Goal: Task Accomplishment & Management: Complete application form

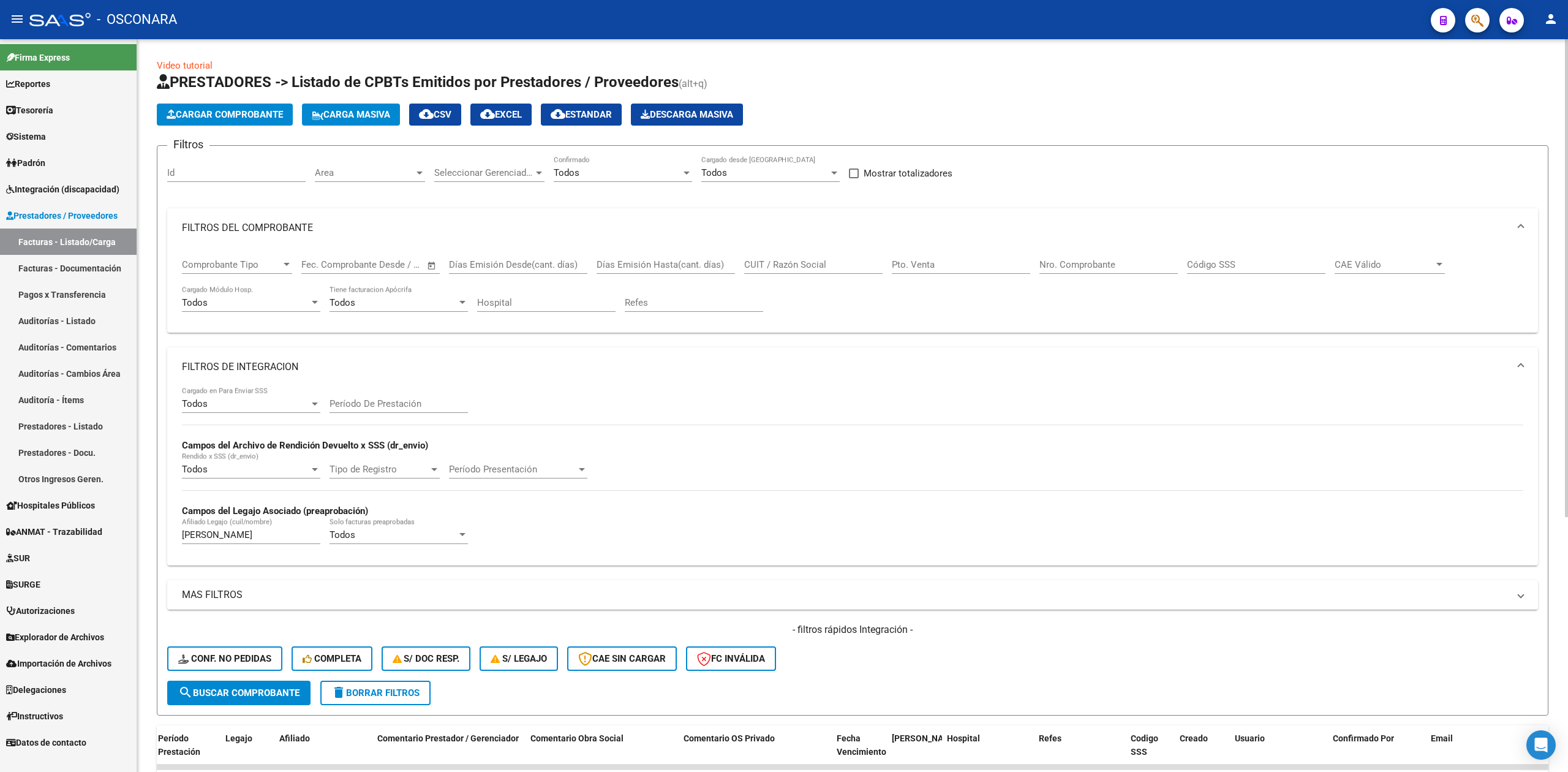
scroll to position [0, 1767]
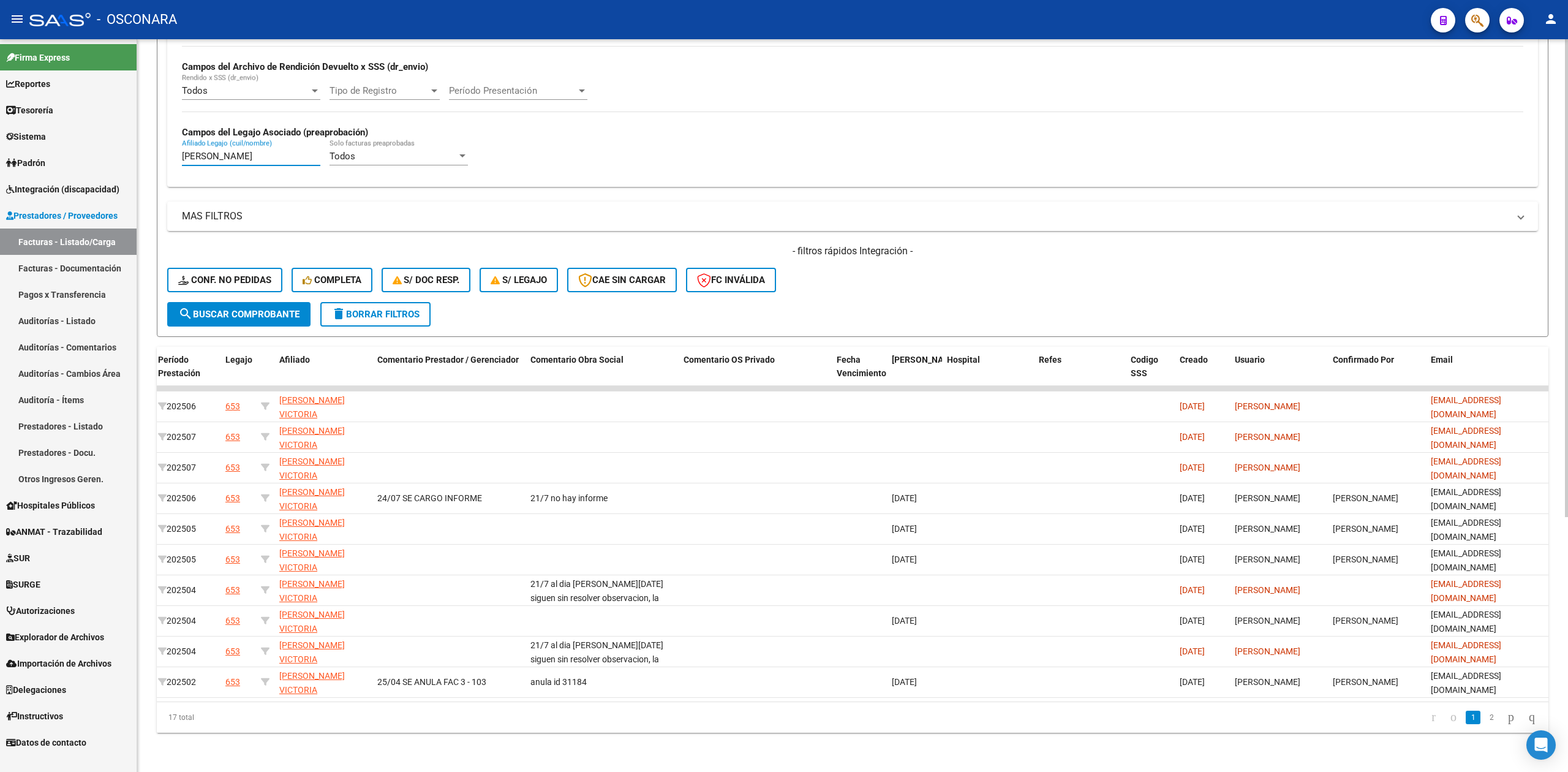
drag, startPoint x: 316, startPoint y: 142, endPoint x: 146, endPoint y: 142, distance: 170.0
click at [146, 142] on div "Video tutorial PRESTADORES -> Listado de CPBTs Emitidos por Prestadores / Prove…" at bounding box center [852, 216] width 1431 height 1111
click at [273, 308] on span "search Buscar Comprobante" at bounding box center [239, 314] width 121 height 11
click at [900, 271] on div "- filtros rápidos Integración - Conf. no pedidas Completa S/ Doc Resp. S/ legaj…" at bounding box center [853, 273] width 1371 height 58
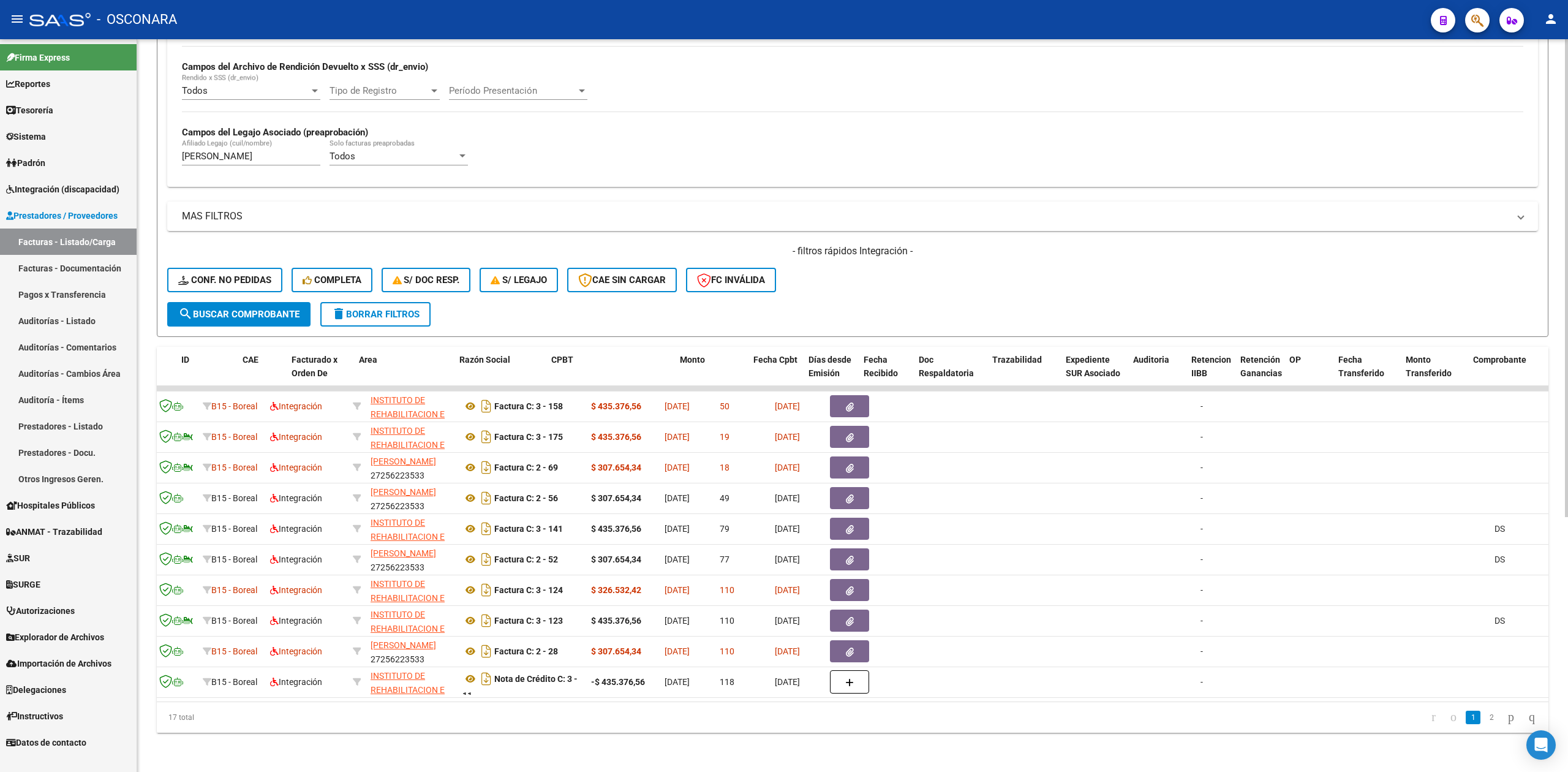
scroll to position [0, 0]
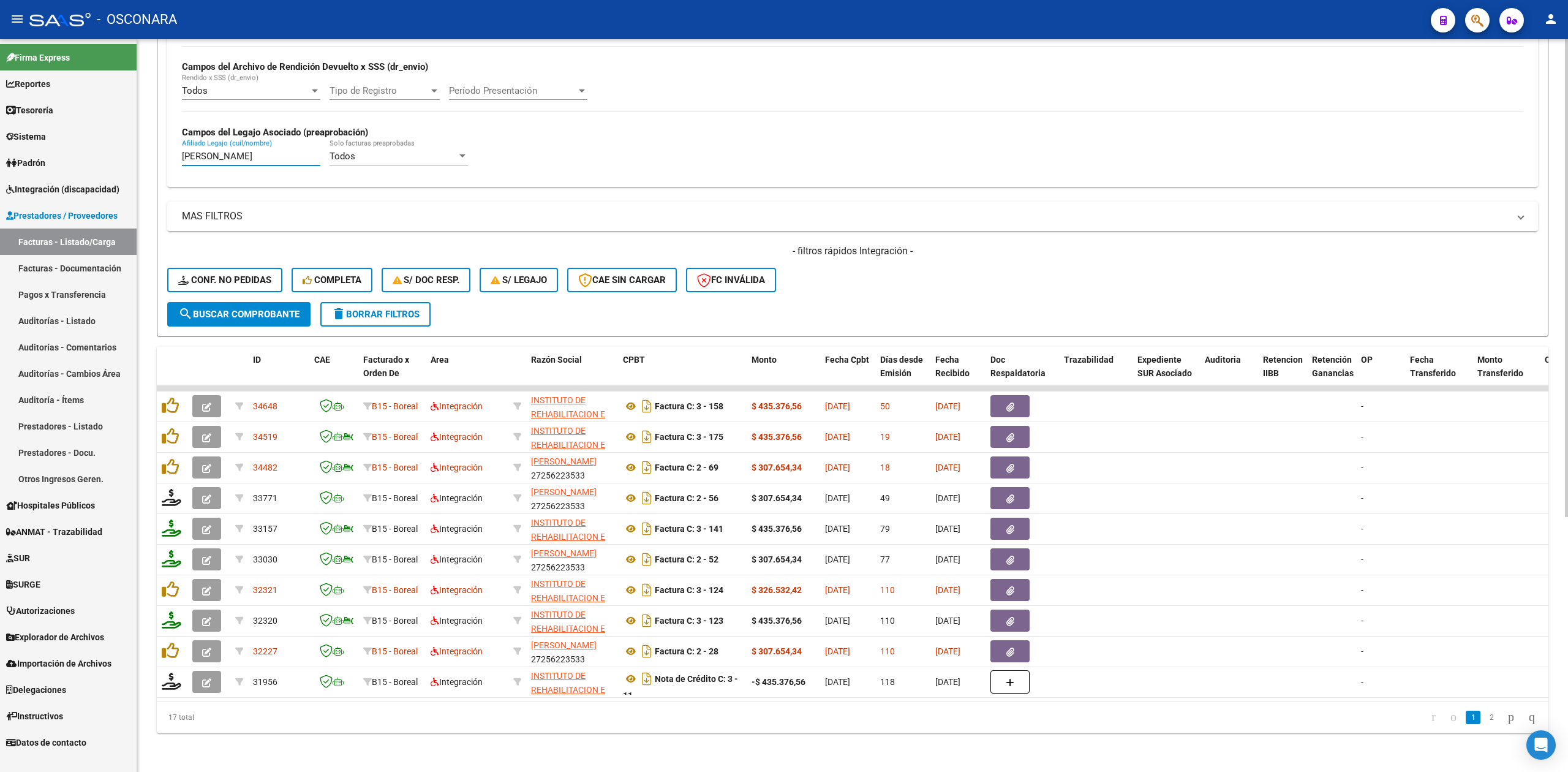
drag, startPoint x: 320, startPoint y: 145, endPoint x: 170, endPoint y: 142, distance: 150.0
click at [170, 142] on div "Todos Cargado en Para Enviar SSS Período De Prestación Campos del Archivo de Re…" at bounding box center [853, 97] width 1371 height 179
click at [843, 265] on div "- filtros rápidos Integración - Conf. no pedidas Completa S/ Doc Resp. S/ legaj…" at bounding box center [853, 273] width 1371 height 58
click at [957, 280] on div "- filtros rápidos Integración - Conf. no pedidas Completa S/ Doc Resp. S/ legaj…" at bounding box center [853, 273] width 1371 height 58
click at [927, 280] on div "- filtros rápidos Integración - Conf. no pedidas Completa S/ Doc Resp. S/ legaj…" at bounding box center [853, 273] width 1371 height 58
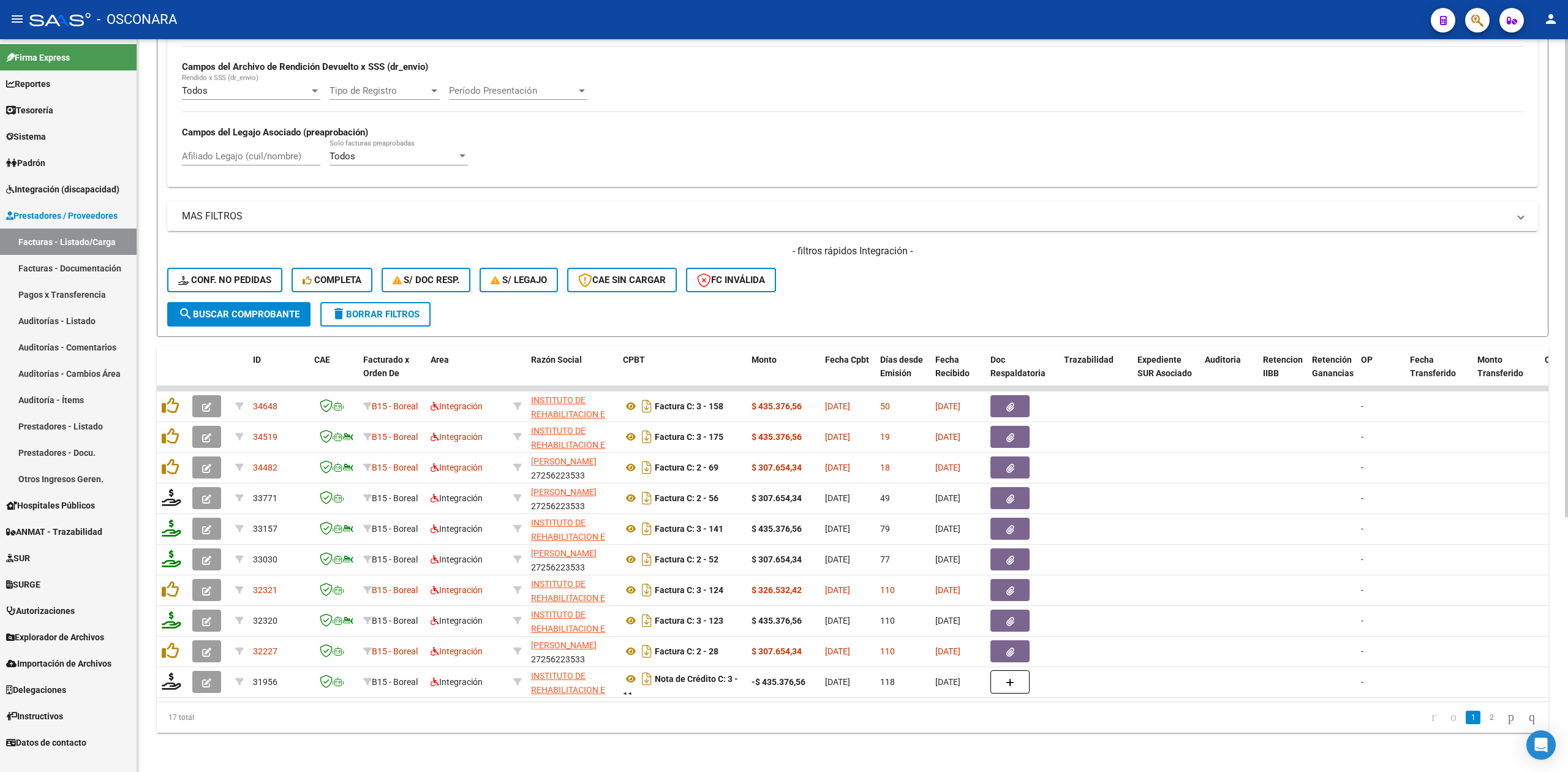
click at [957, 277] on div "- filtros rápidos Integración - Conf. no pedidas Completa S/ Doc Resp. S/ legaj…" at bounding box center [853, 273] width 1371 height 58
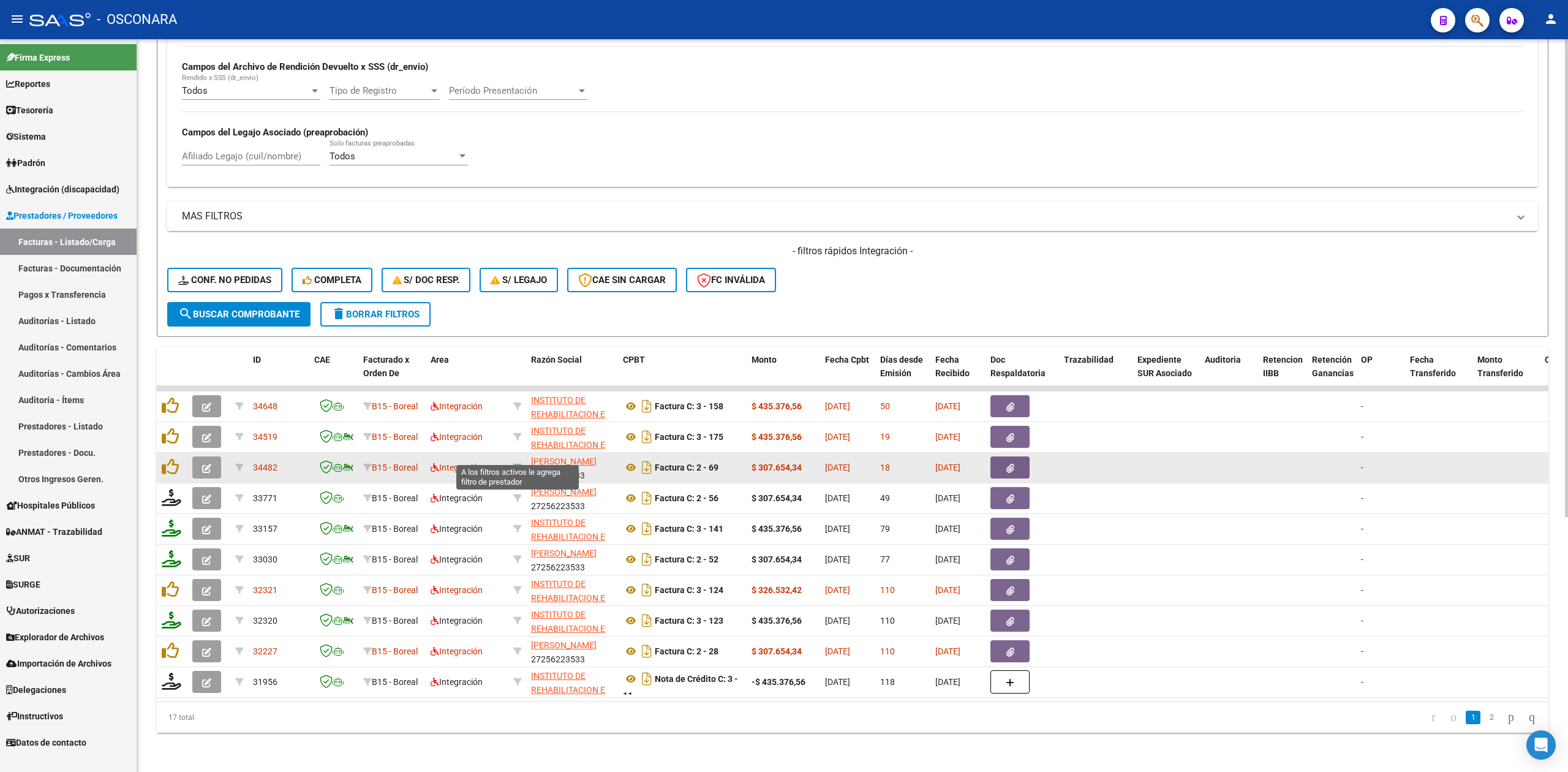
click at [513, 463] on icon at bounding box center [517, 467] width 9 height 9
type input "27256223533"
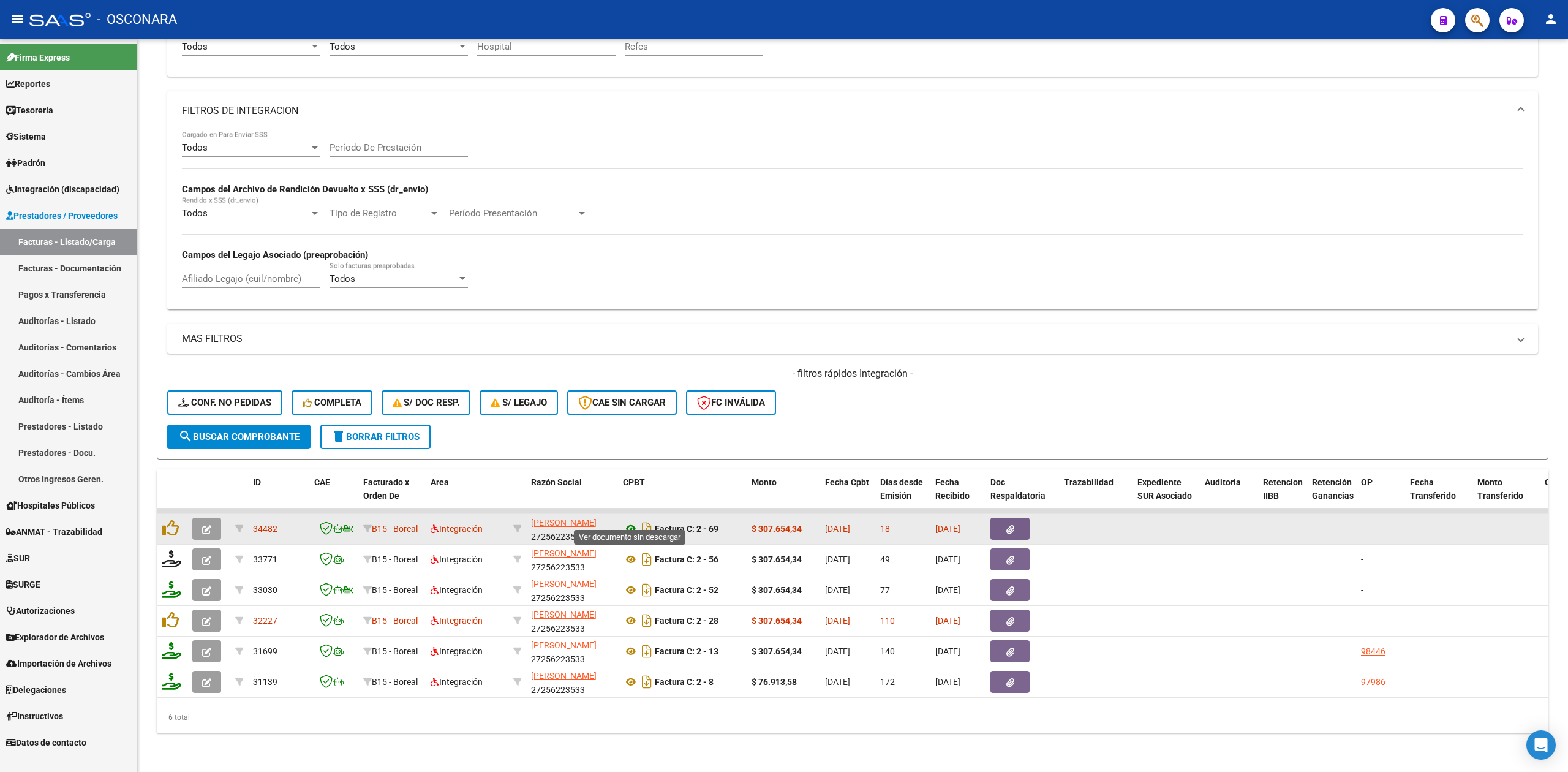
click at [625, 521] on icon at bounding box center [630, 528] width 16 height 15
click at [1022, 519] on button "button" at bounding box center [1010, 528] width 39 height 22
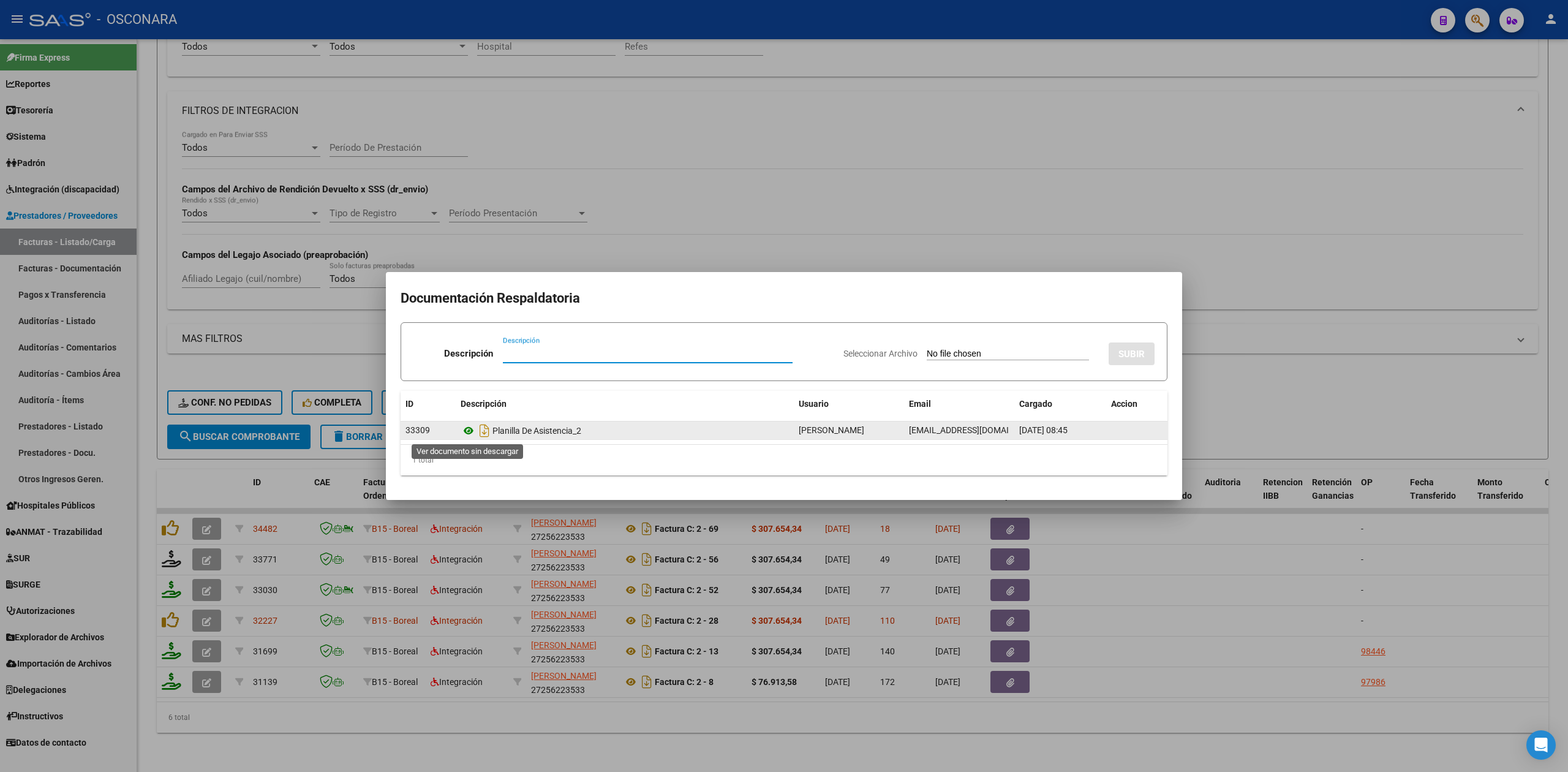
click at [465, 425] on icon at bounding box center [468, 430] width 16 height 15
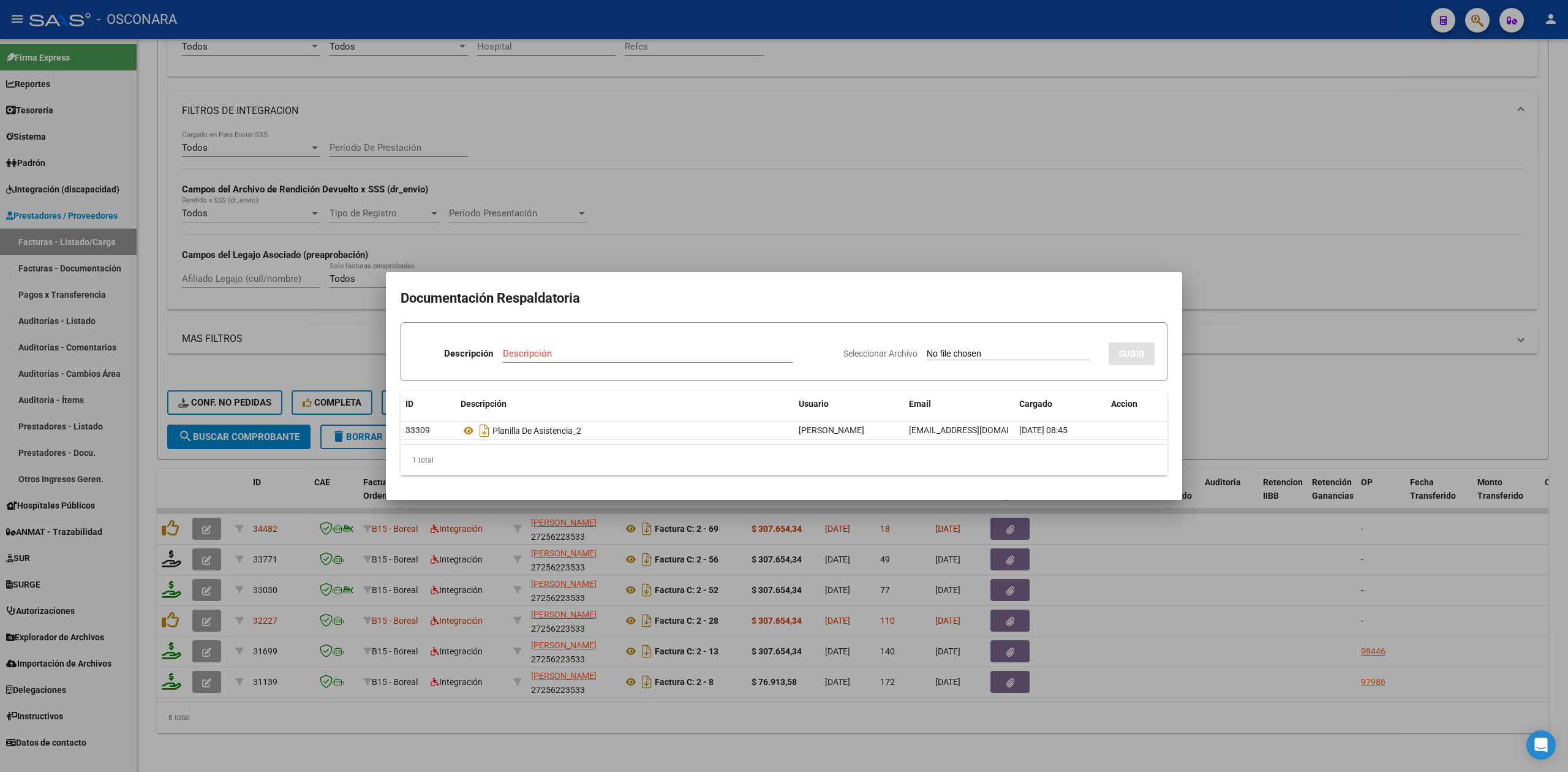
click at [645, 269] on div at bounding box center [784, 386] width 1568 height 772
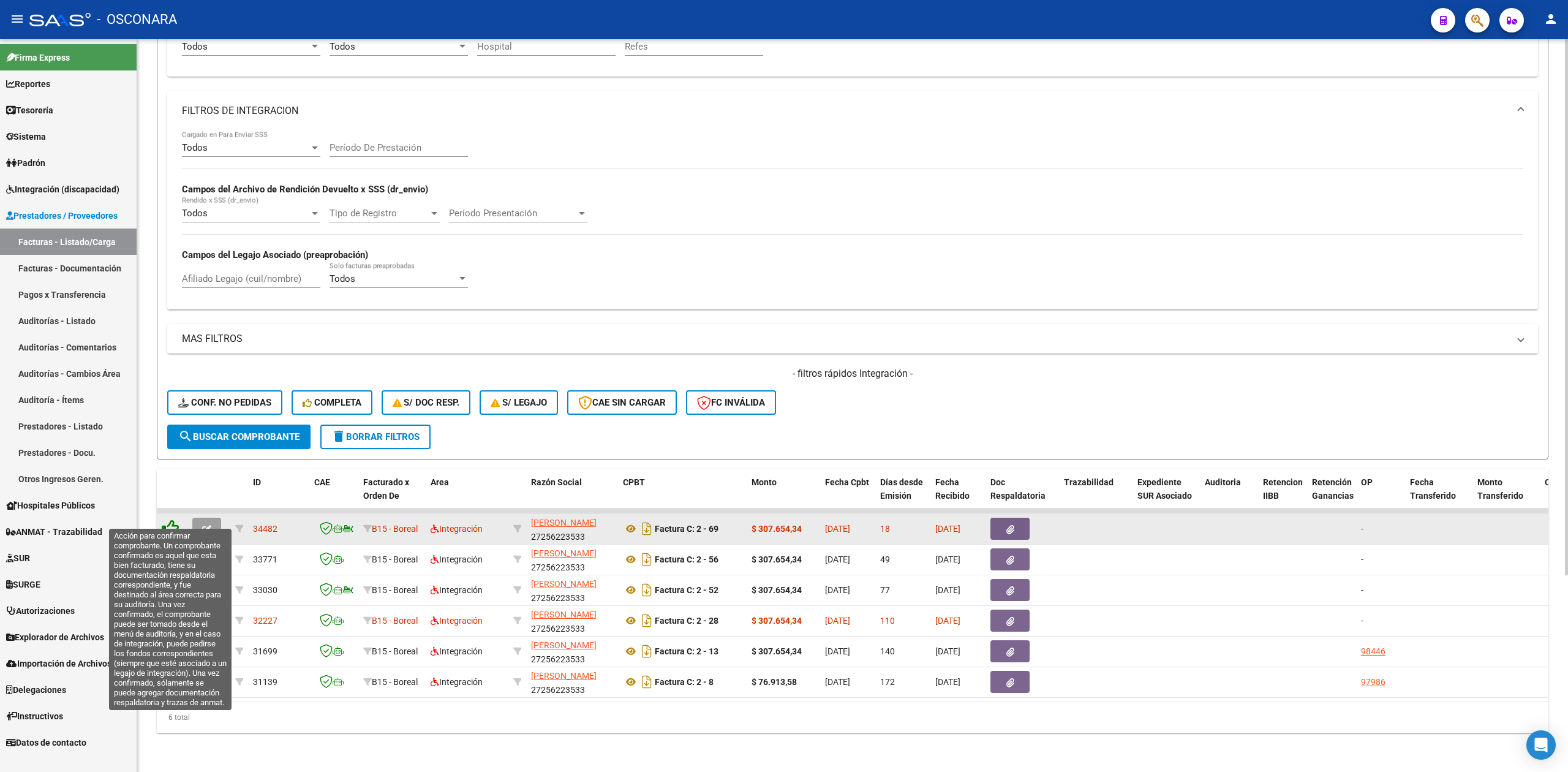
click at [170, 519] on icon at bounding box center [170, 528] width 17 height 17
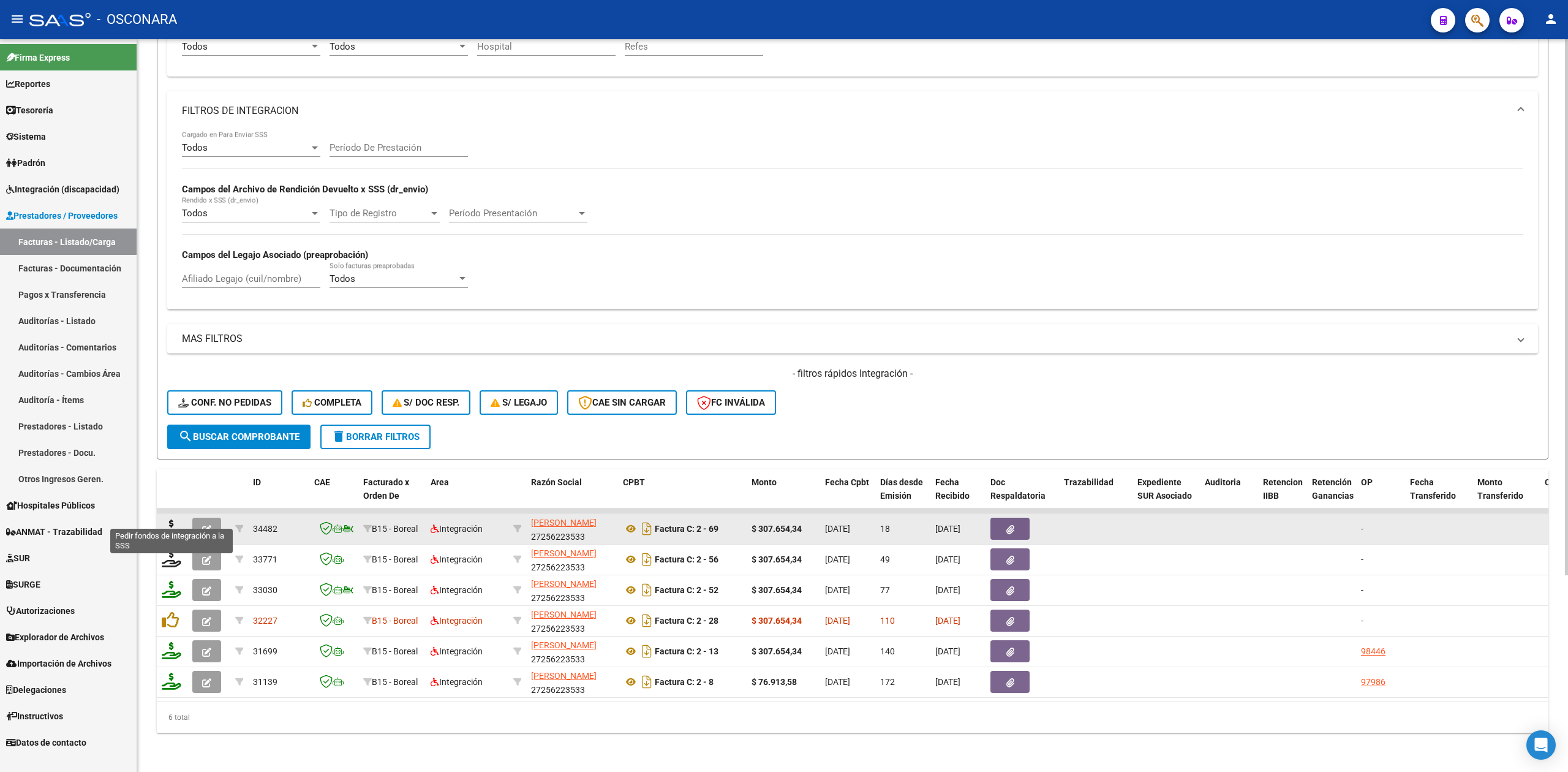
click at [170, 519] on icon at bounding box center [171, 528] width 20 height 17
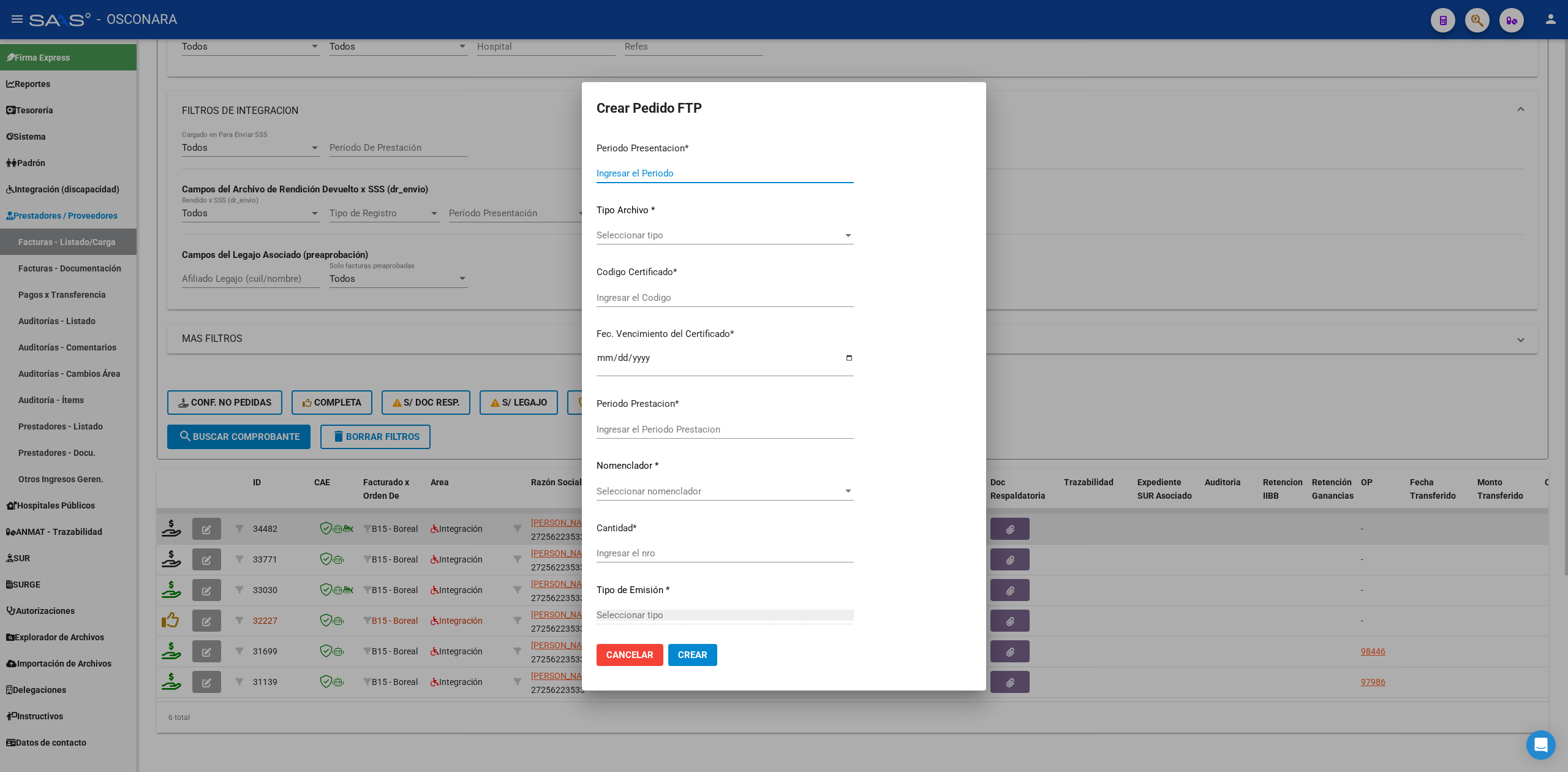
type input "202507"
type input "$ 307.654,34"
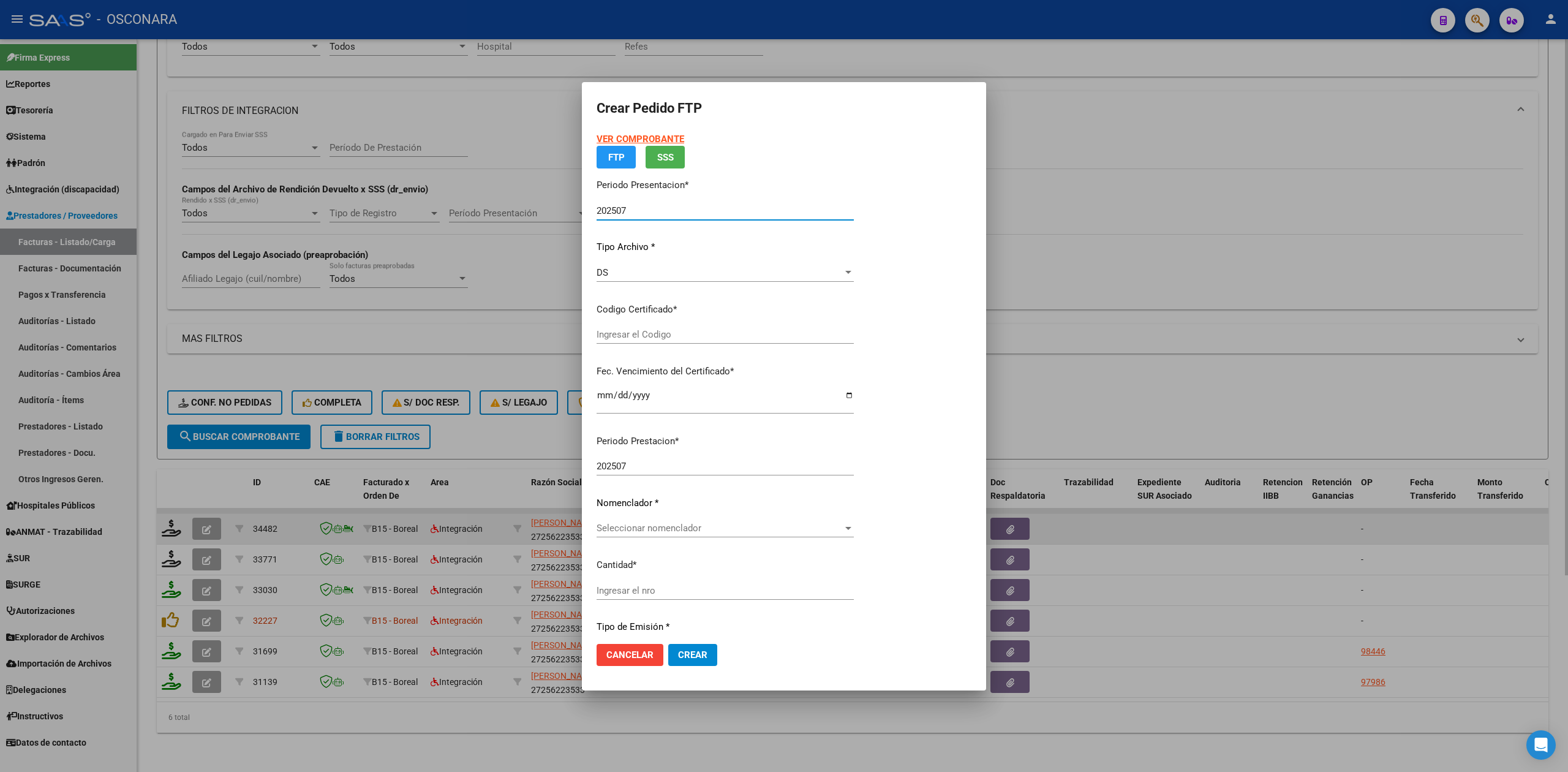
type input "ARG01000564721852024052220270522MEN204"
type input "[DATE]"
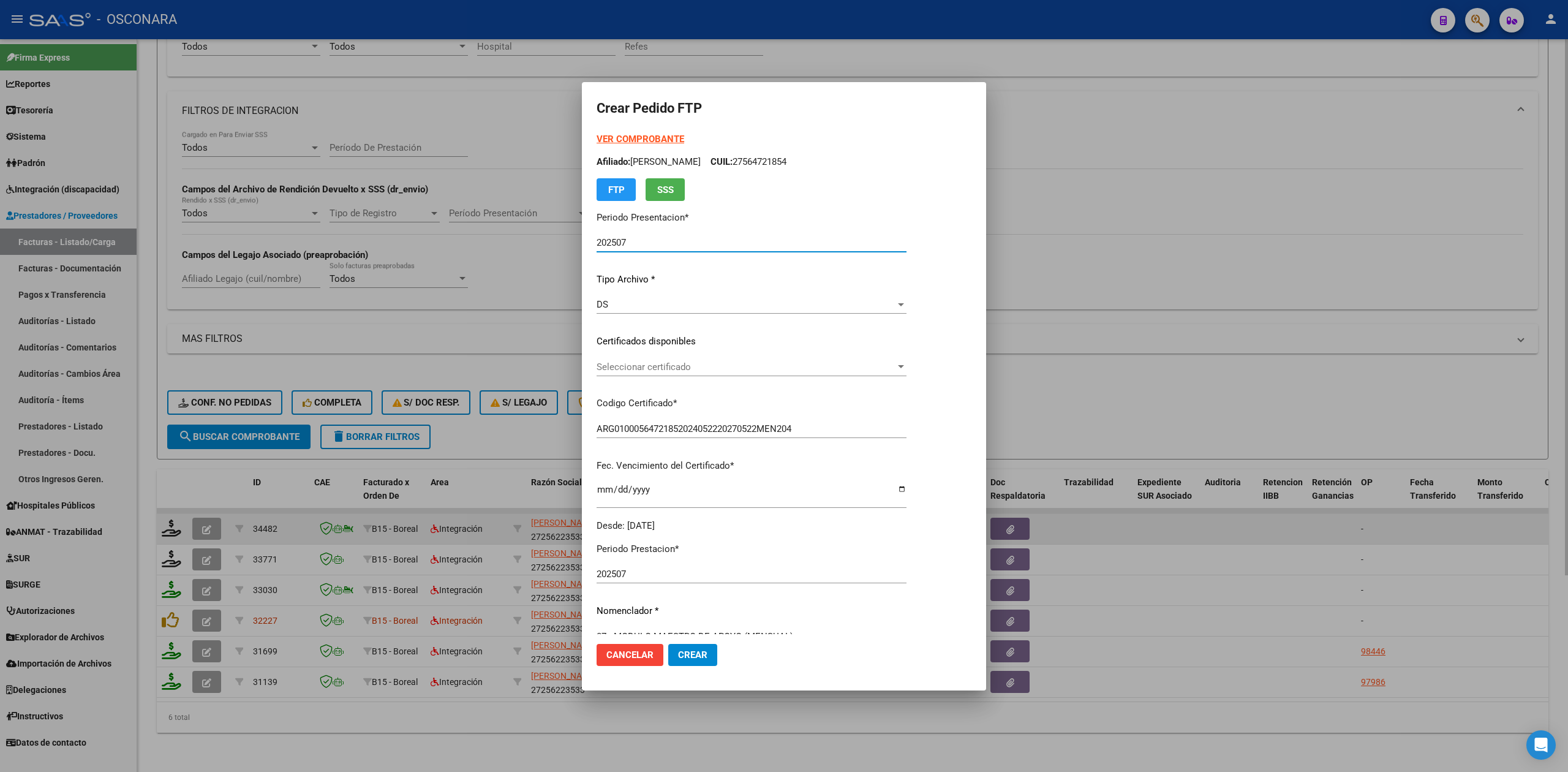
click at [671, 368] on span "Seleccionar certificado" at bounding box center [746, 366] width 299 height 11
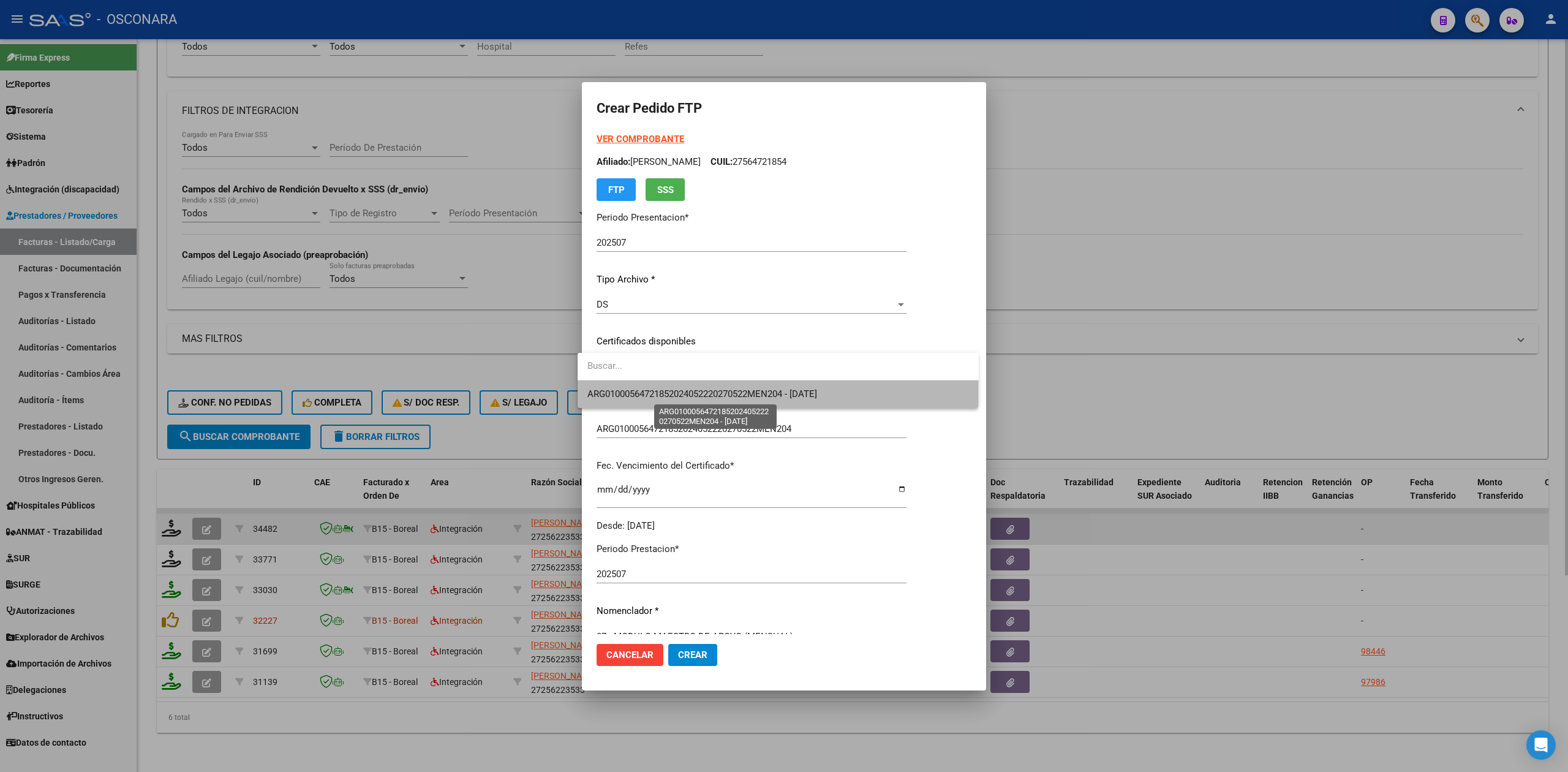
click at [674, 388] on span "ARG01000564721852024052220270522MEN204 - [DATE]" at bounding box center [702, 394] width 229 height 11
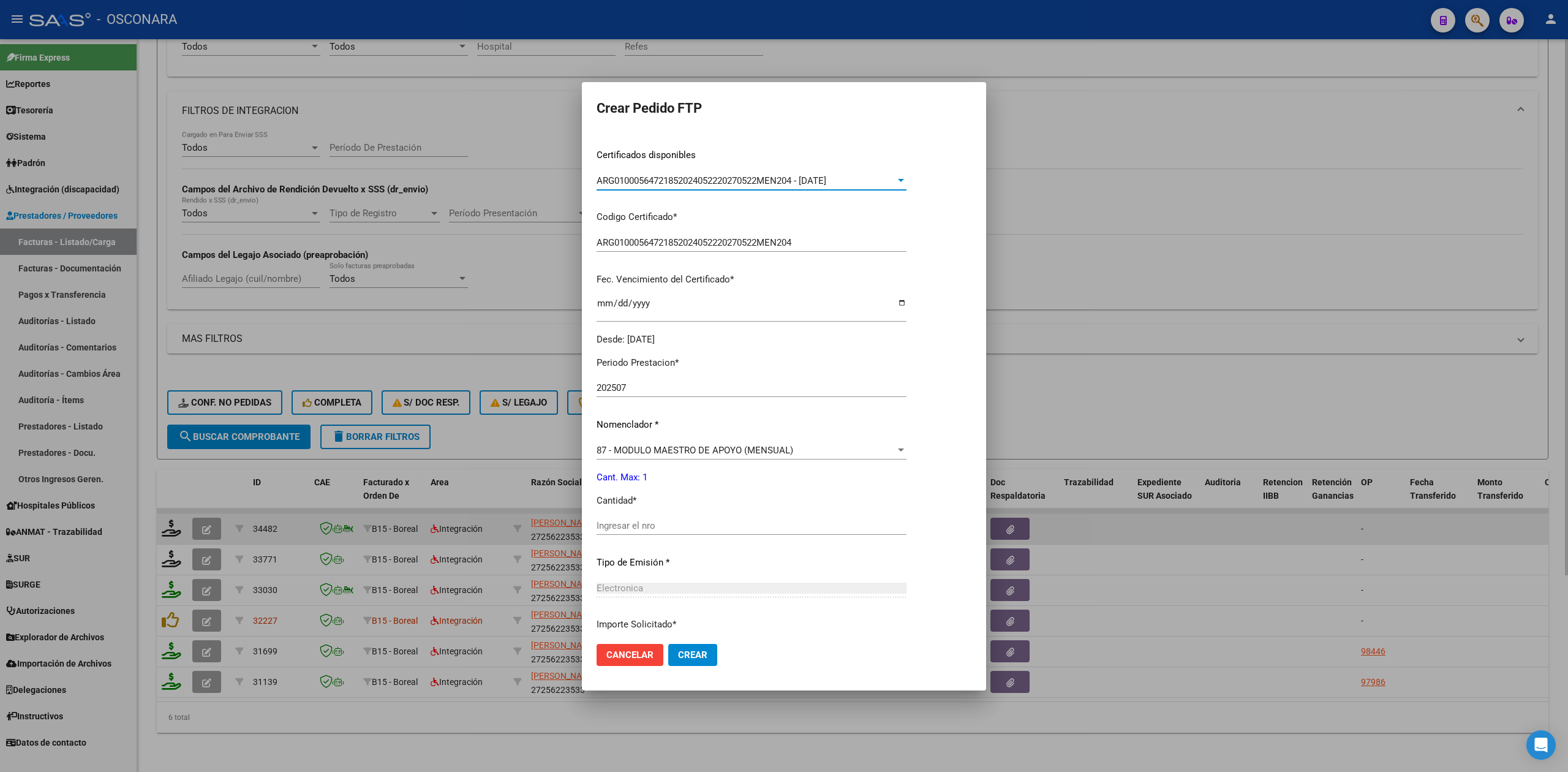
scroll to position [285, 0]
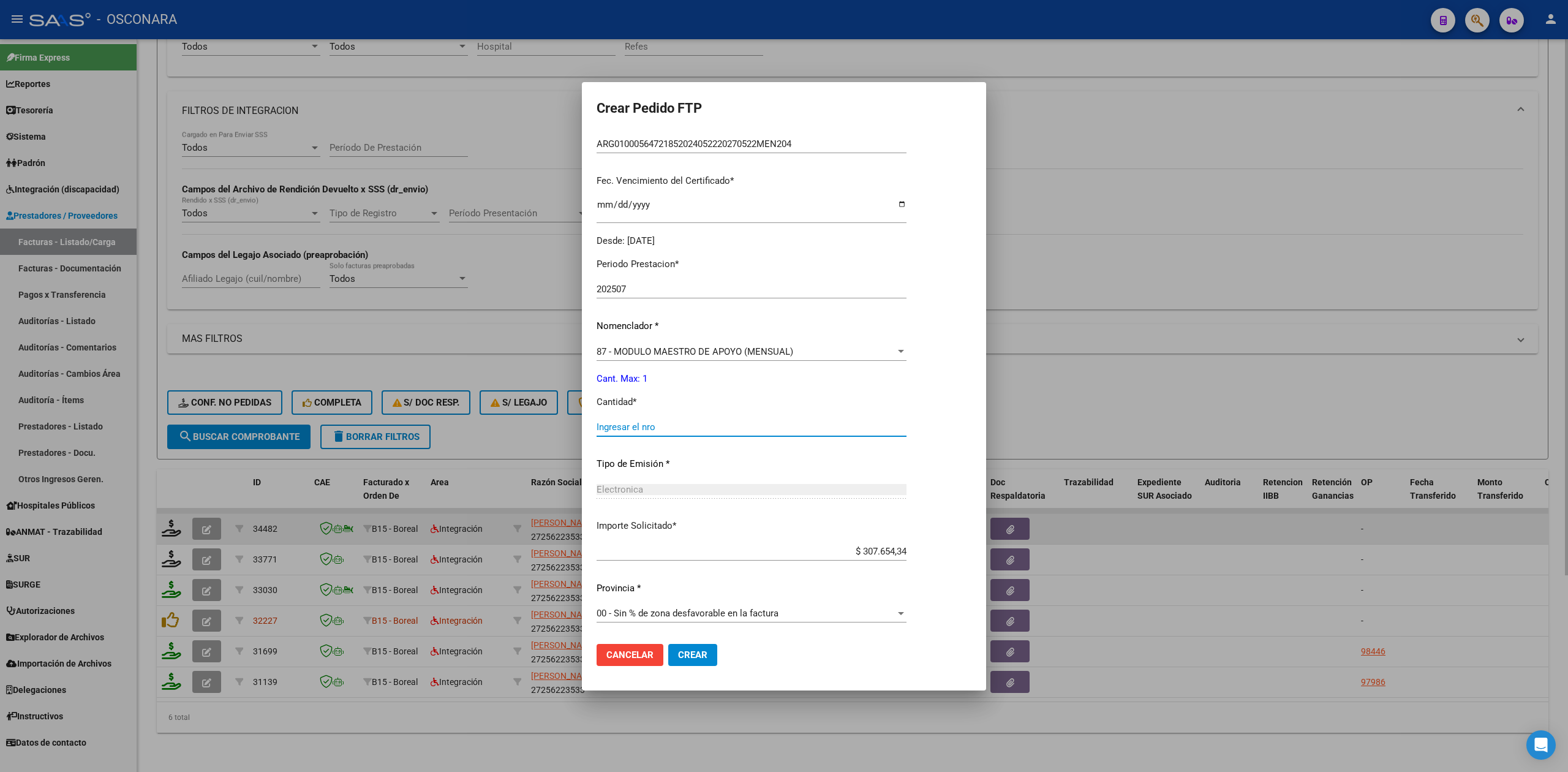
click at [651, 425] on input "Ingresar el nro" at bounding box center [752, 427] width 310 height 11
type input "1"
click at [668, 644] on button "Crear" at bounding box center [692, 655] width 49 height 22
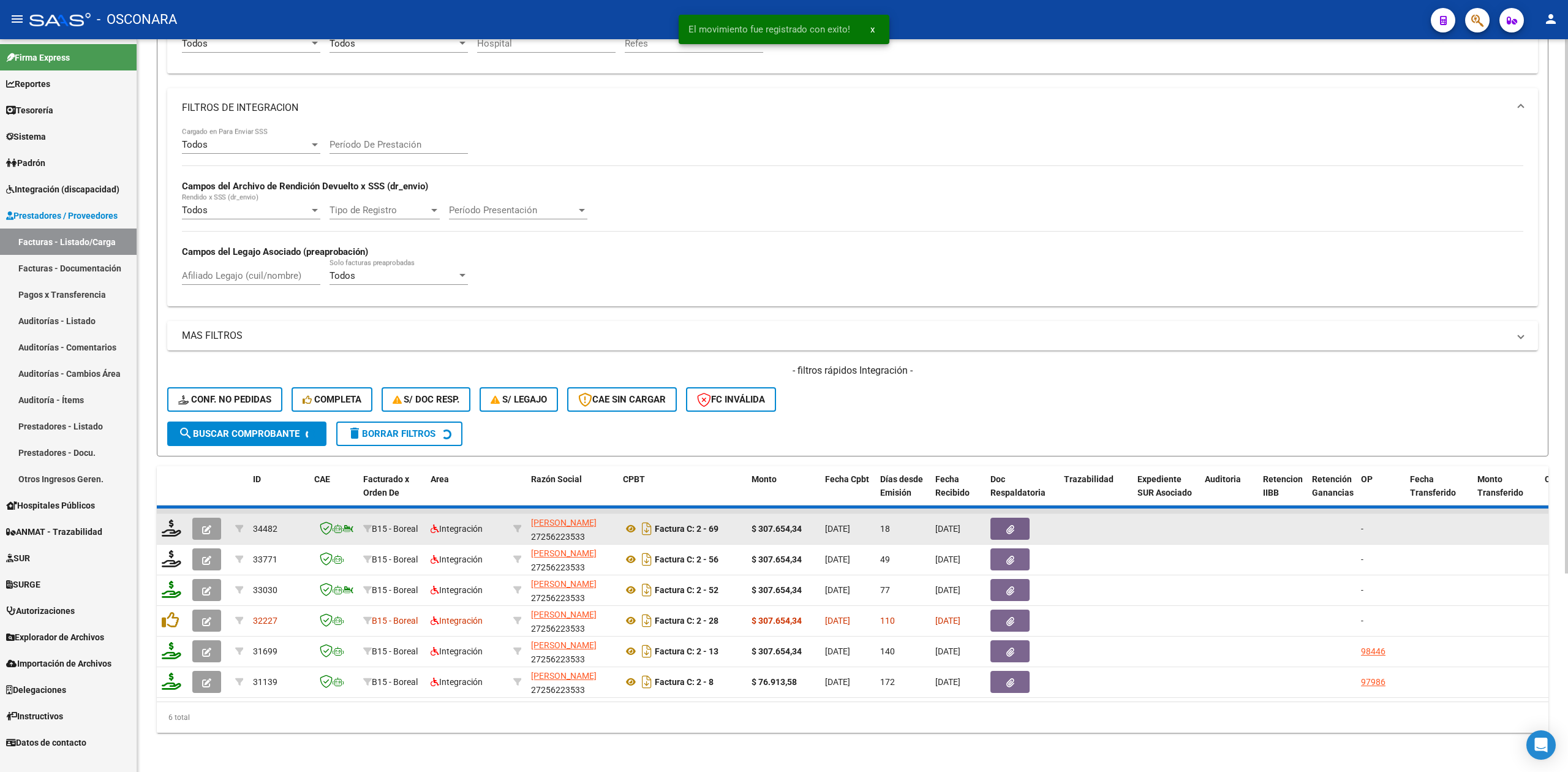
click at [209, 523] on span "button" at bounding box center [207, 528] width 9 height 11
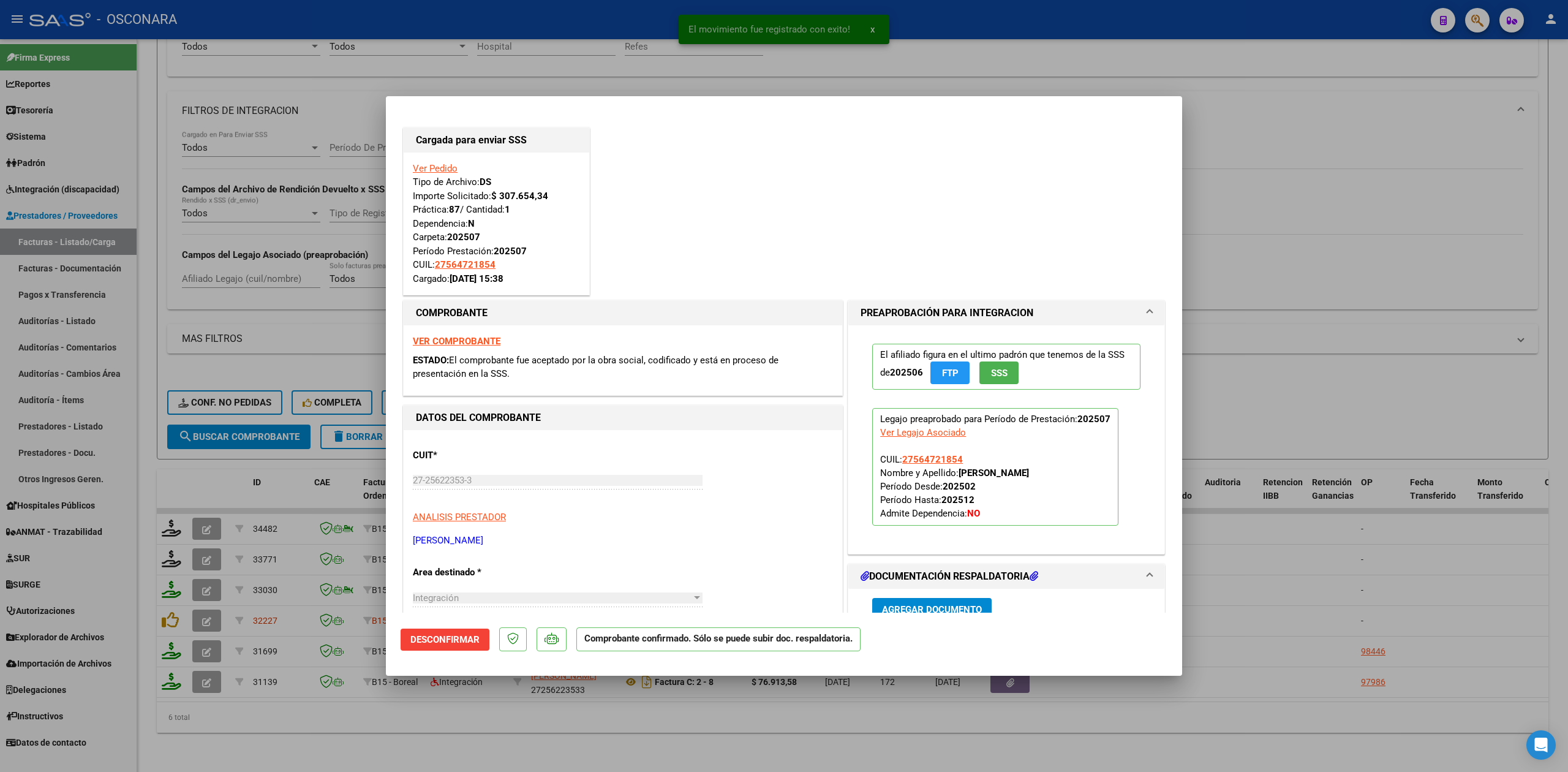
click at [486, 752] on div at bounding box center [784, 386] width 1568 height 772
type input "$ 0,00"
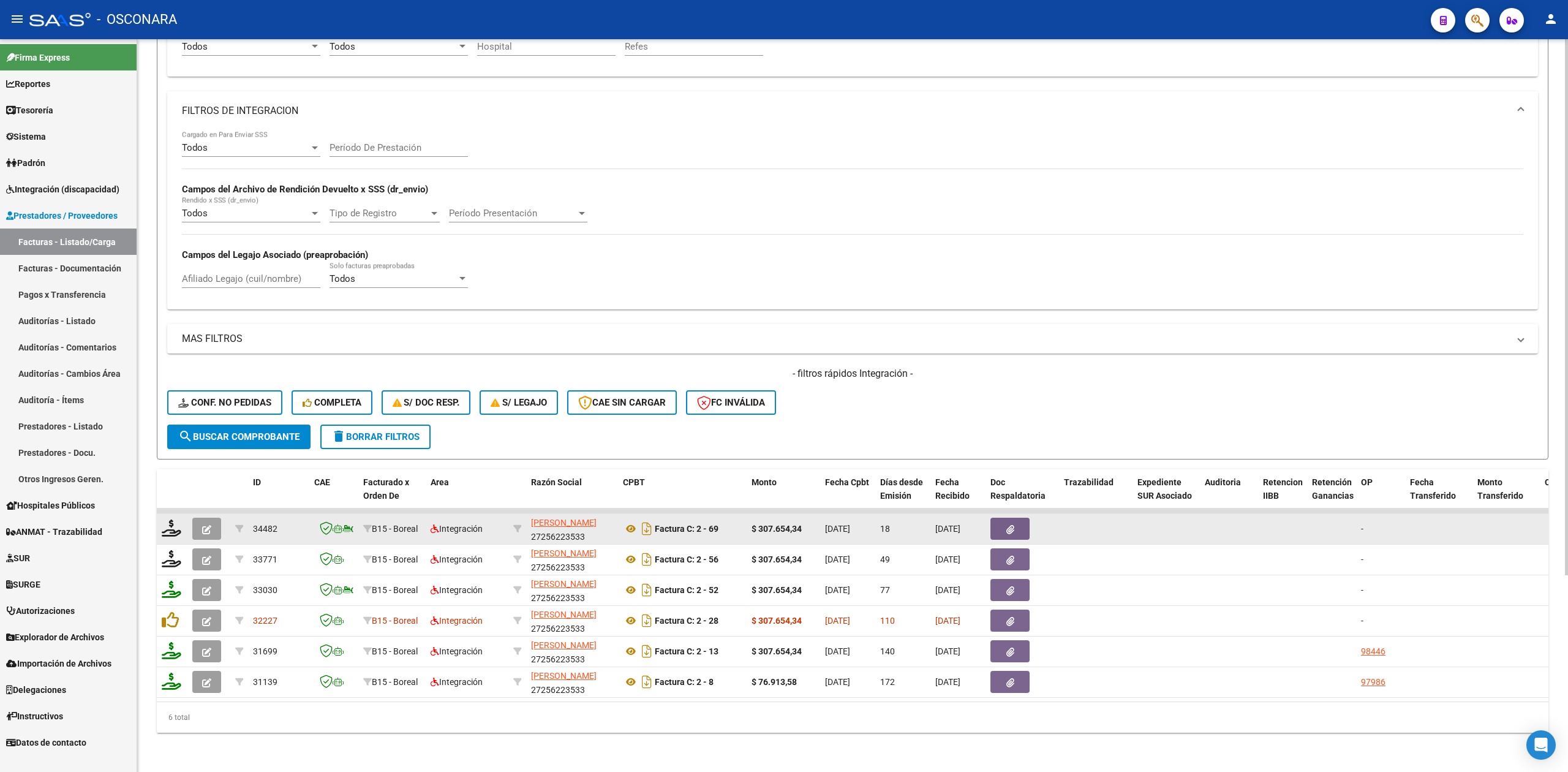
click at [204, 525] on icon "button" at bounding box center [207, 529] width 9 height 9
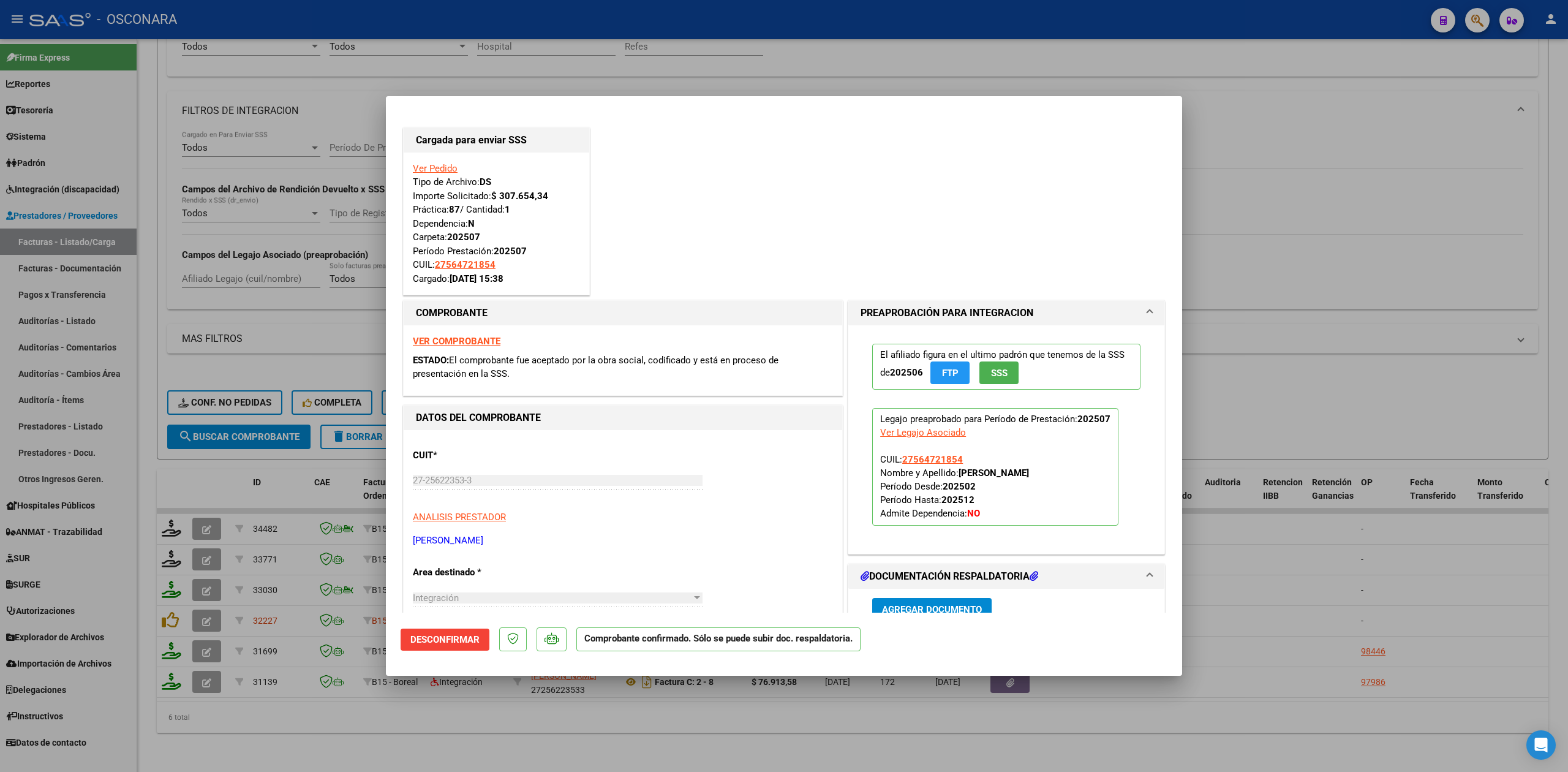
click at [480, 734] on div at bounding box center [784, 386] width 1568 height 772
type input "$ 0,00"
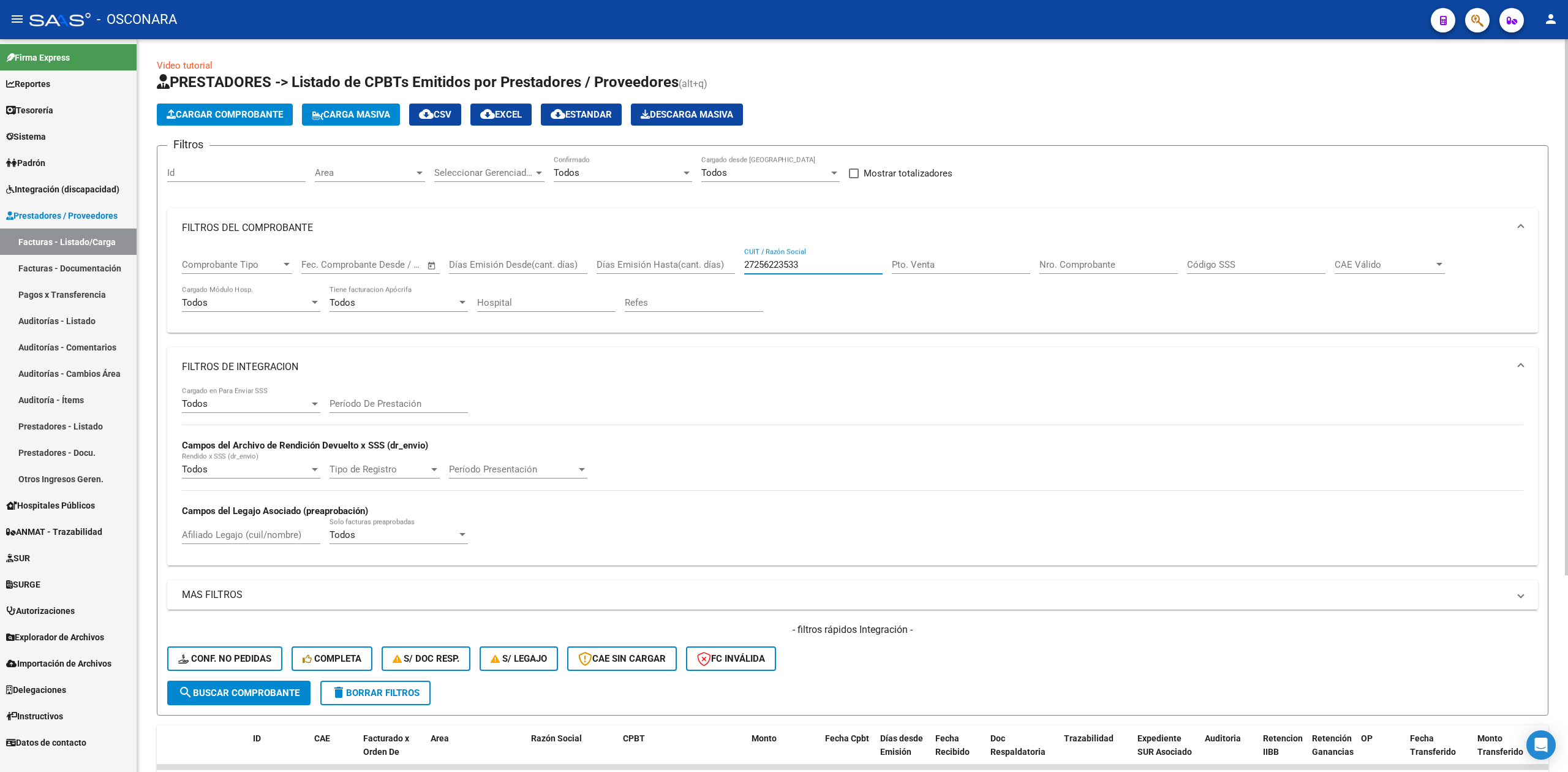
drag, startPoint x: 820, startPoint y: 265, endPoint x: 702, endPoint y: 263, distance: 118.0
click at [702, 263] on div "Comprobante Tipo Comprobante Tipo Start date – End date Fec. Comprobante Desde …" at bounding box center [852, 285] width 1342 height 76
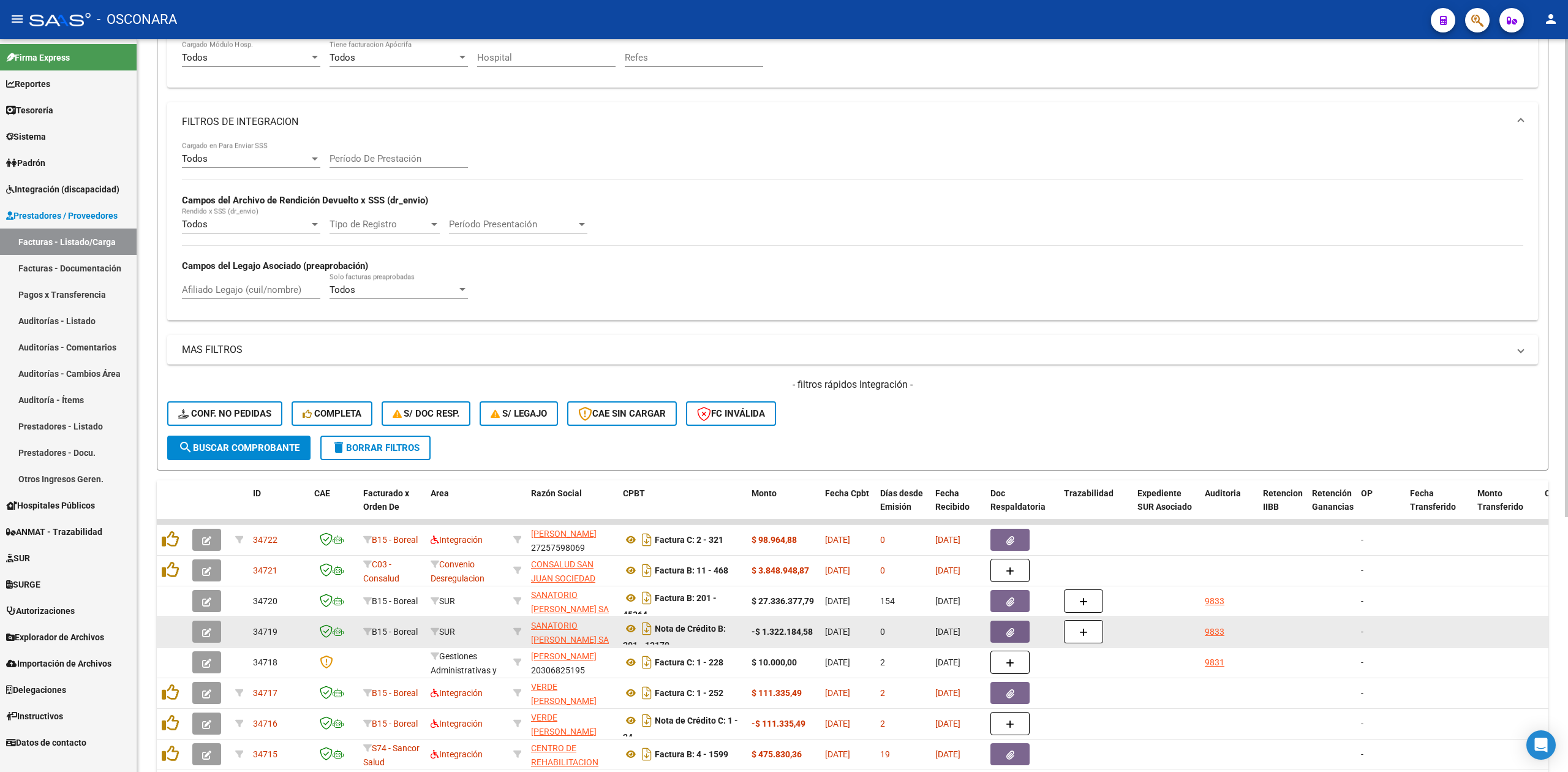
scroll to position [391, 0]
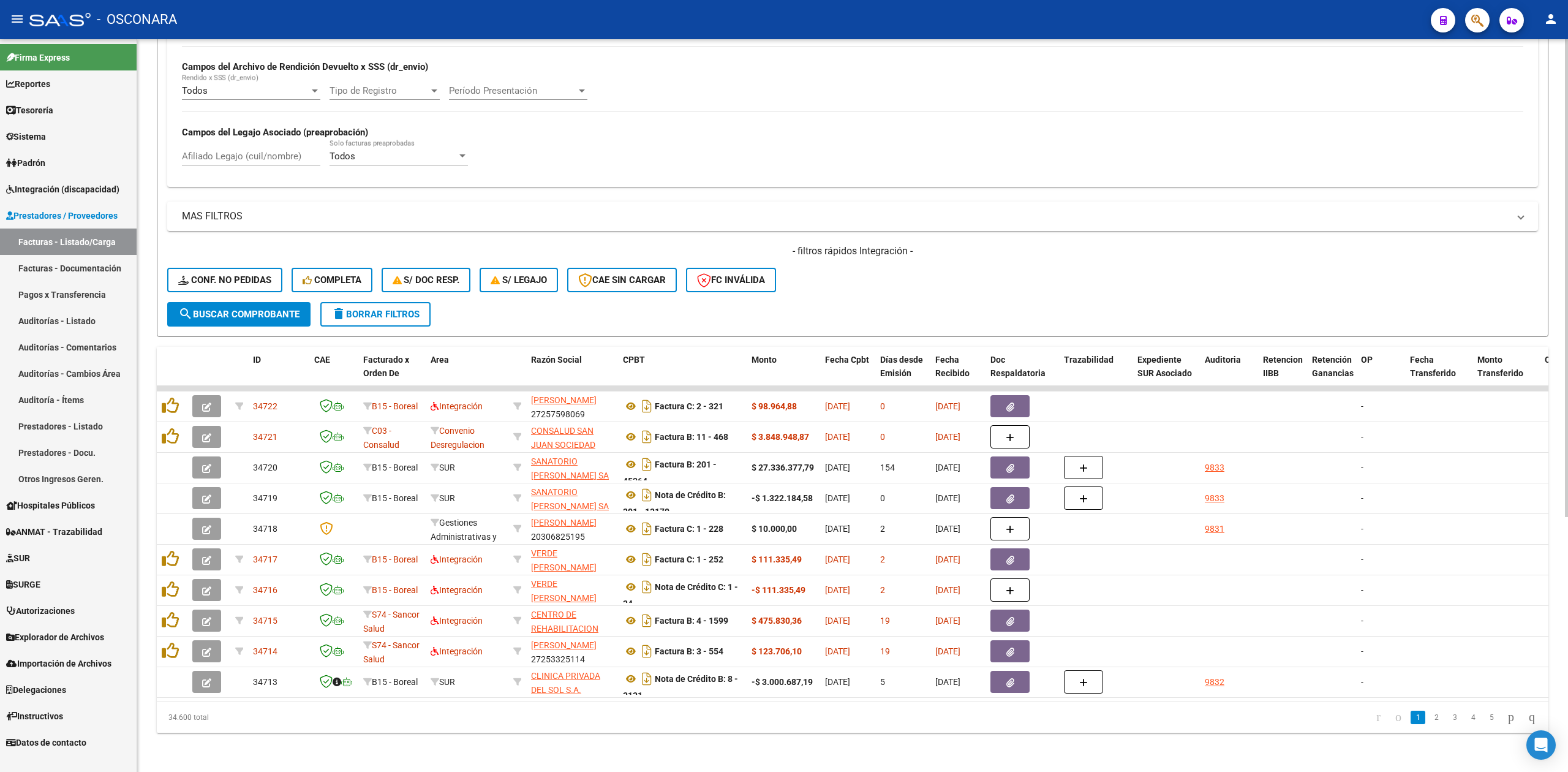
click at [294, 150] on input "Afiliado Legajo (cuil/nombre)" at bounding box center [251, 156] width 139 height 11
paste input "[PERSON_NAME]"
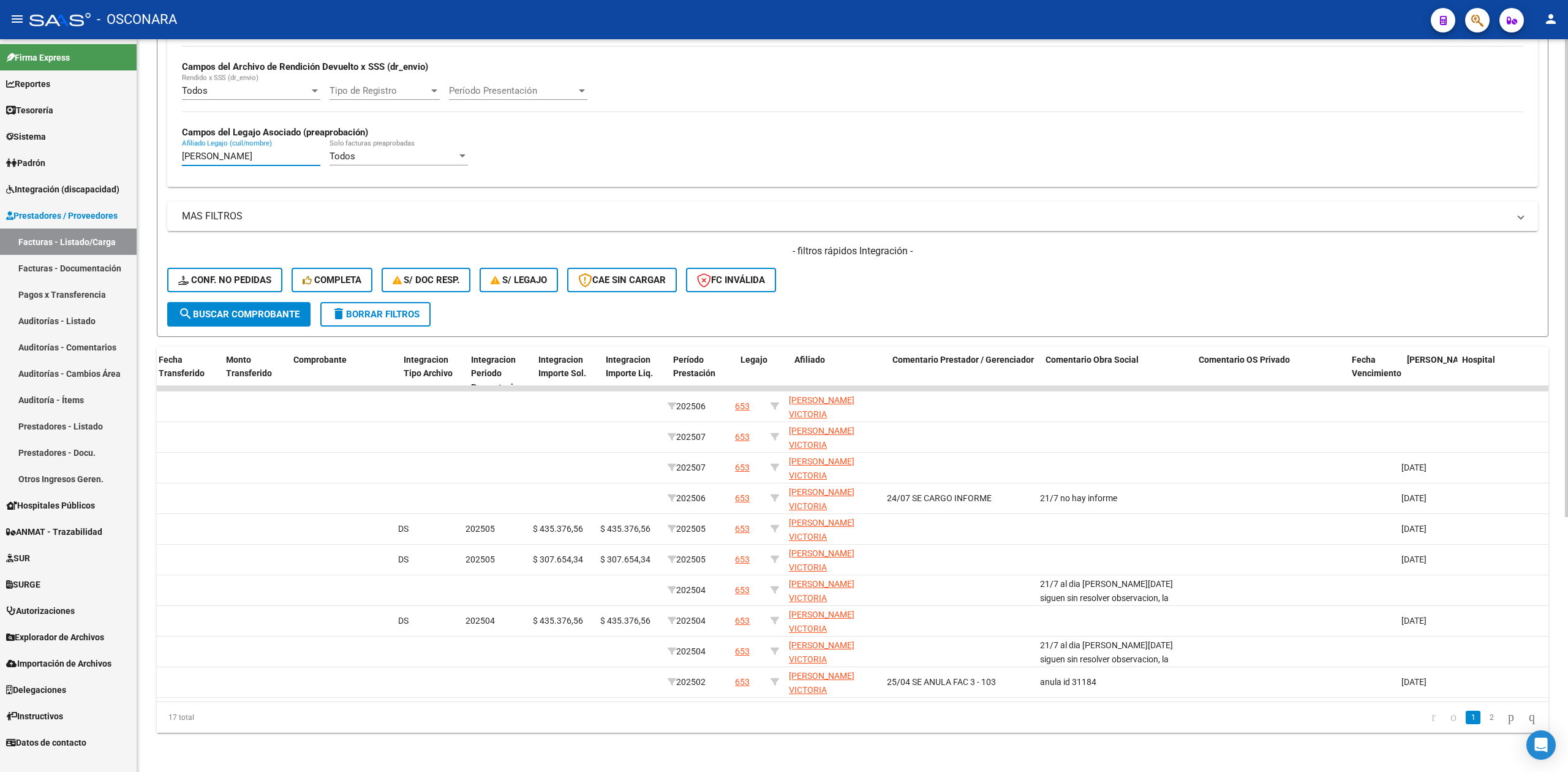
scroll to position [0, 0]
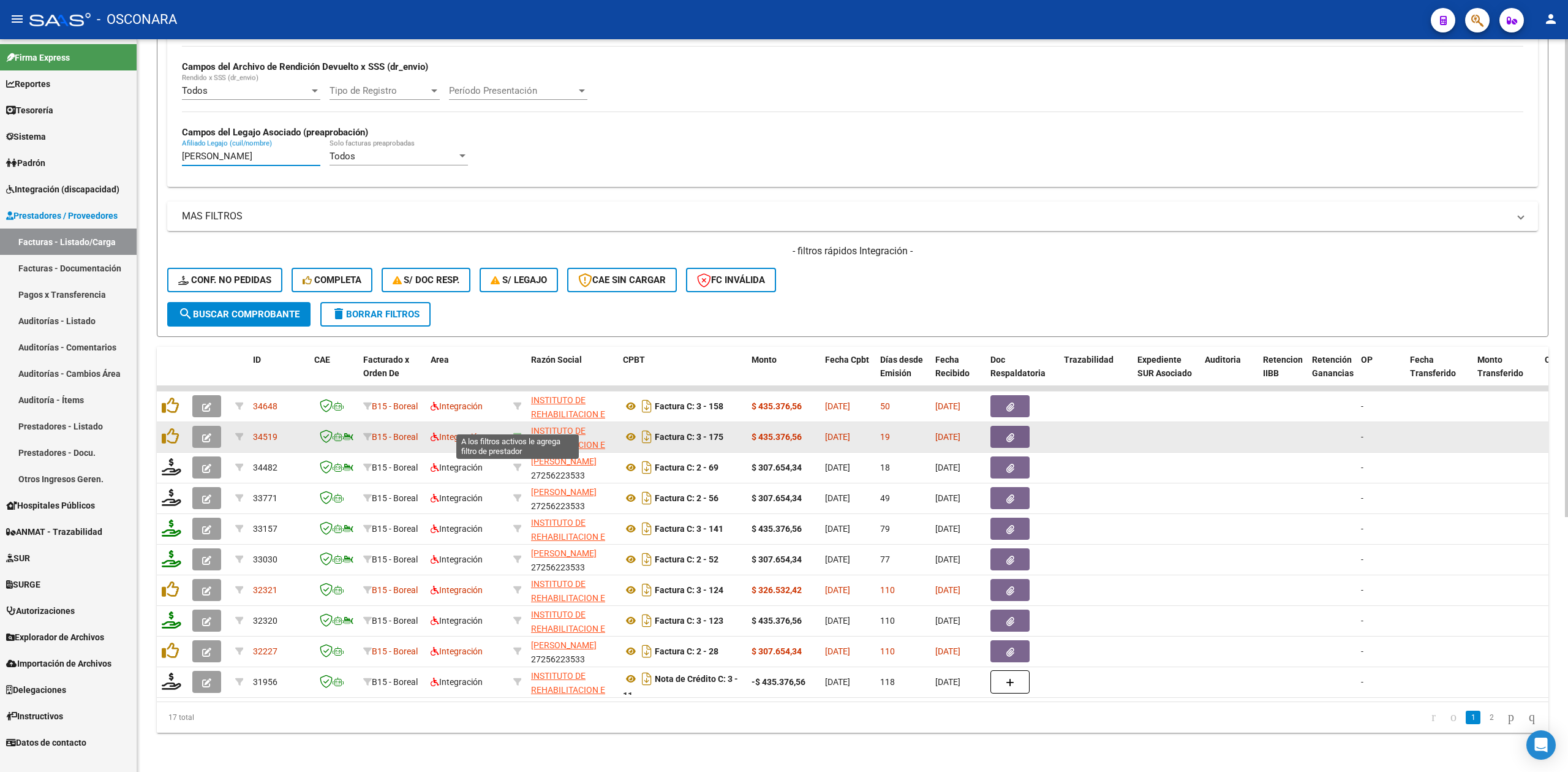
type input "[PERSON_NAME]"
click at [520, 432] on icon at bounding box center [517, 436] width 9 height 9
type input "30658845426"
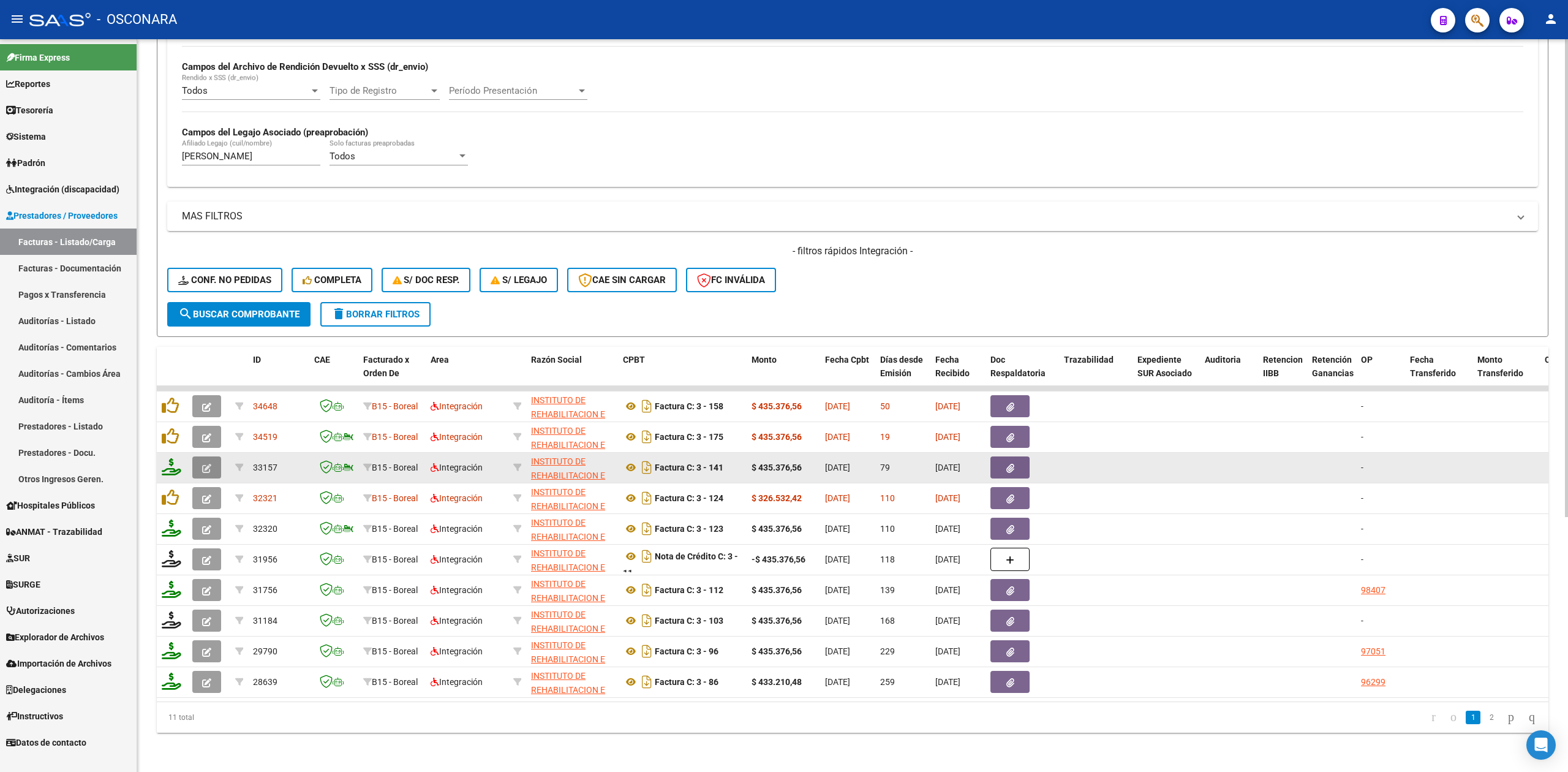
click at [197, 456] on button "button" at bounding box center [207, 467] width 29 height 22
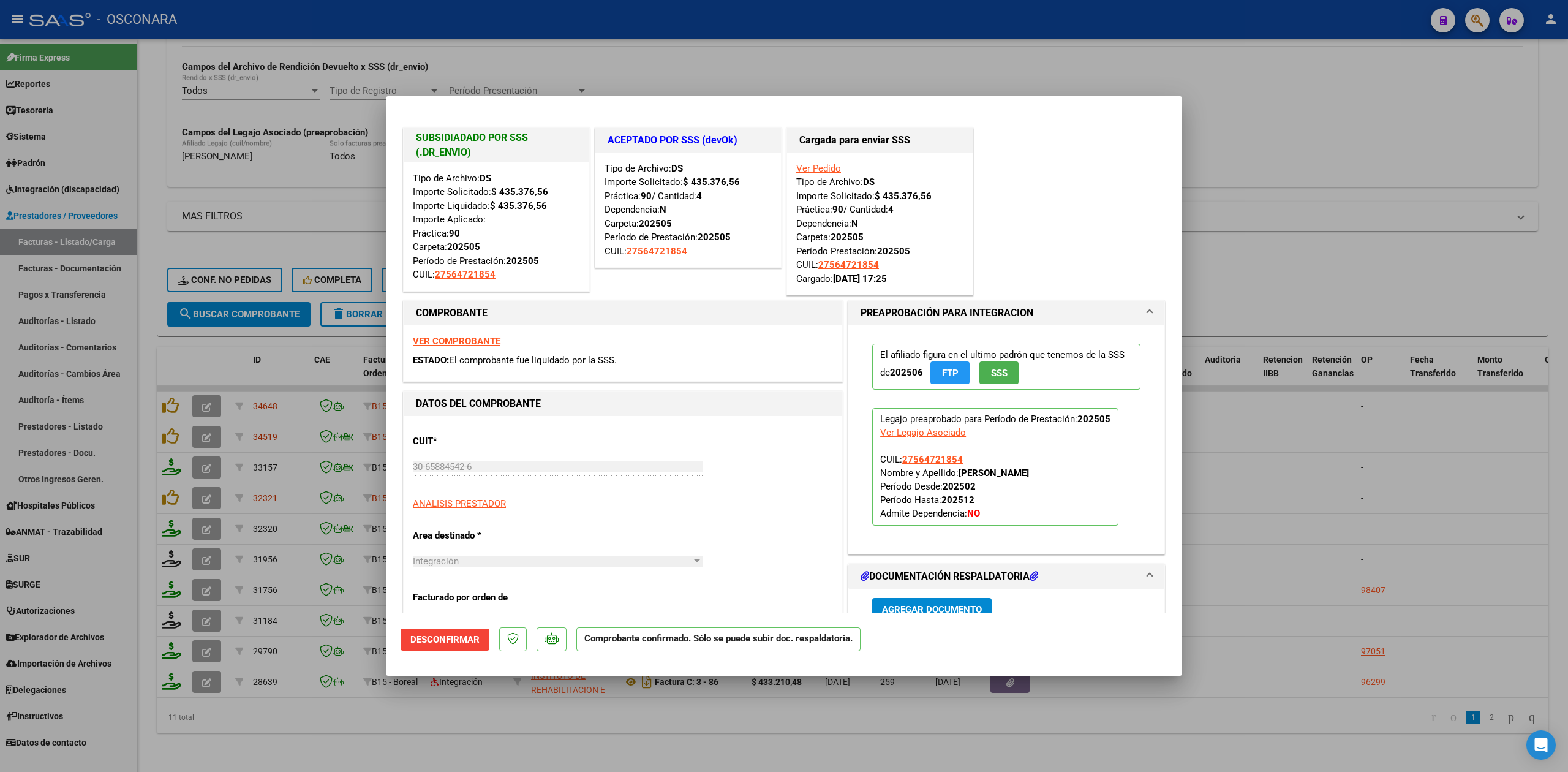
click at [539, 730] on div at bounding box center [784, 386] width 1568 height 772
type input "$ 0,00"
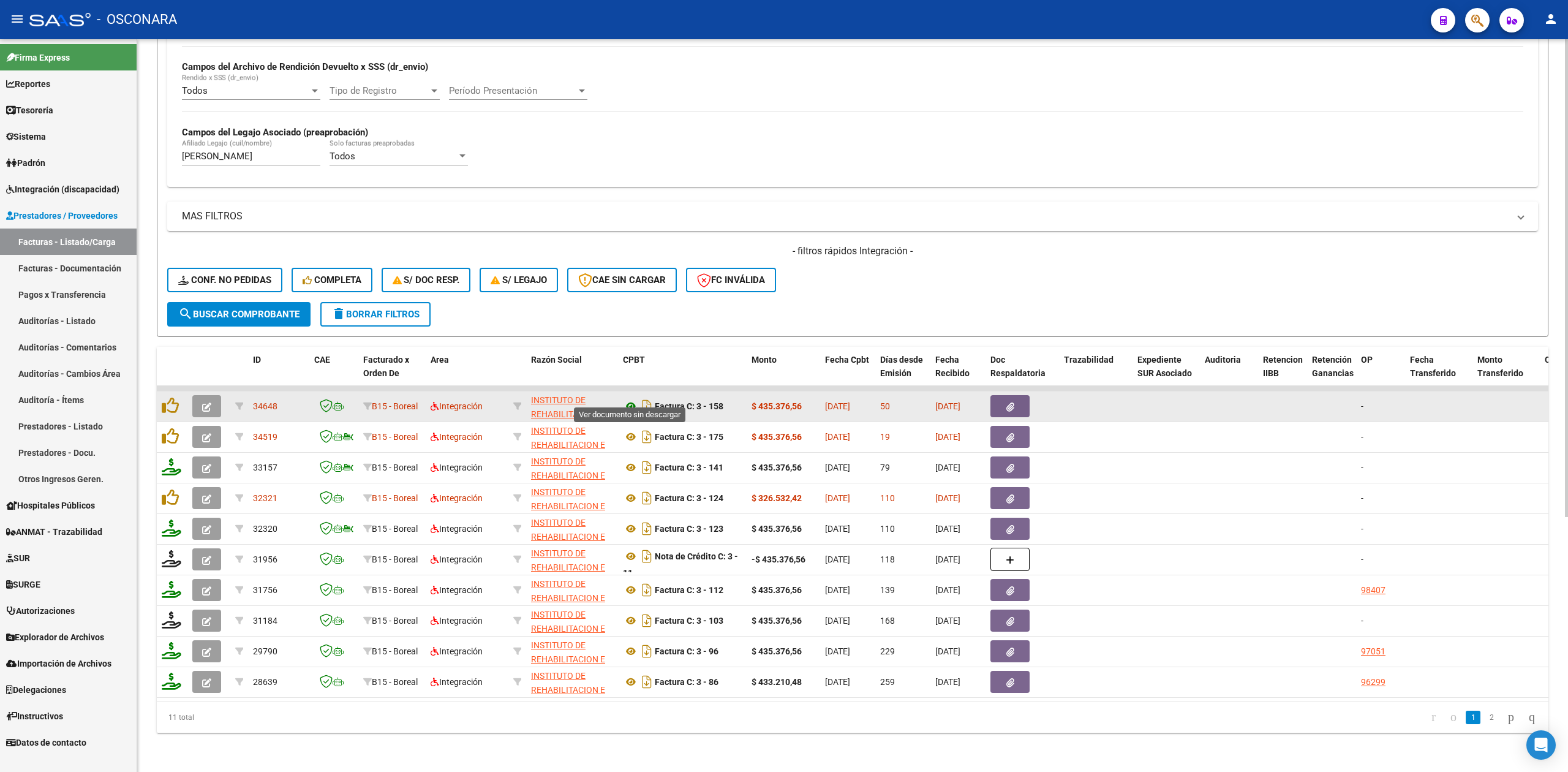
click at [630, 399] on icon at bounding box center [630, 406] width 16 height 15
click at [1008, 402] on icon "button" at bounding box center [1010, 407] width 8 height 9
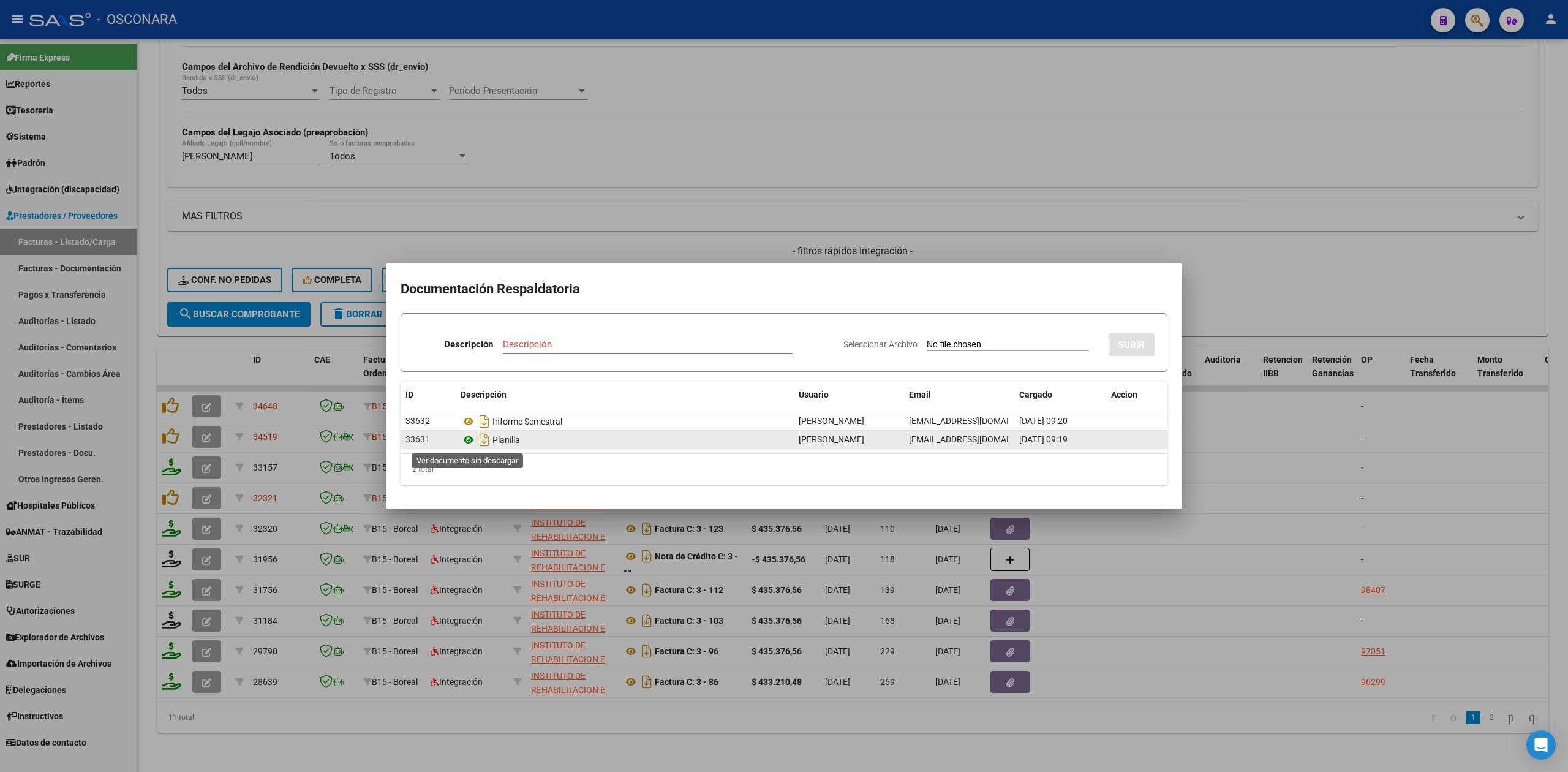
click at [467, 437] on icon at bounding box center [468, 439] width 16 height 15
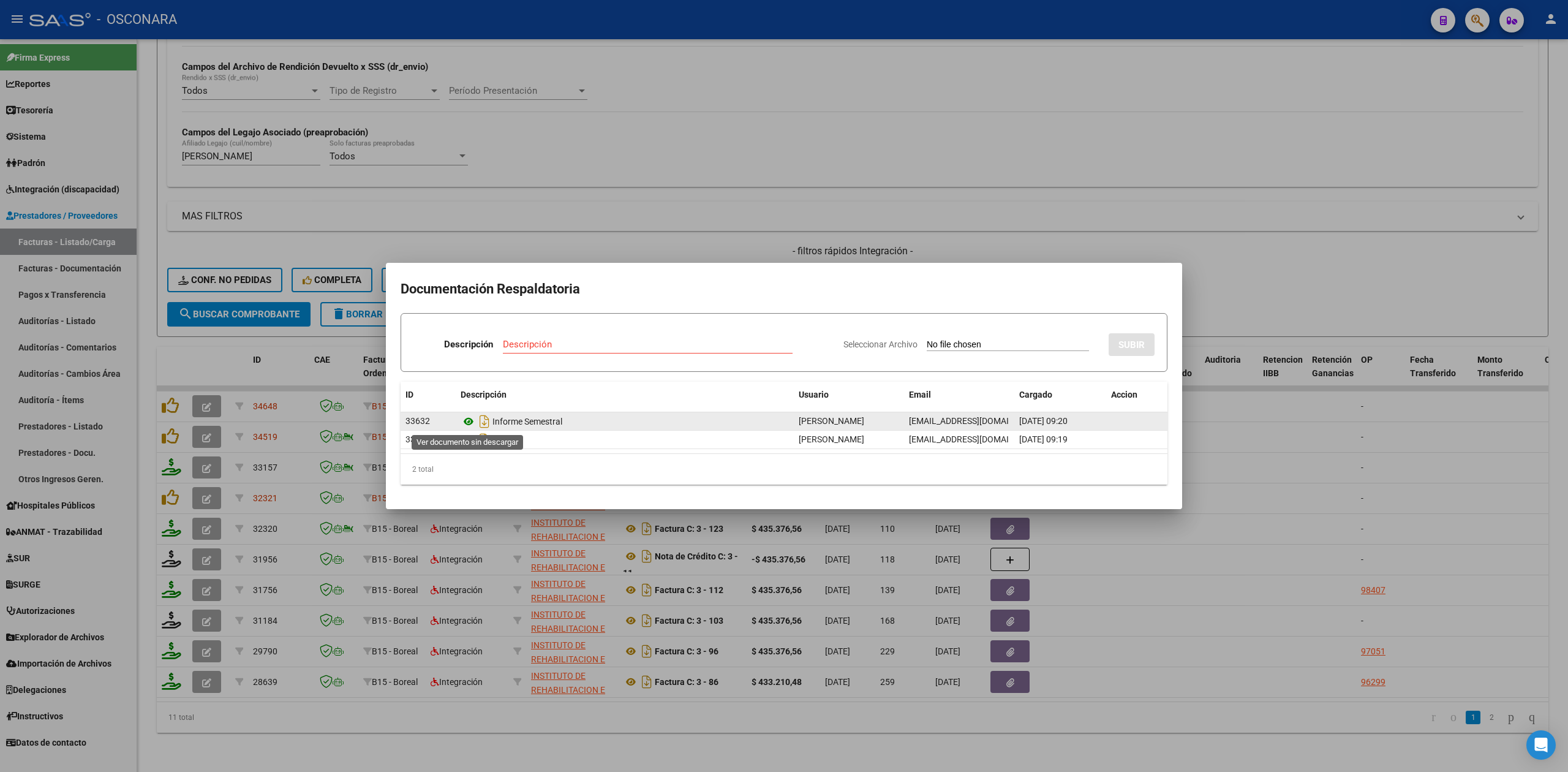
click at [468, 424] on icon at bounding box center [468, 421] width 16 height 15
click at [651, 236] on div at bounding box center [784, 386] width 1568 height 772
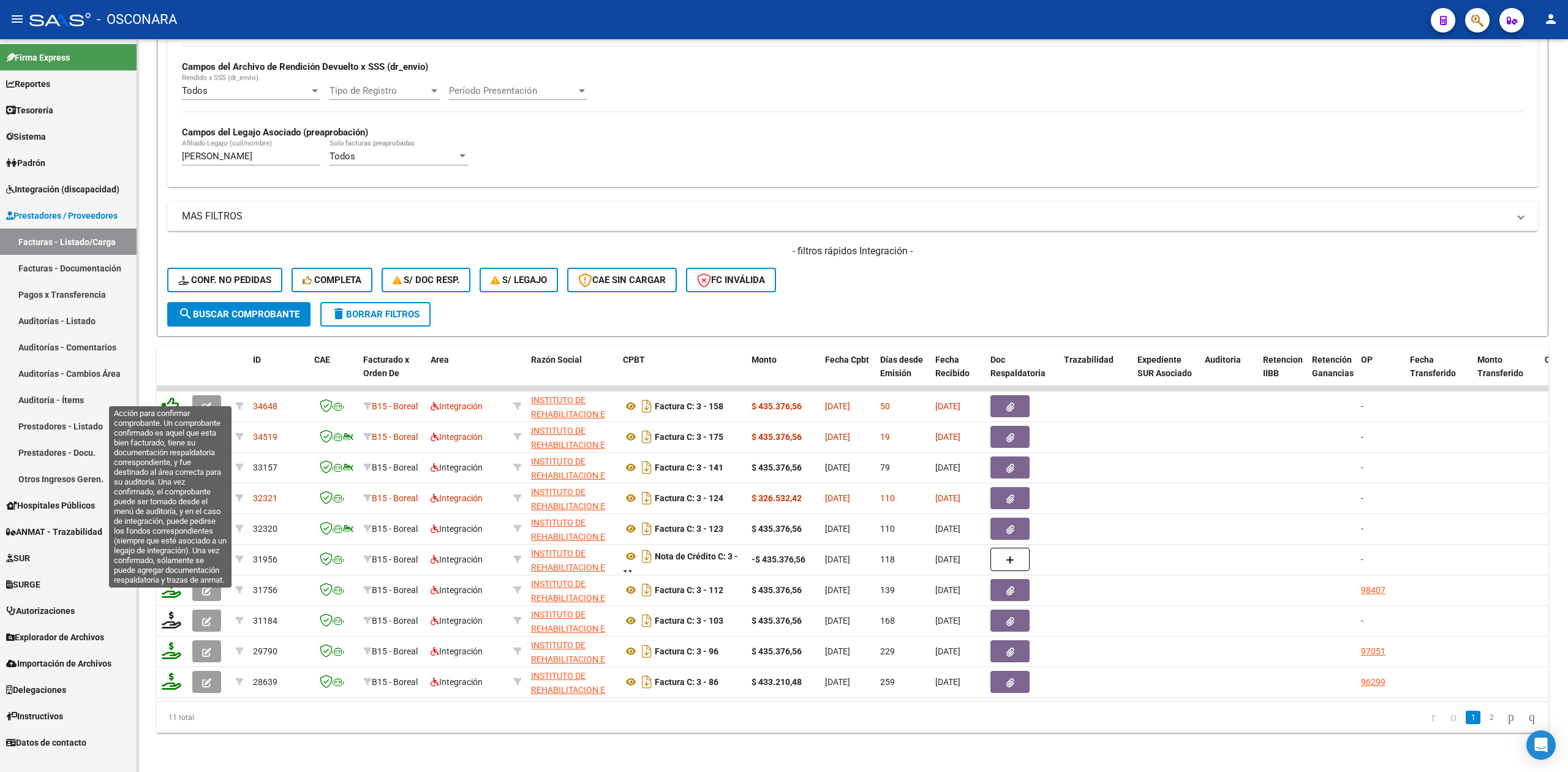
click at [173, 397] on icon at bounding box center [170, 406] width 17 height 17
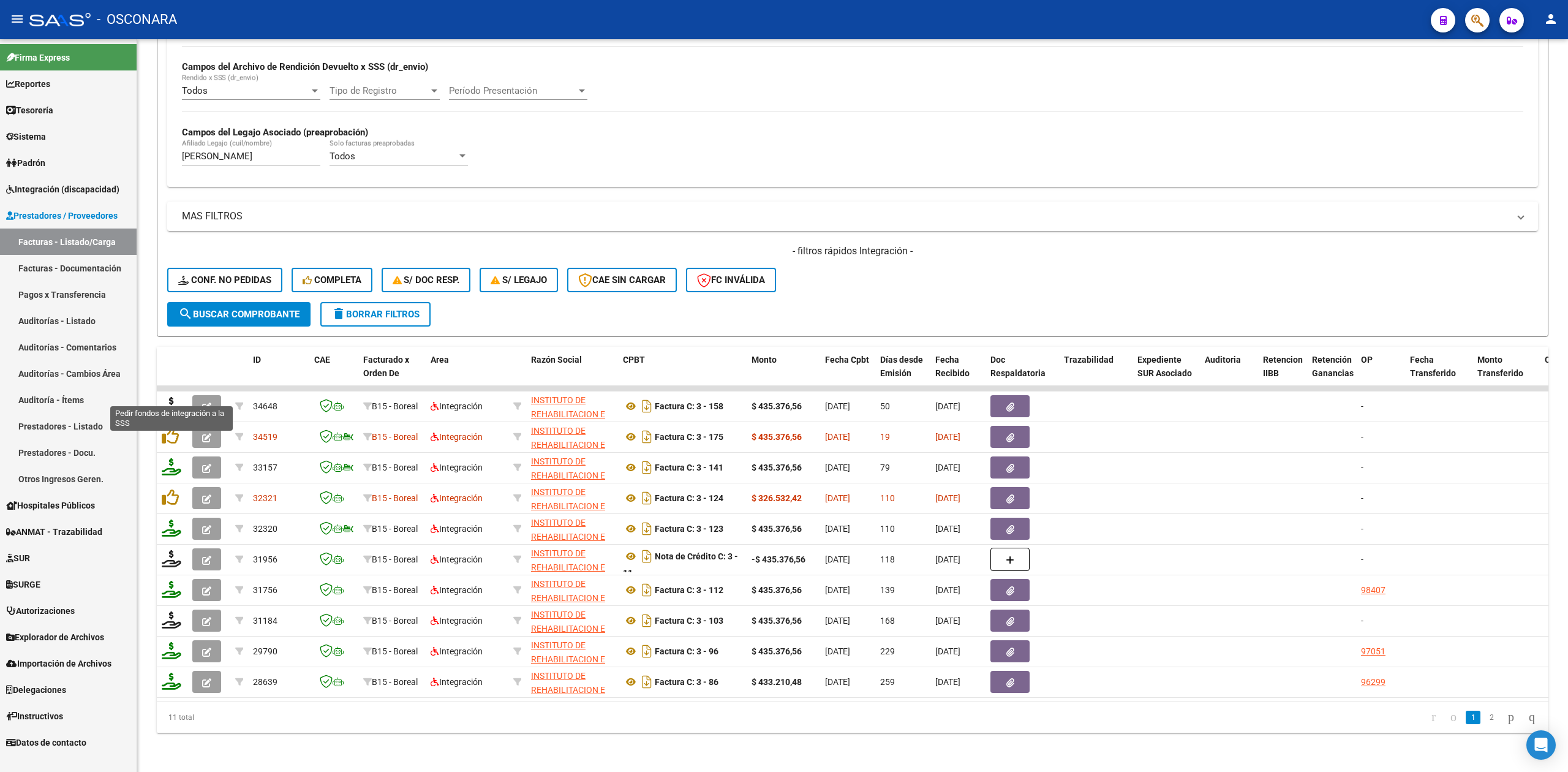
click at [170, 397] on icon at bounding box center [171, 406] width 20 height 17
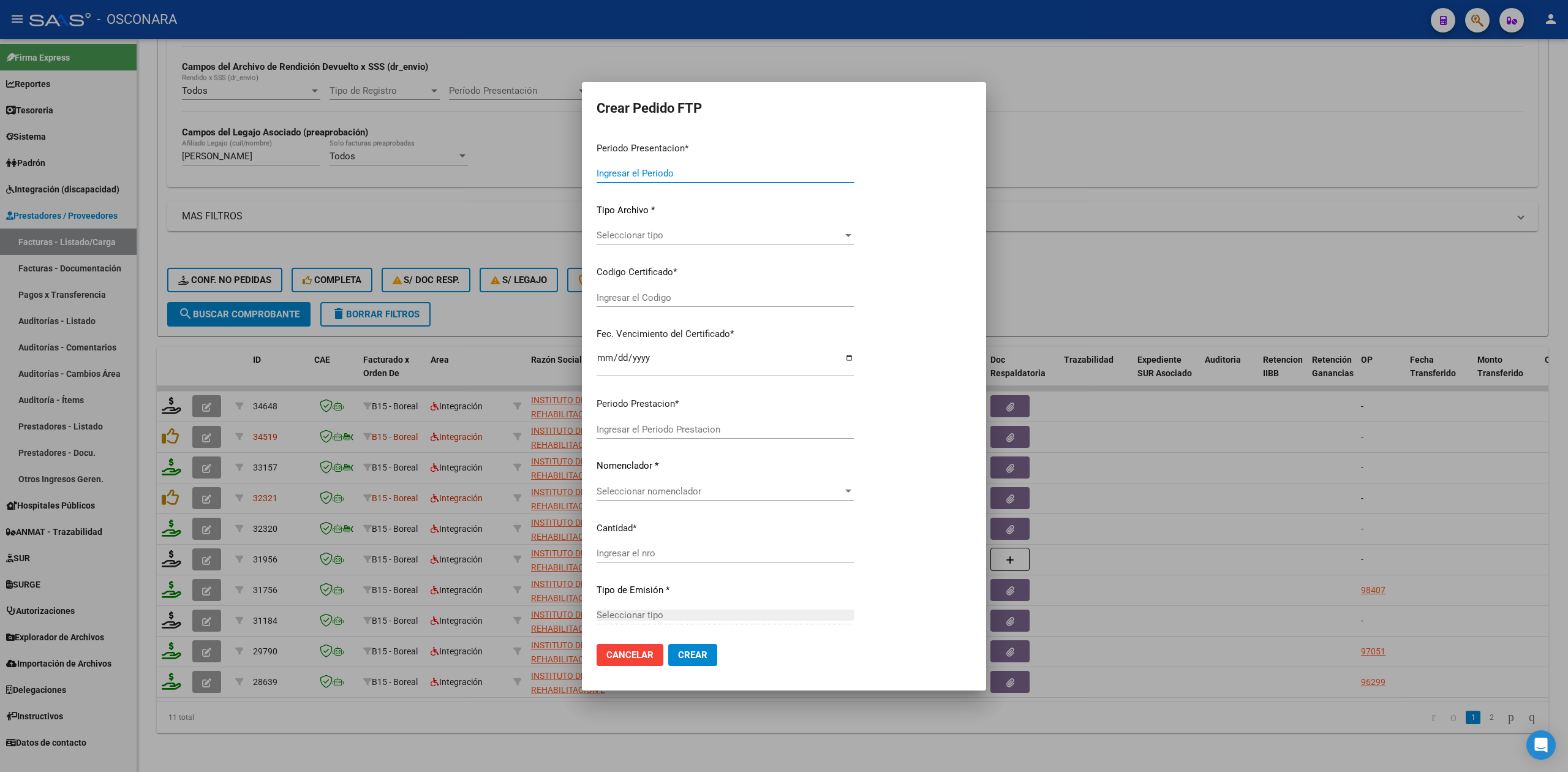
type input "202507"
type input "202506"
type input "$ 435.376,56"
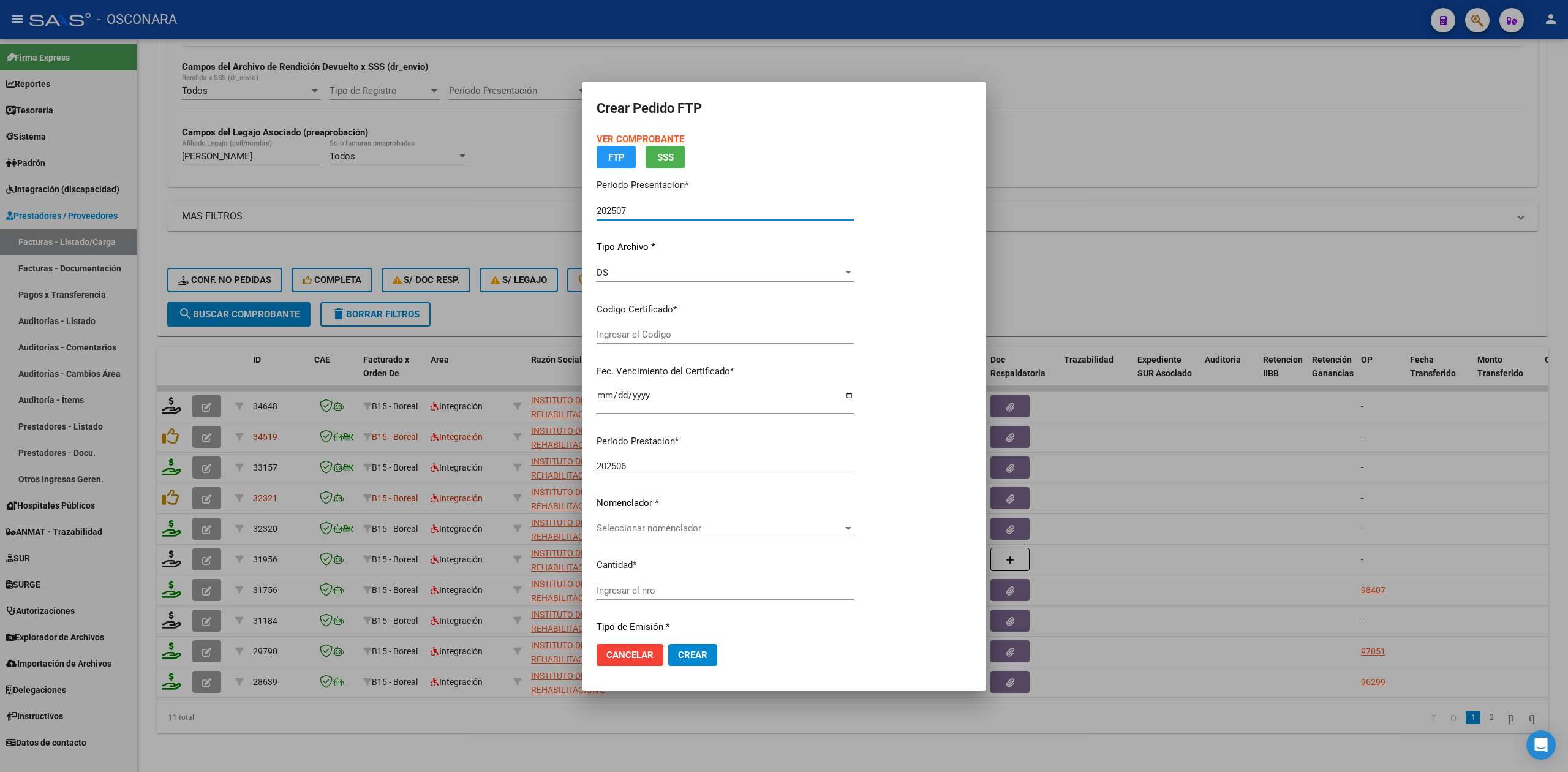
type input "ARG01000564721852024052220270522MEN204"
type input "[DATE]"
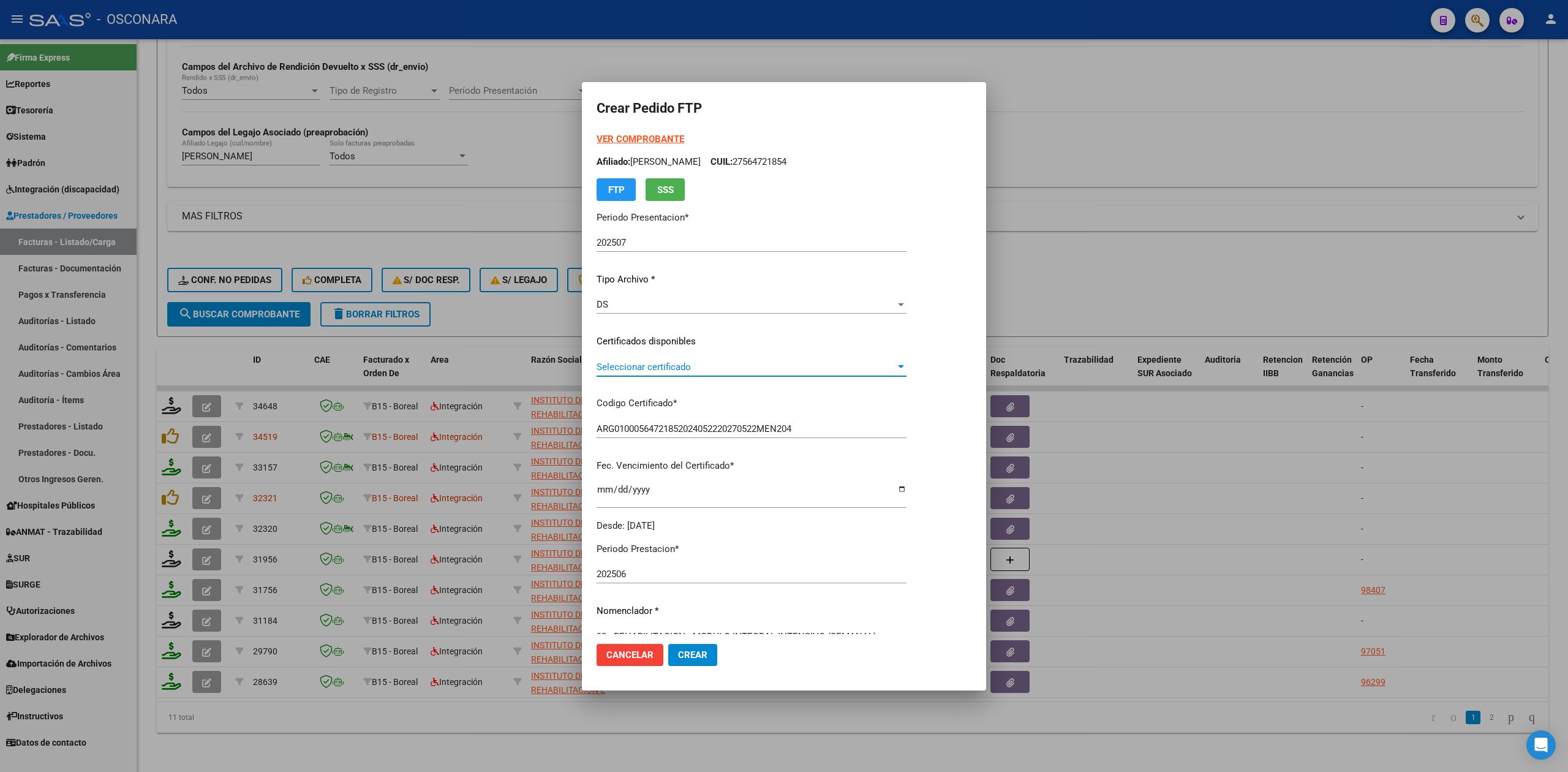
click at [630, 368] on span "Seleccionar certificado" at bounding box center [746, 366] width 299 height 11
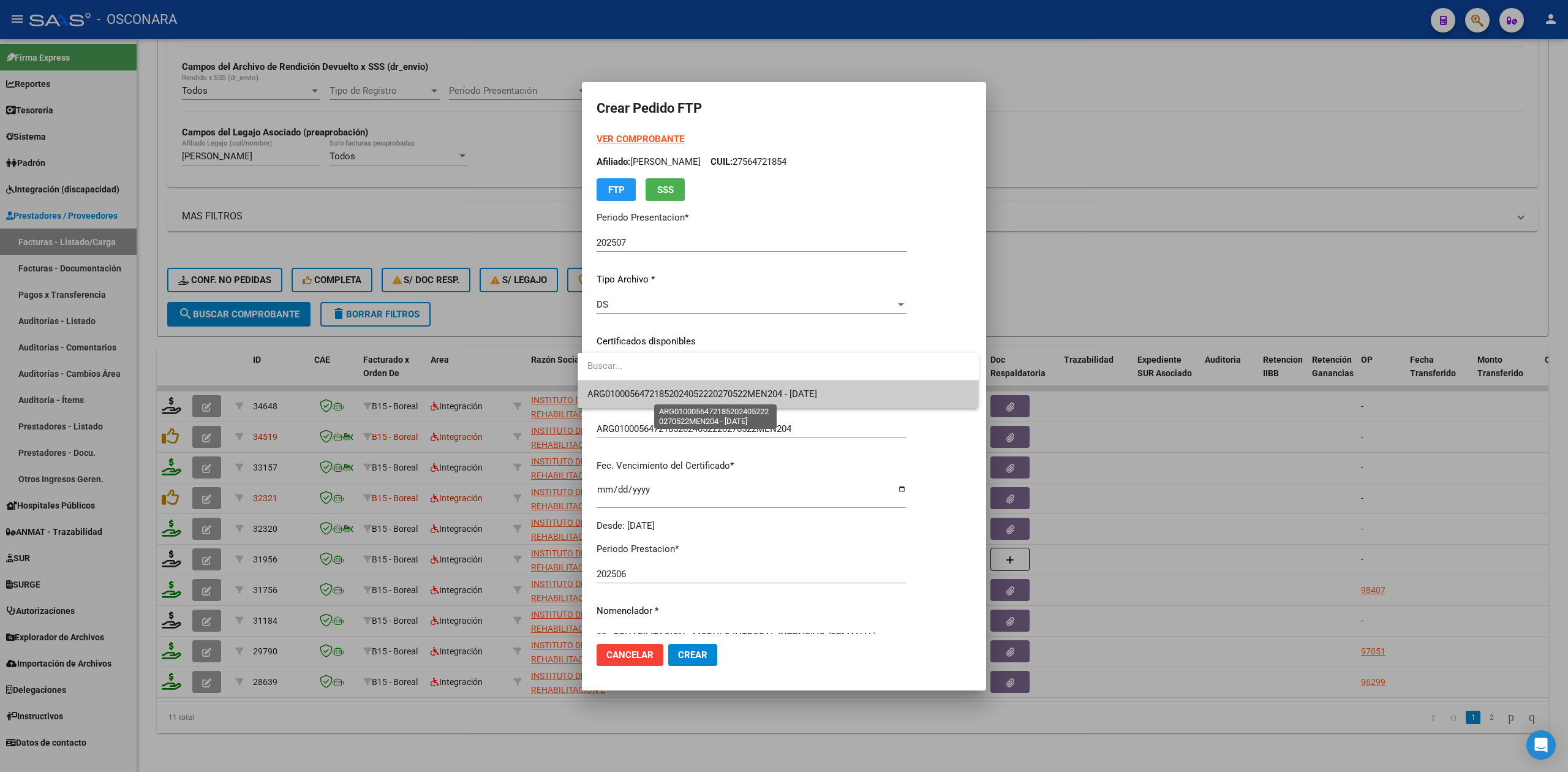
click at [630, 395] on span "ARG01000564721852024052220270522MEN204 - [DATE]" at bounding box center [702, 394] width 229 height 11
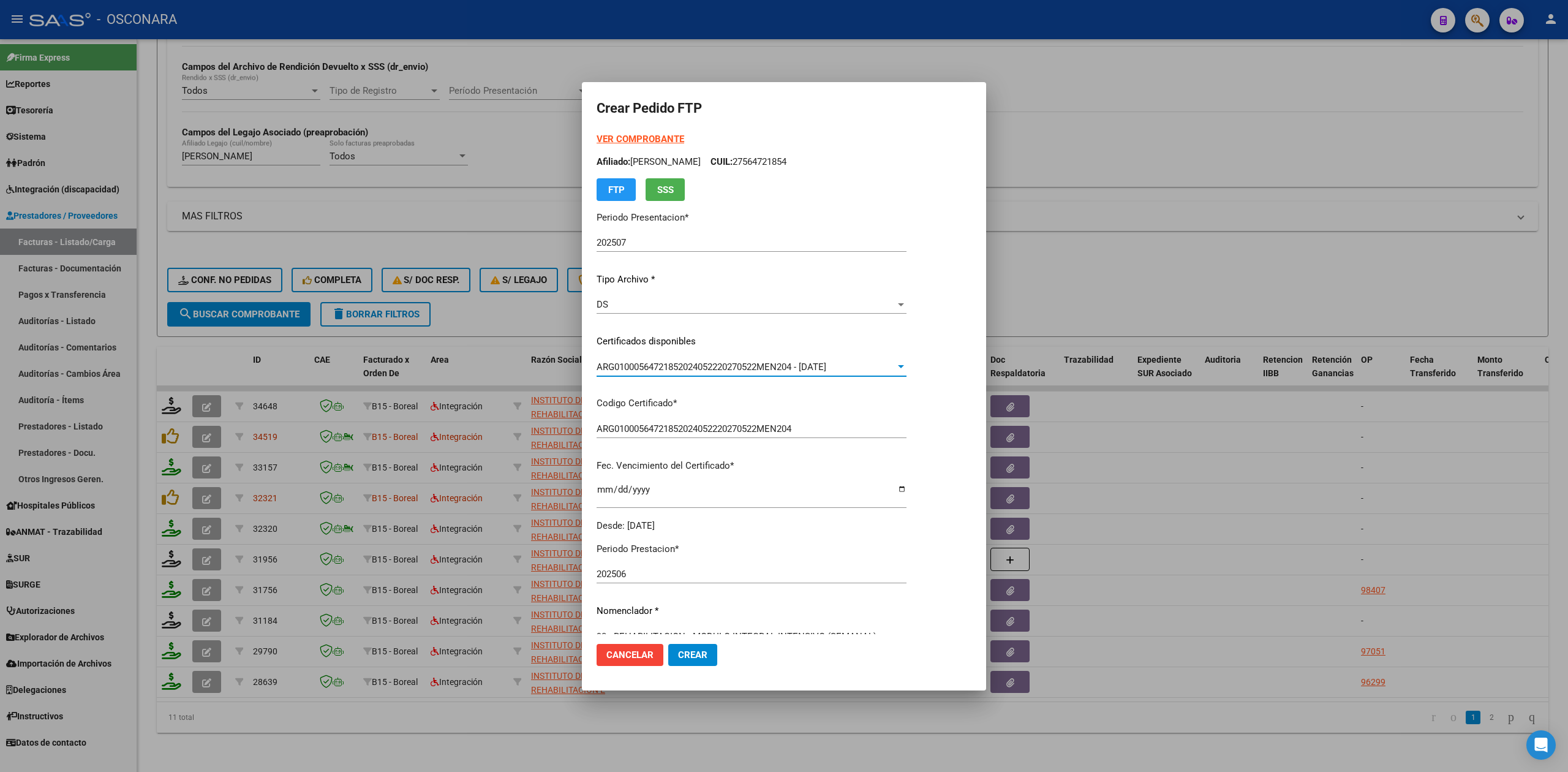
scroll to position [285, 0]
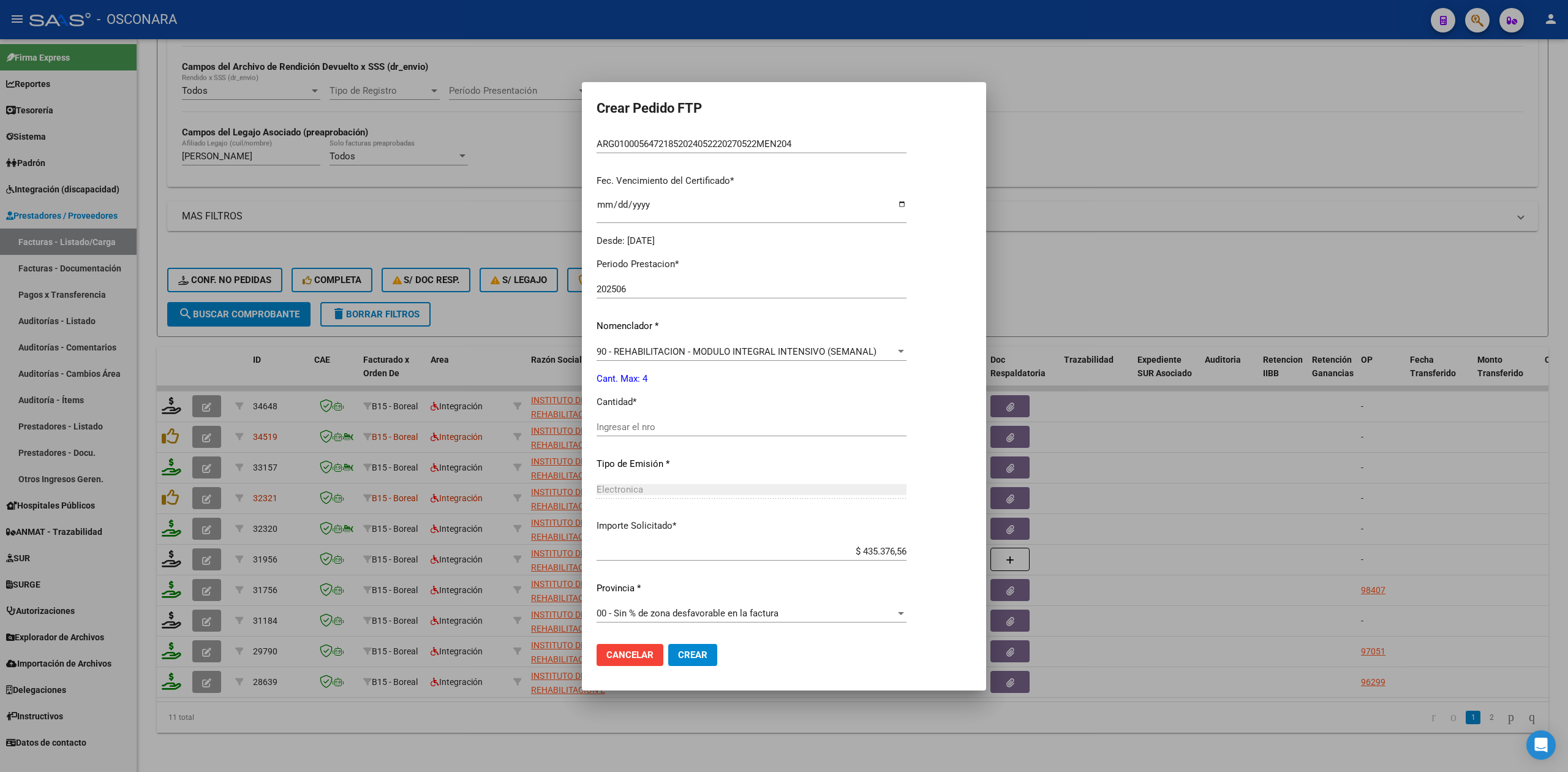
click at [628, 422] on input "Ingresar el nro" at bounding box center [752, 427] width 310 height 11
type input "4"
click at [668, 644] on button "Crear" at bounding box center [692, 655] width 49 height 22
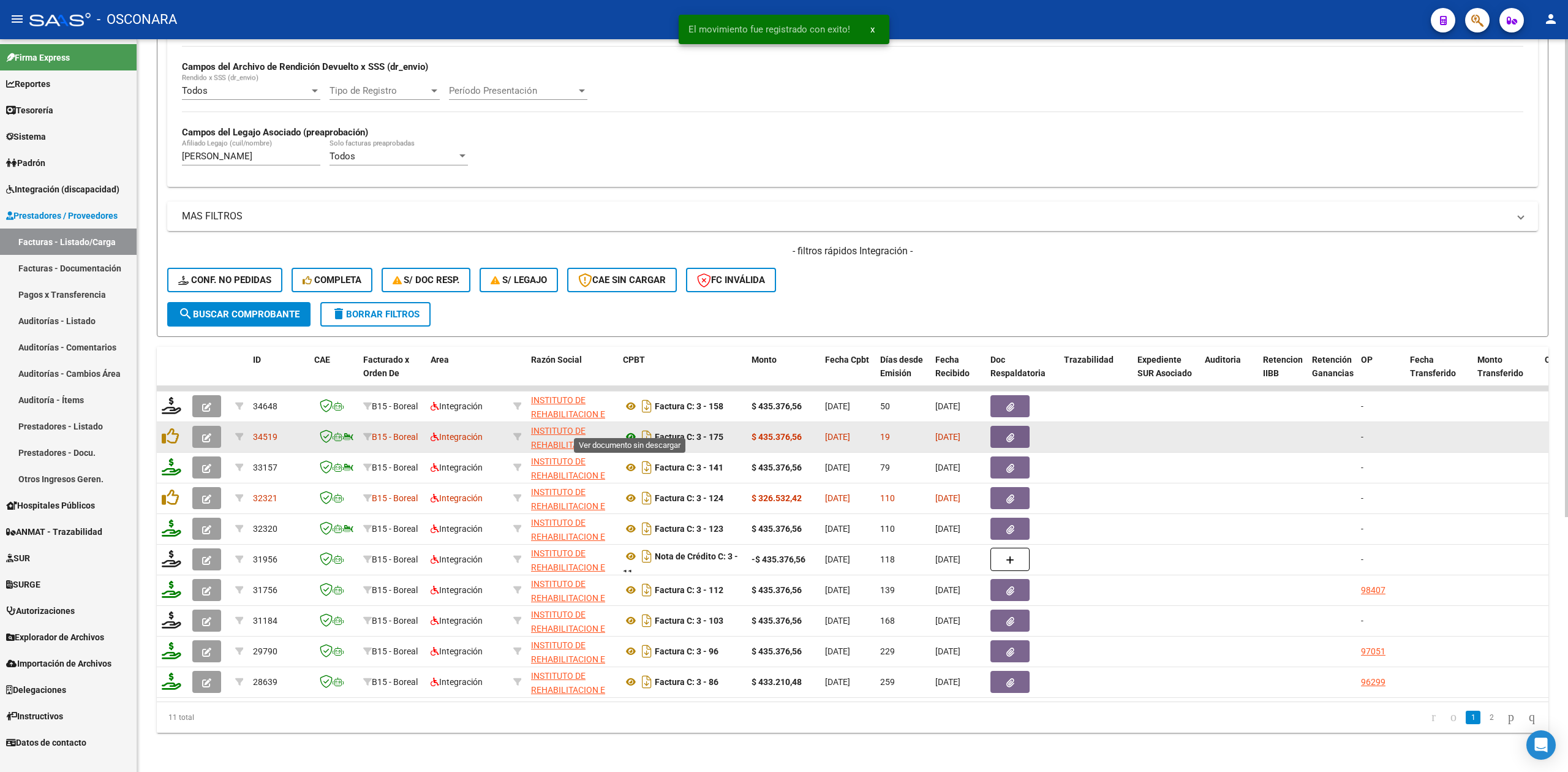
click at [628, 429] on icon at bounding box center [630, 436] width 16 height 15
click at [1012, 433] on icon "button" at bounding box center [1010, 438] width 8 height 9
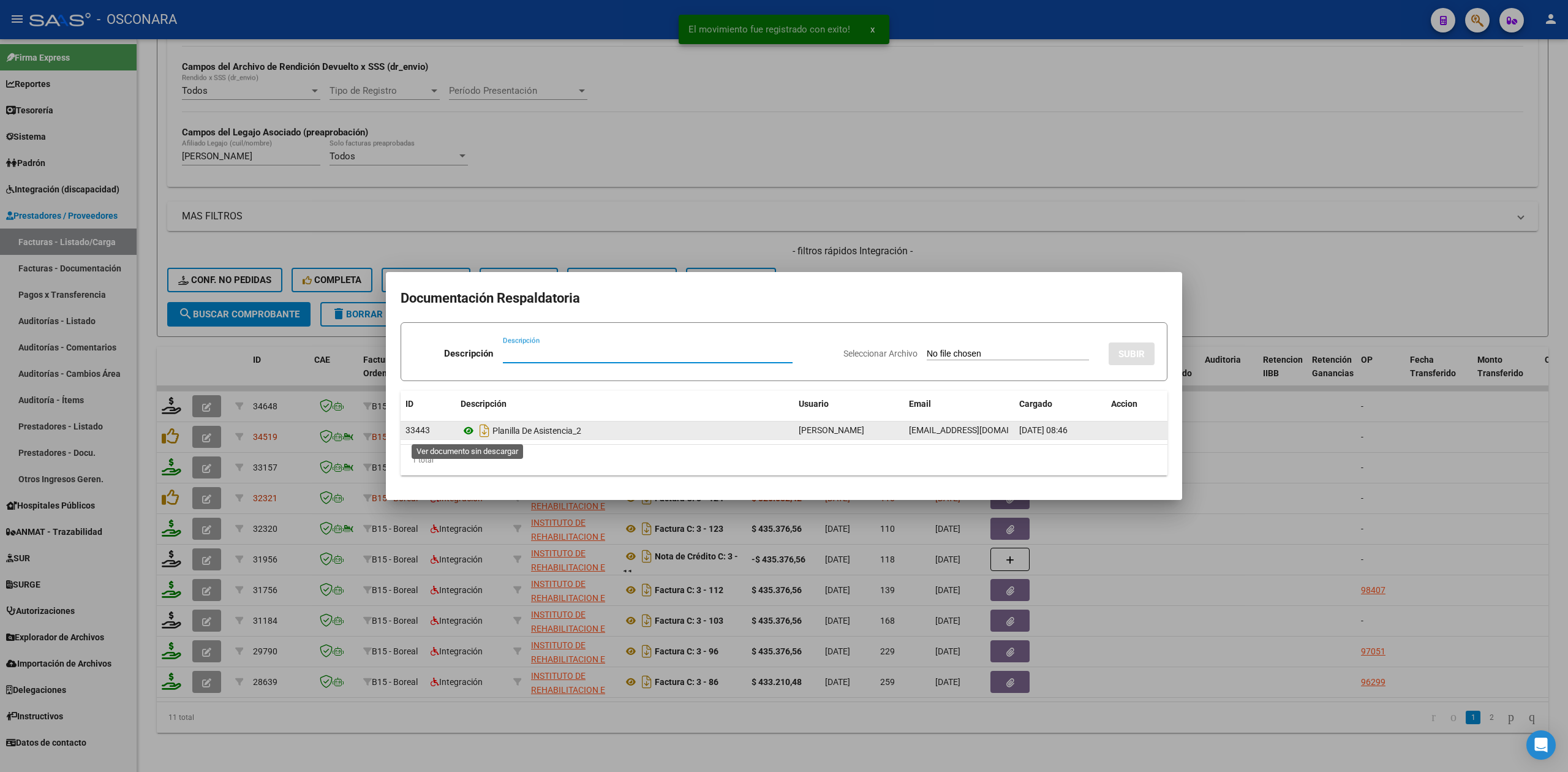
click at [464, 430] on icon at bounding box center [468, 430] width 16 height 15
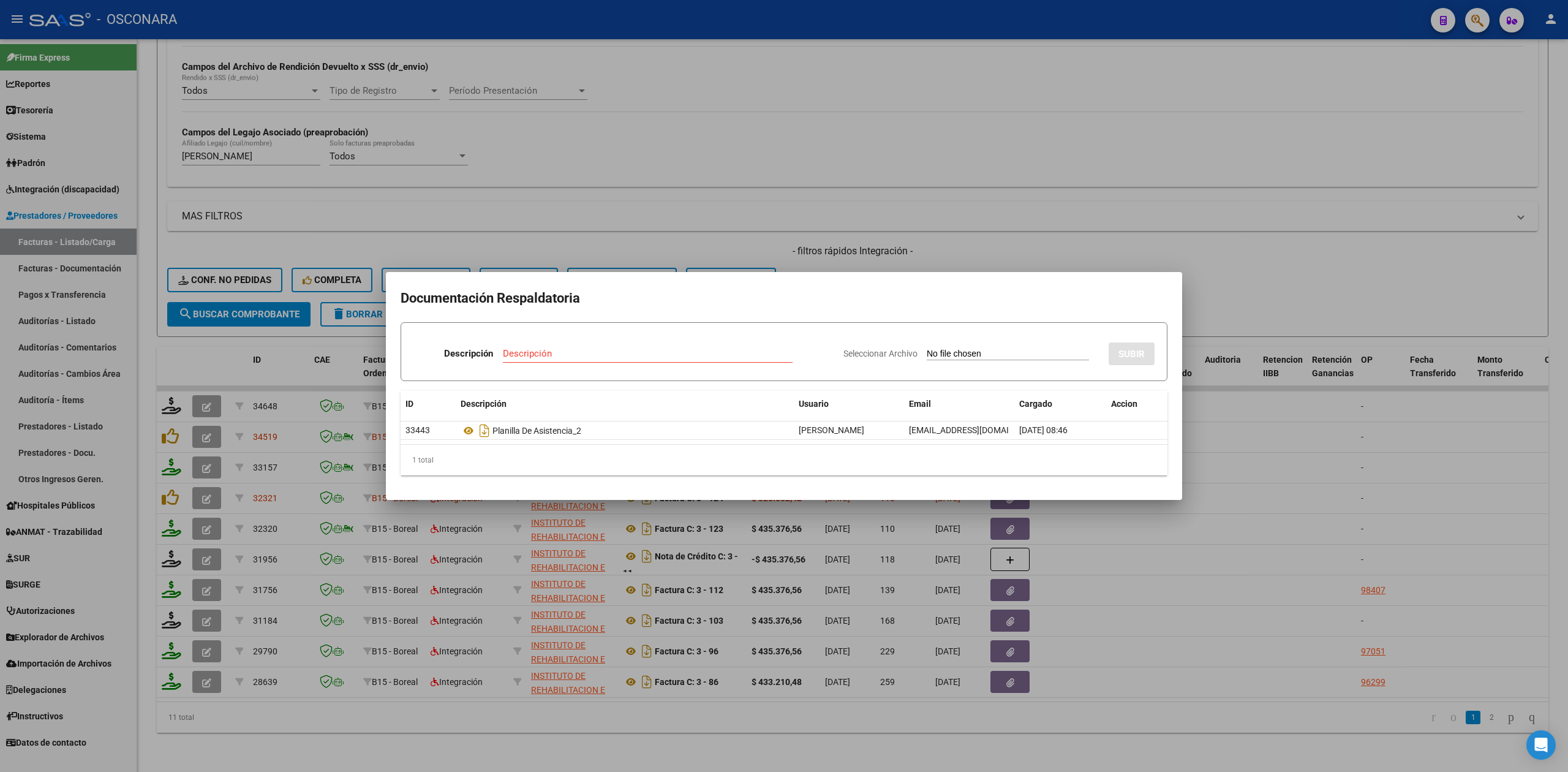
click at [676, 211] on div at bounding box center [784, 386] width 1568 height 772
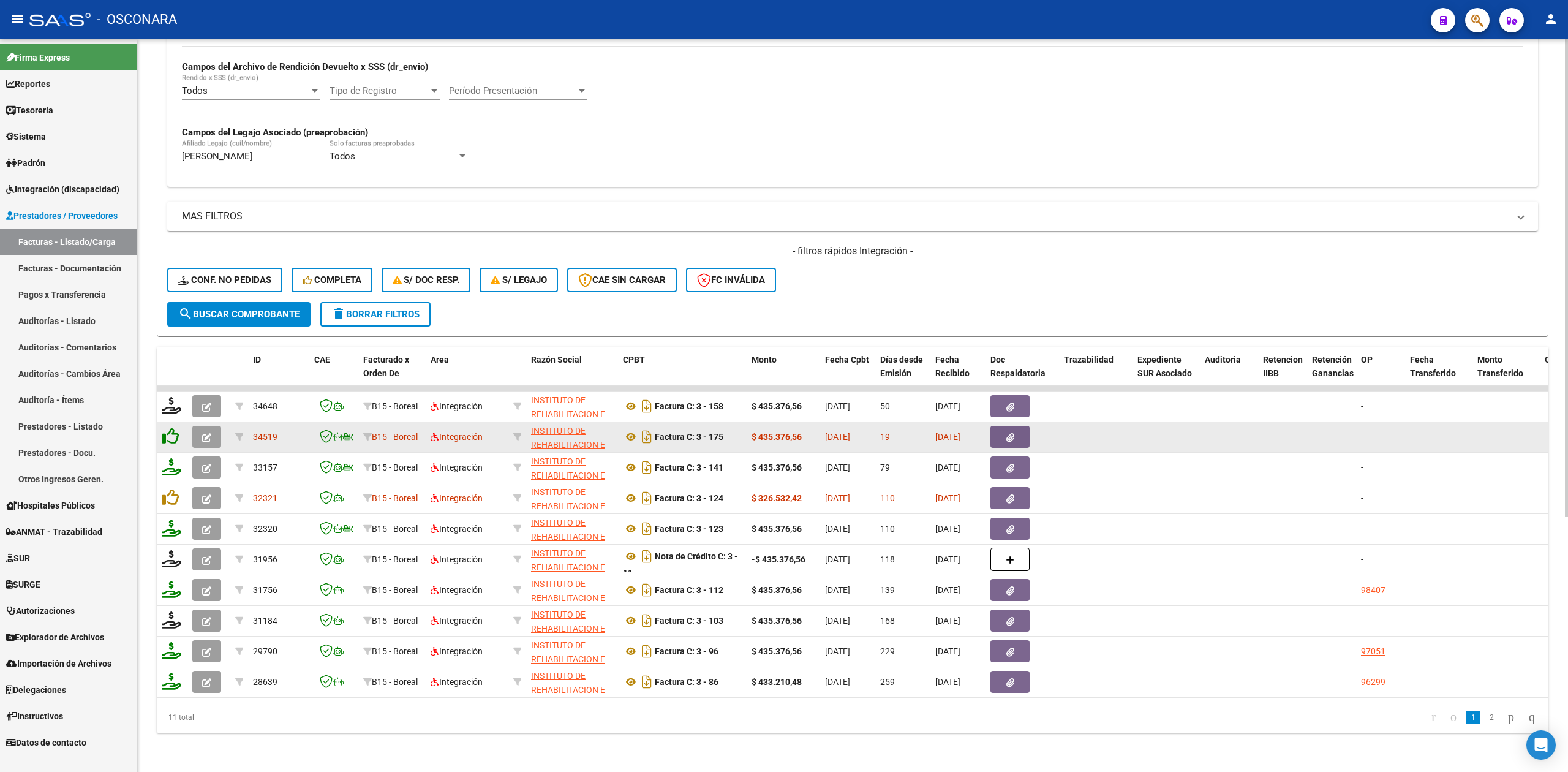
click at [175, 427] on icon at bounding box center [170, 436] width 17 height 17
click at [169, 427] on icon at bounding box center [171, 436] width 20 height 17
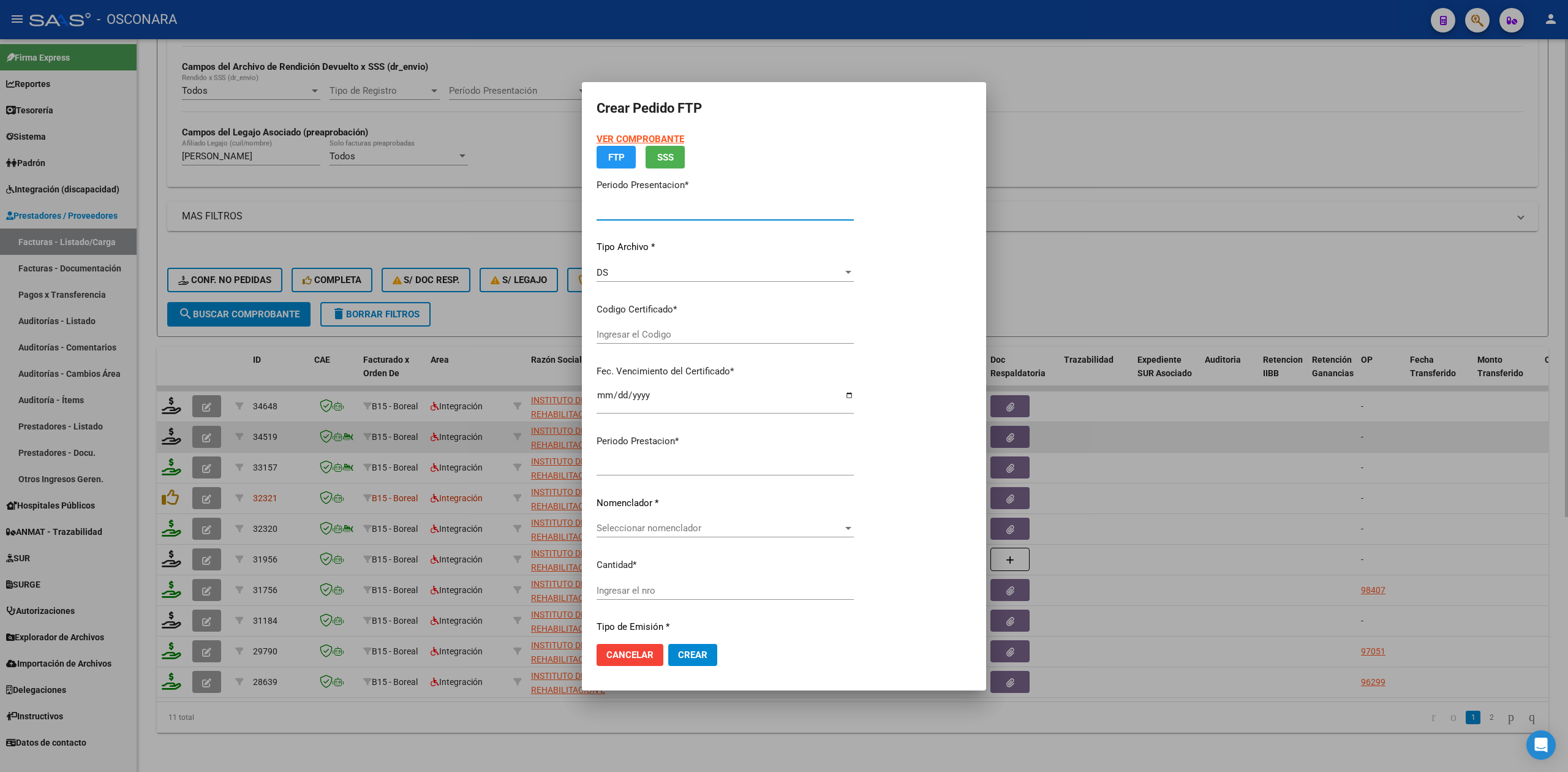
type input "202507"
type input "$ 435.376,56"
type input "ARG01000564721852024052220270522MEN204"
type input "[DATE]"
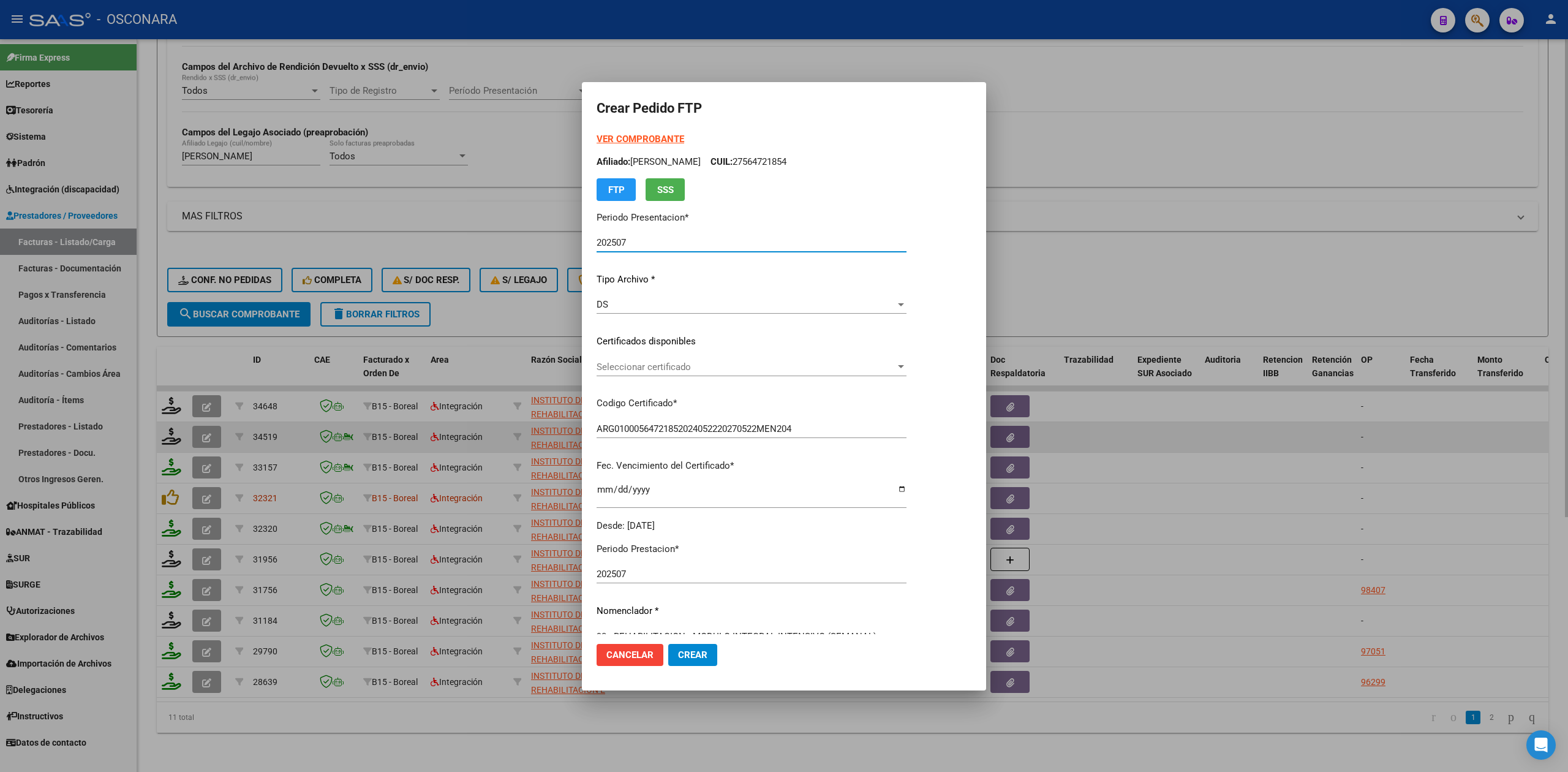
click at [642, 366] on span "Seleccionar certificado" at bounding box center [746, 366] width 299 height 11
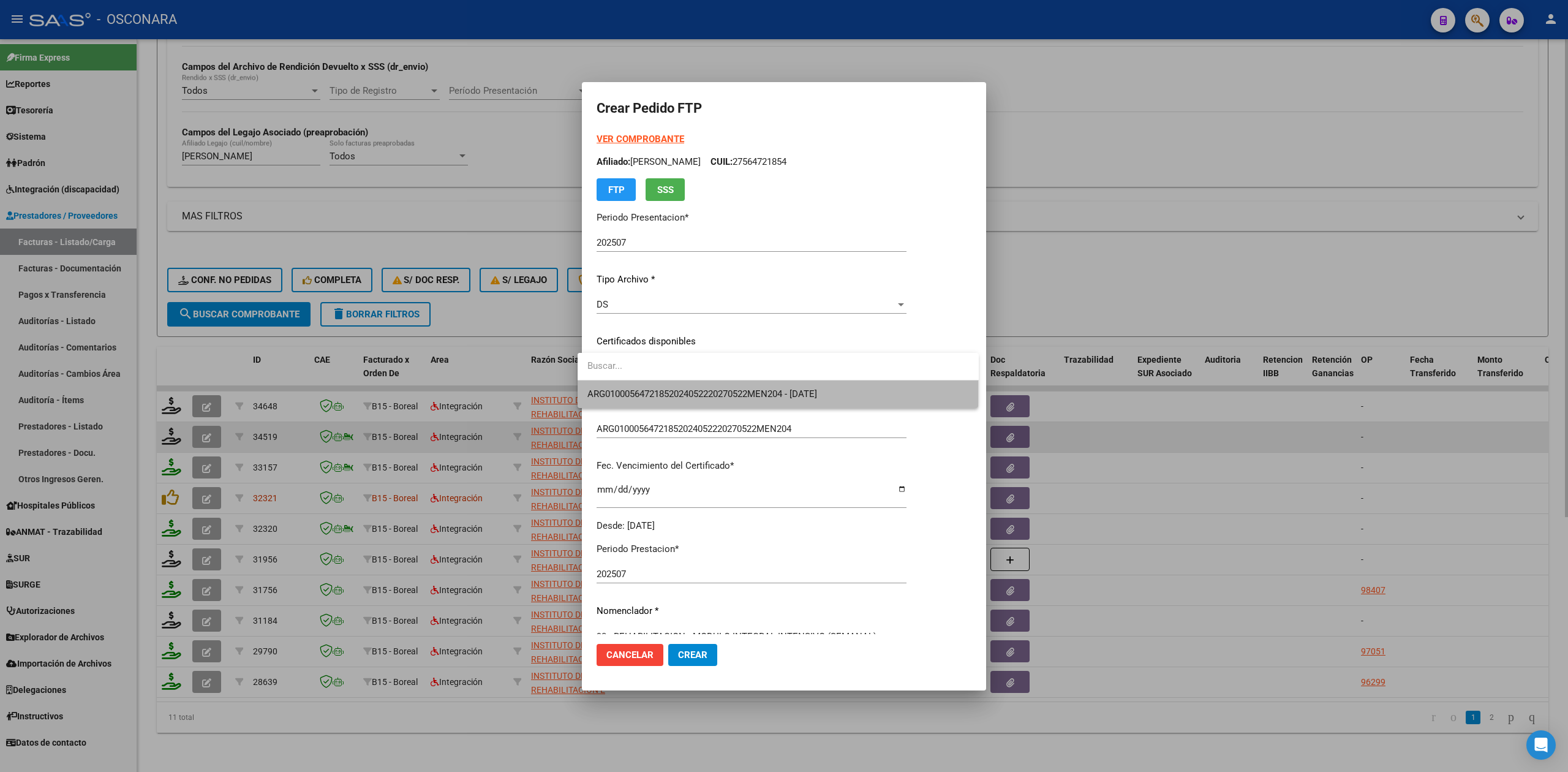
click at [642, 382] on span "ARG01000564721852024052220270522MEN204 - [DATE]" at bounding box center [778, 394] width 381 height 27
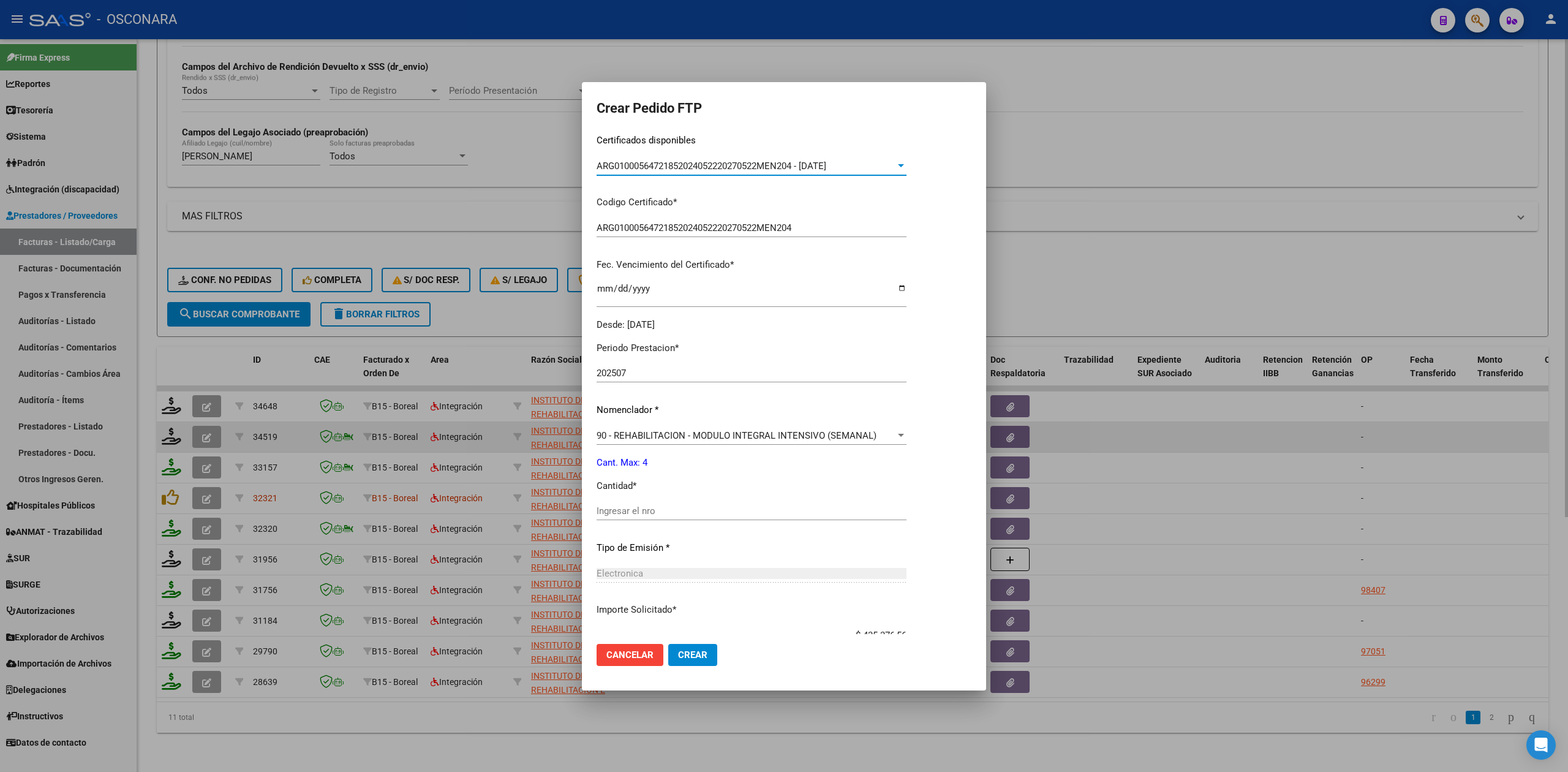
scroll to position [285, 0]
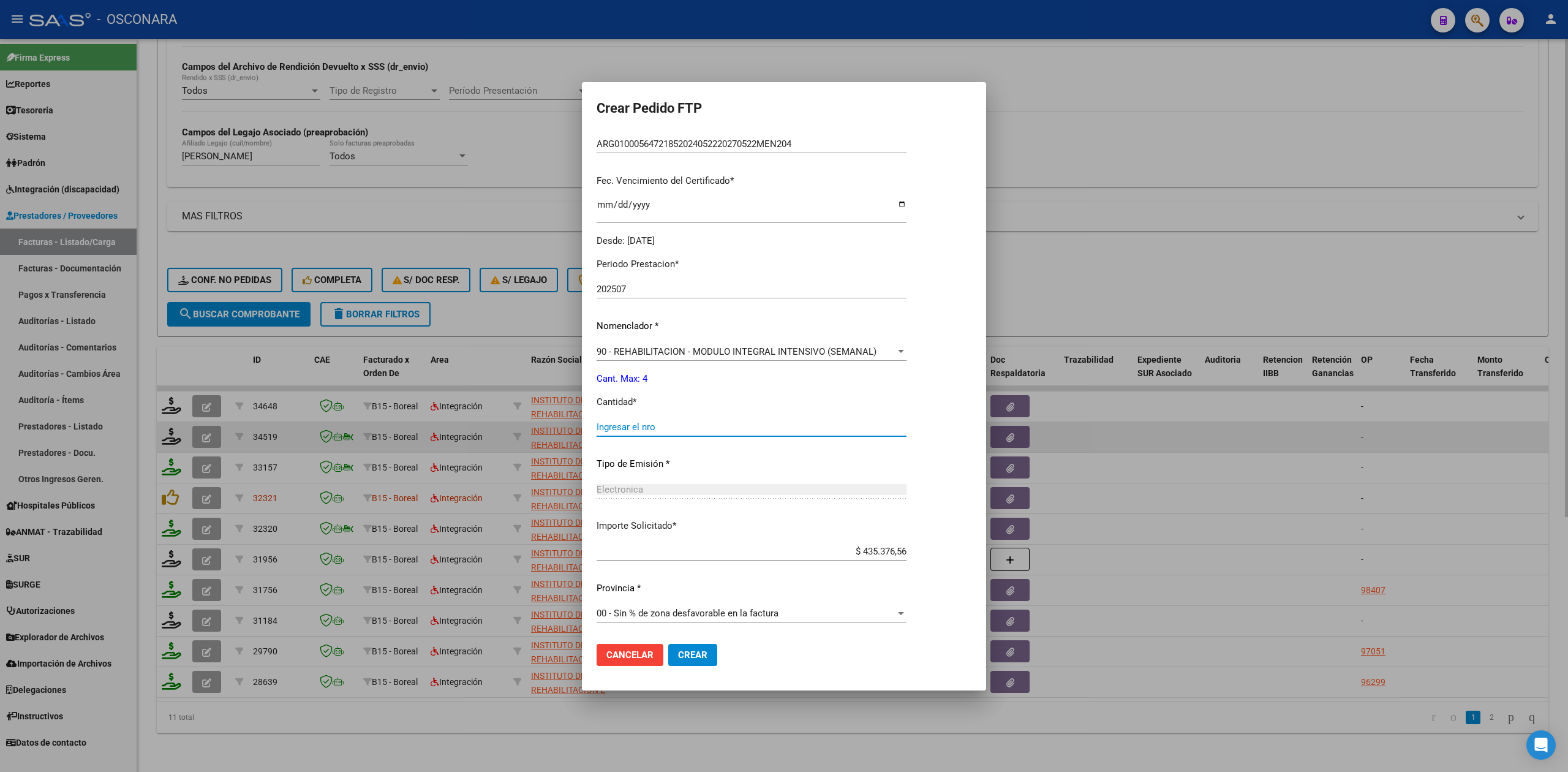
click at [634, 429] on input "Ingresar el nro" at bounding box center [752, 427] width 310 height 11
type input "4"
click at [668, 644] on button "Crear" at bounding box center [692, 655] width 49 height 22
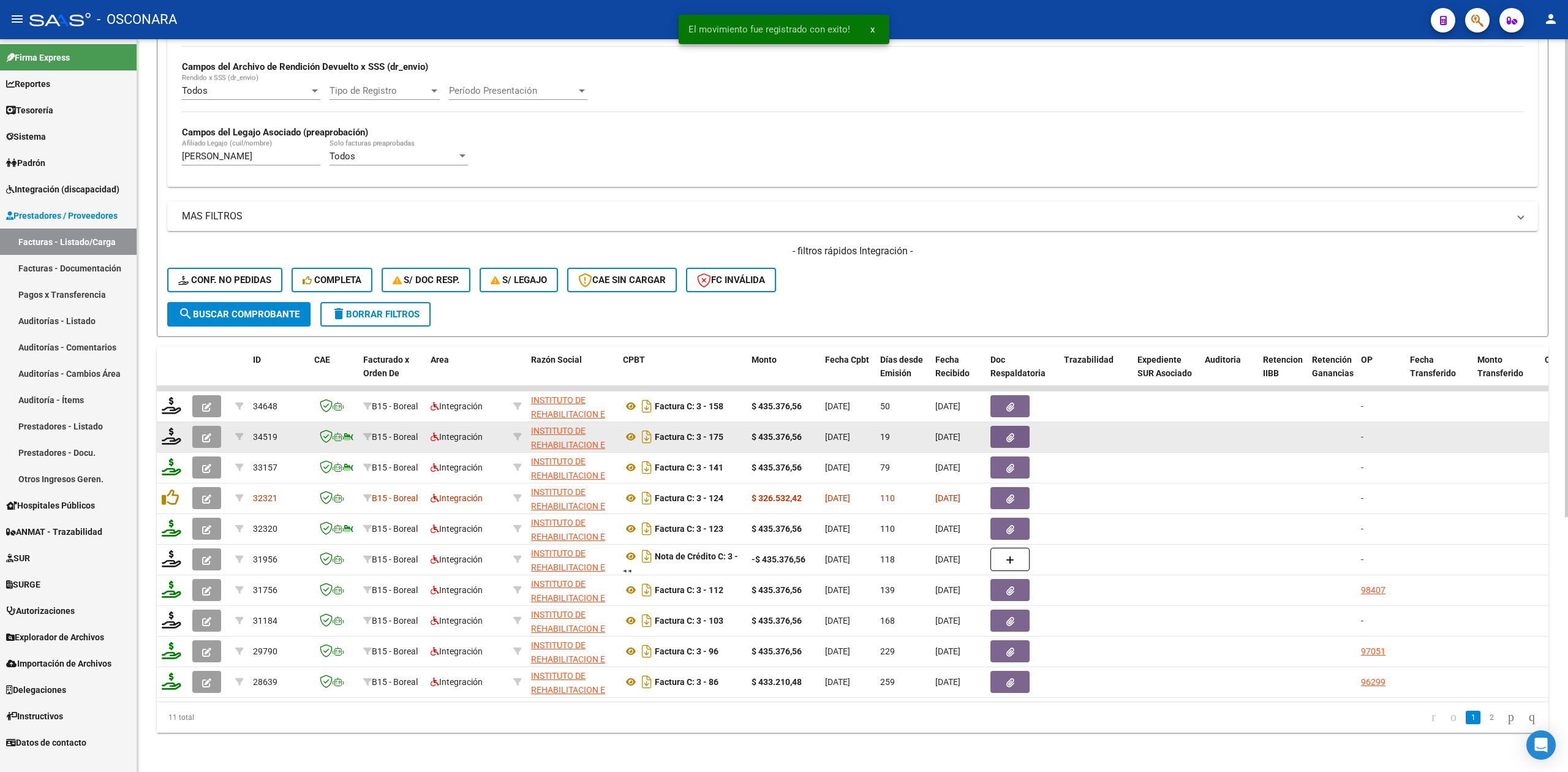
click at [207, 433] on icon "button" at bounding box center [207, 438] width 9 height 9
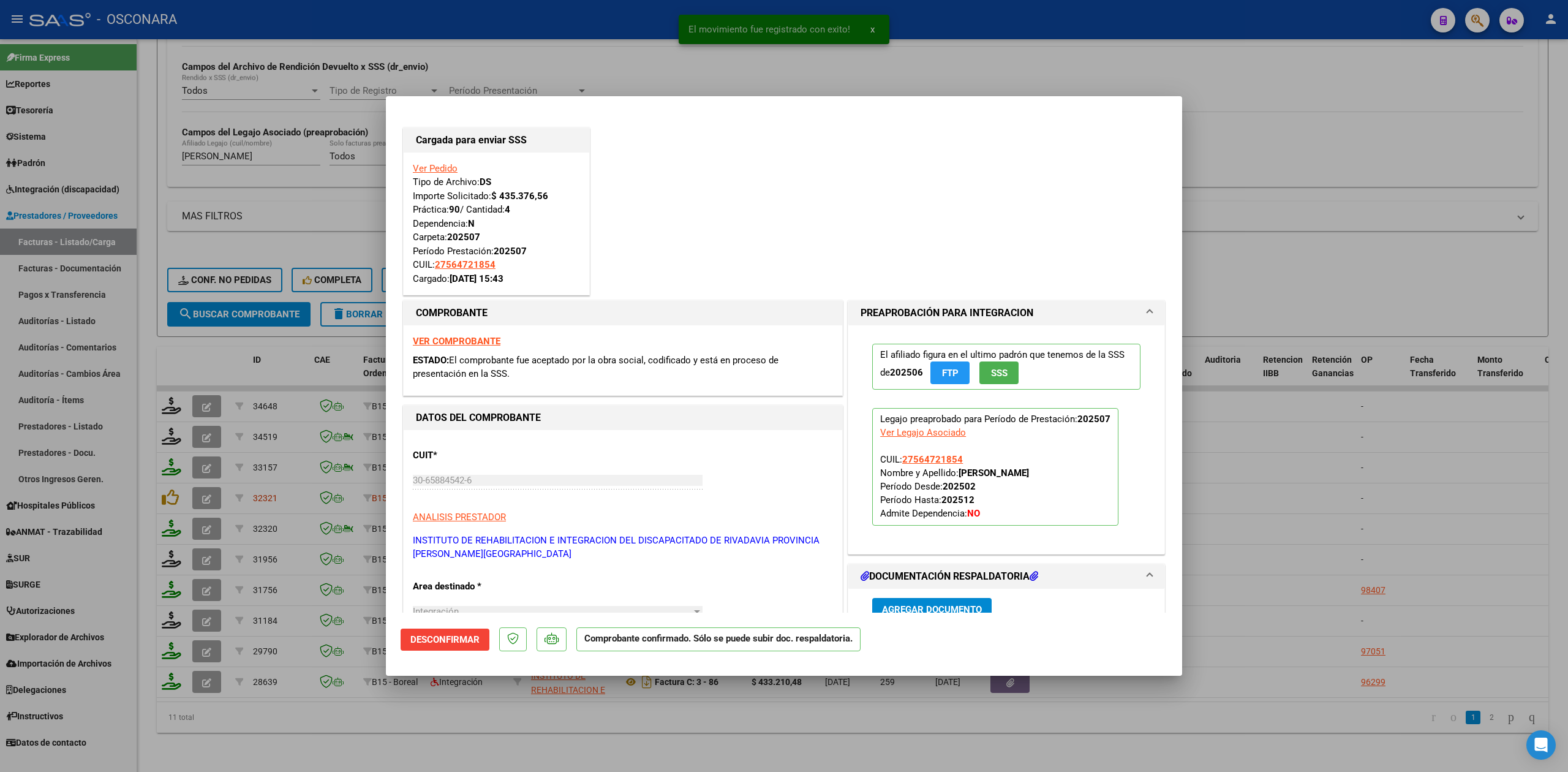
click at [345, 734] on div at bounding box center [784, 386] width 1568 height 772
type input "$ 0,00"
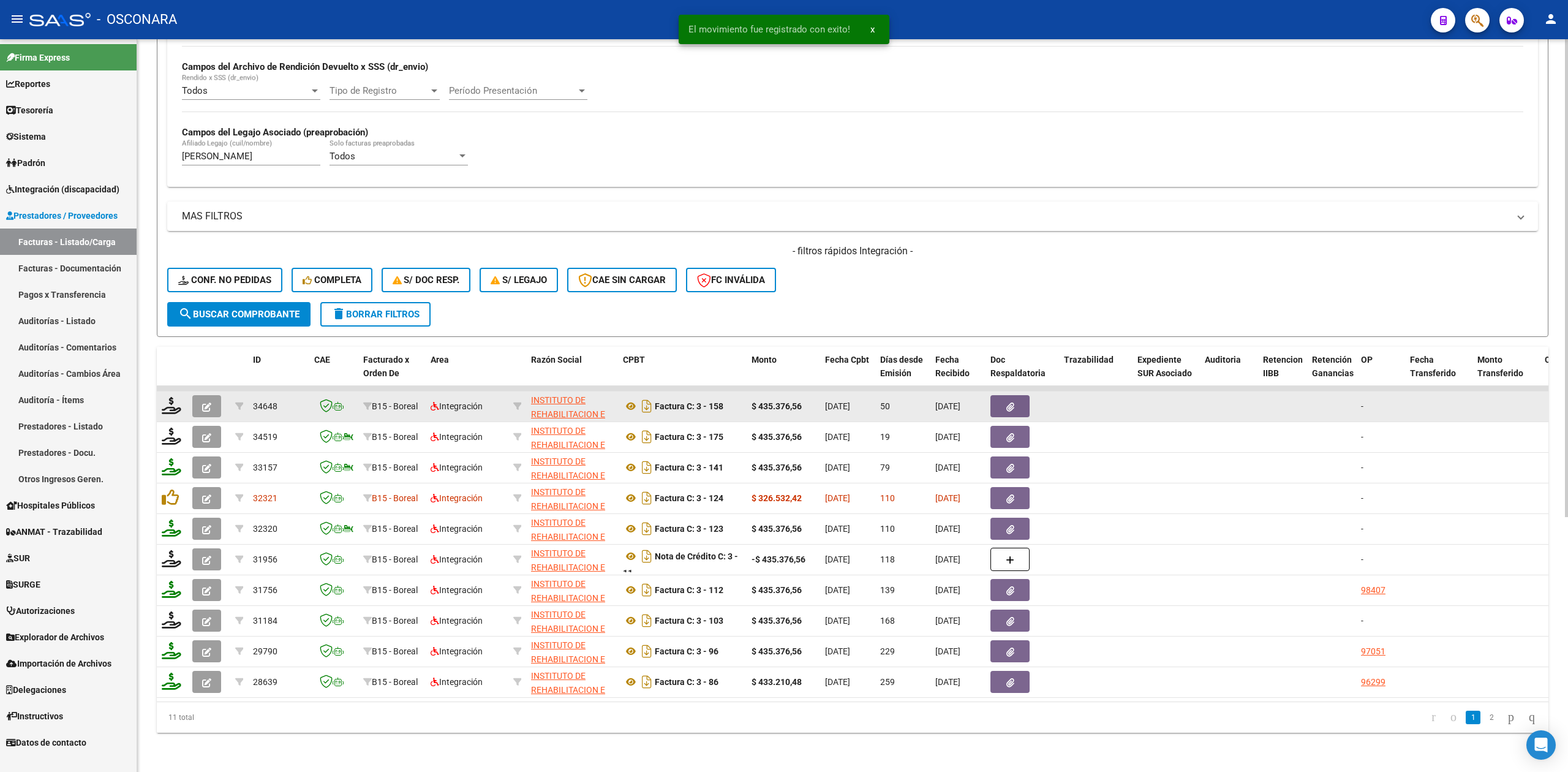
click at [207, 402] on icon "button" at bounding box center [207, 407] width 9 height 9
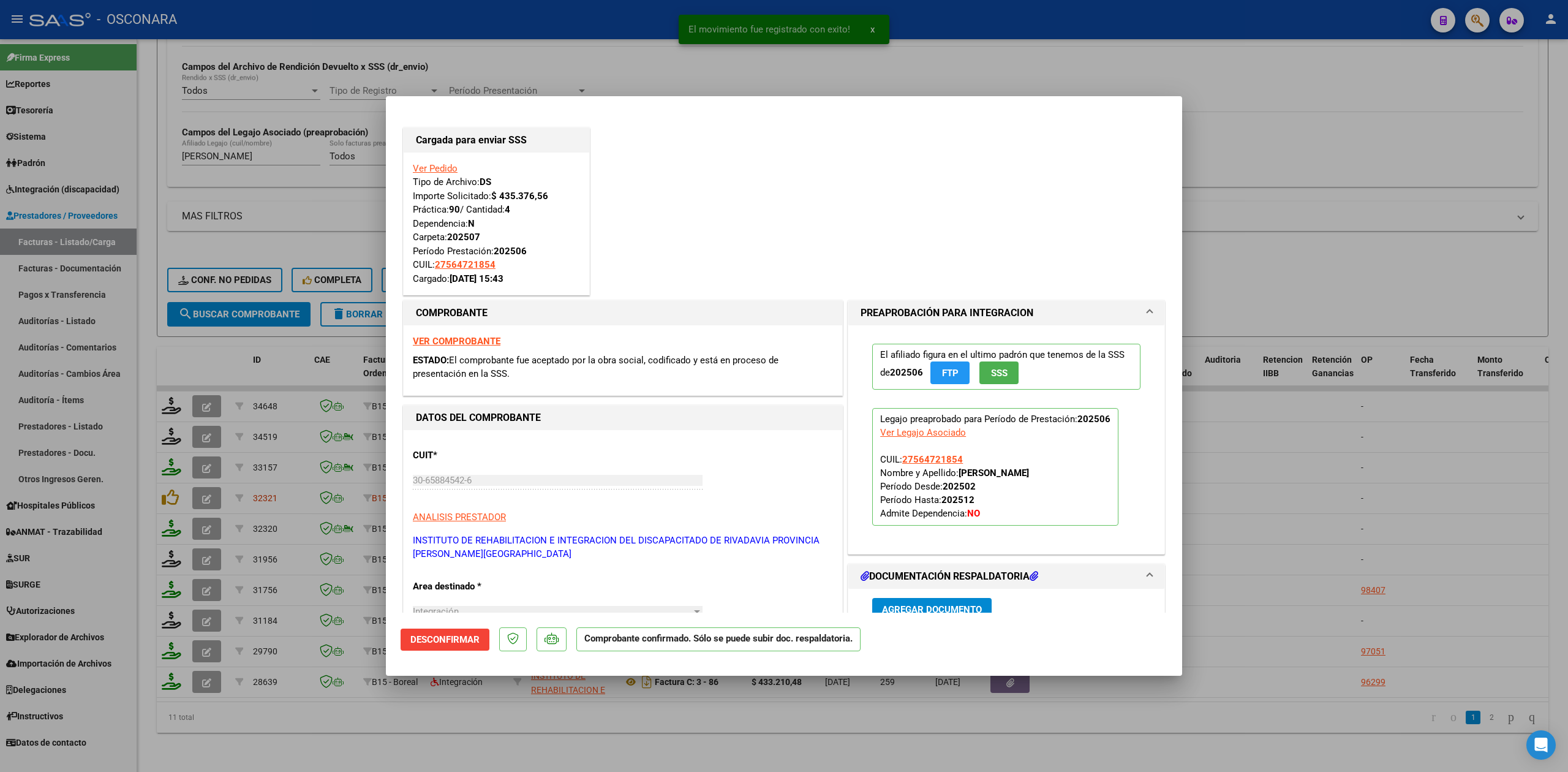
click at [504, 727] on div at bounding box center [784, 386] width 1568 height 772
type input "$ 0,00"
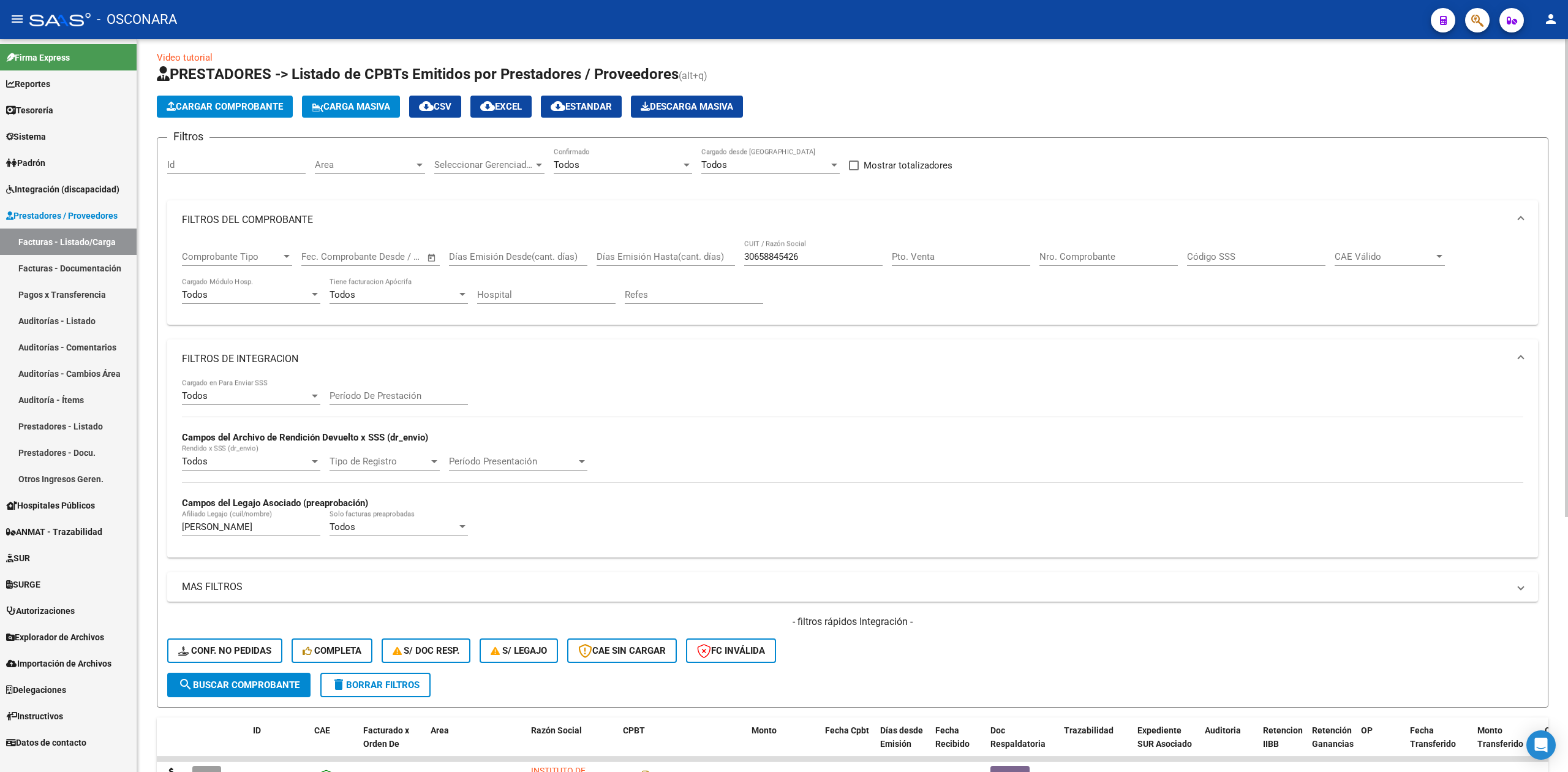
scroll to position [0, 0]
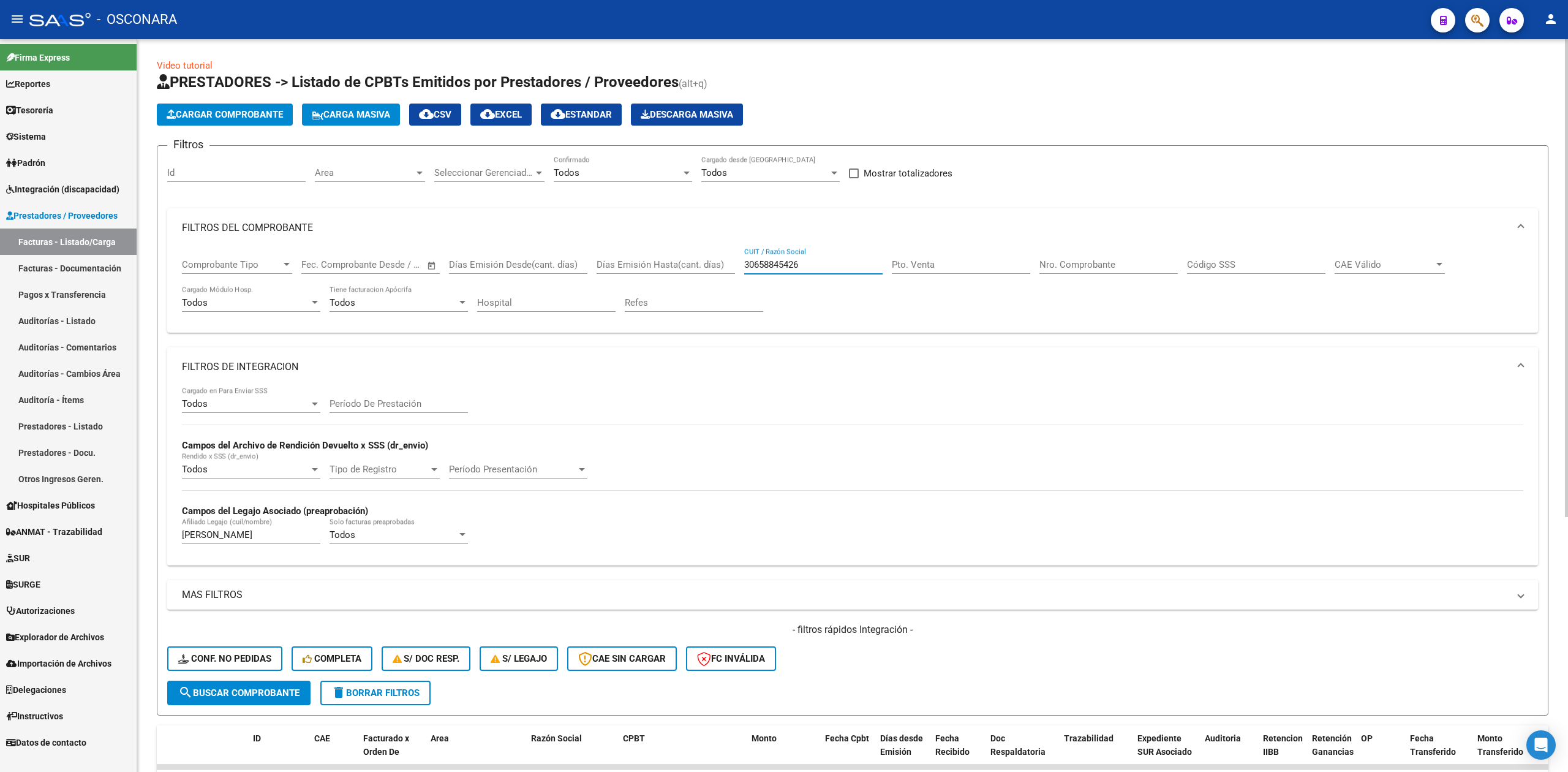
drag, startPoint x: 820, startPoint y: 267, endPoint x: 679, endPoint y: 261, distance: 141.1
click at [679, 261] on div "Comprobante Tipo Comprobante Tipo Start date – End date Fec. Comprobante Desde …" at bounding box center [852, 285] width 1342 height 76
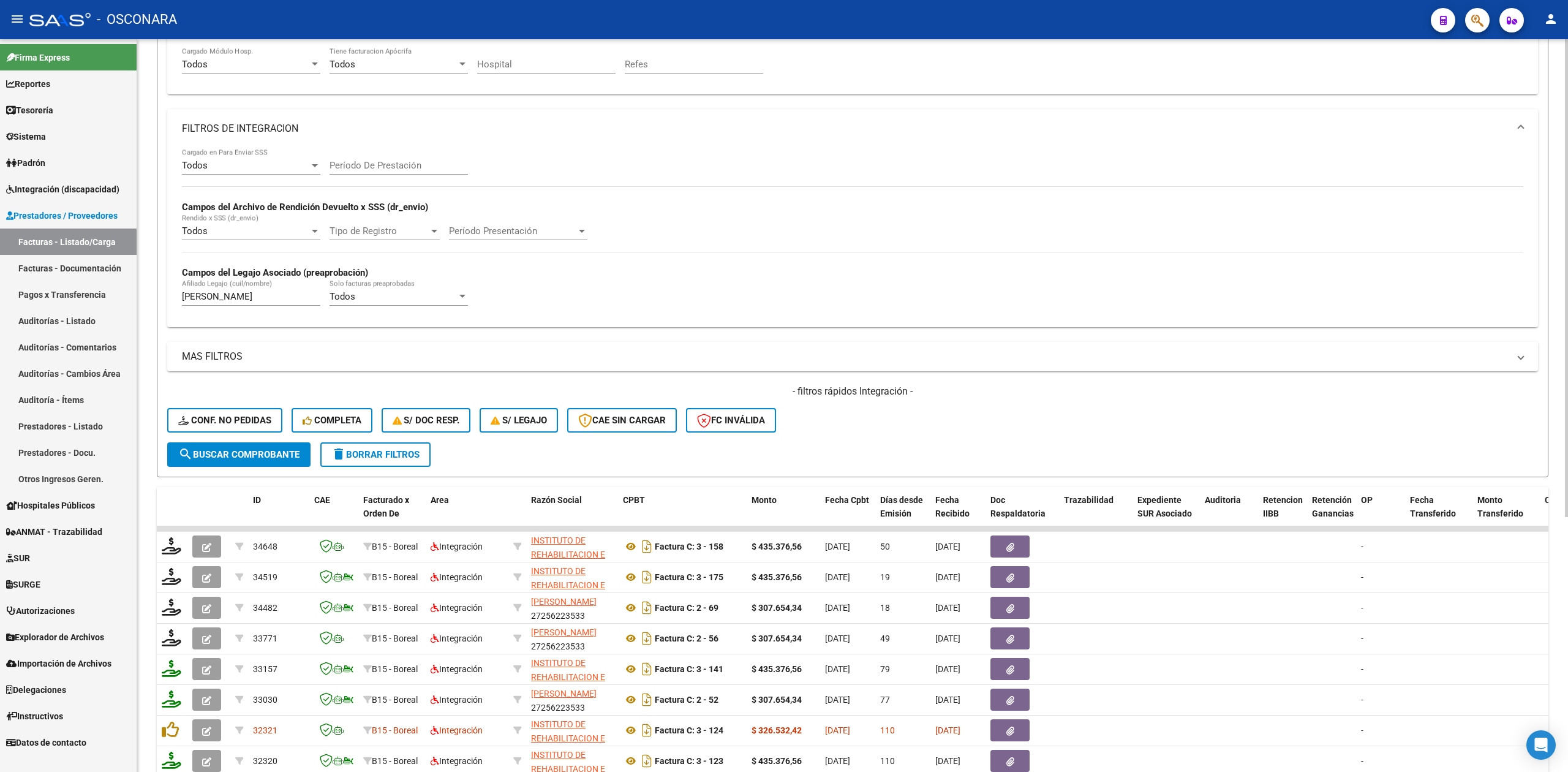
scroll to position [245, 0]
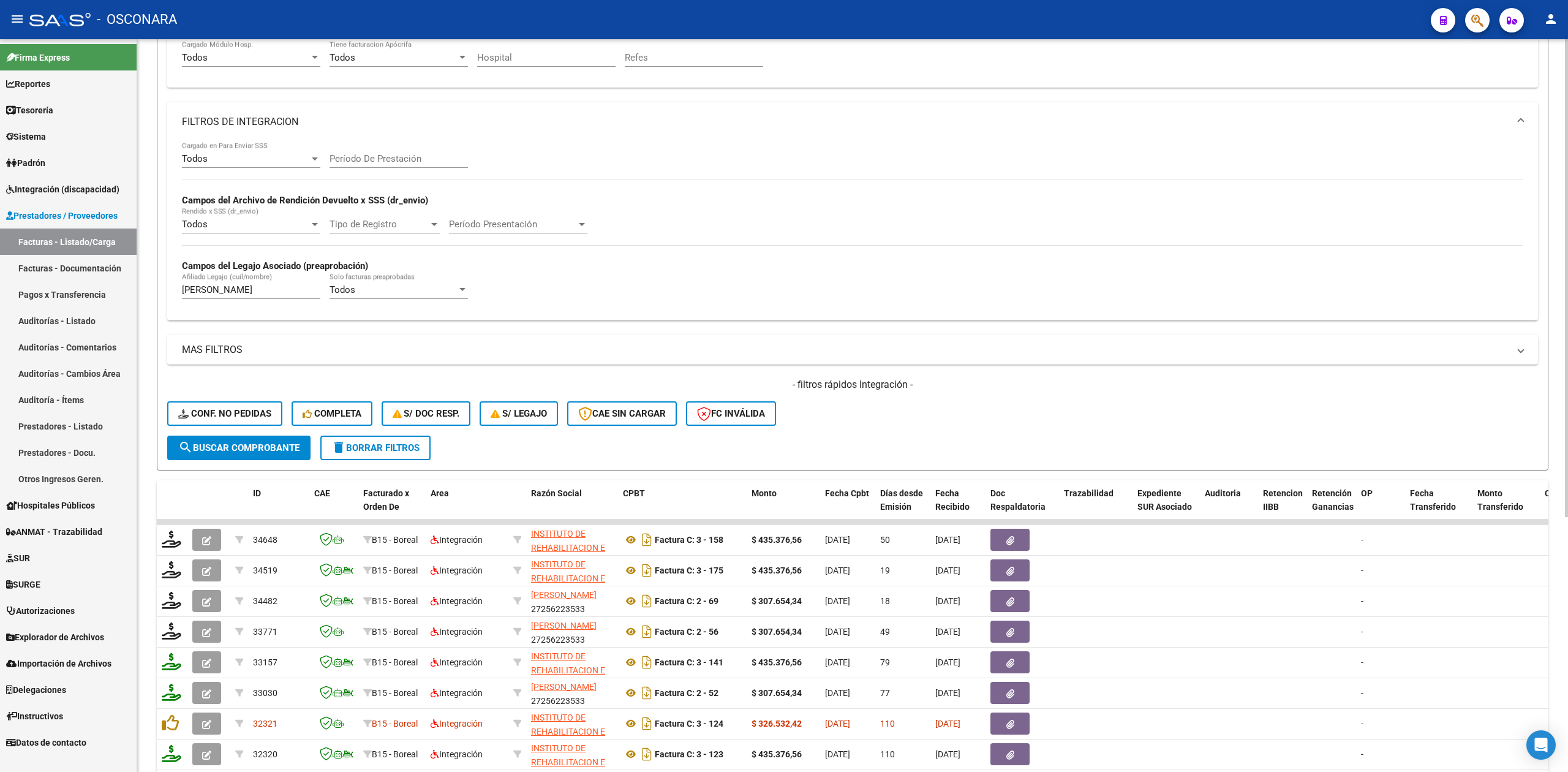
click at [291, 449] on span "search Buscar Comprobante" at bounding box center [239, 448] width 121 height 11
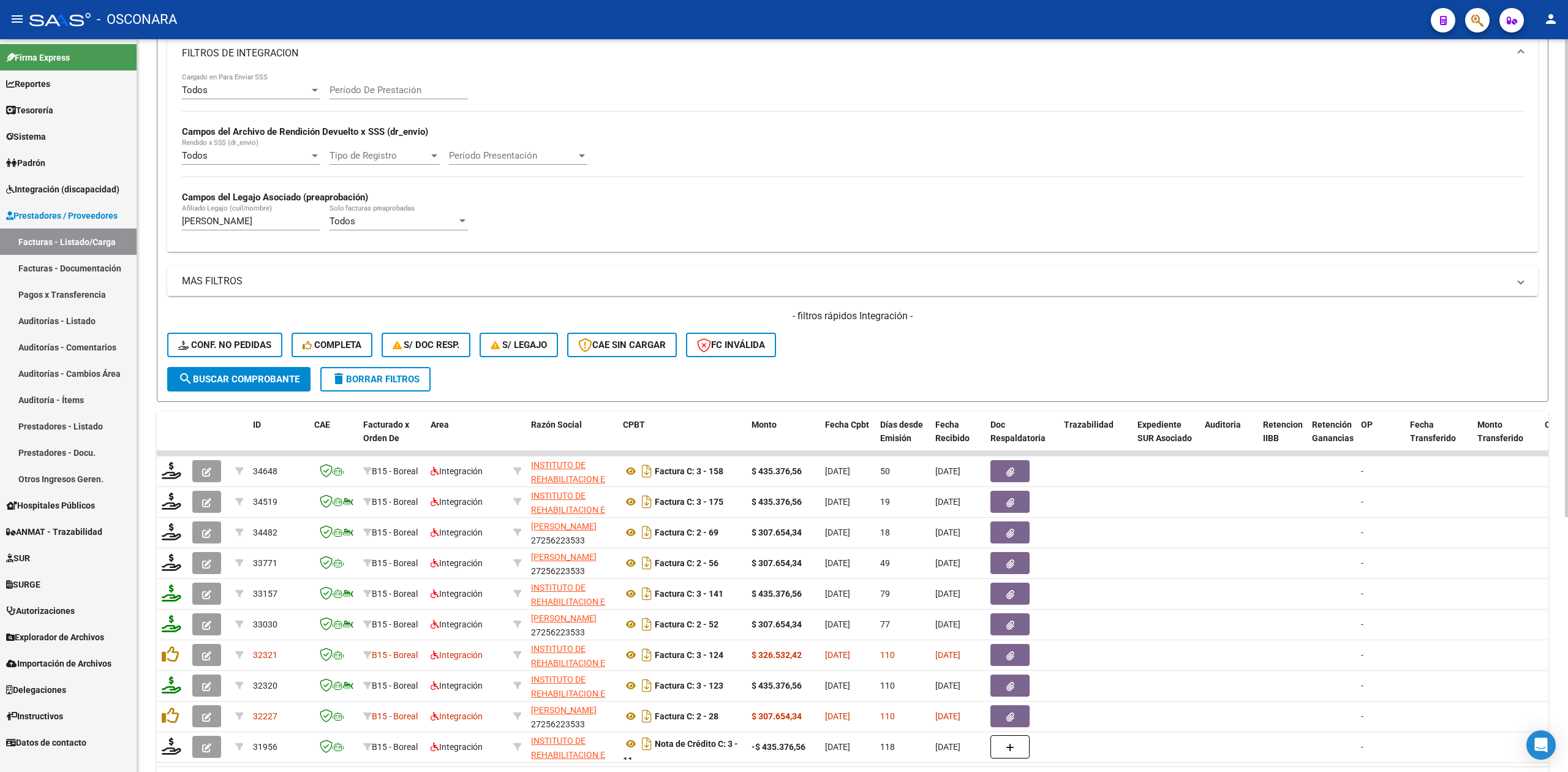
scroll to position [391, 0]
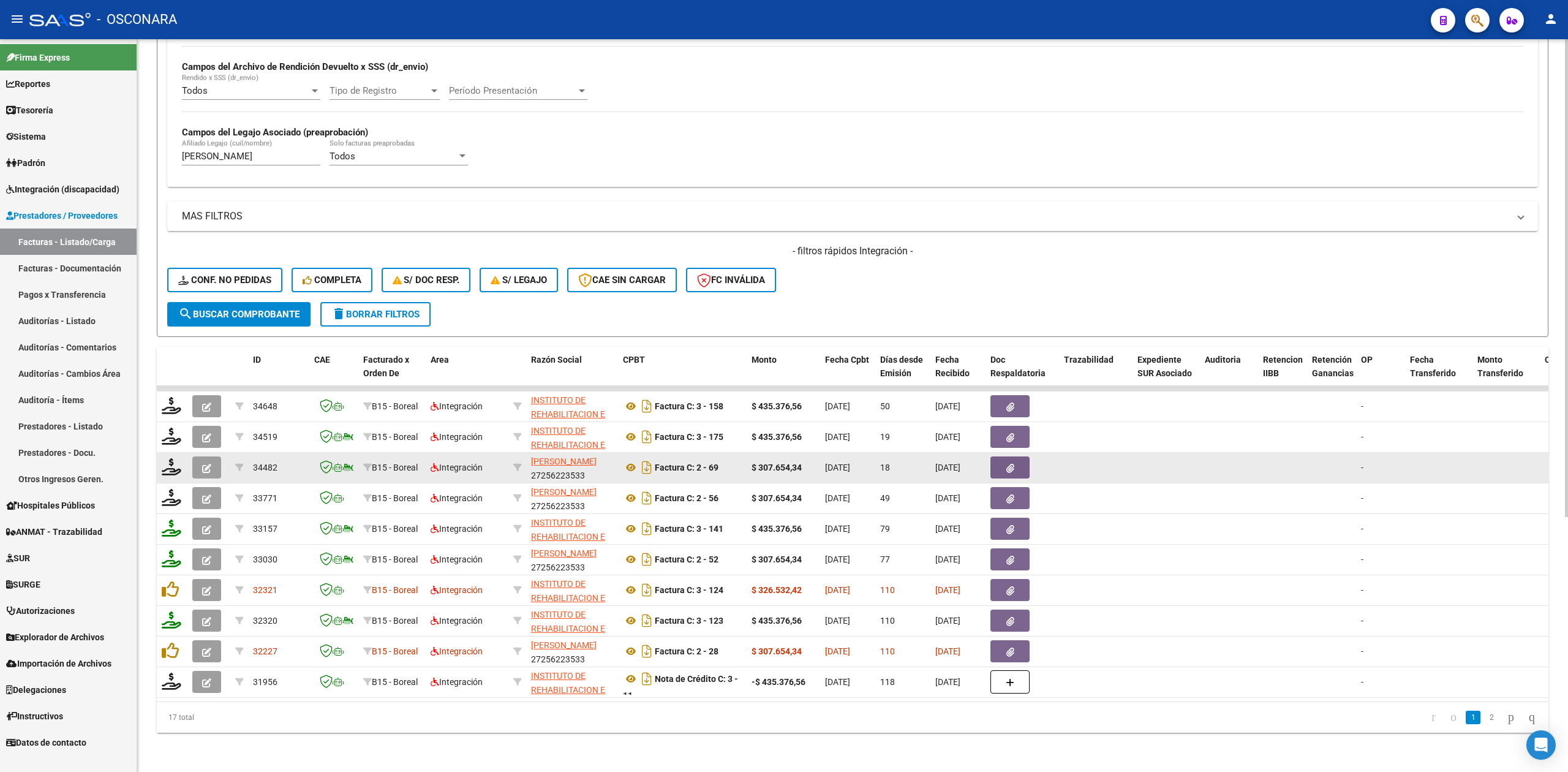
click at [213, 456] on button "button" at bounding box center [207, 467] width 29 height 22
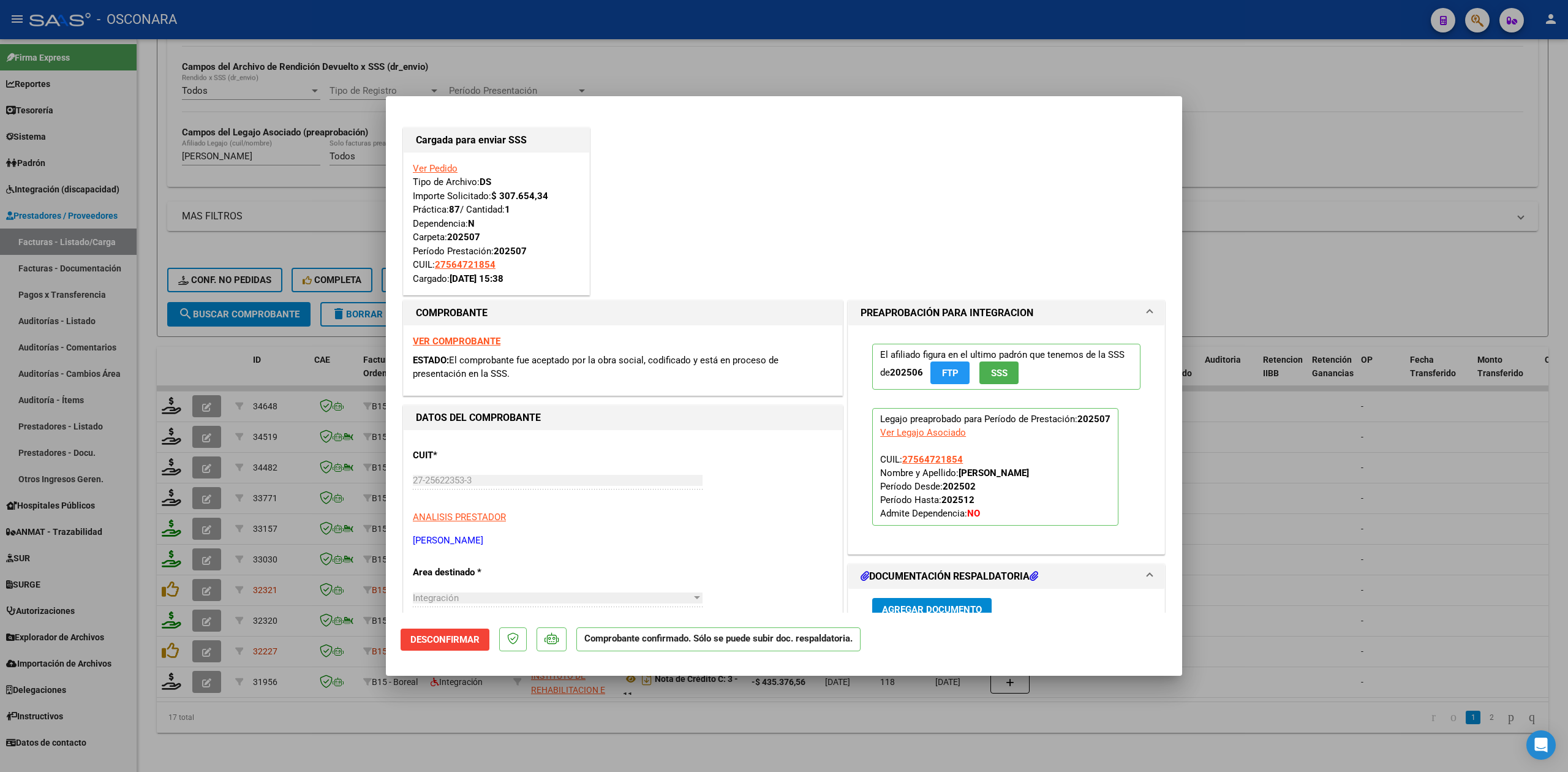
click at [410, 733] on div at bounding box center [784, 386] width 1568 height 772
type input "$ 0,00"
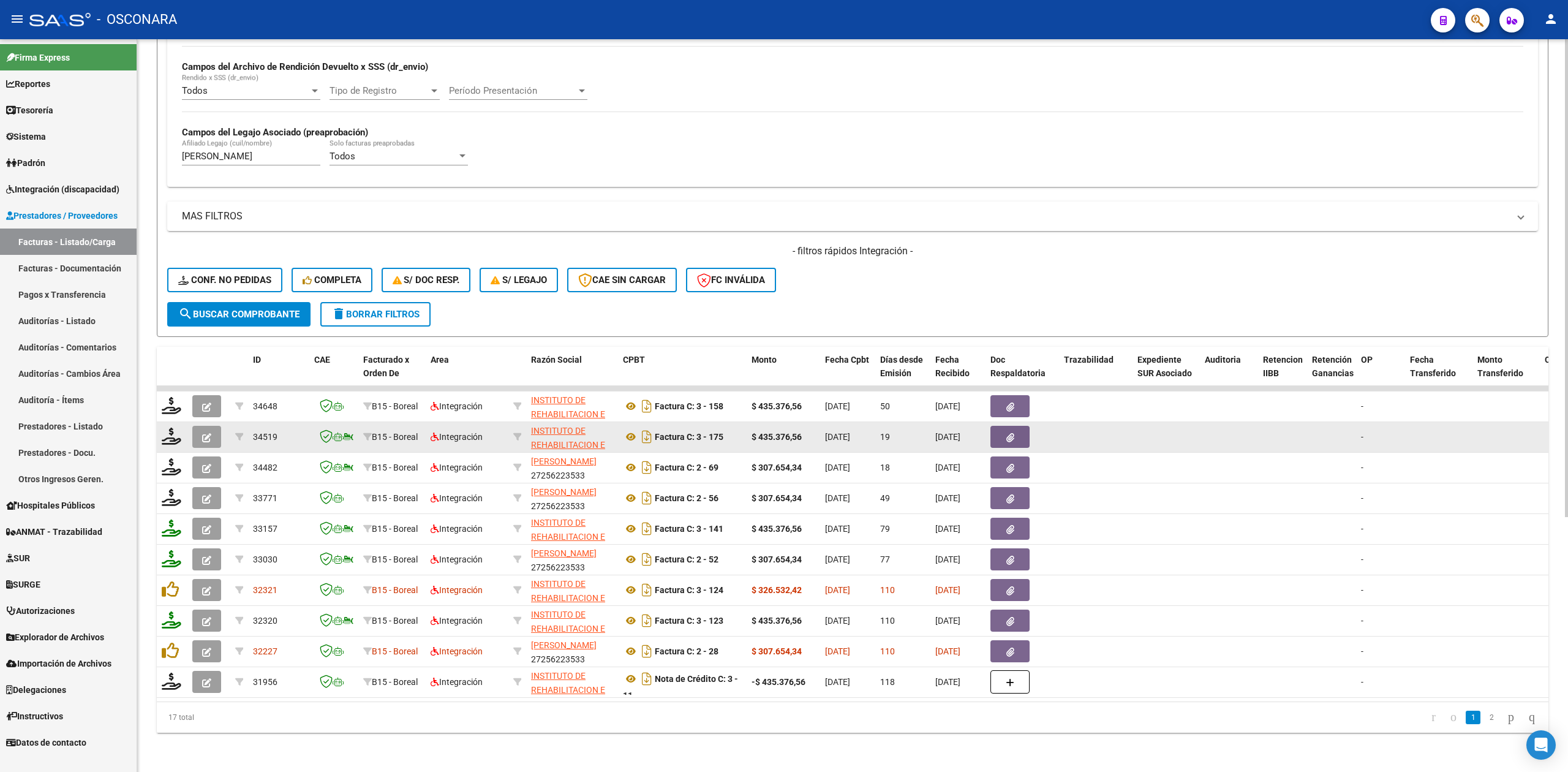
click at [208, 433] on icon "button" at bounding box center [207, 438] width 9 height 9
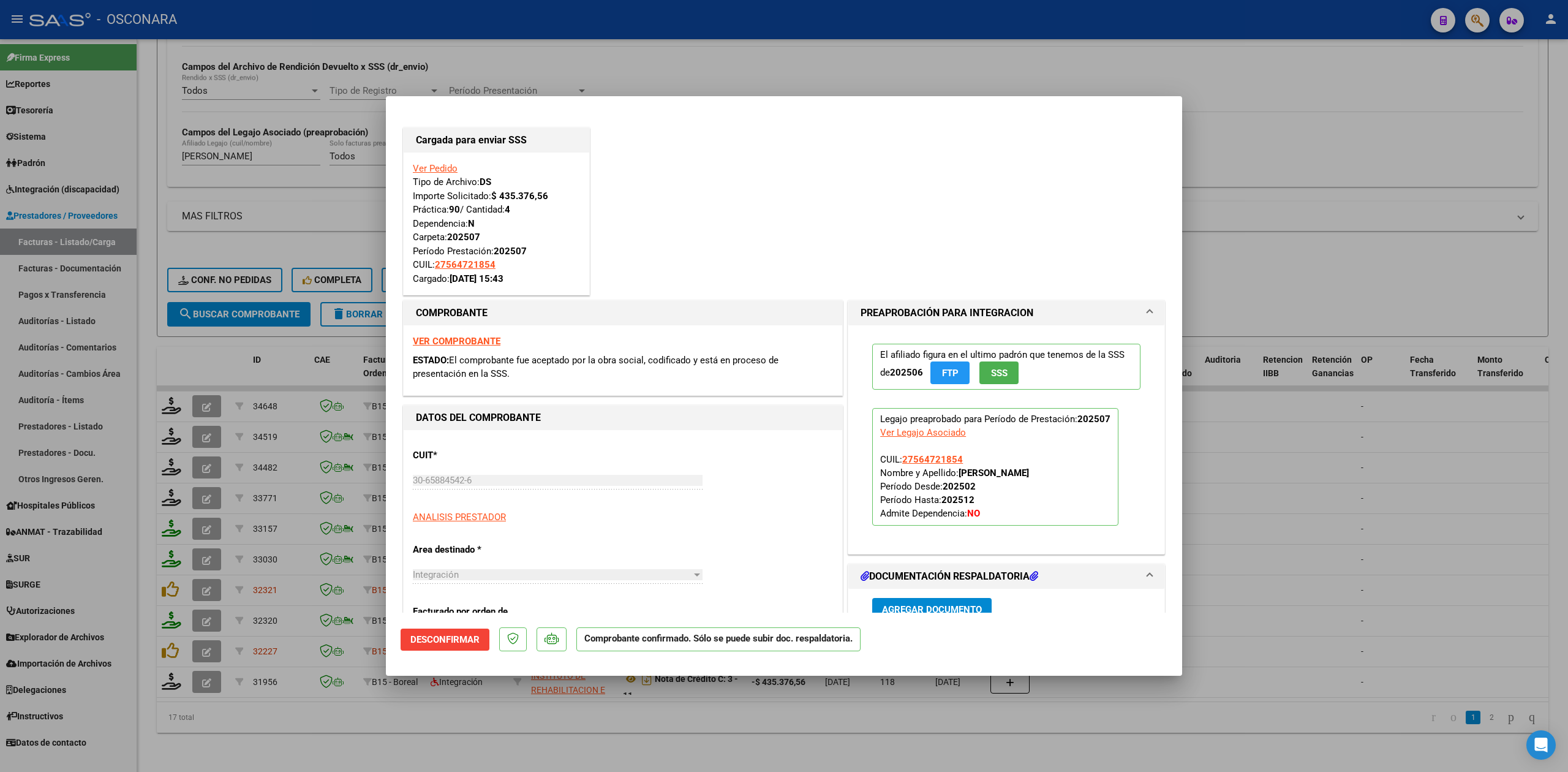
click at [439, 748] on div at bounding box center [784, 386] width 1568 height 772
type input "$ 0,00"
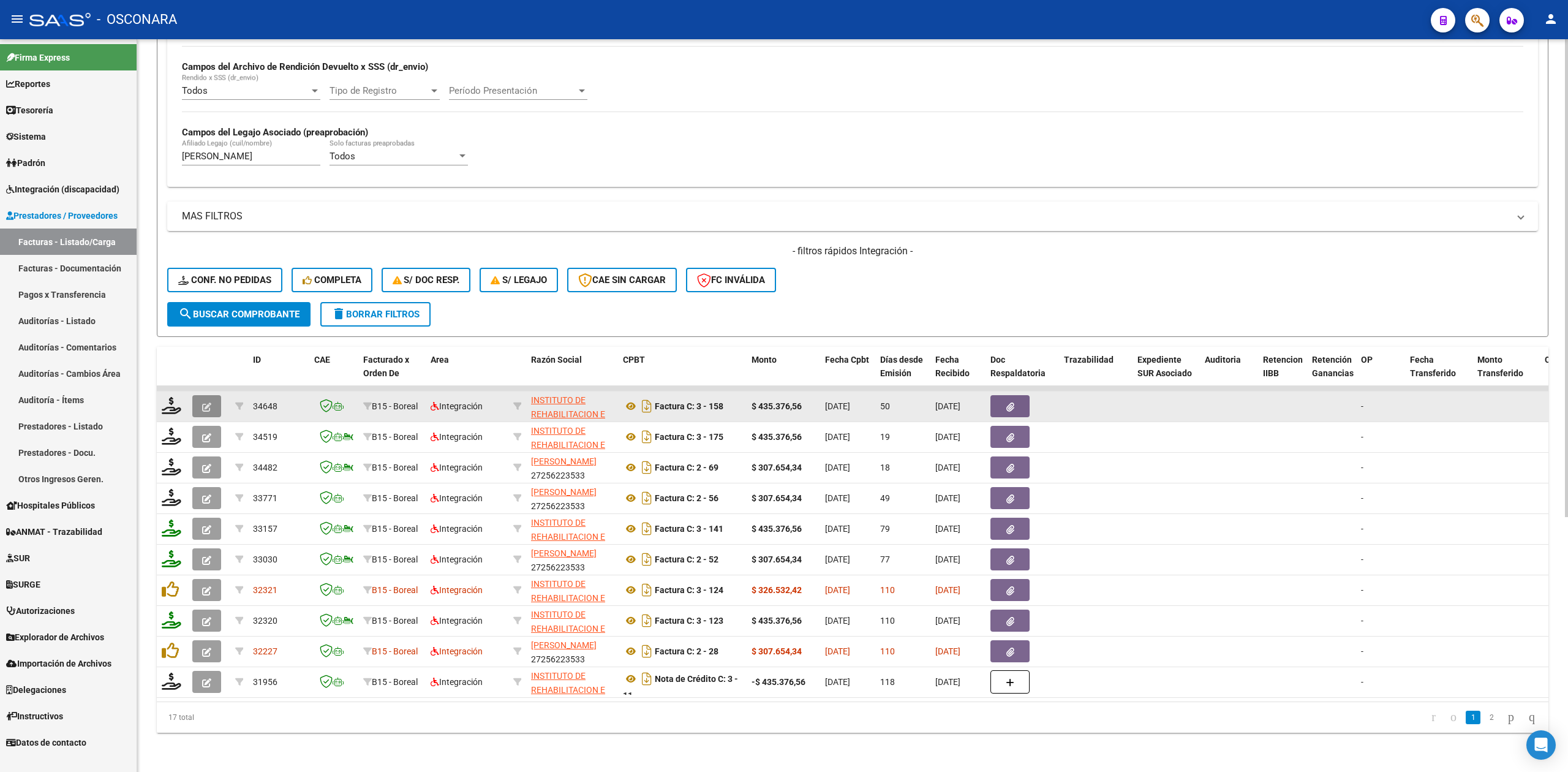
click at [201, 395] on button "button" at bounding box center [207, 406] width 29 height 22
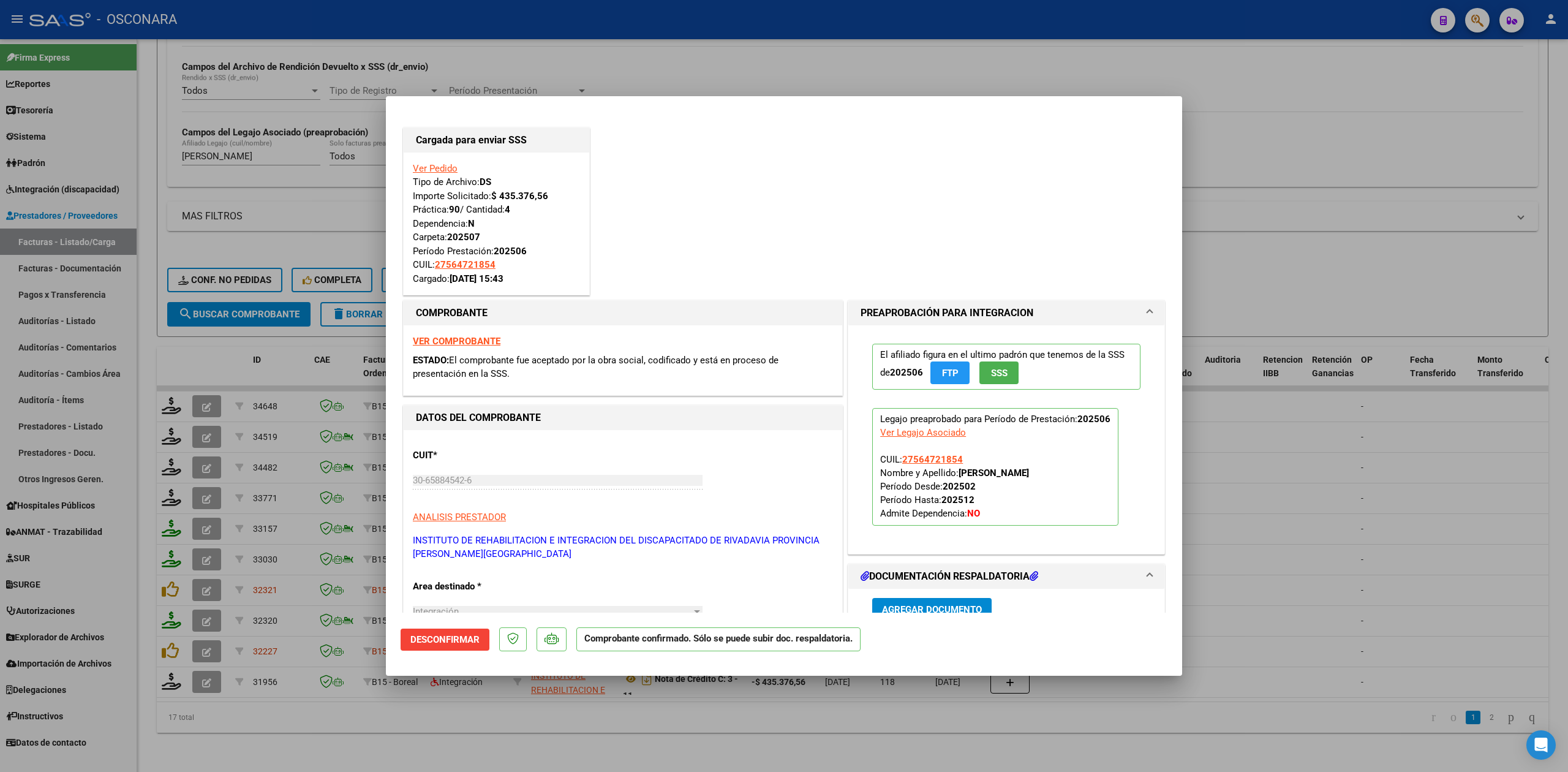
click at [506, 740] on div at bounding box center [784, 386] width 1568 height 772
type input "$ 0,00"
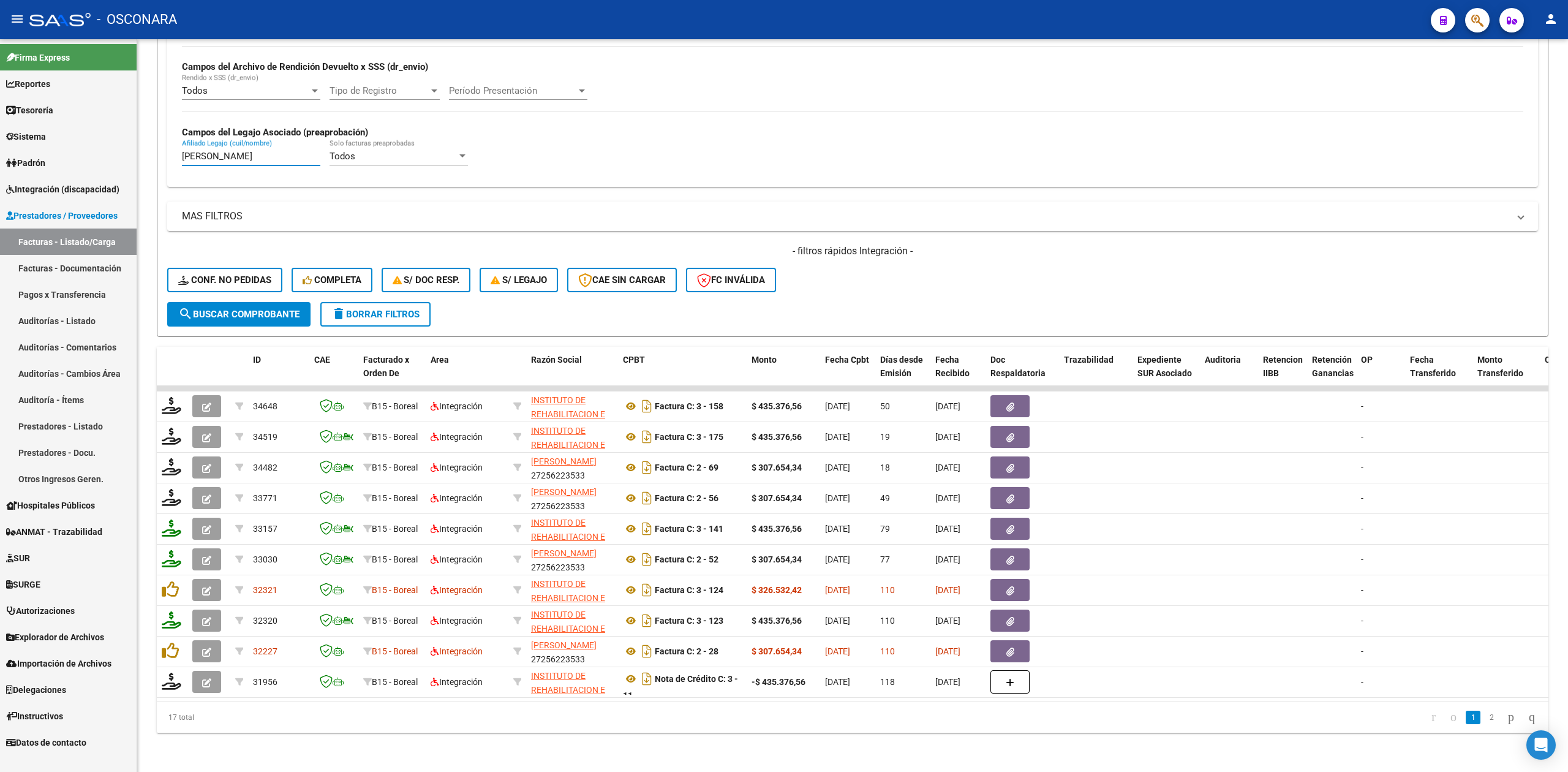
drag, startPoint x: 316, startPoint y: 141, endPoint x: 35, endPoint y: 124, distance: 281.5
click at [35, 124] on mat-sidenav-container "Firma Express Reportes Ingresos Percibidos Análisis de todos los conceptos (his…" at bounding box center [784, 405] width 1568 height 732
paste input "[PERSON_NAME]"
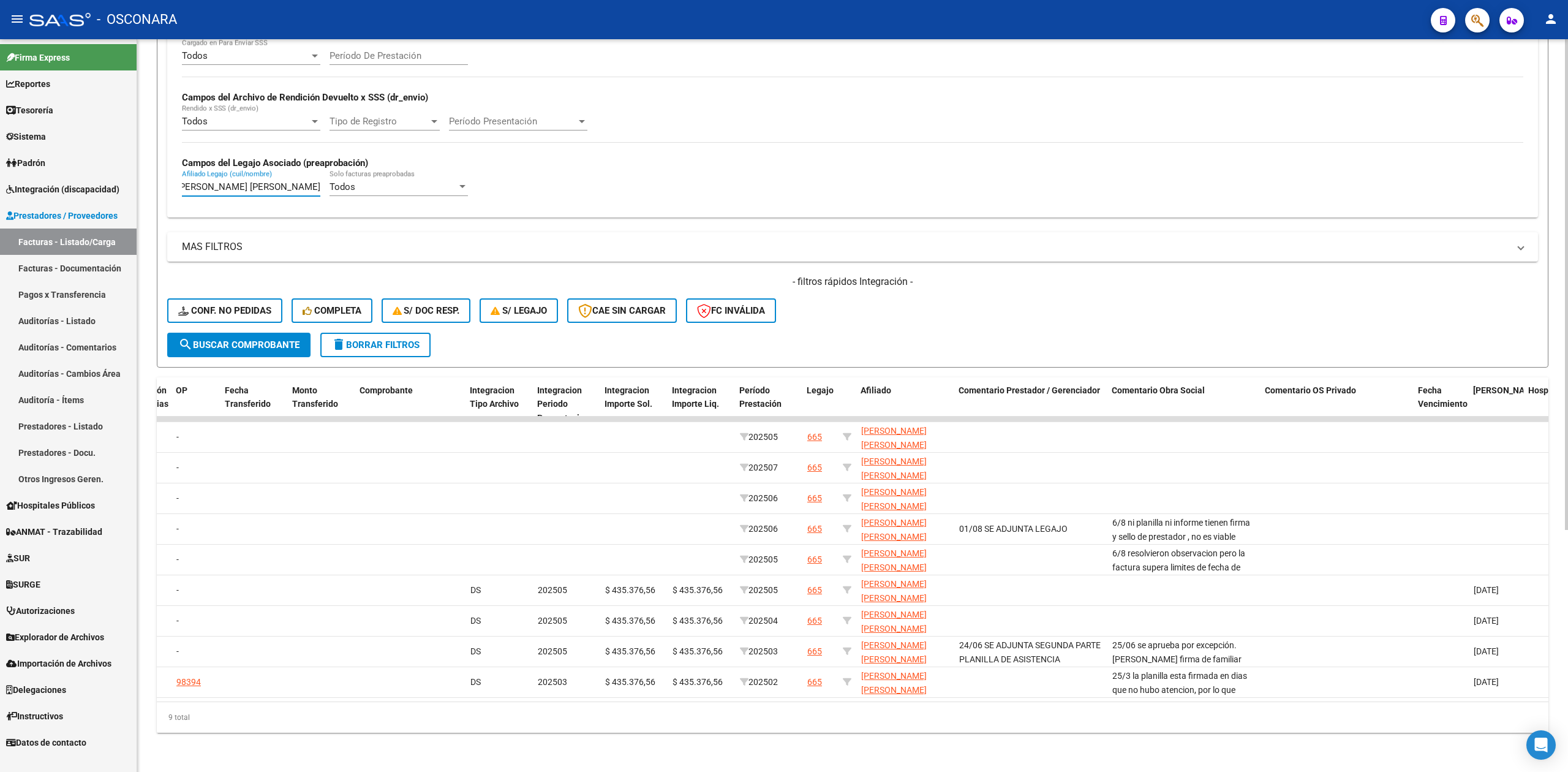
scroll to position [0, 1218]
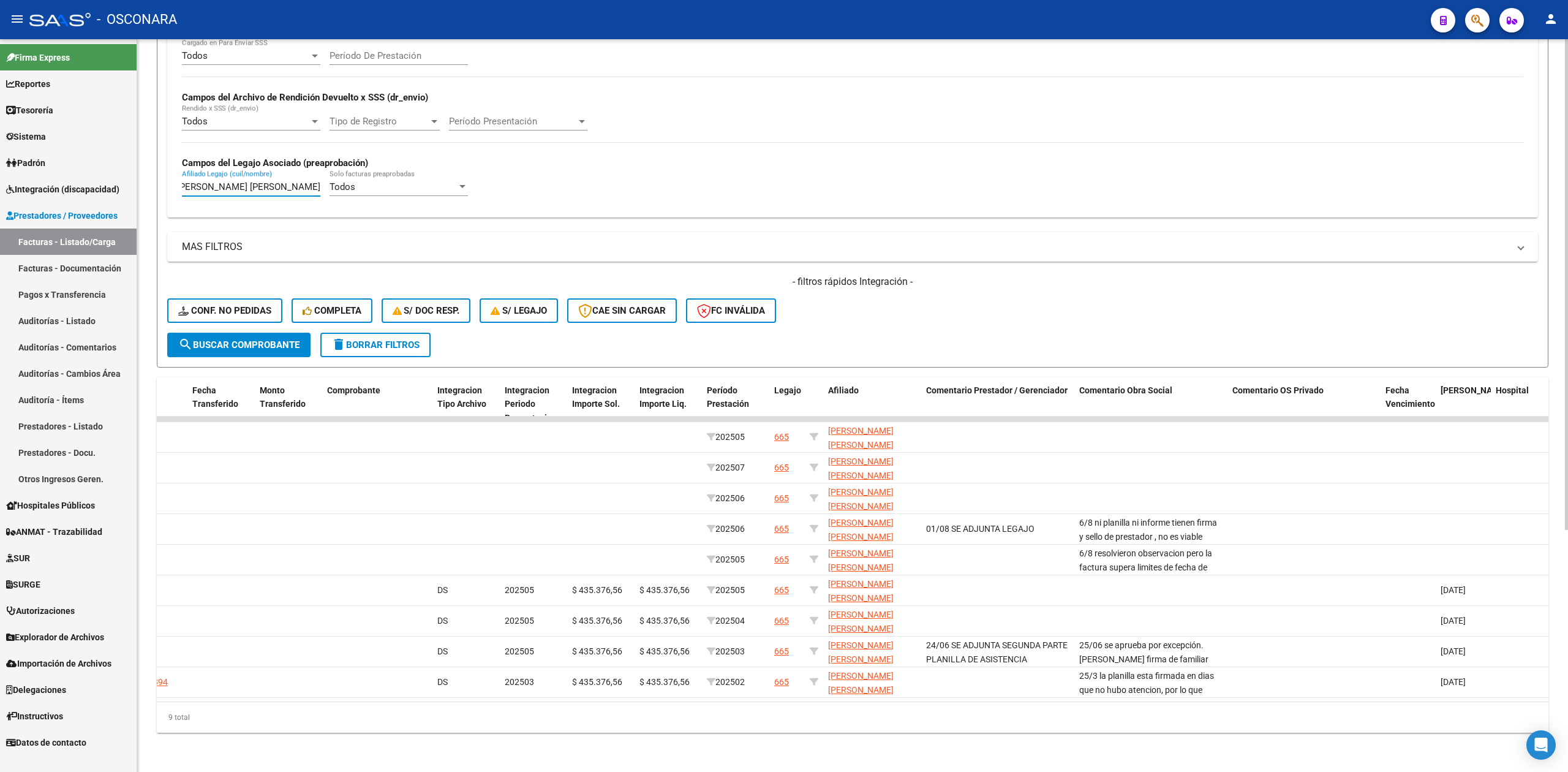
type input "[PERSON_NAME] [PERSON_NAME]"
click at [973, 297] on div "- filtros rápidos Integración - Conf. no pedidas Completa S/ Doc Resp. S/ legaj…" at bounding box center [853, 304] width 1371 height 58
click at [916, 322] on form "Filtros Id Area Area Seleccionar Gerenciador Seleccionar Gerenciador Todos Conf…" at bounding box center [852, 82] width 1392 height 570
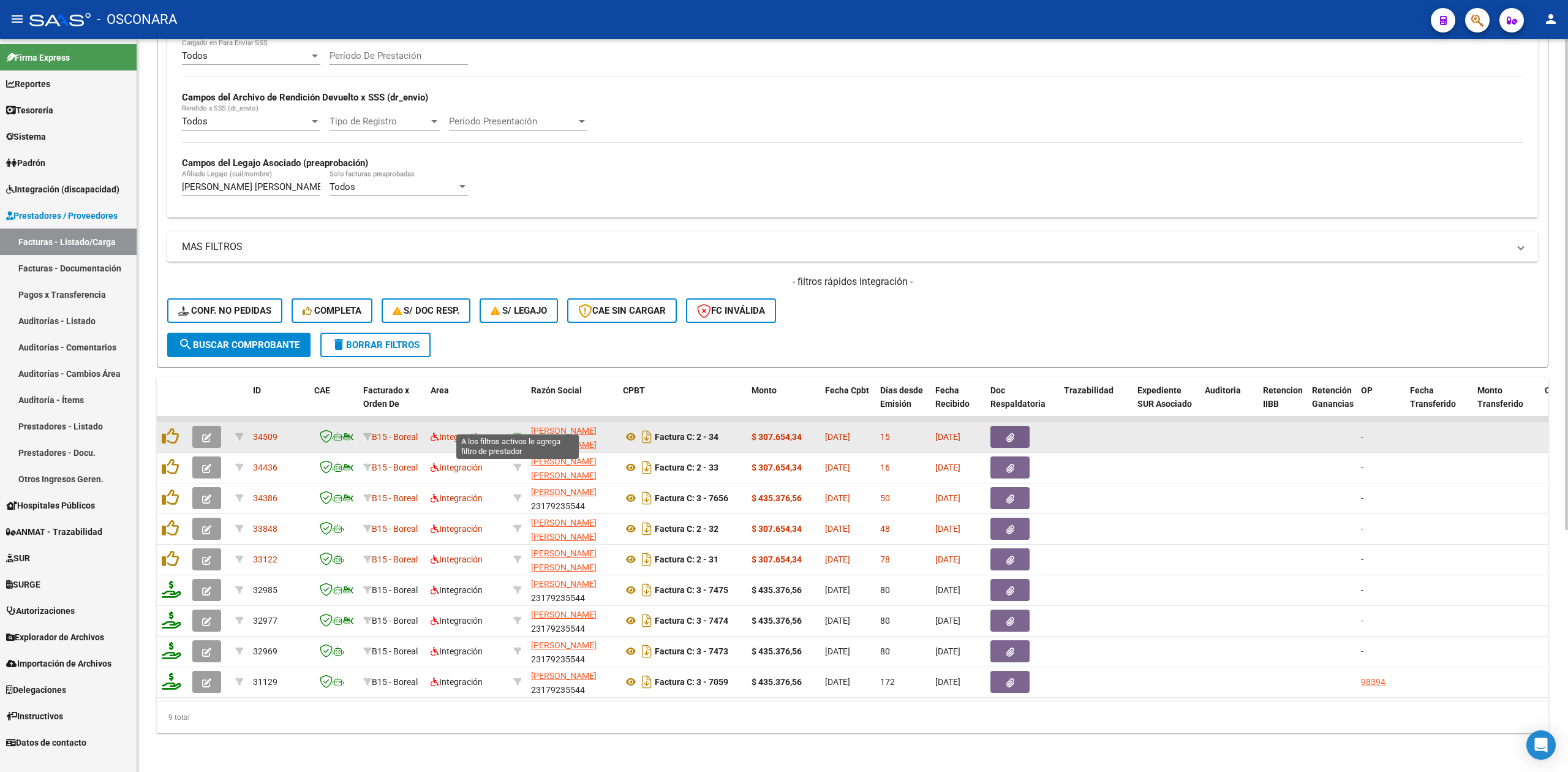
click at [516, 432] on icon at bounding box center [517, 436] width 9 height 9
type input "27390102963"
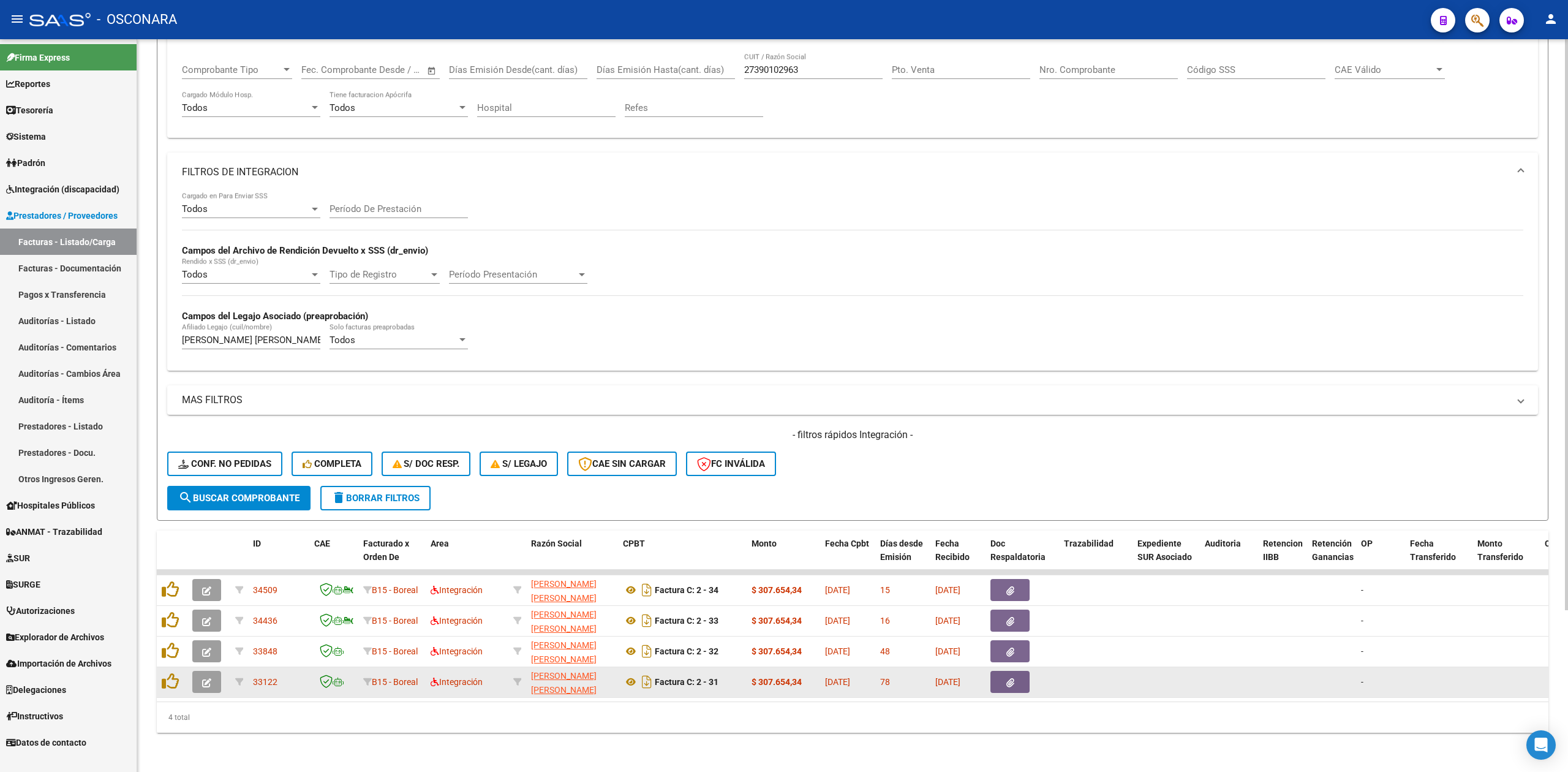
click at [198, 670] on button "button" at bounding box center [207, 681] width 29 height 22
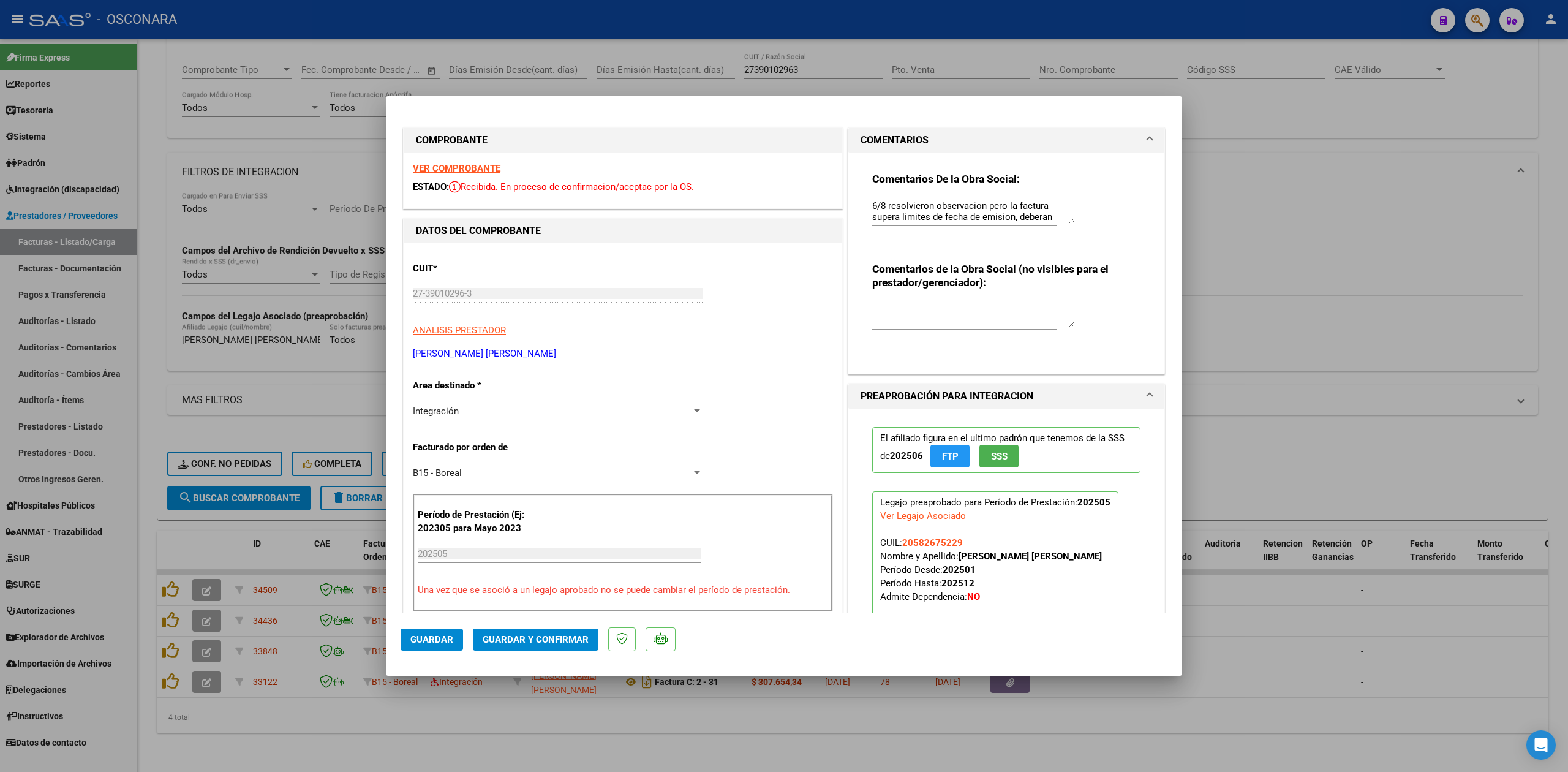
click at [873, 207] on textarea "6/8 resolvieron observacion pero la factura supera limites de fecha de emision,…" at bounding box center [974, 211] width 202 height 24
type textarea "20/8 deben enviar nota de credito anulando este comprobante, presentan periodo …"
click at [439, 651] on mat-dialog-actions "Guardar Guardar y Confirmar" at bounding box center [784, 637] width 767 height 49
click at [437, 637] on span "Guardar" at bounding box center [432, 640] width 43 height 11
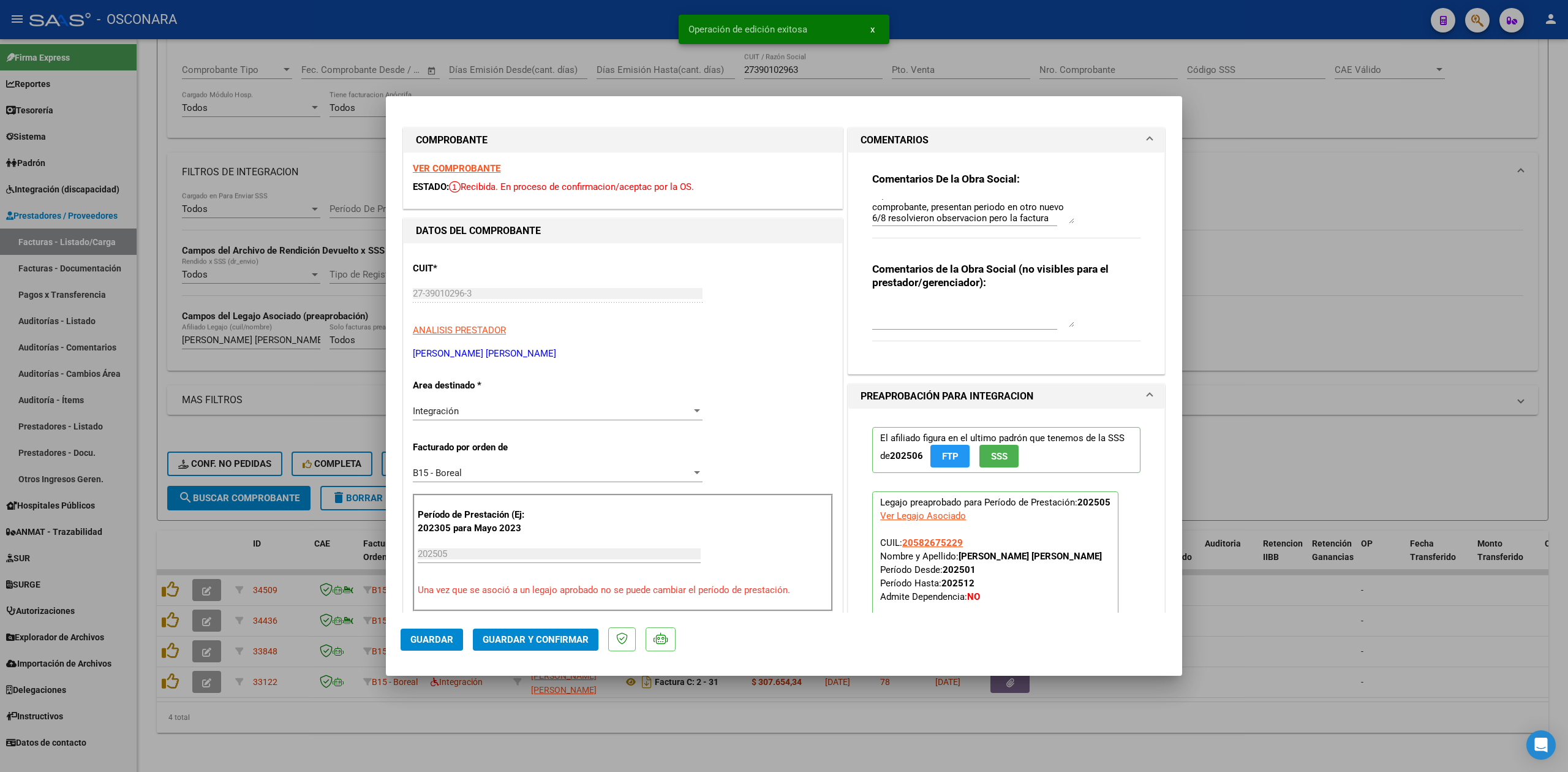
click at [503, 753] on div at bounding box center [784, 386] width 1568 height 772
type input "$ 0,00"
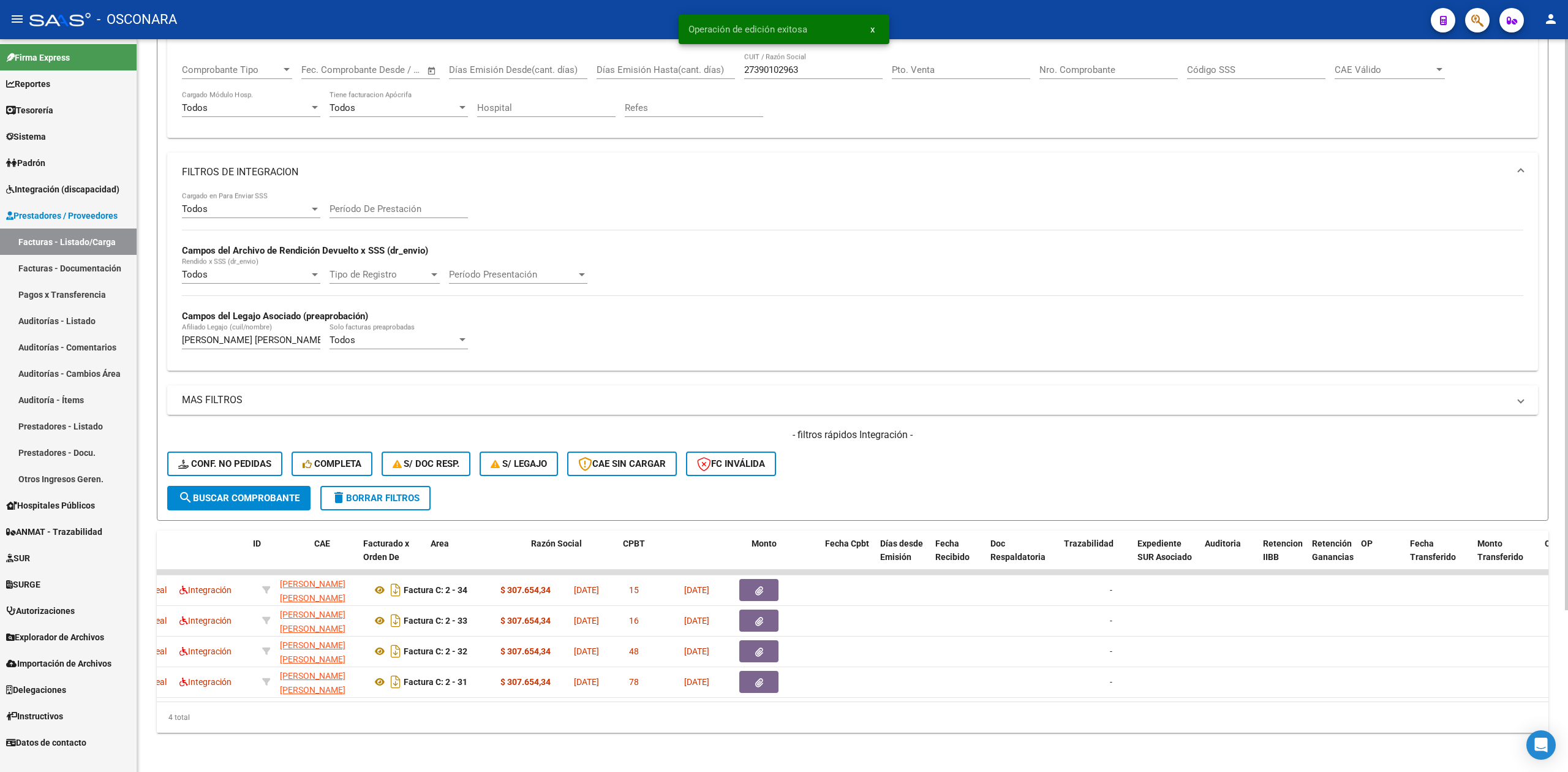
scroll to position [0, 0]
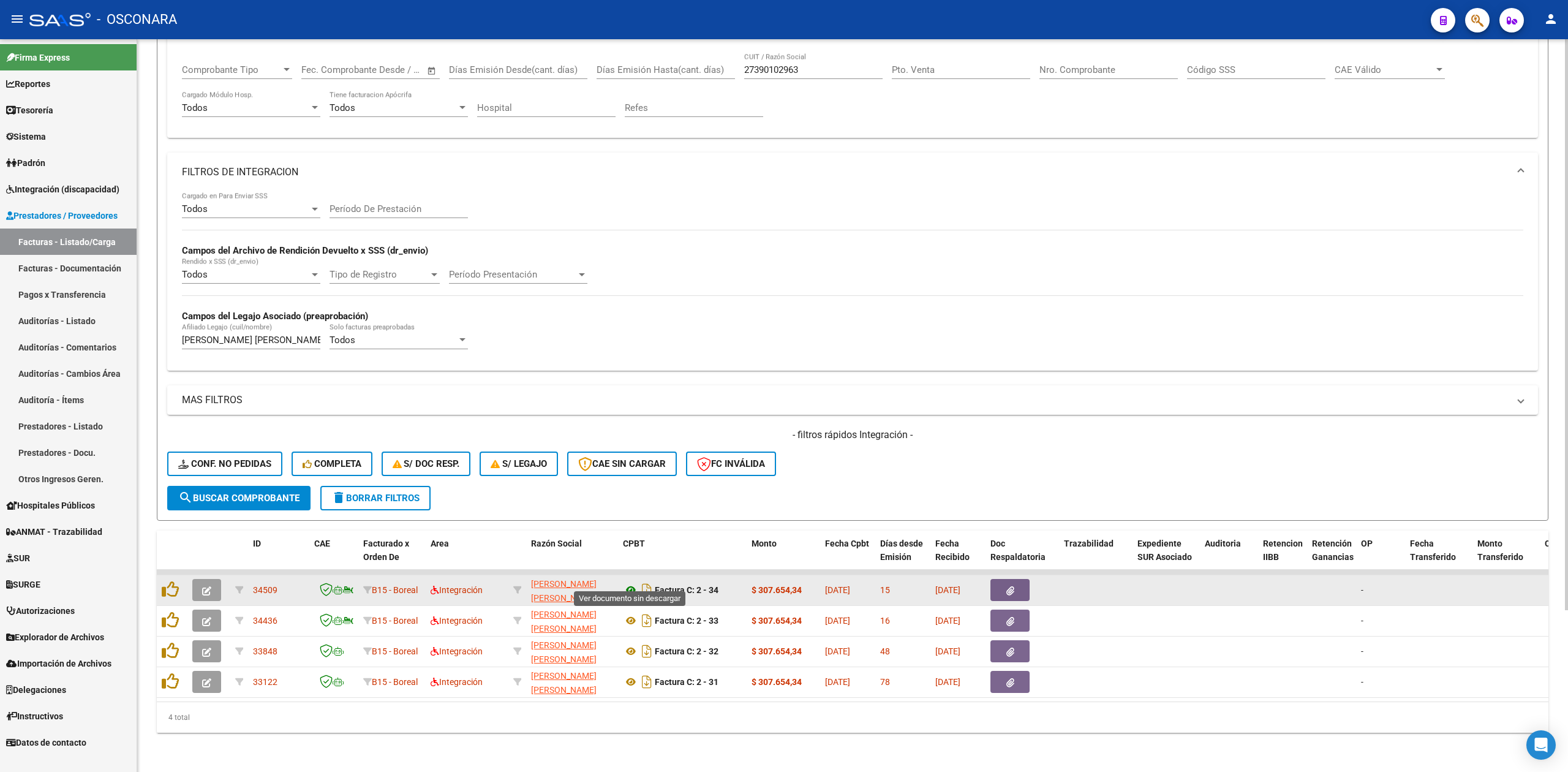
click at [631, 583] on icon at bounding box center [630, 590] width 16 height 15
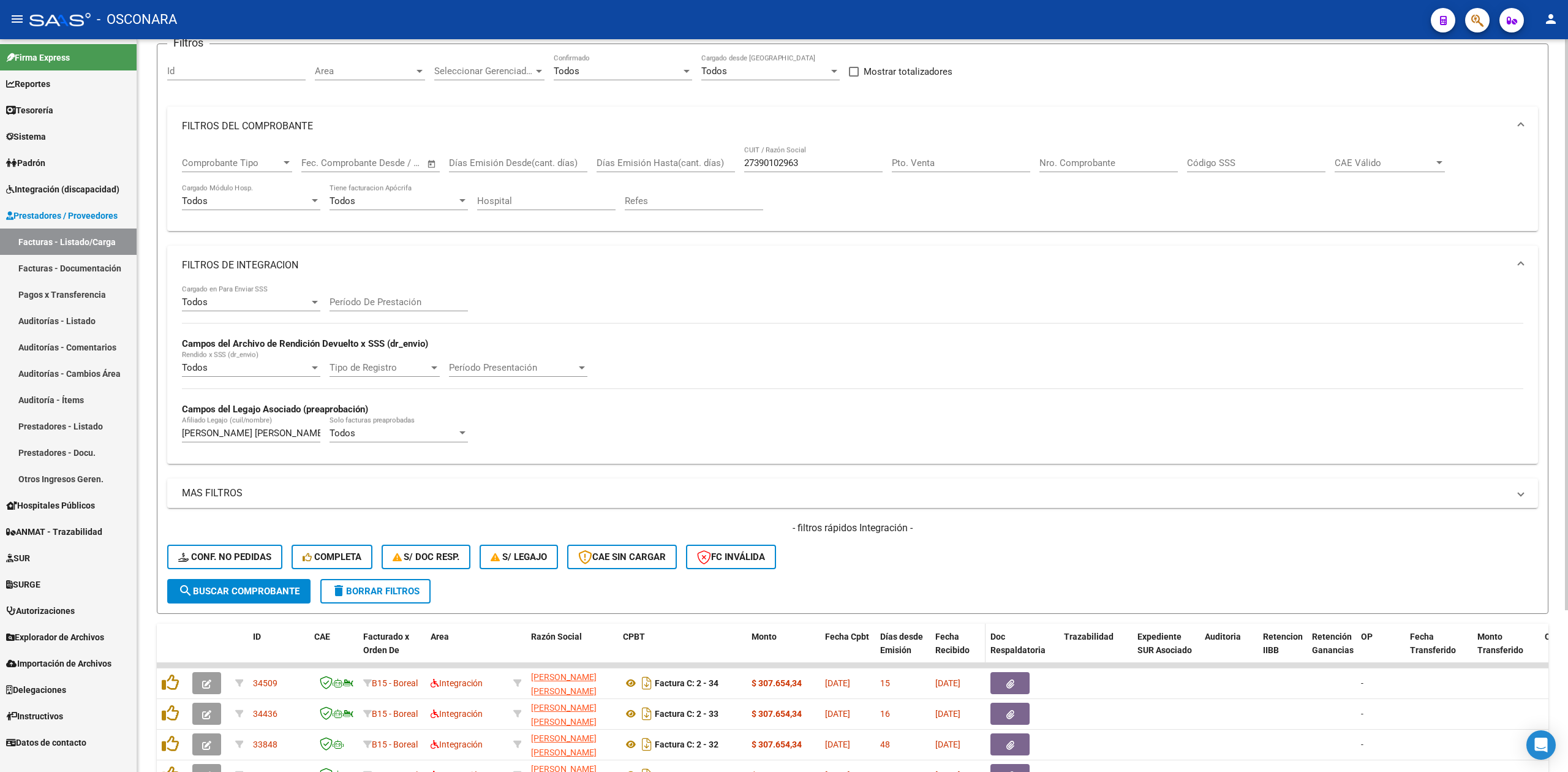
scroll to position [207, 0]
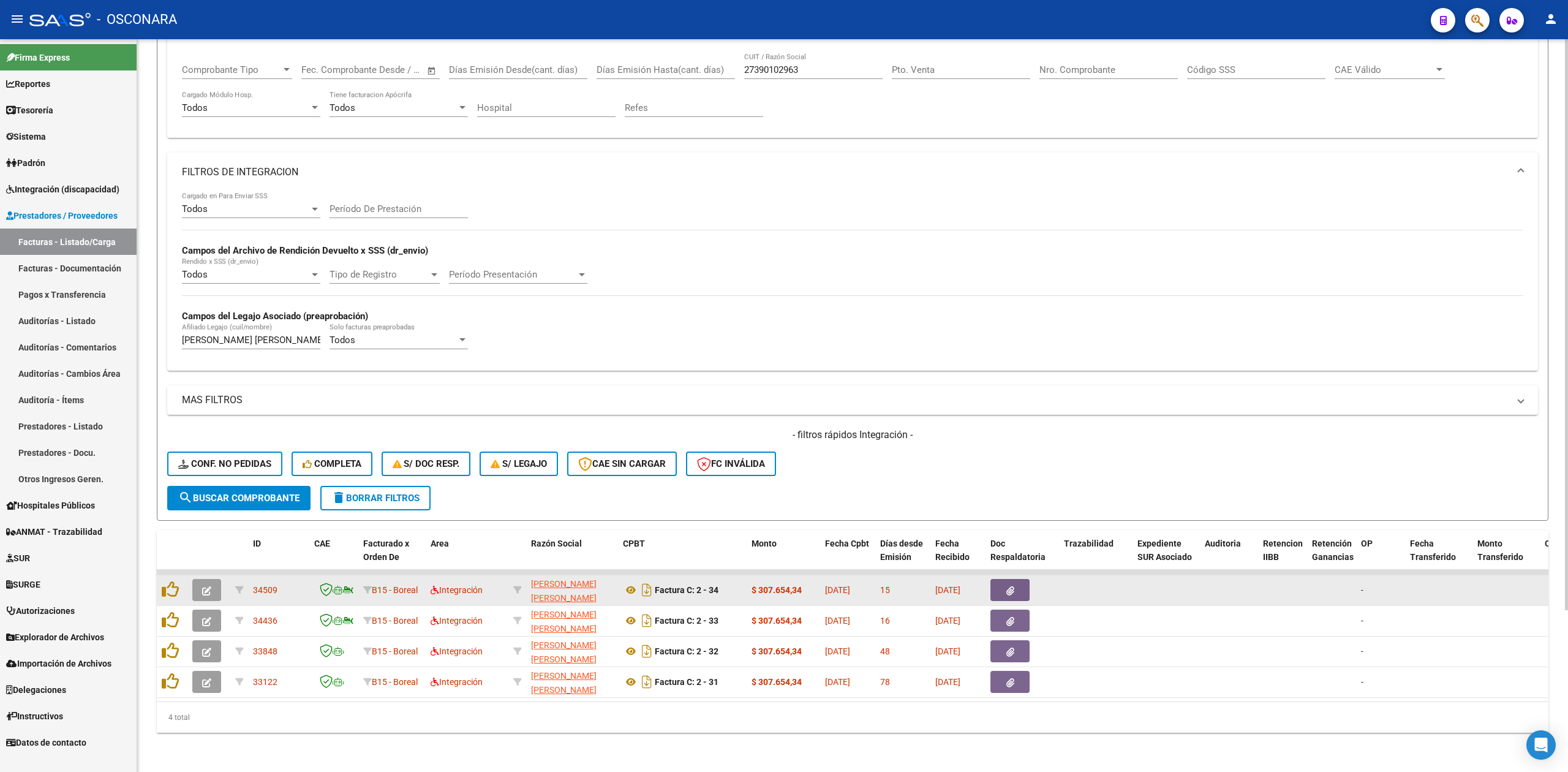
click at [1006, 586] on icon "button" at bounding box center [1010, 591] width 8 height 9
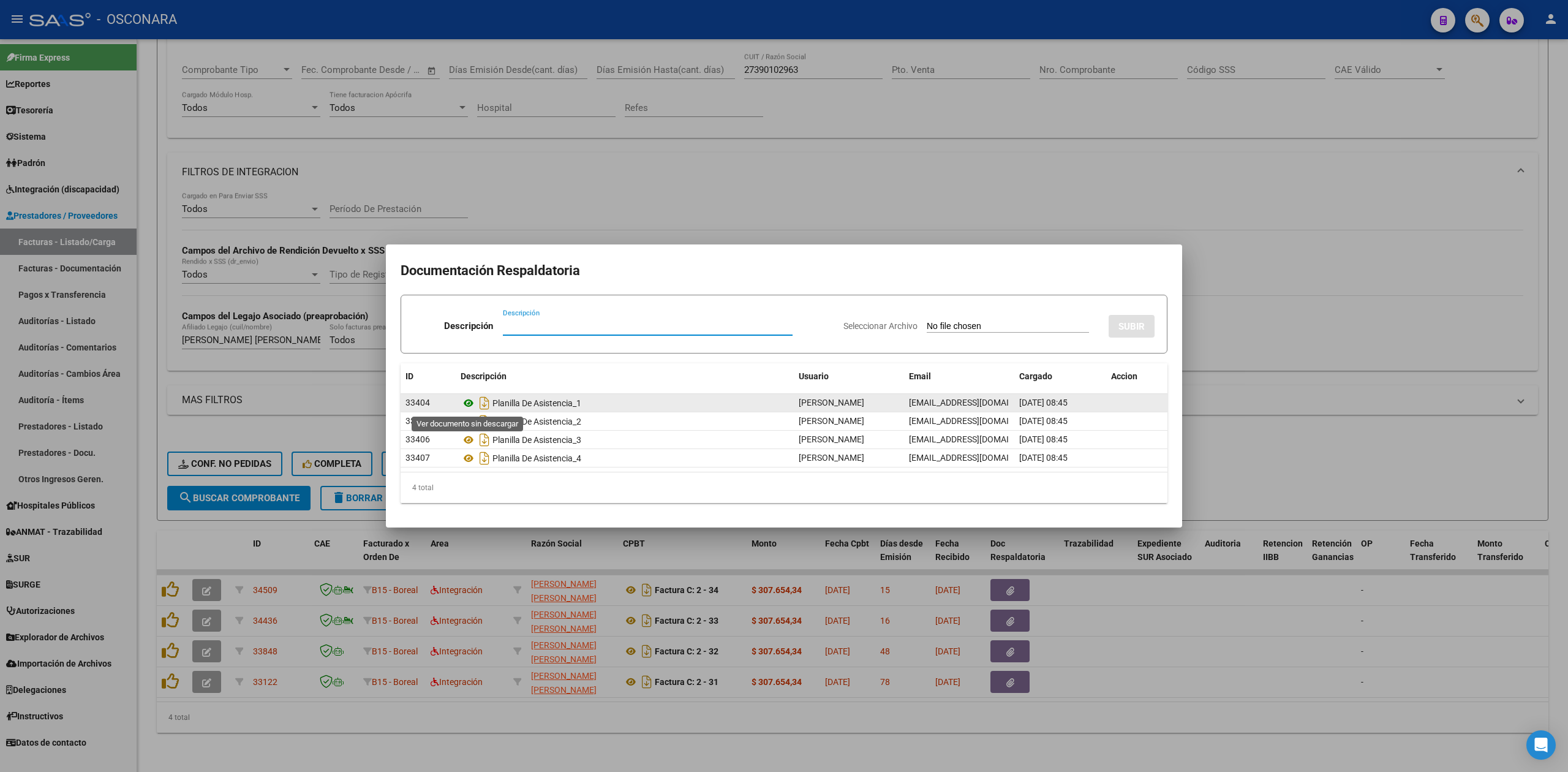
click at [471, 406] on icon at bounding box center [468, 402] width 16 height 15
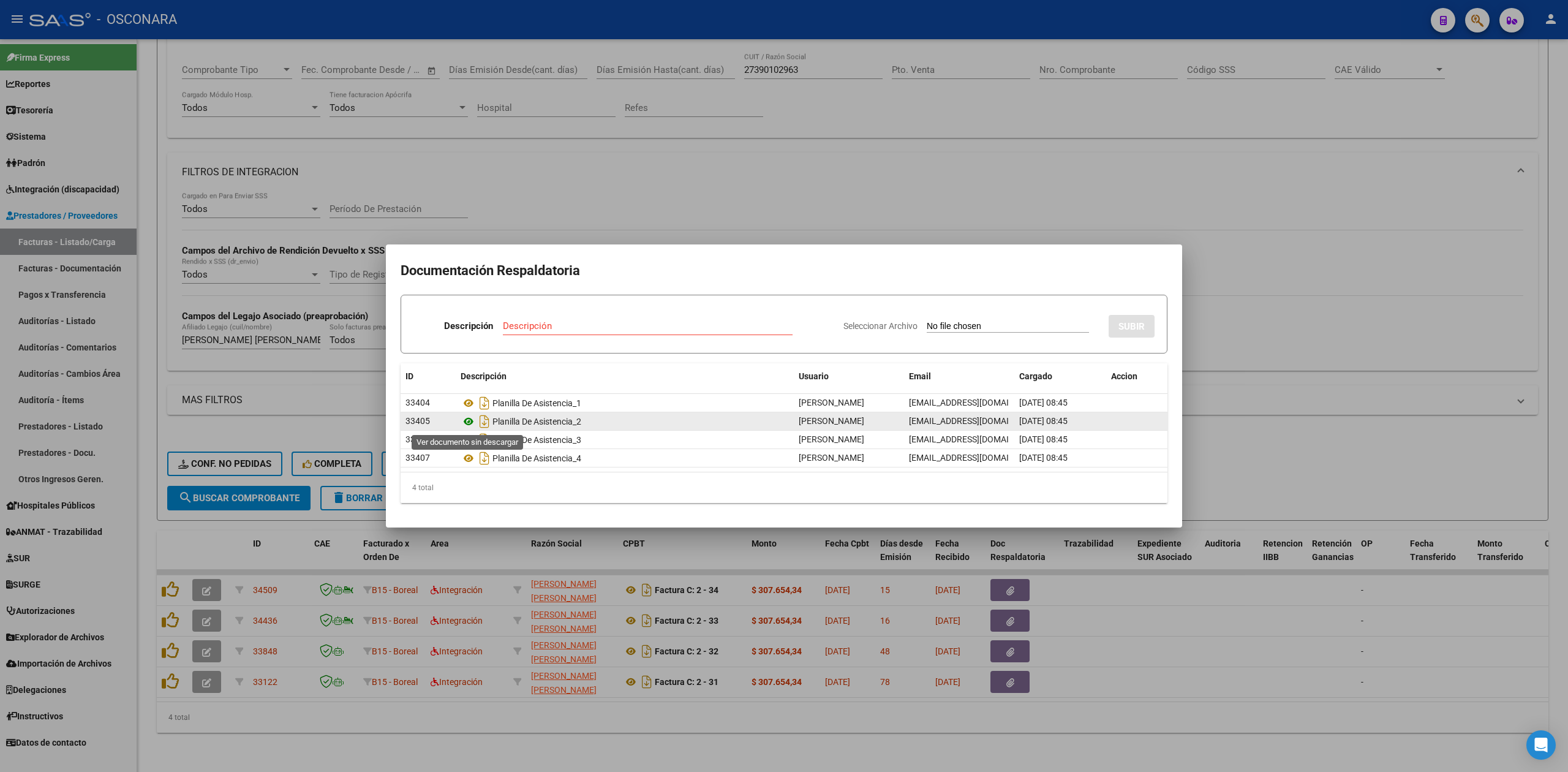
click at [471, 423] on icon at bounding box center [468, 421] width 16 height 15
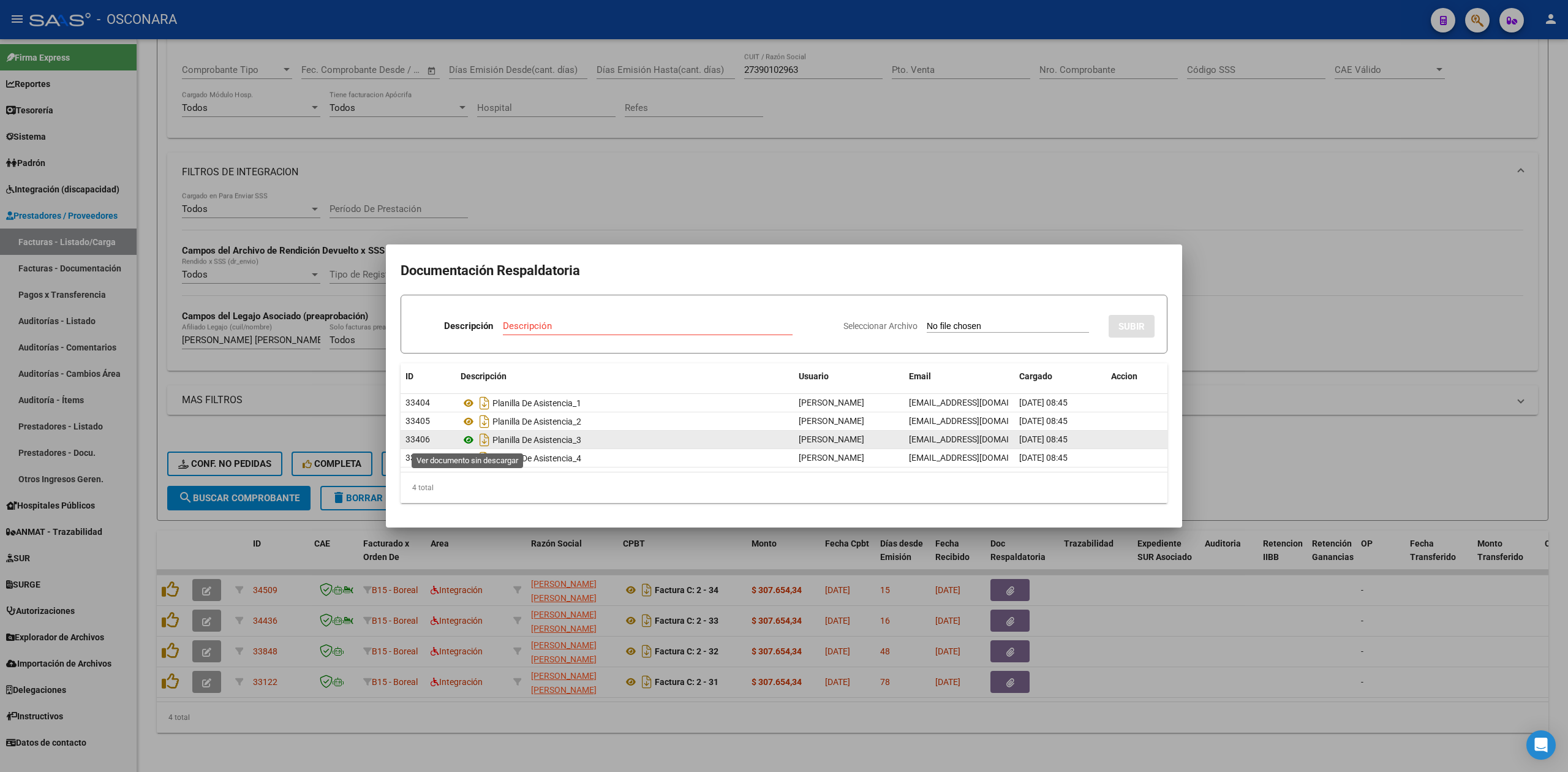
click at [468, 438] on icon at bounding box center [468, 439] width 16 height 15
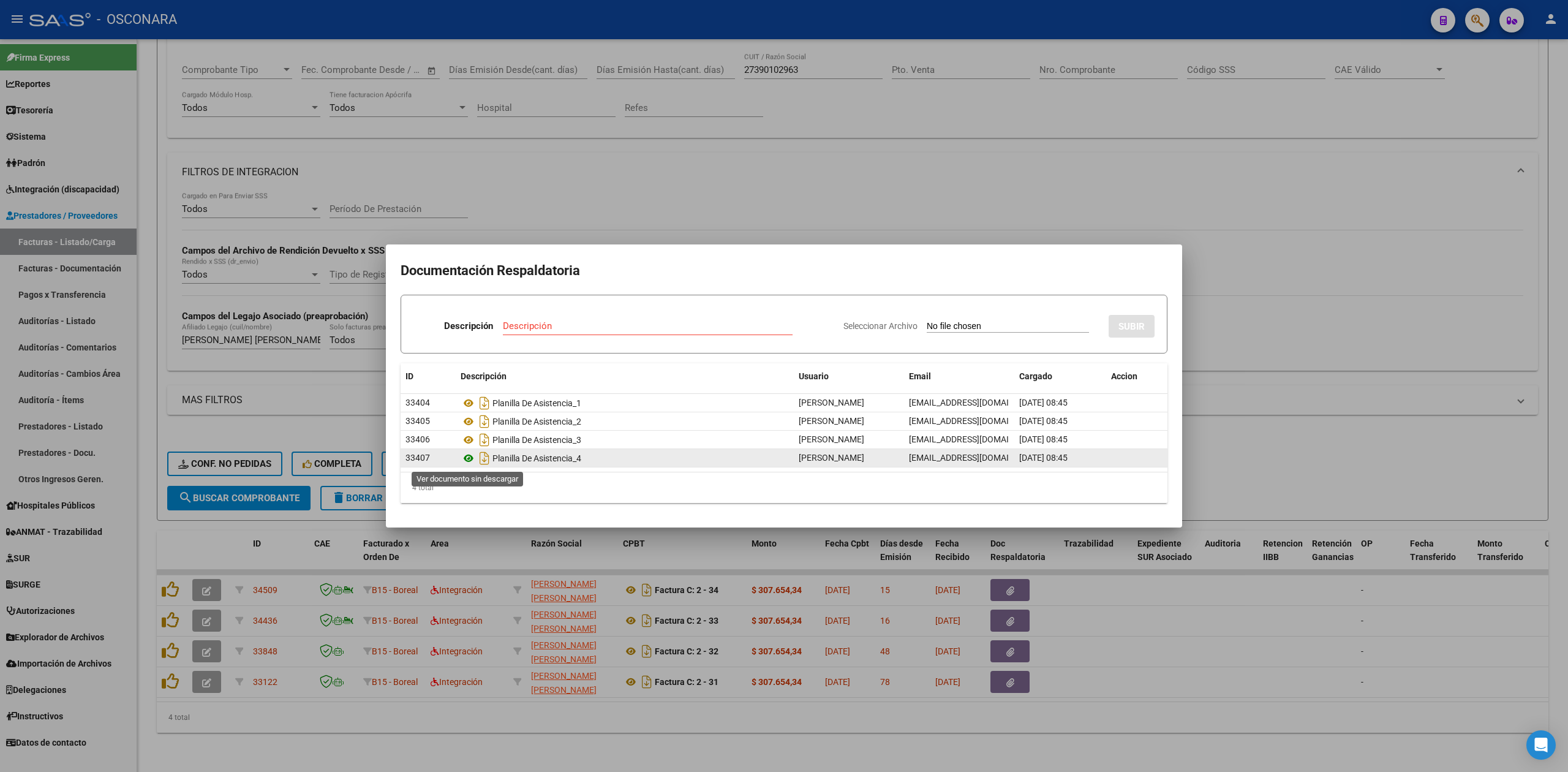
click at [471, 459] on icon at bounding box center [468, 458] width 16 height 15
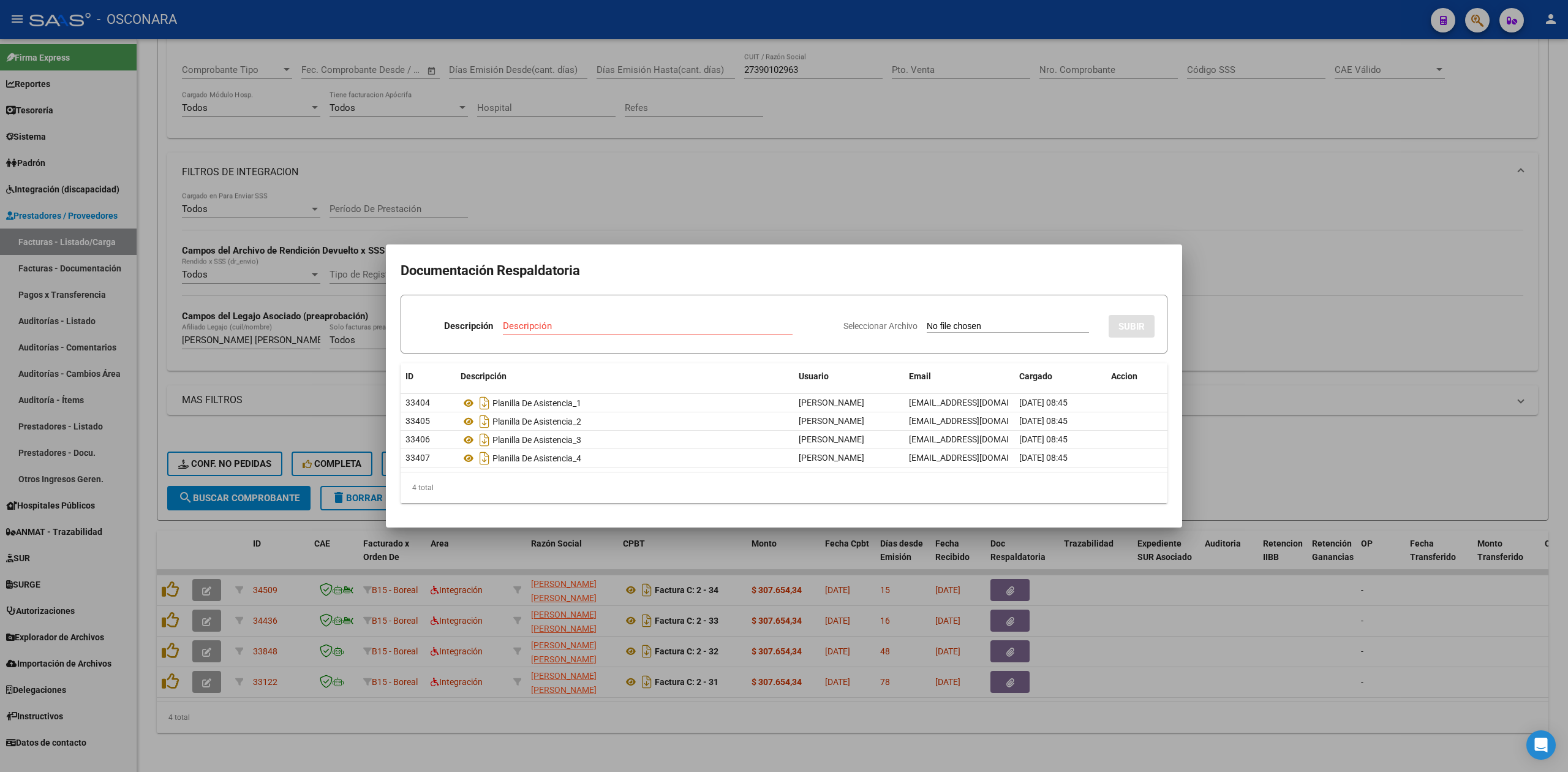
click at [638, 218] on div at bounding box center [784, 386] width 1568 height 772
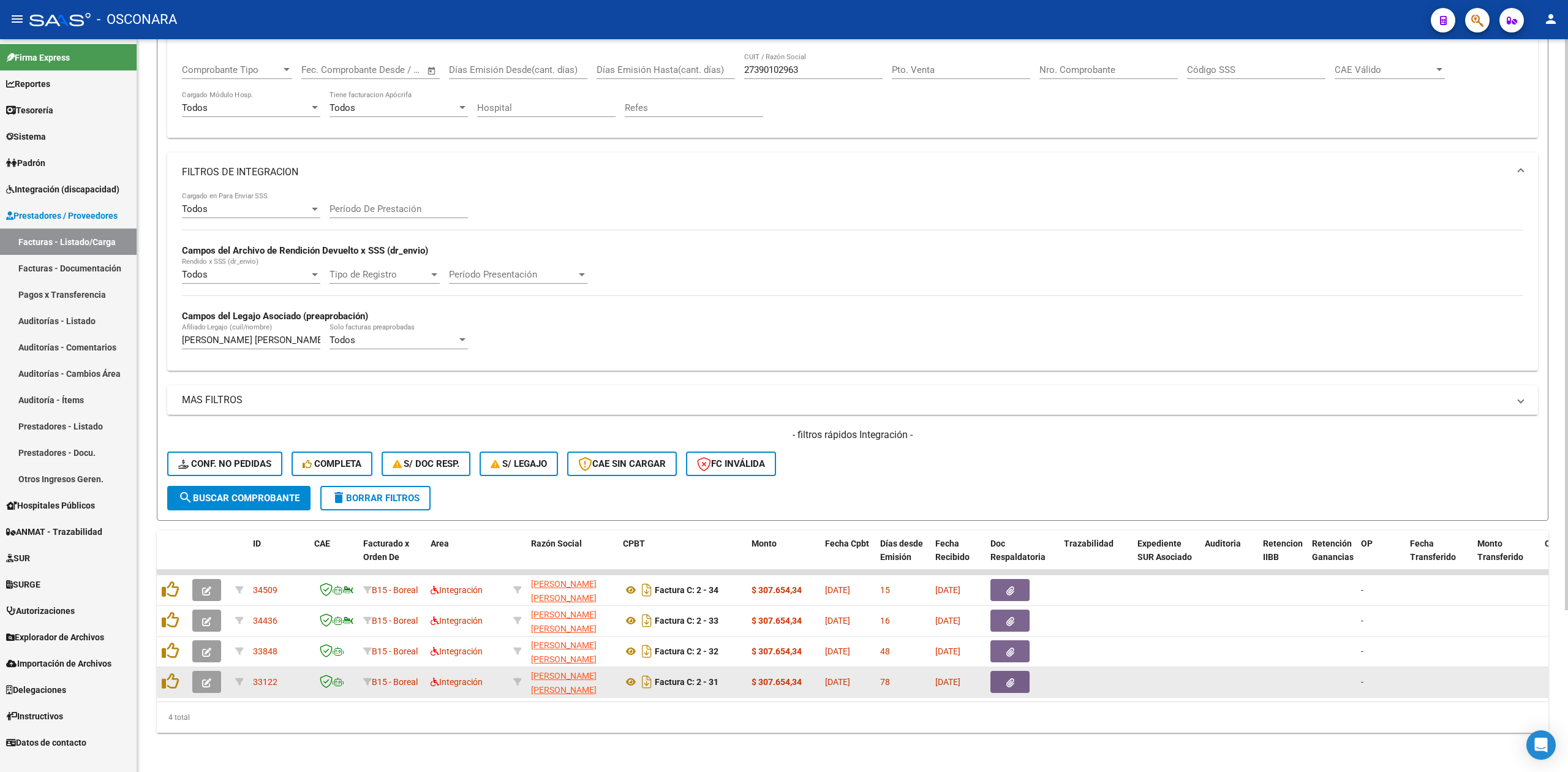
click at [1006, 678] on icon "button" at bounding box center [1010, 683] width 8 height 9
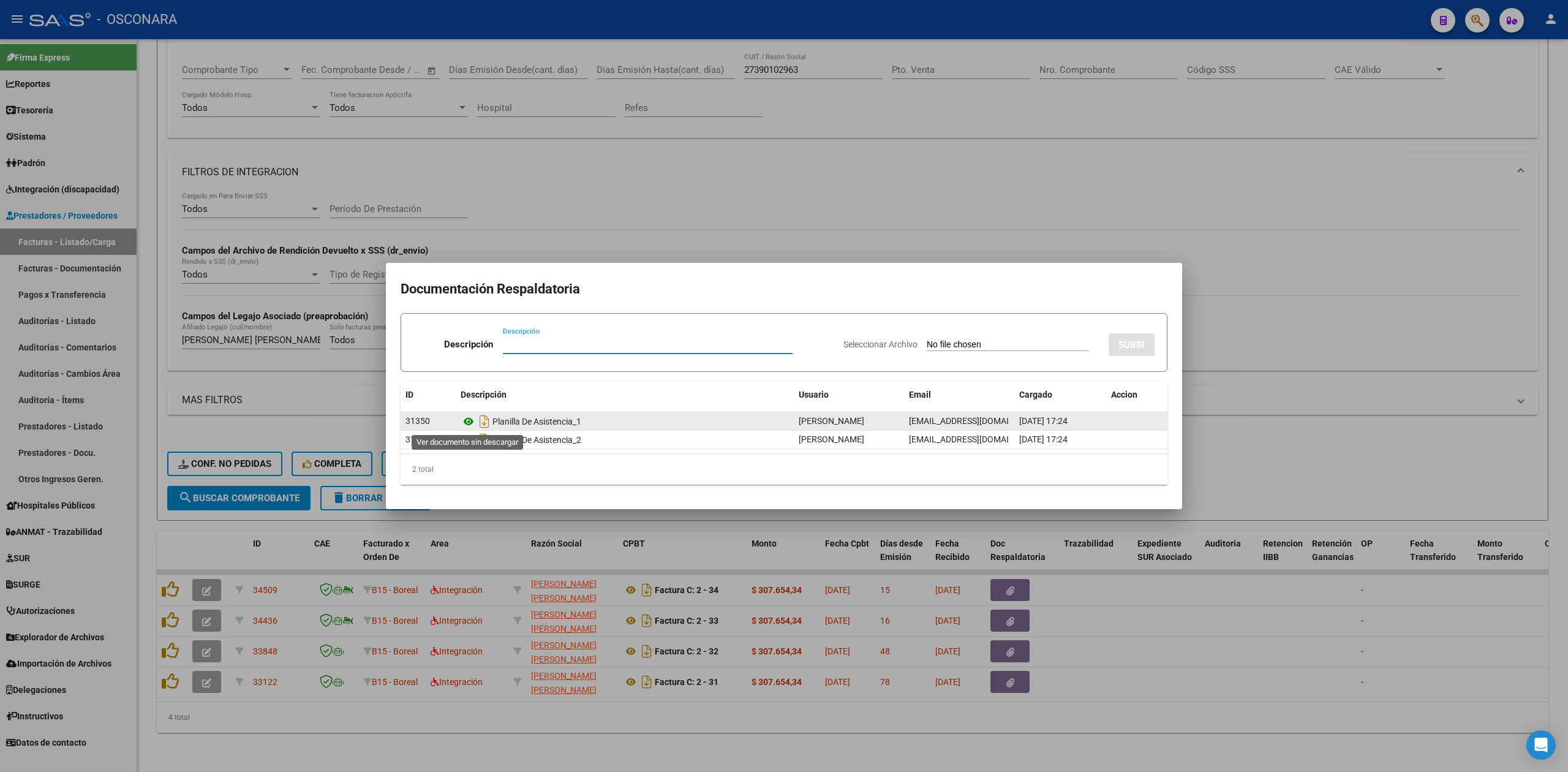
click at [466, 420] on icon at bounding box center [468, 421] width 16 height 15
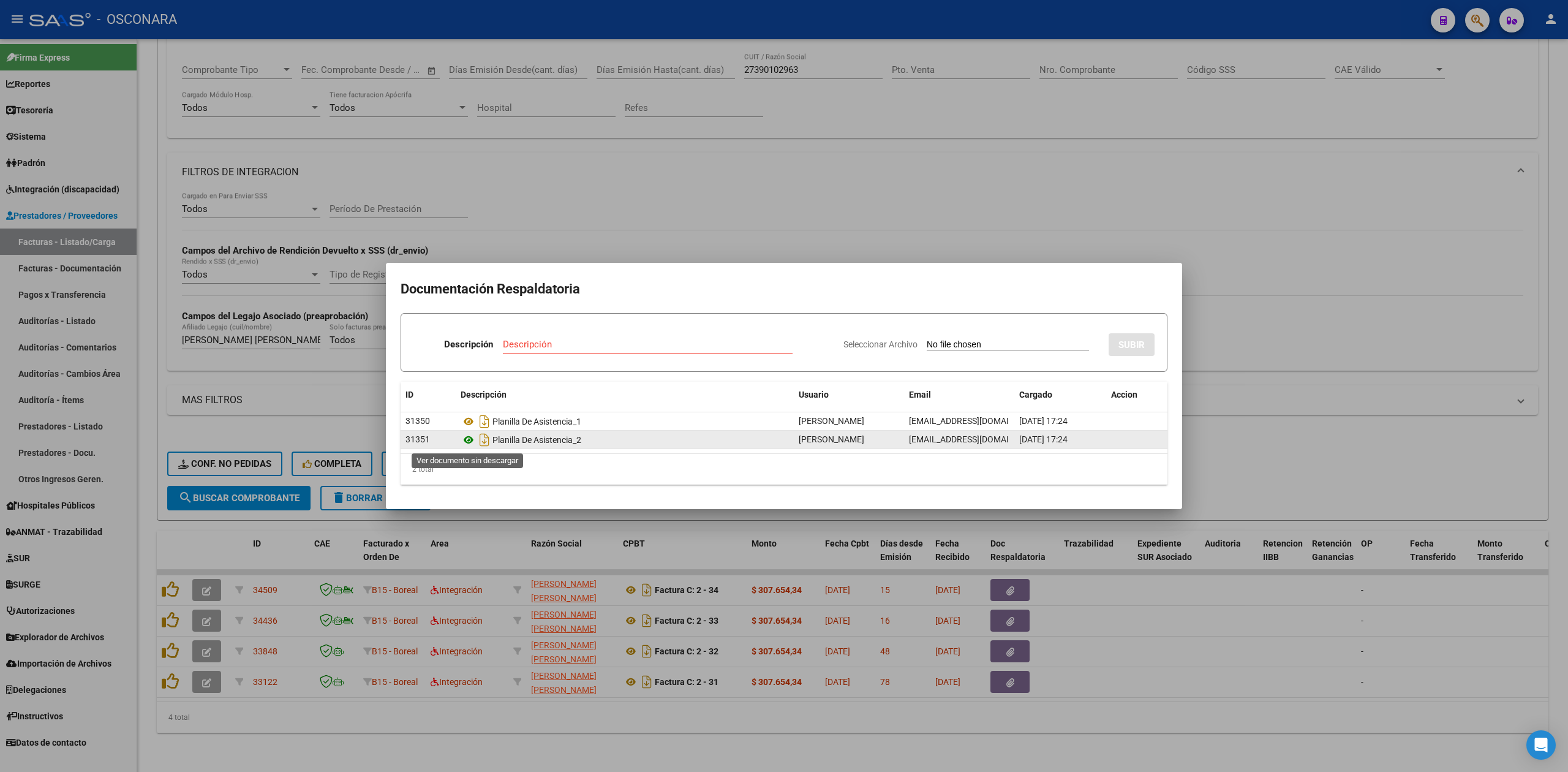
click at [465, 435] on icon at bounding box center [468, 439] width 16 height 15
click at [719, 260] on div at bounding box center [784, 386] width 1568 height 772
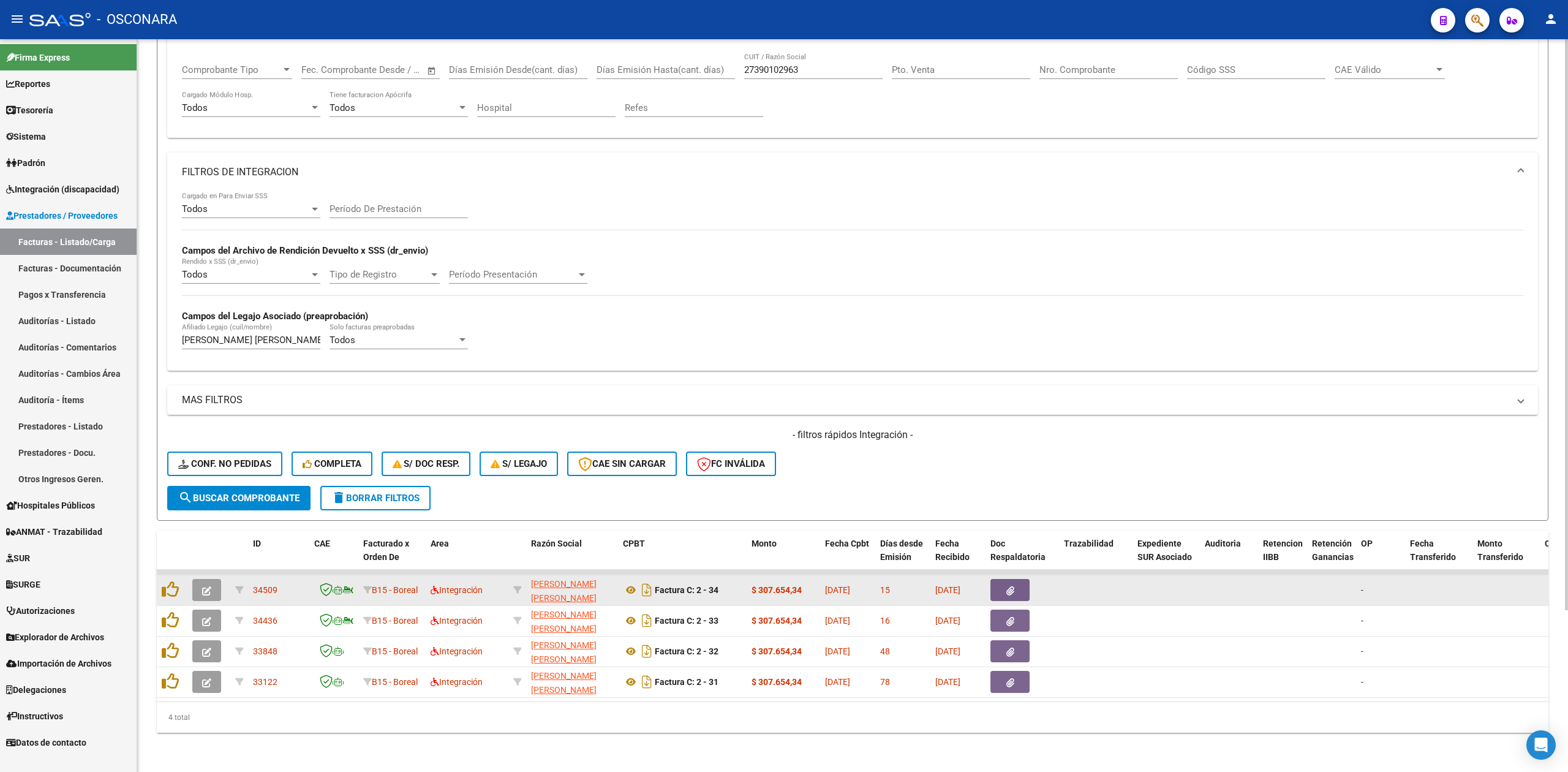
click at [1000, 579] on button "button" at bounding box center [1010, 590] width 39 height 22
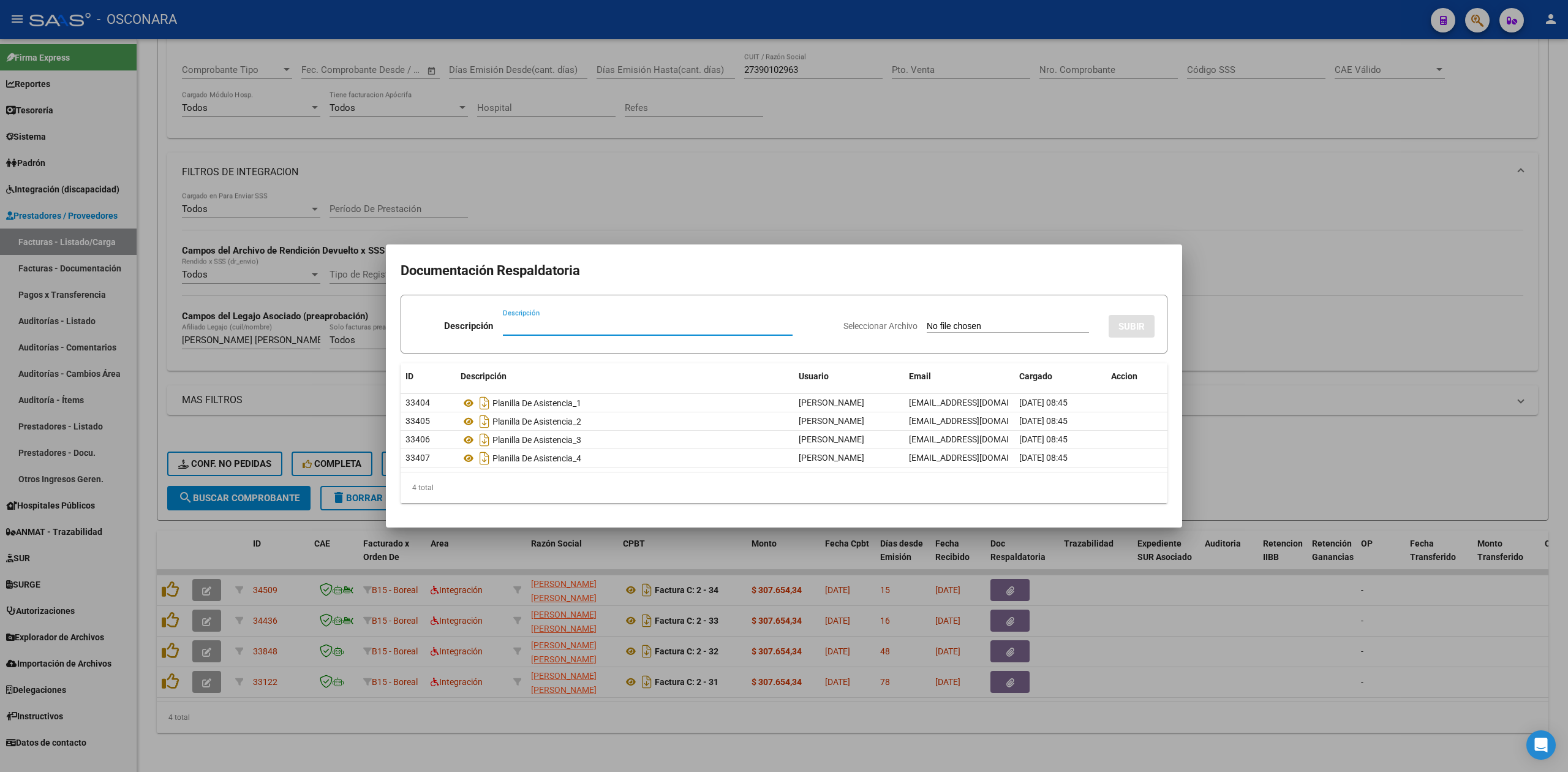
click at [929, 324] on input "Seleccionar Archivo" at bounding box center [1007, 326] width 162 height 12
type input "C:\fakepath\27390102963-2-31-20250609-05-24-17-20250609-05-24-17.jpeg"
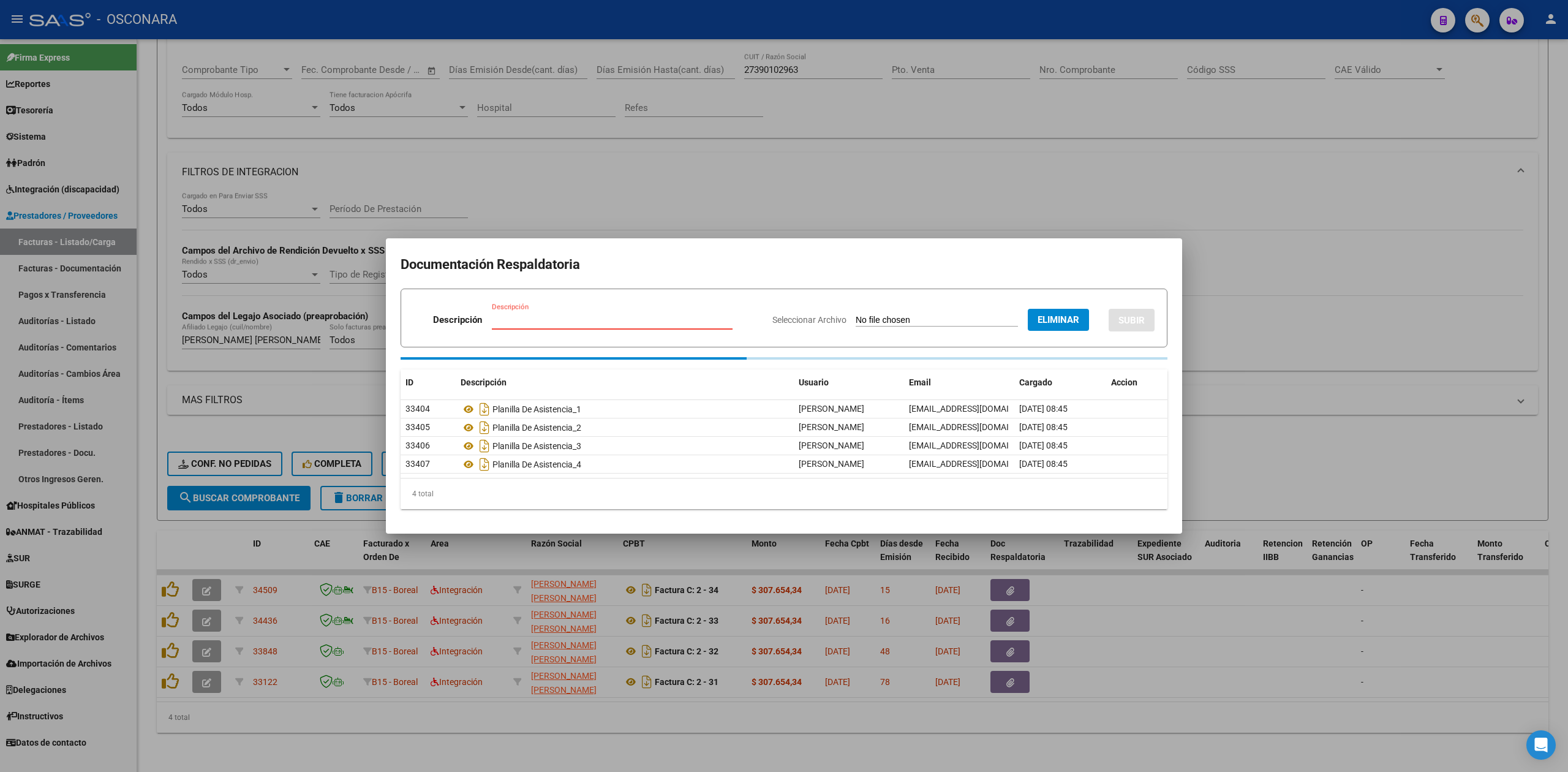
click at [518, 322] on input "Descripción" at bounding box center [612, 319] width 240 height 11
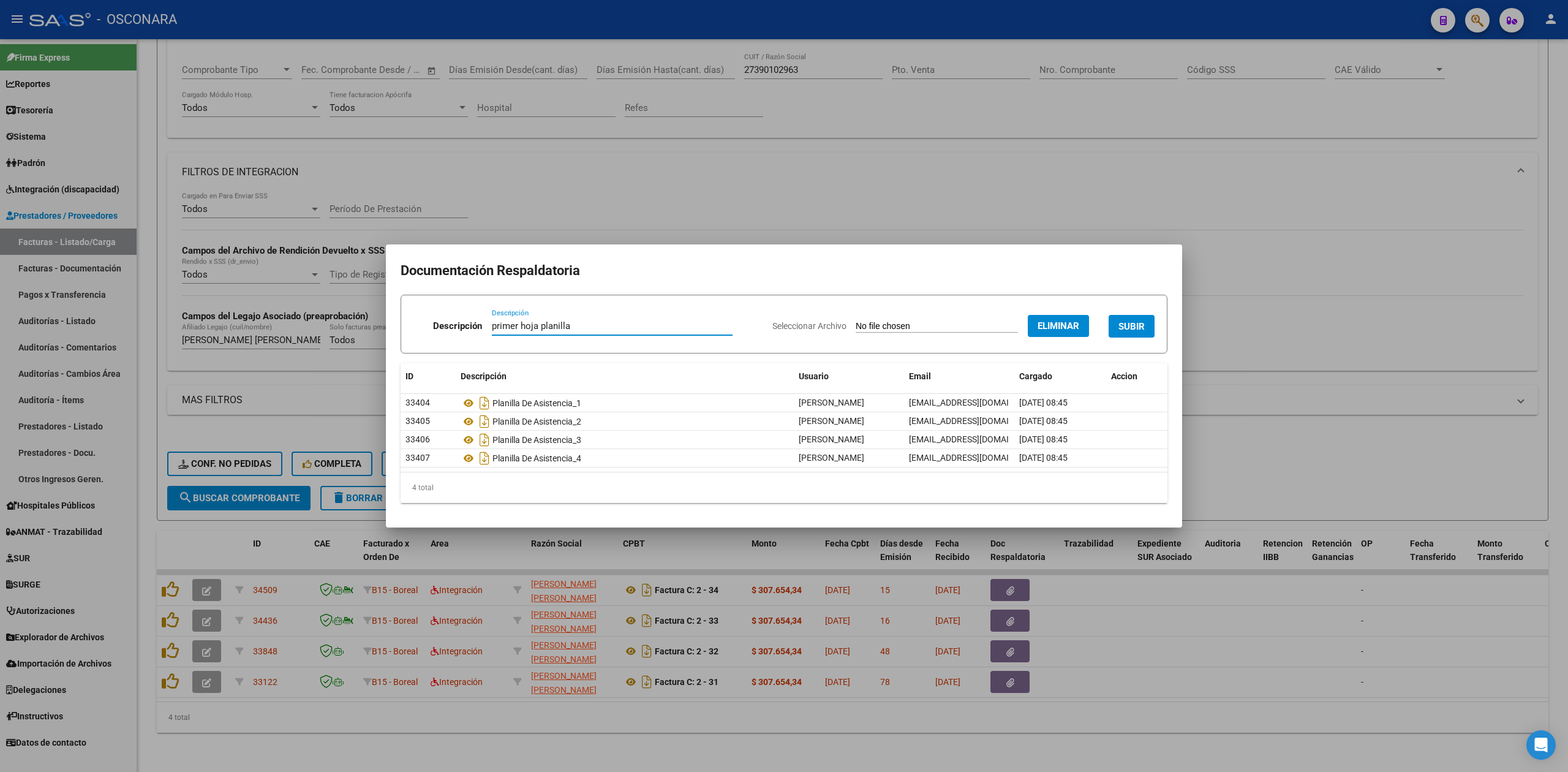
type input "primer hoja planilla"
click at [1129, 334] on button "SUBIR" at bounding box center [1132, 326] width 46 height 23
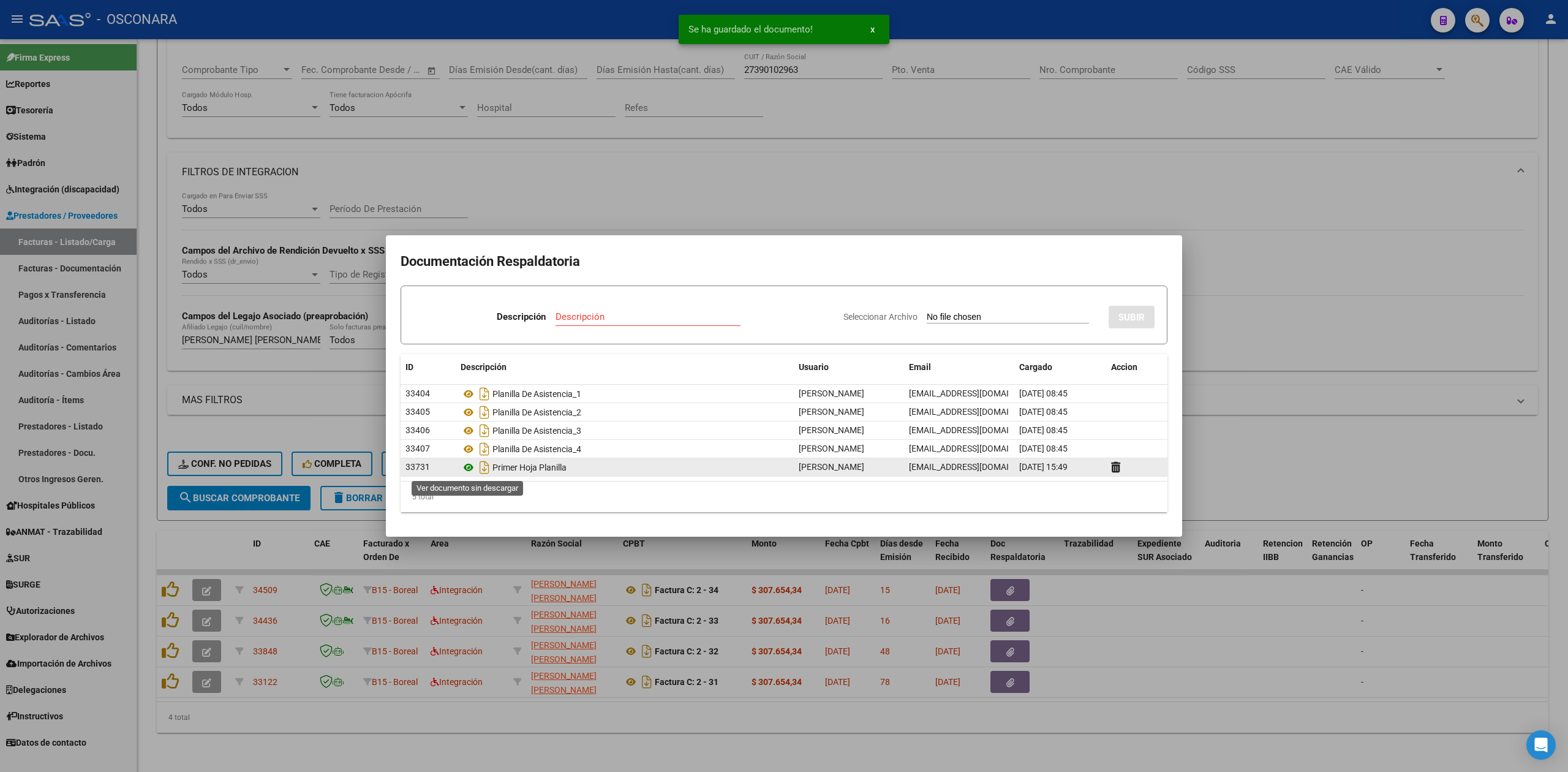
click at [468, 468] on icon at bounding box center [468, 467] width 16 height 15
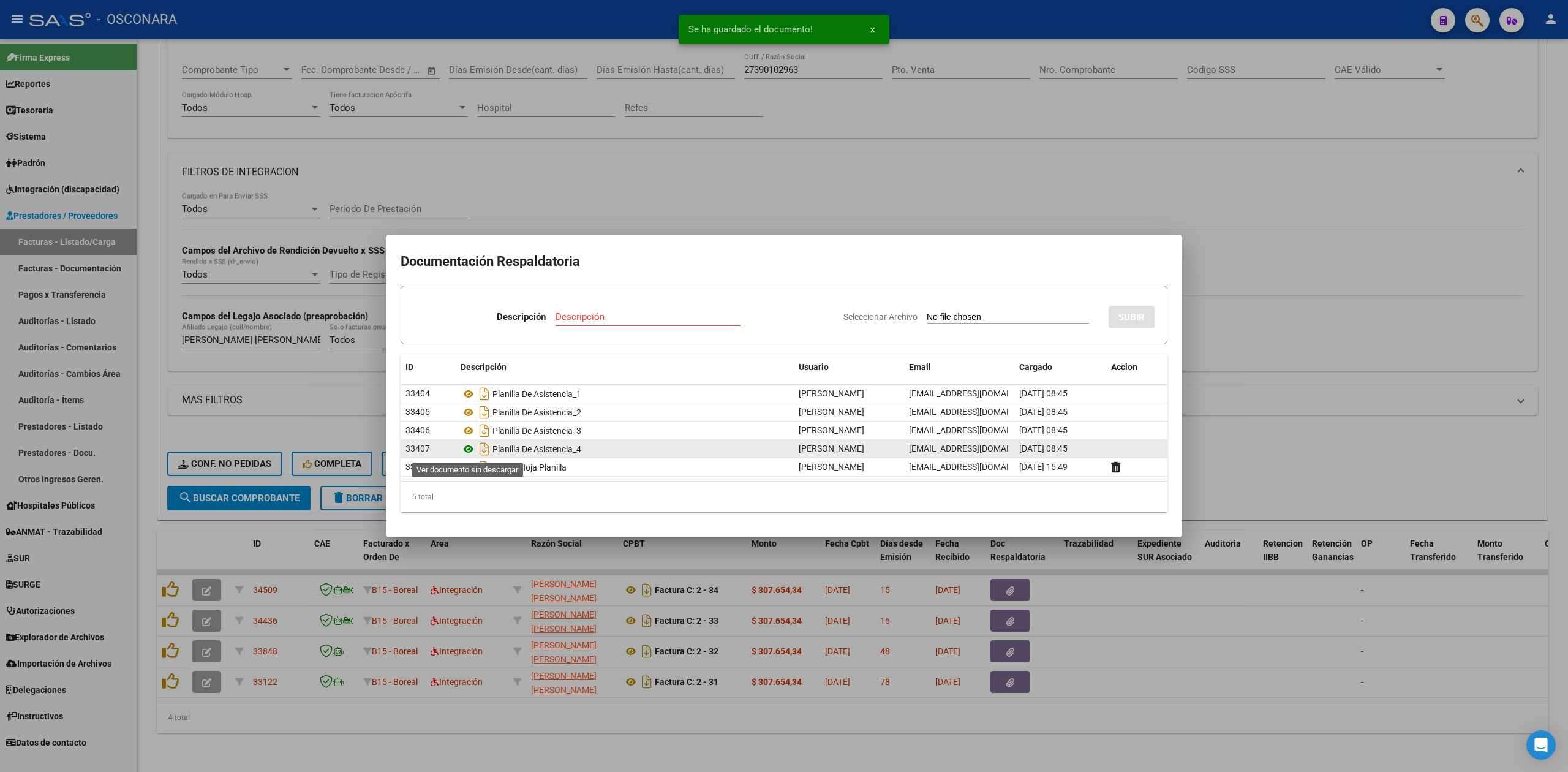
click at [467, 447] on icon at bounding box center [468, 449] width 16 height 15
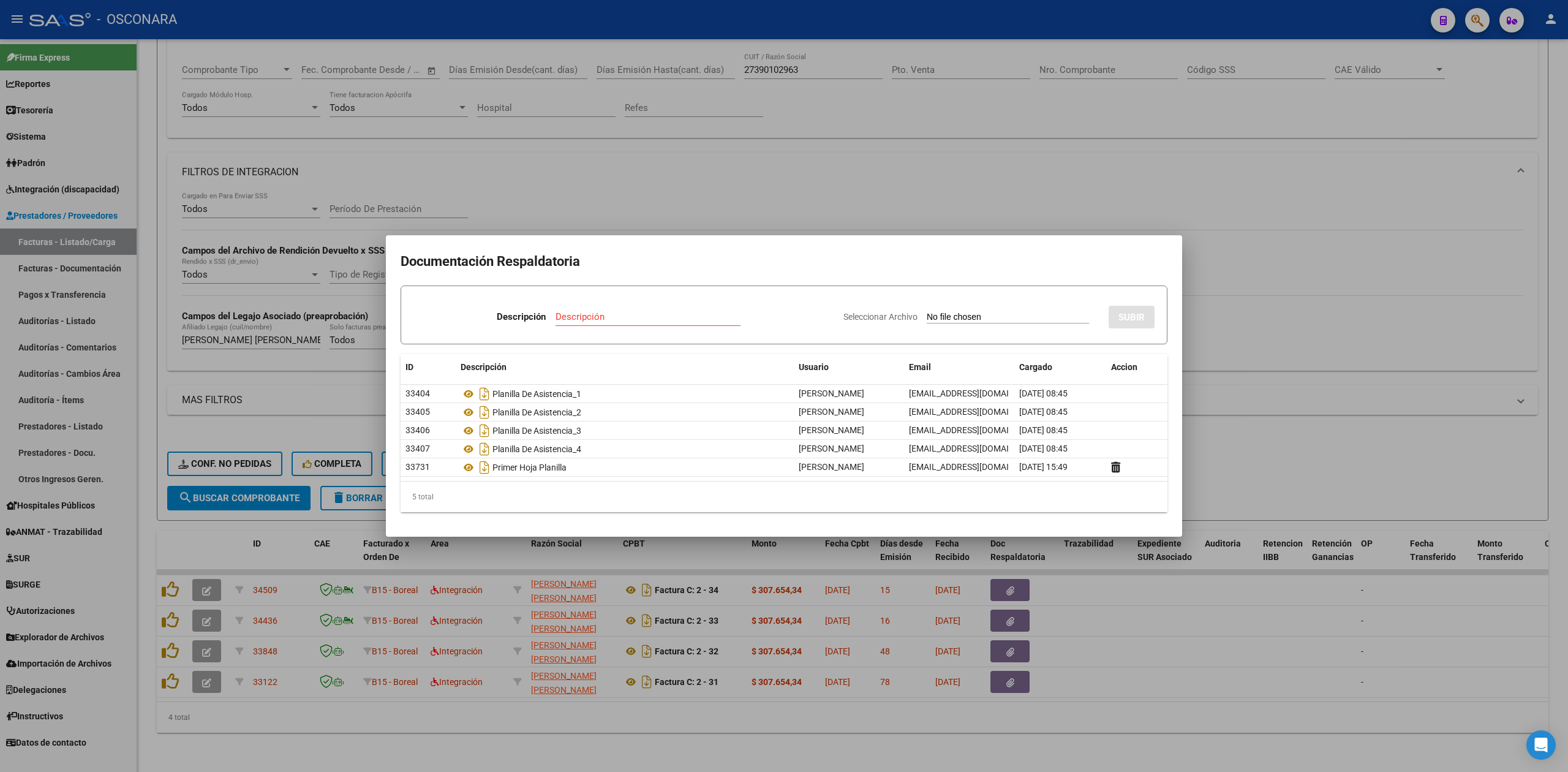
click at [652, 168] on div at bounding box center [784, 386] width 1568 height 772
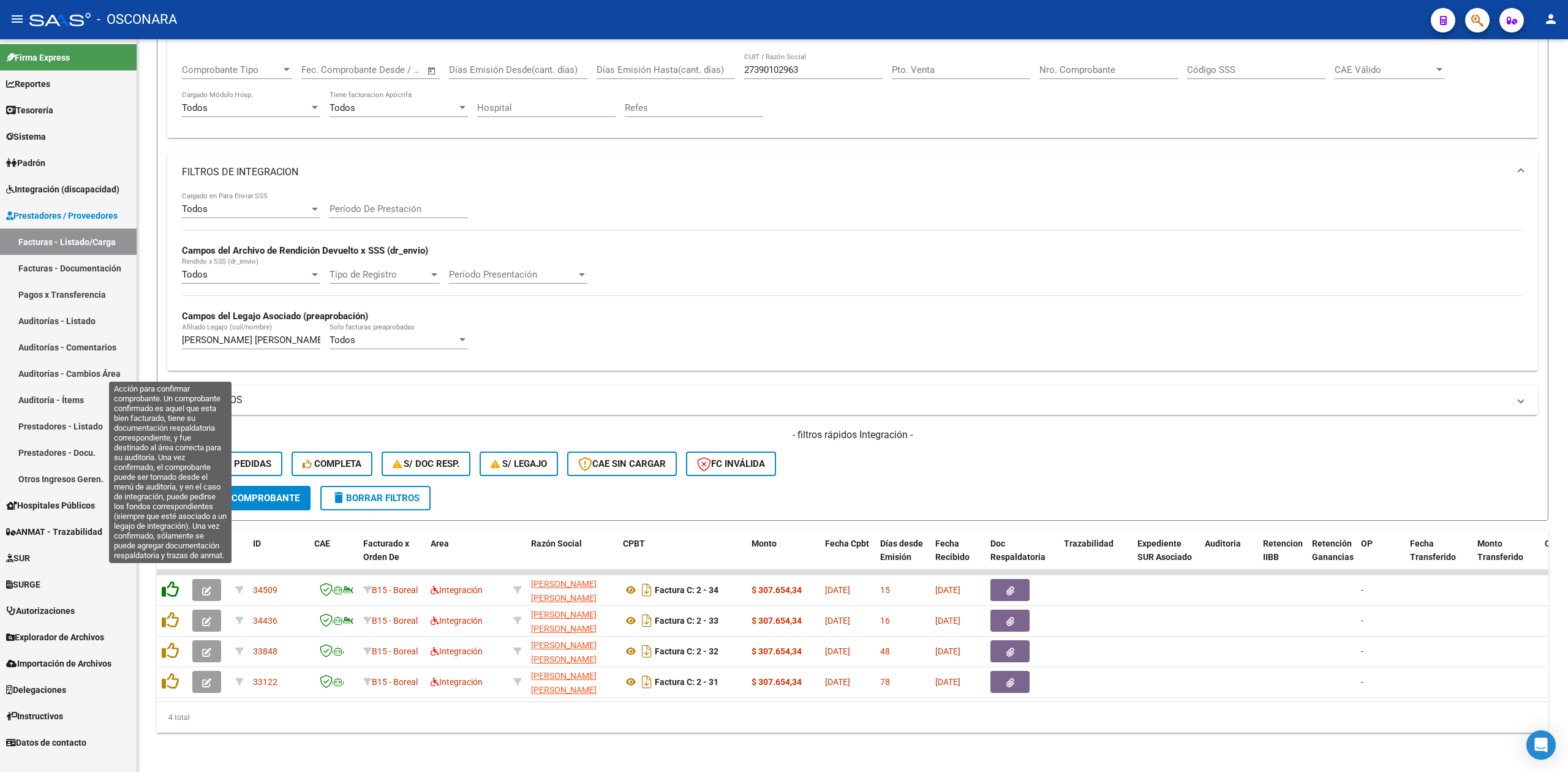
click at [164, 580] on icon at bounding box center [170, 589] width 17 height 17
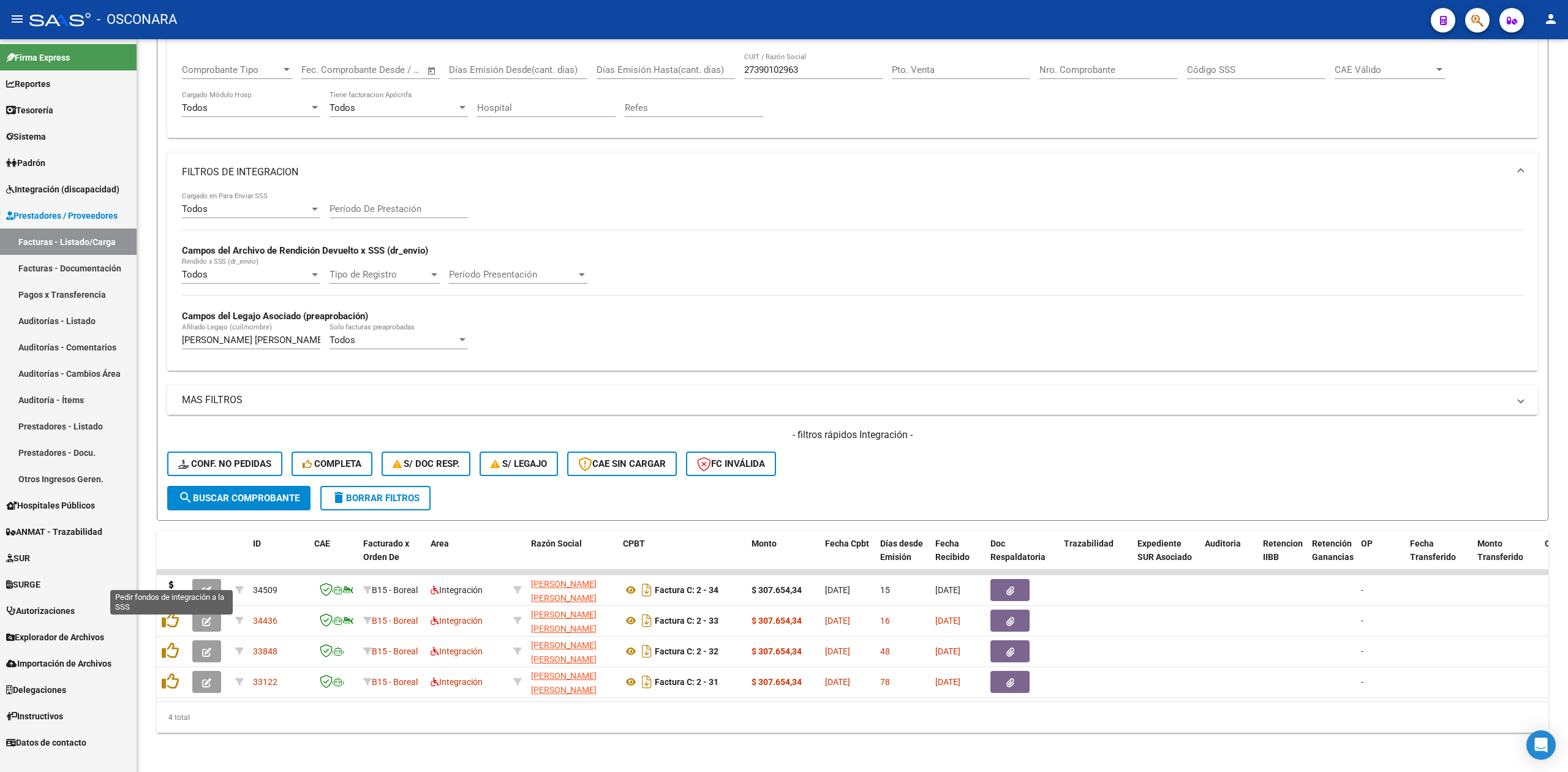
click at [169, 580] on icon at bounding box center [171, 589] width 20 height 17
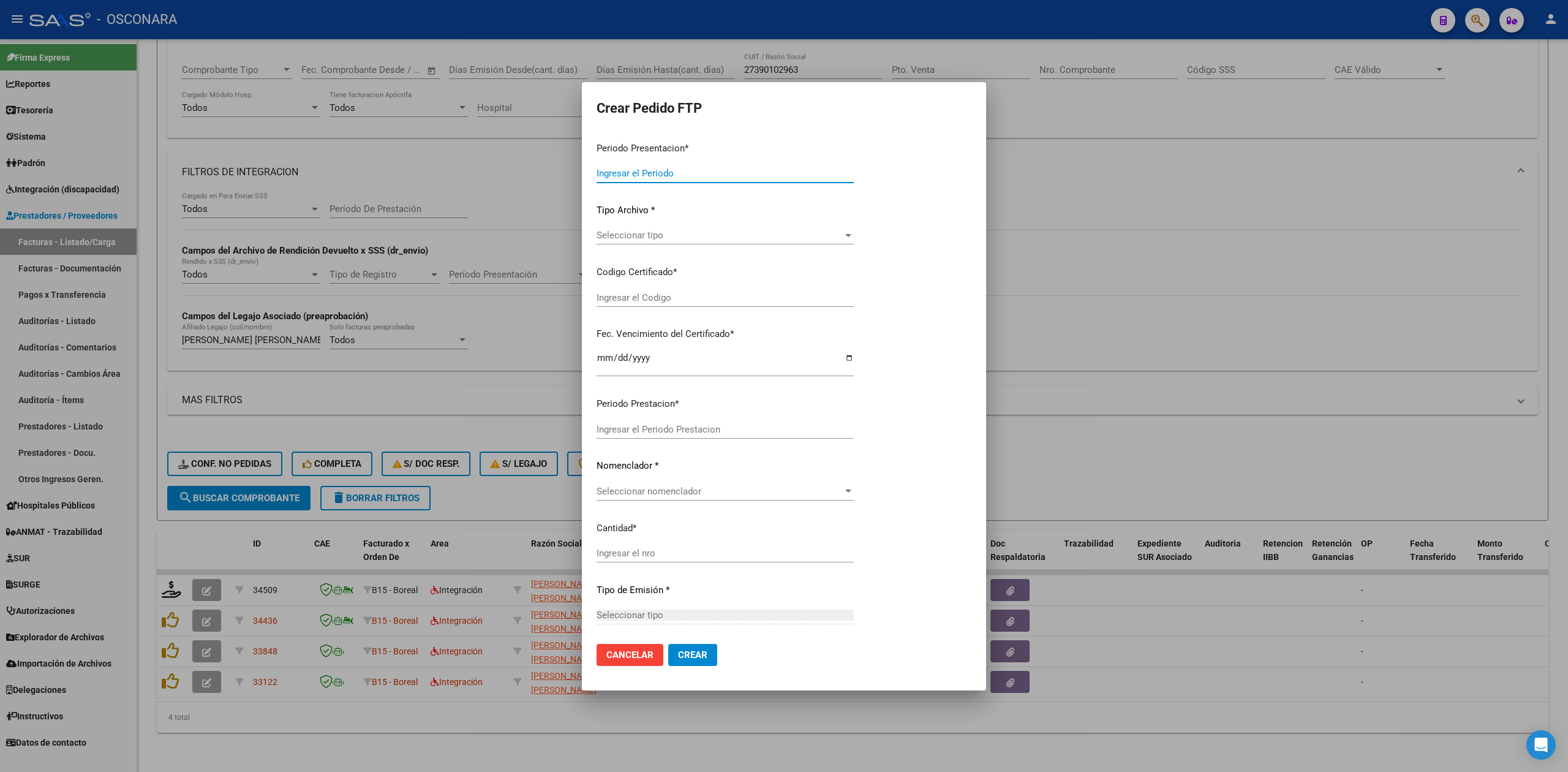
type input "202507"
type input "202505"
type input "$ 307.654,34"
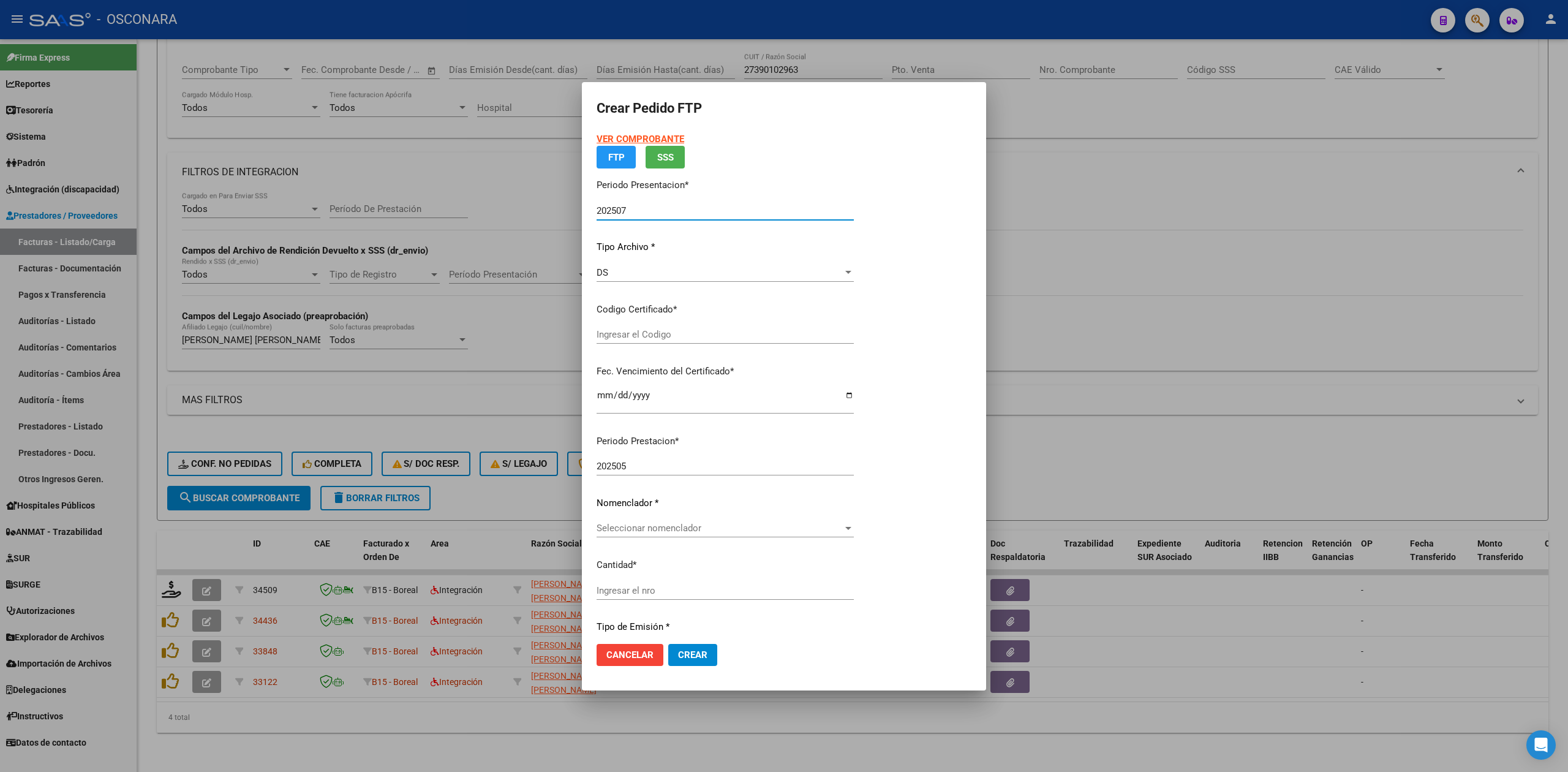
type input "ARG02000582675222024061920280619"
type input "[DATE]"
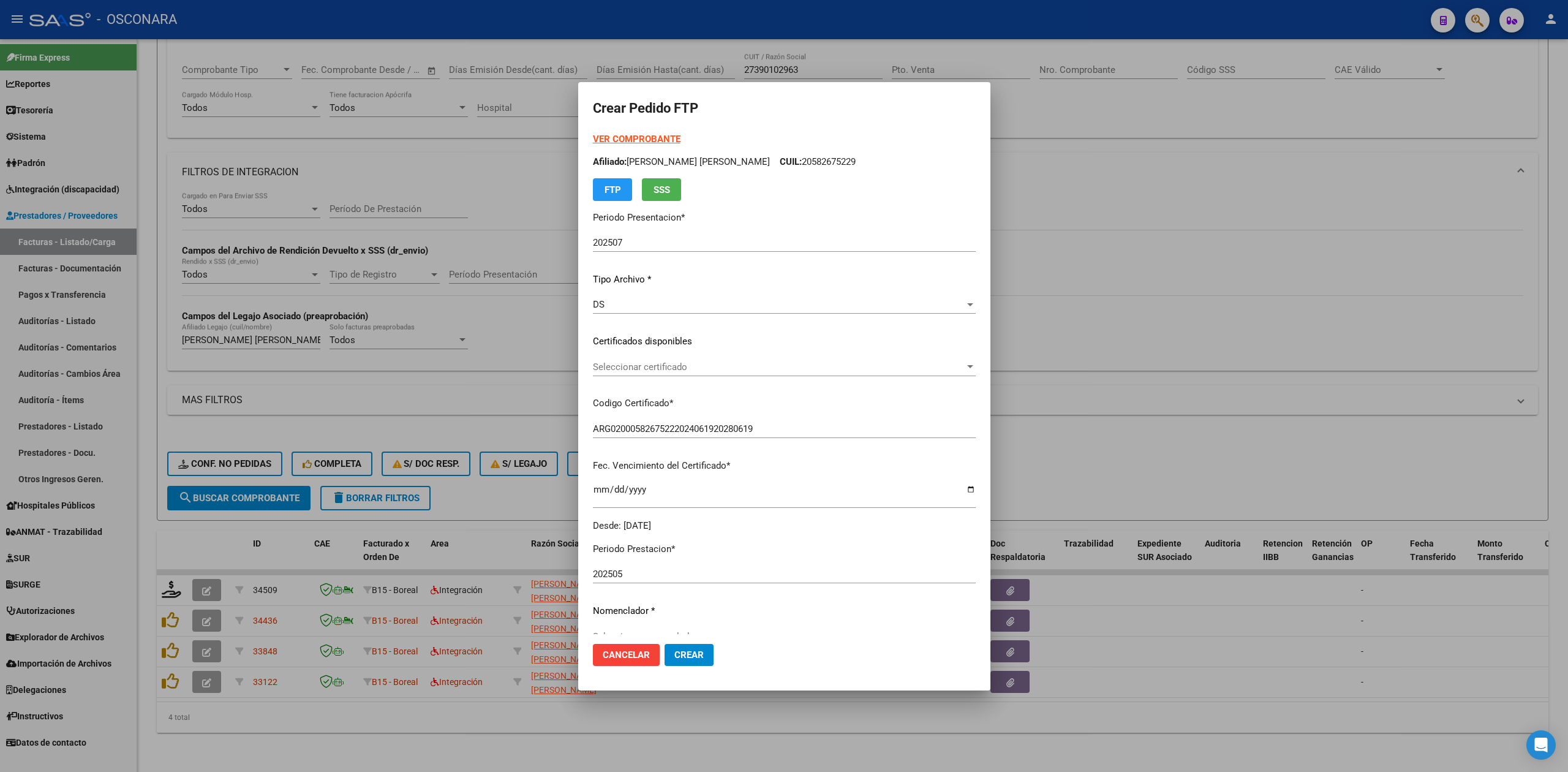
click at [631, 373] on div "Seleccionar certificado Seleccionar certificado" at bounding box center [784, 366] width 383 height 18
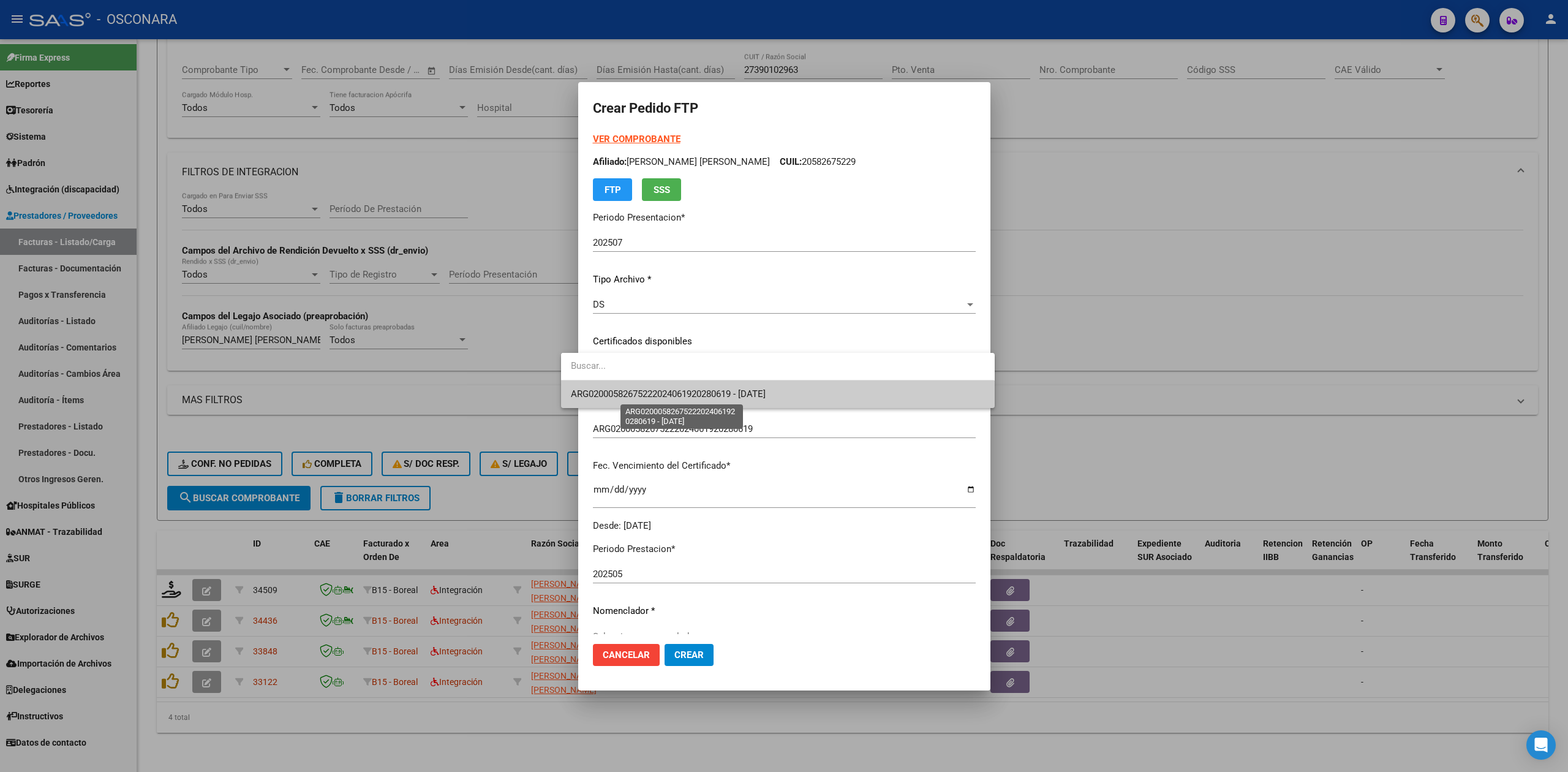
click at [632, 392] on span "ARG02000582675222024061920280619 - [DATE]" at bounding box center [668, 394] width 195 height 11
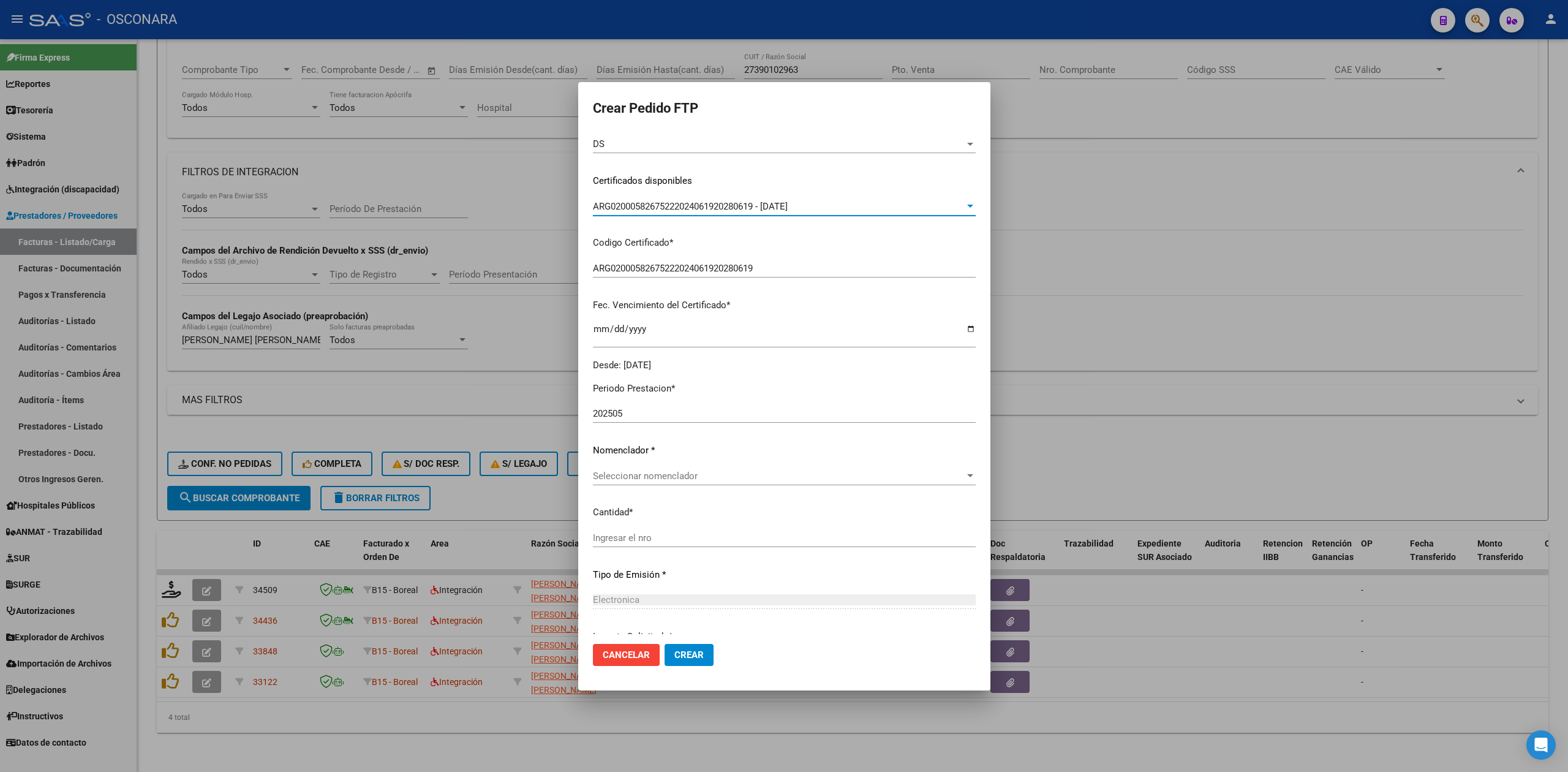
scroll to position [271, 0]
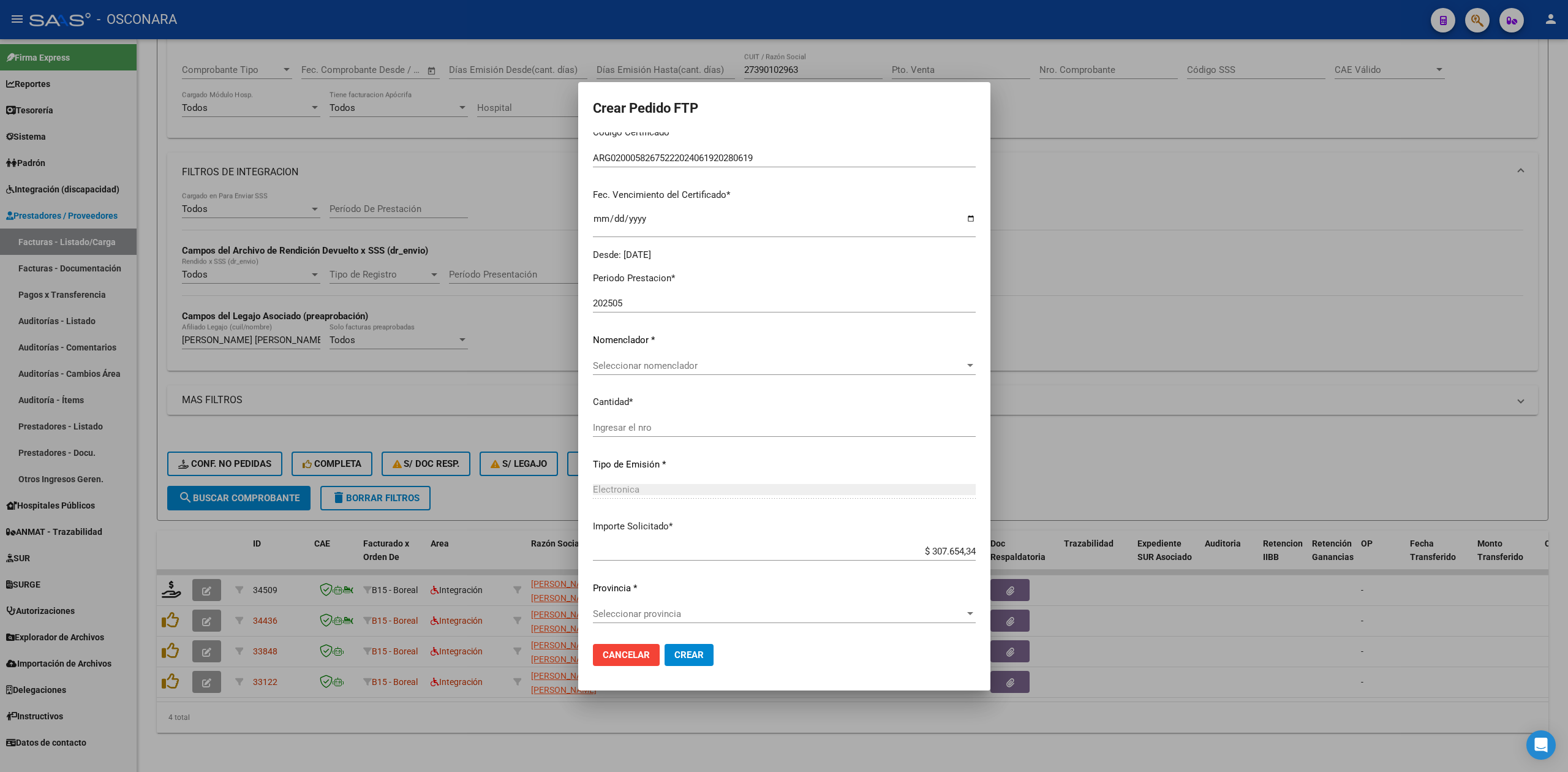
click at [623, 366] on span "Seleccionar nomenclador" at bounding box center [779, 366] width 372 height 11
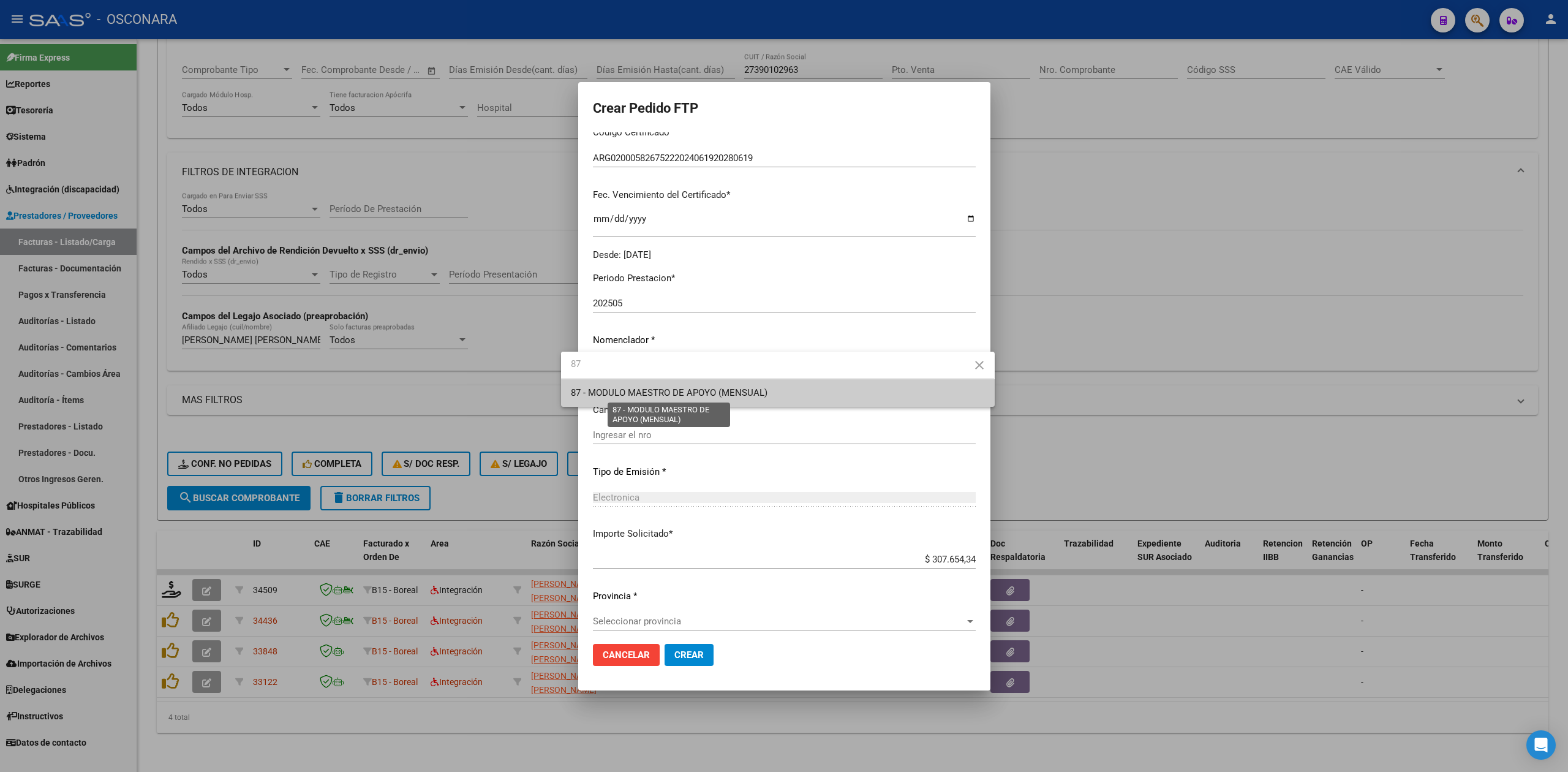
type input "87"
click at [630, 387] on span "87 - MODULO MAESTRO DE APOYO (MENSUAL)" at bounding box center [669, 392] width 197 height 11
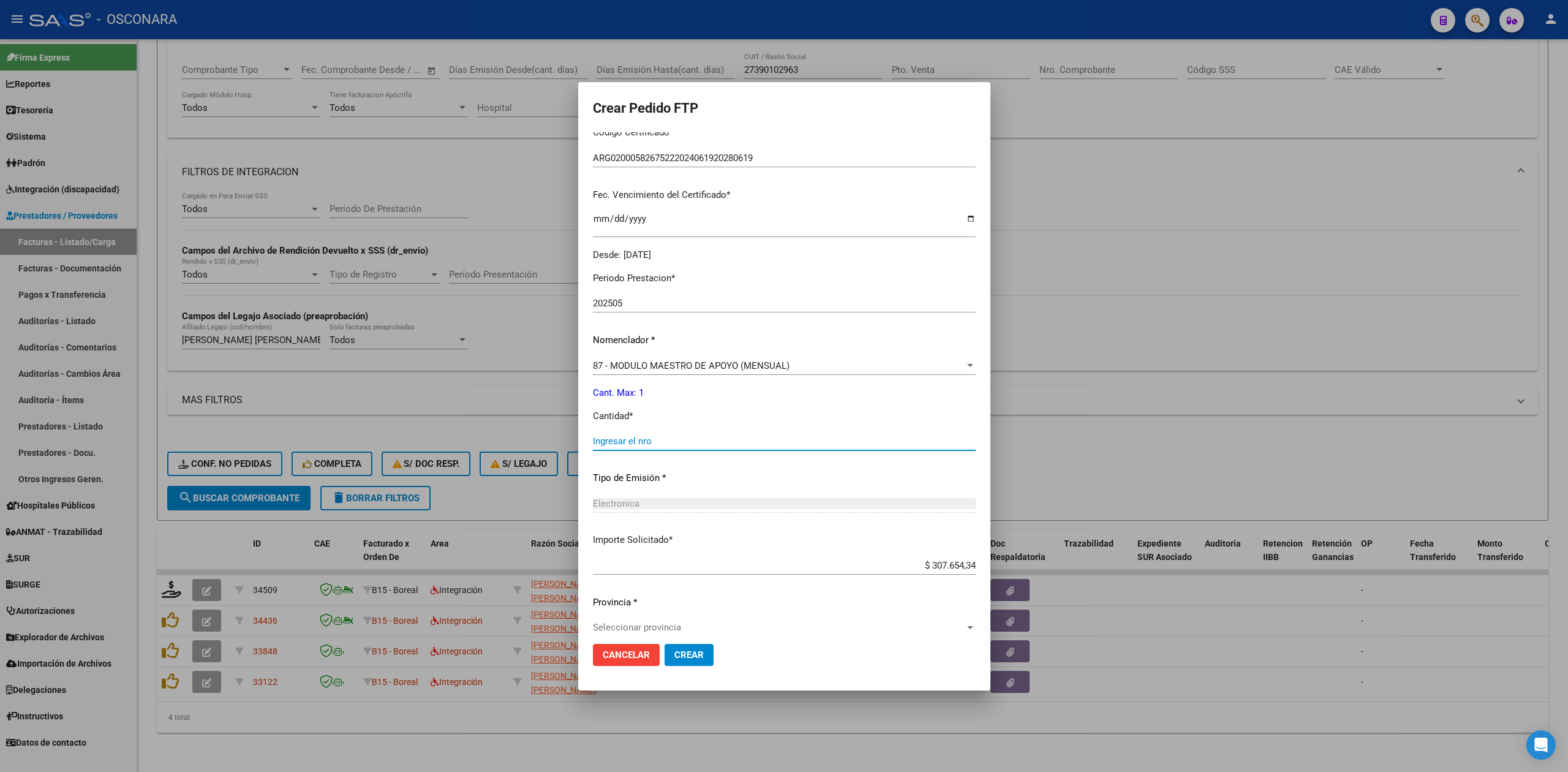
click at [617, 440] on input "Ingresar el nro" at bounding box center [784, 441] width 383 height 11
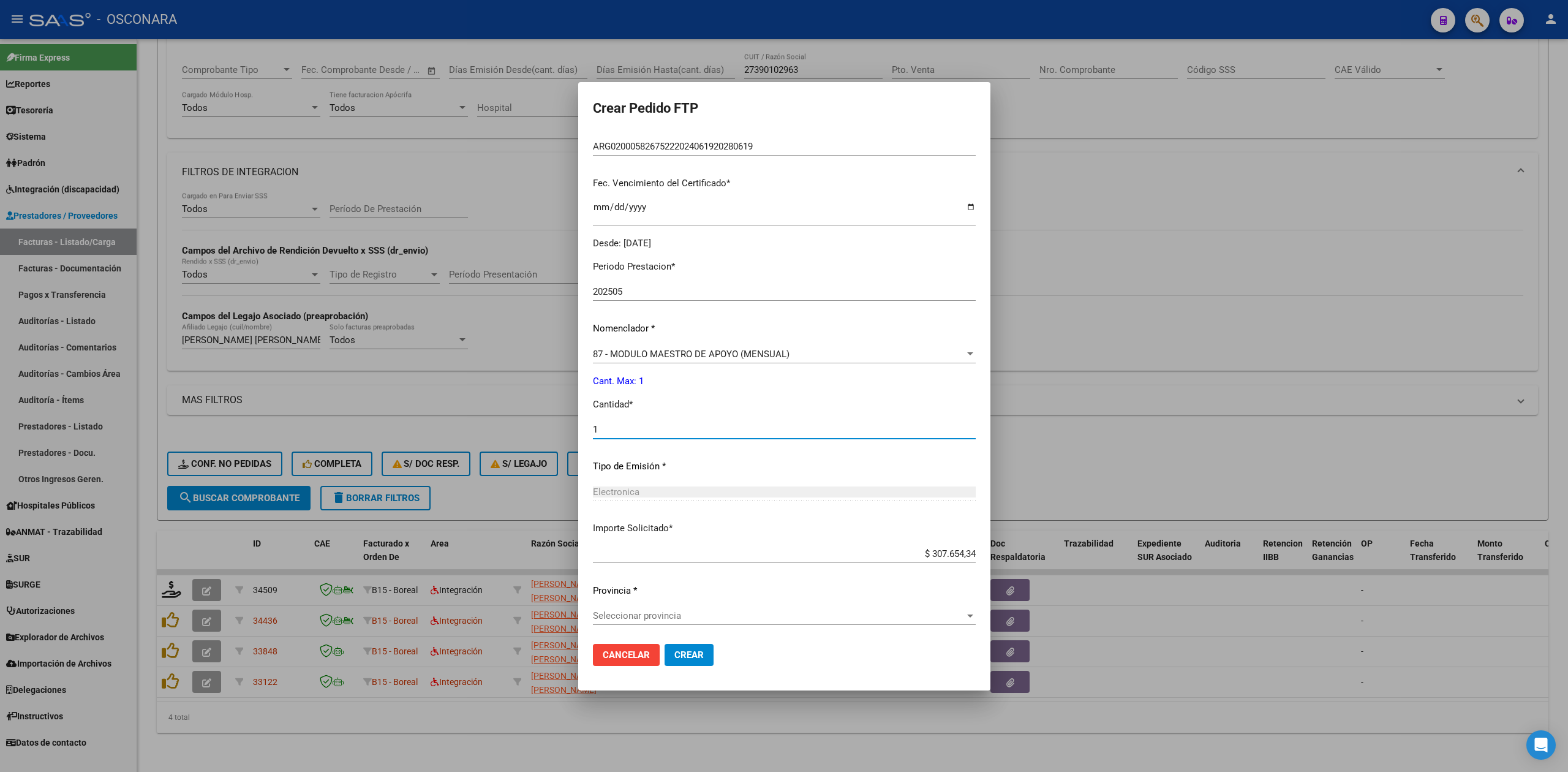
scroll to position [285, 0]
type input "1"
click at [687, 611] on span "Seleccionar provincia" at bounding box center [779, 613] width 372 height 11
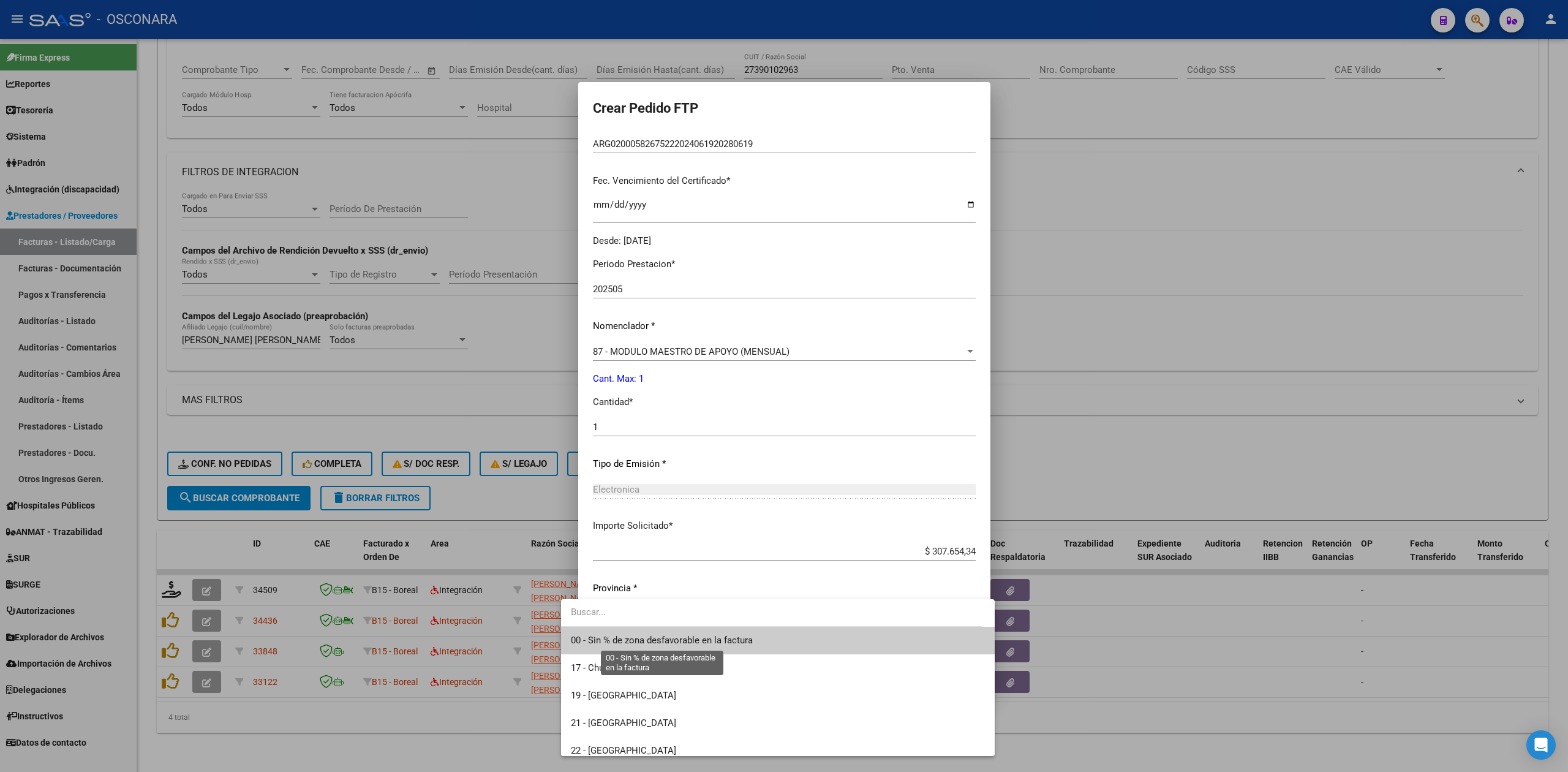
click at [717, 635] on span "00 - Sin % de zona desfavorable en la factura" at bounding box center [662, 640] width 182 height 11
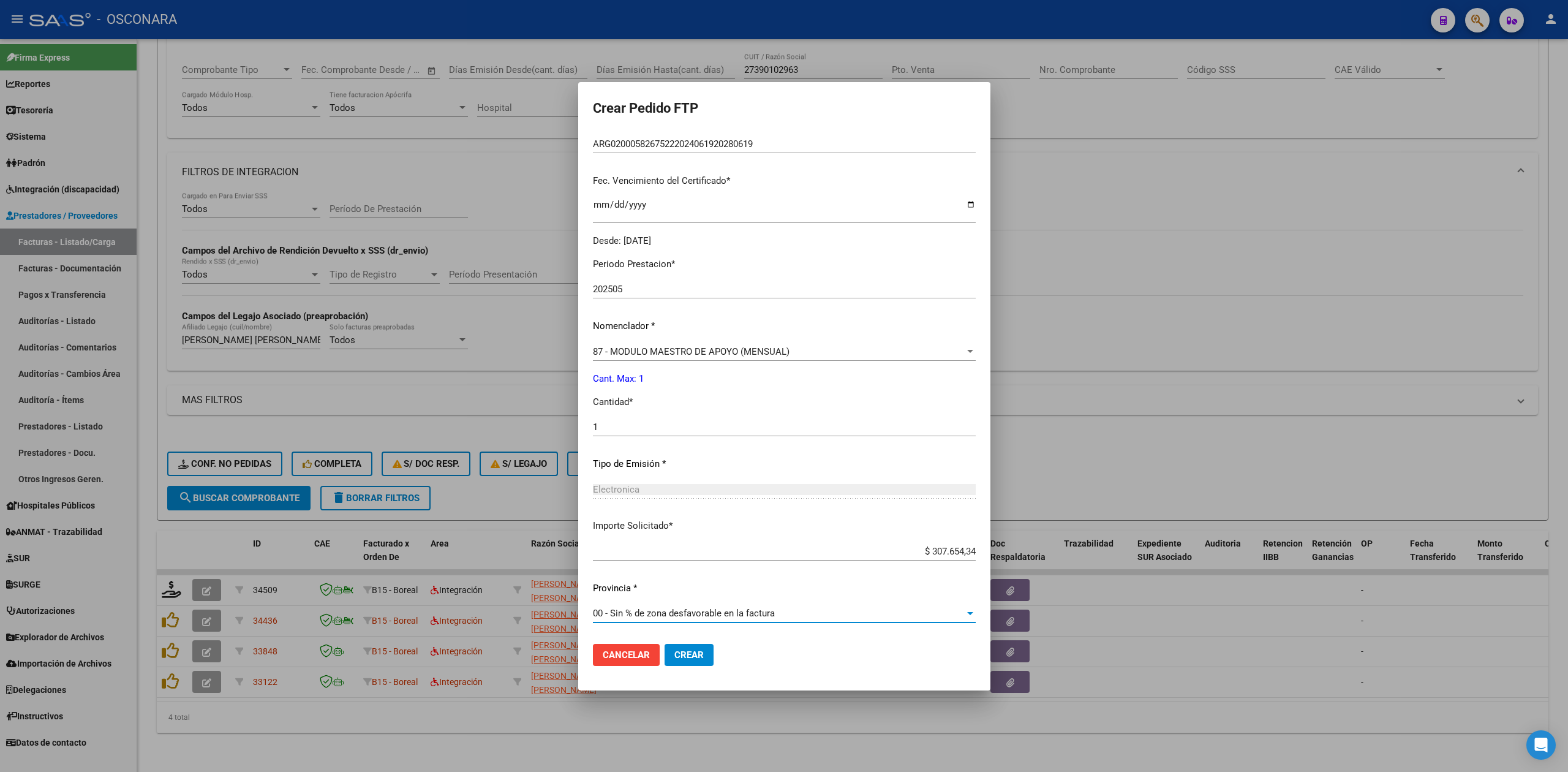
click at [674, 653] on span "Crear" at bounding box center [689, 655] width 30 height 11
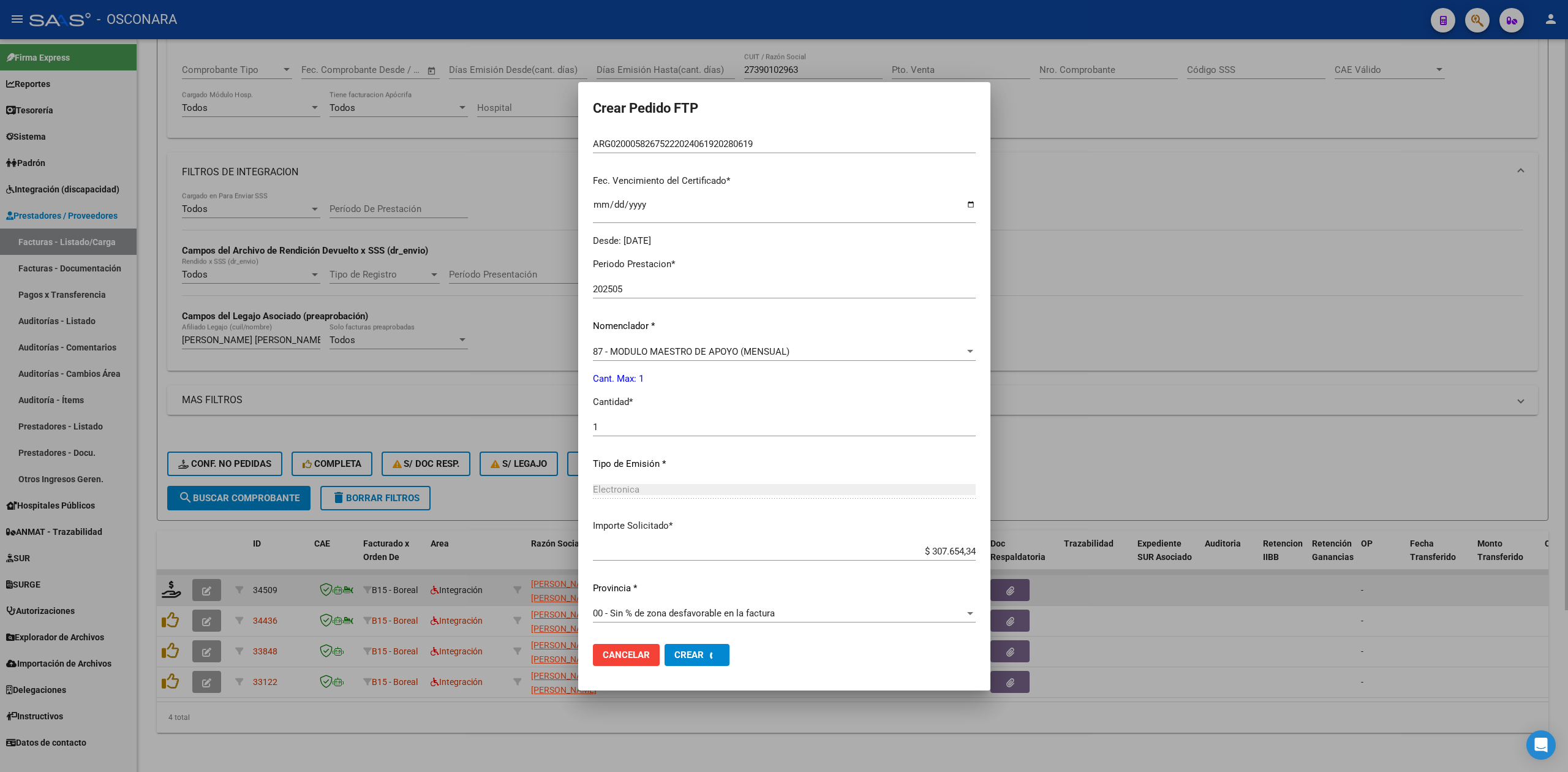
scroll to position [0, 0]
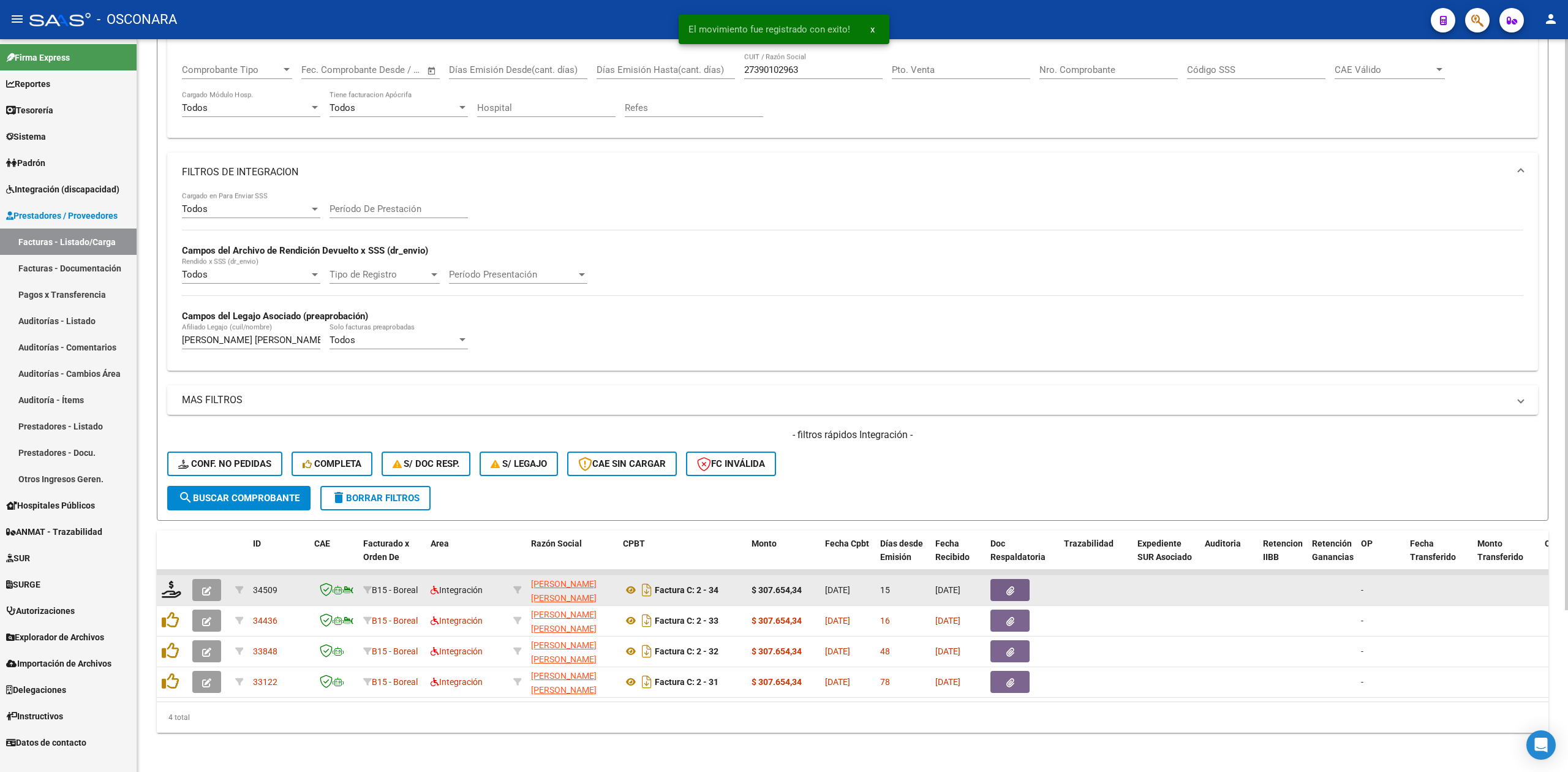
click at [209, 586] on icon "button" at bounding box center [207, 591] width 9 height 9
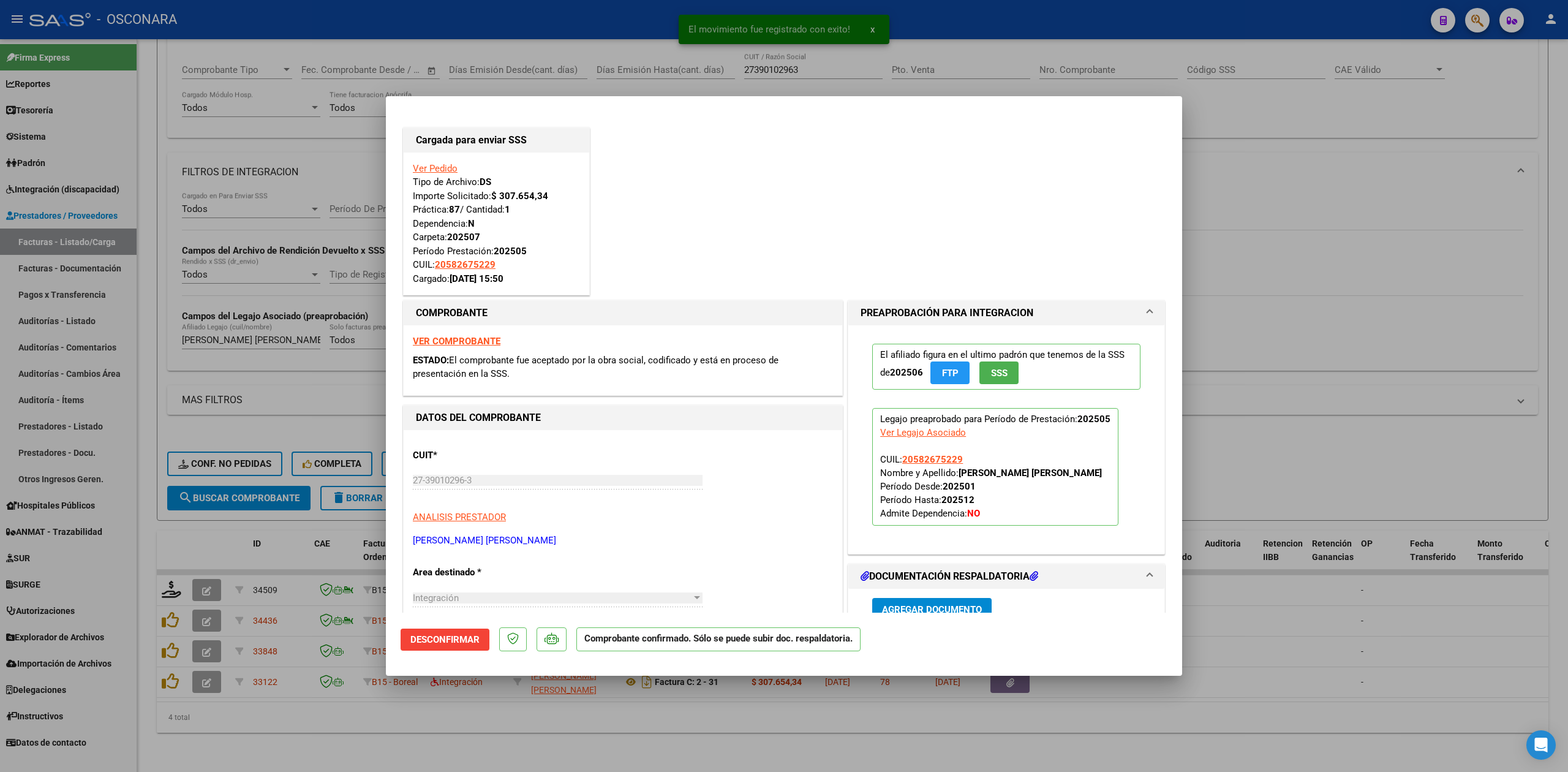
click at [464, 745] on div at bounding box center [784, 386] width 1568 height 772
type input "$ 0,00"
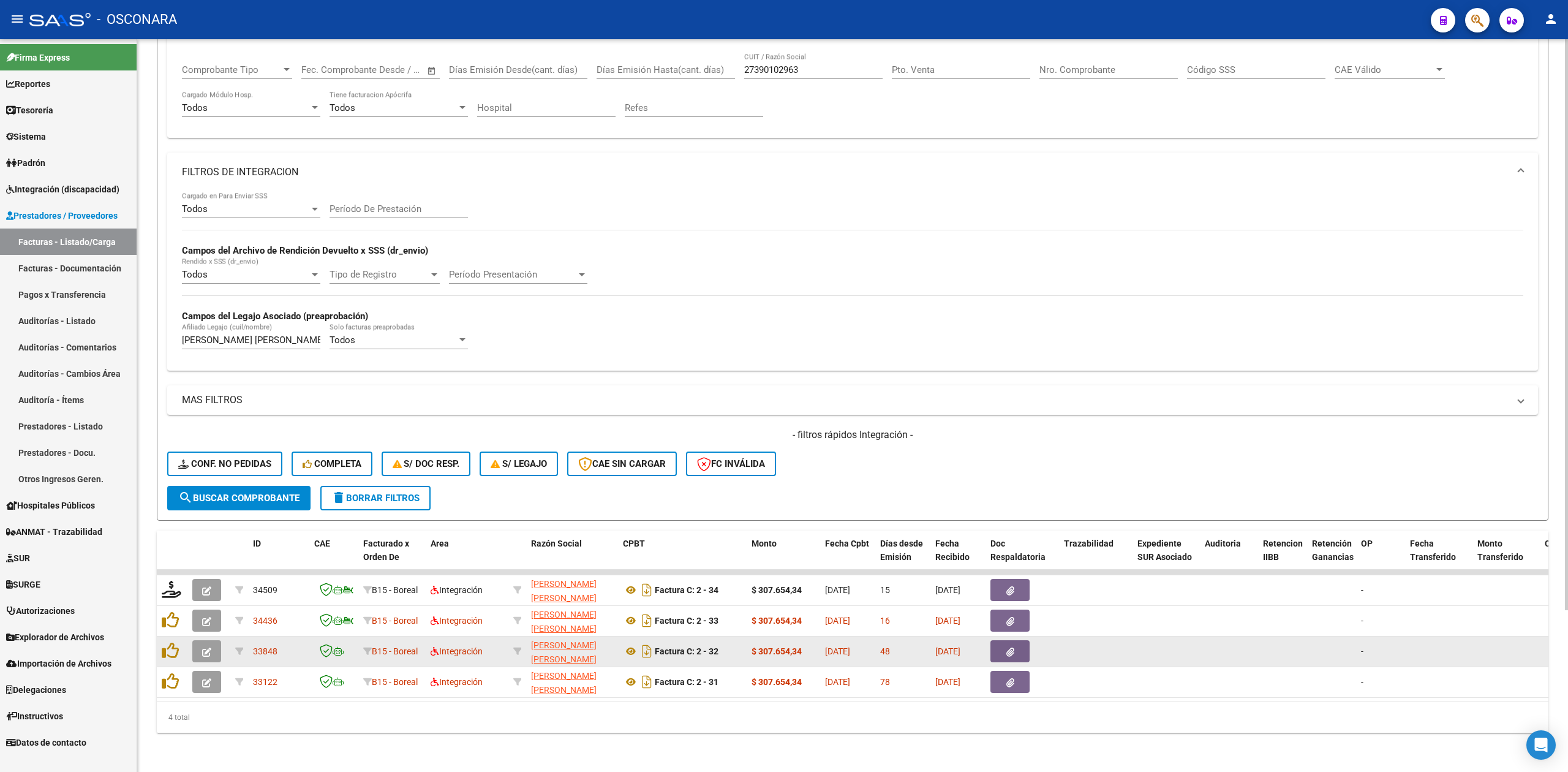
click at [1000, 640] on button "button" at bounding box center [1010, 651] width 39 height 22
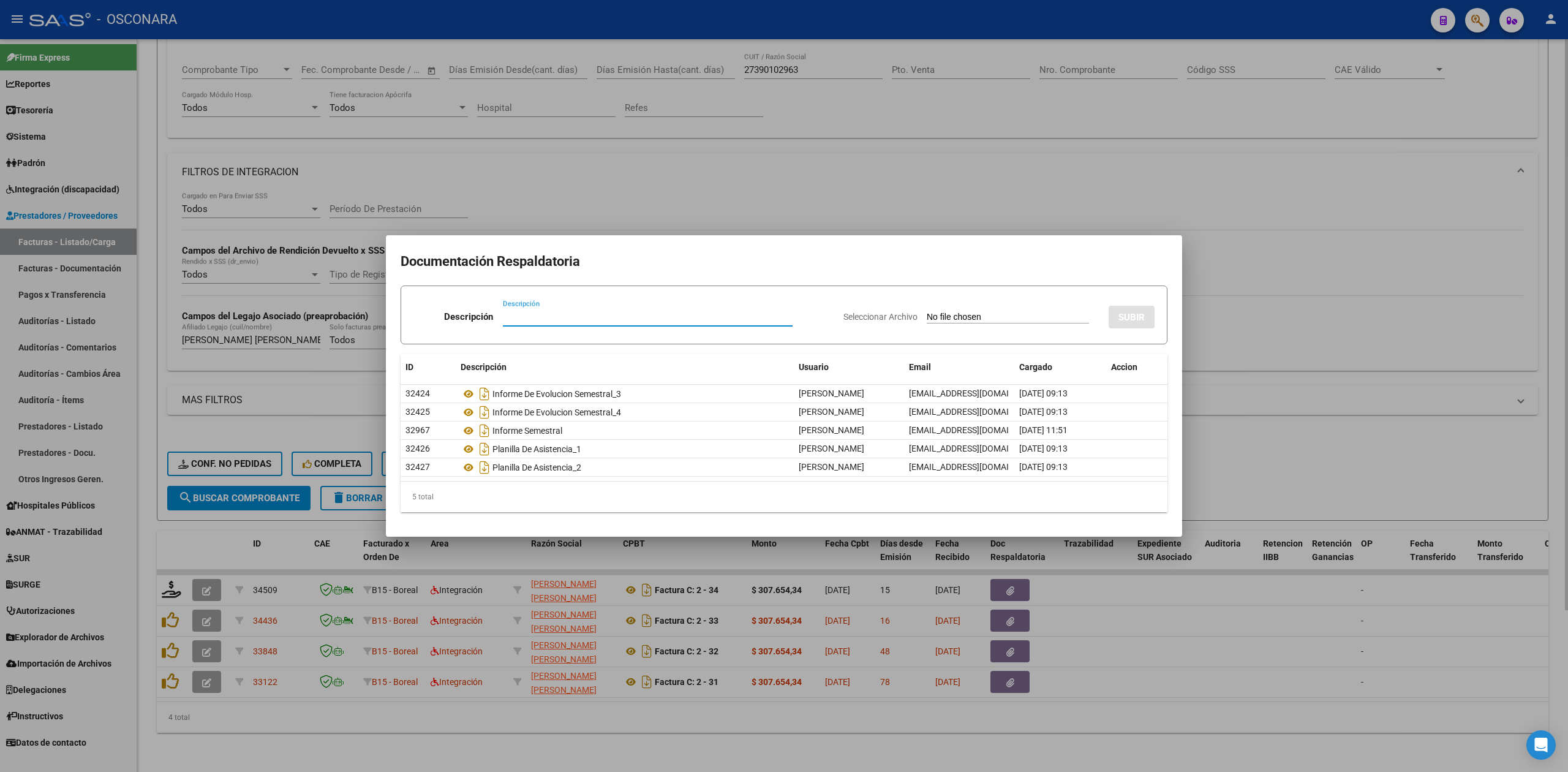
click at [731, 716] on div at bounding box center [784, 386] width 1568 height 772
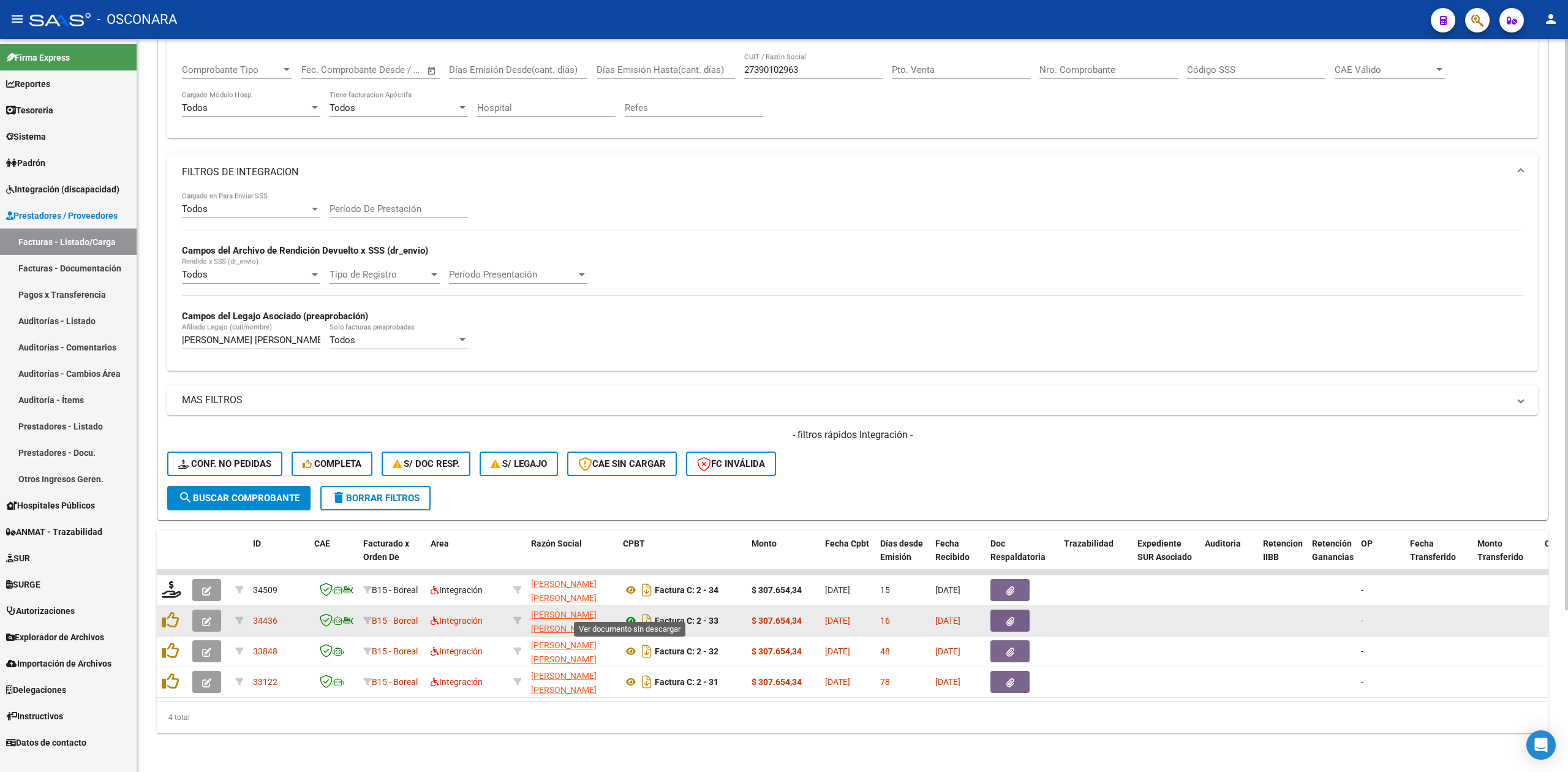
click at [628, 613] on icon at bounding box center [630, 620] width 16 height 15
click at [1013, 617] on icon "button" at bounding box center [1010, 622] width 8 height 9
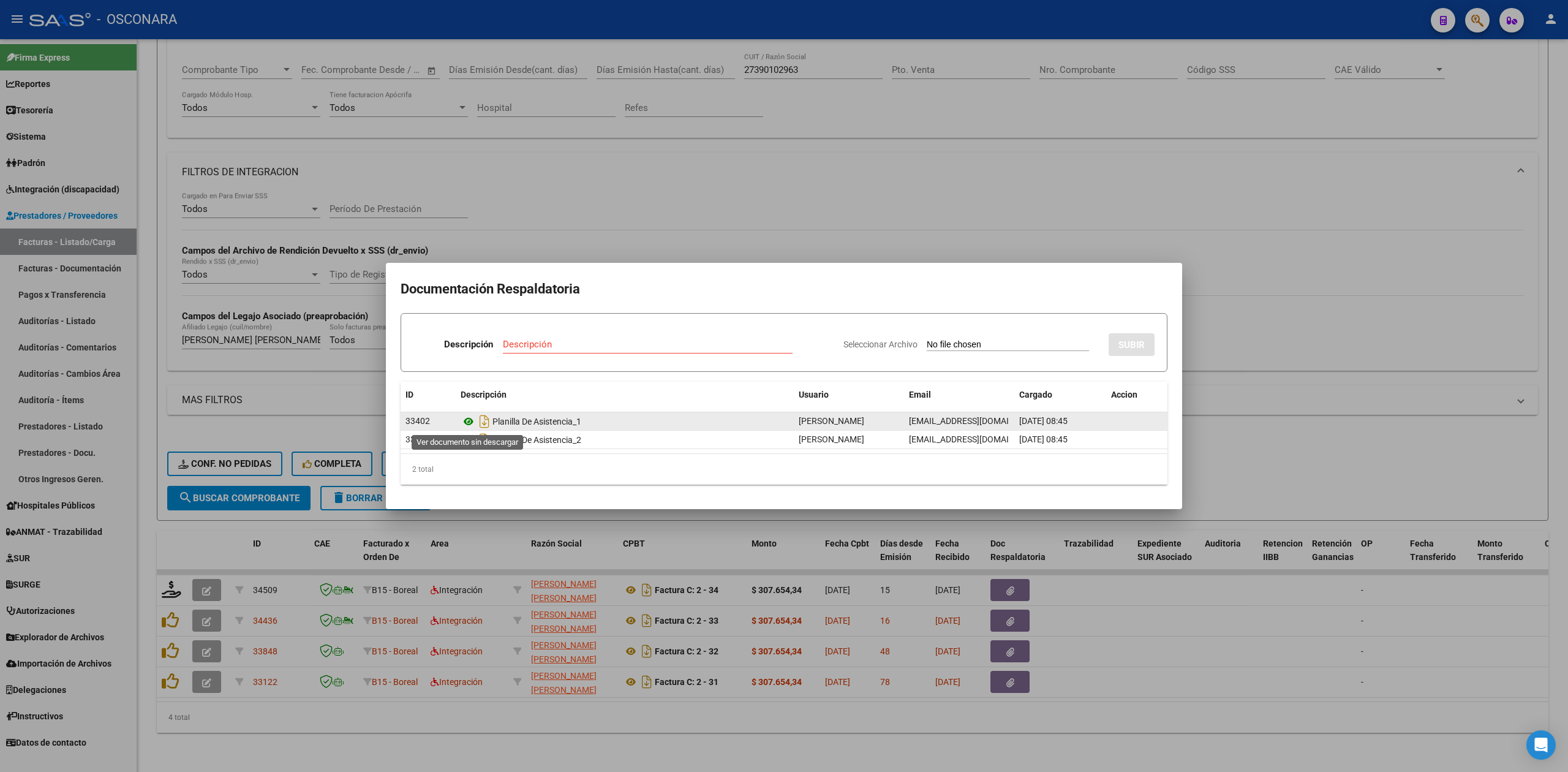
click at [465, 423] on icon at bounding box center [468, 421] width 16 height 15
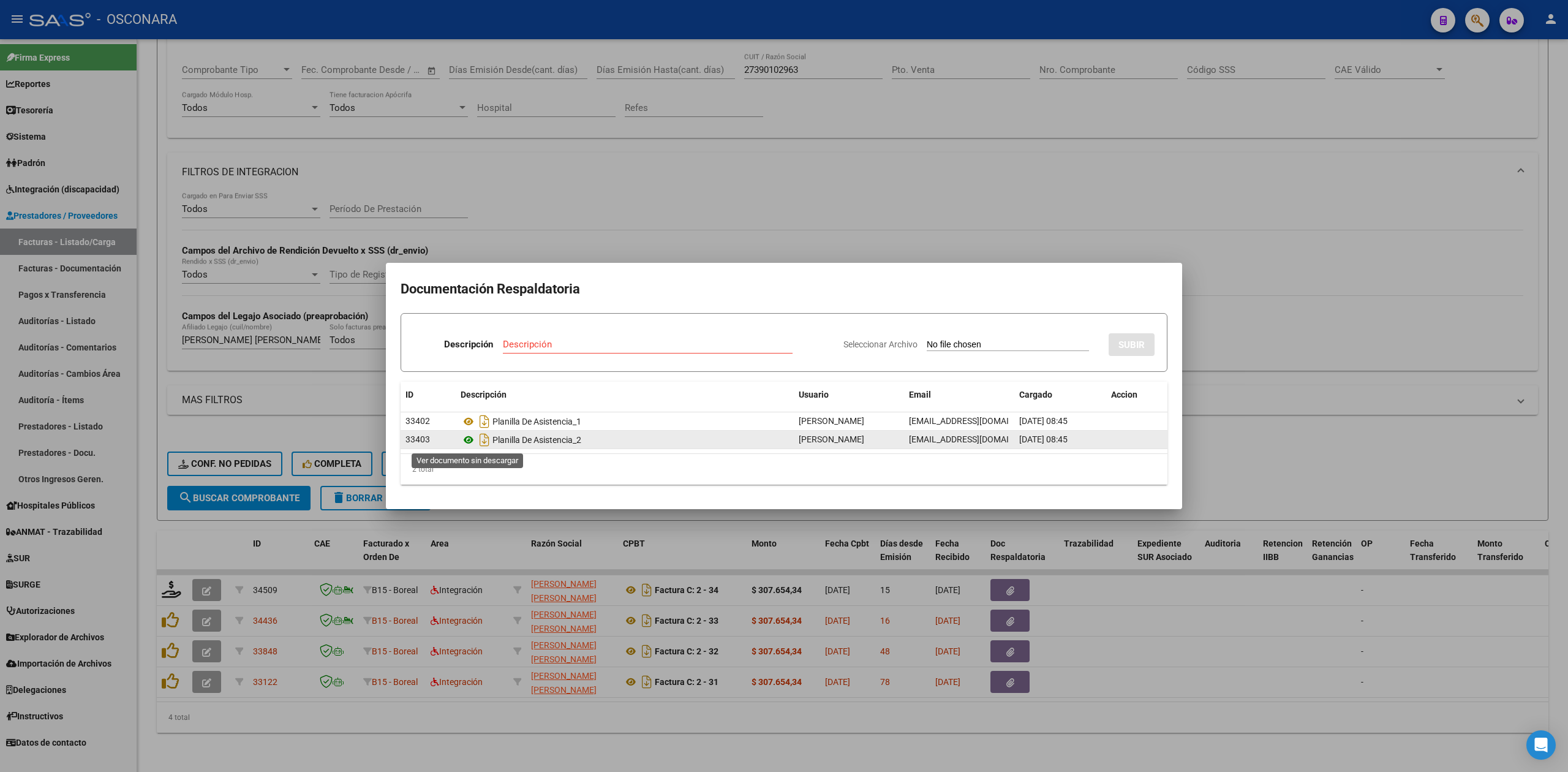
click at [466, 437] on icon at bounding box center [468, 439] width 16 height 15
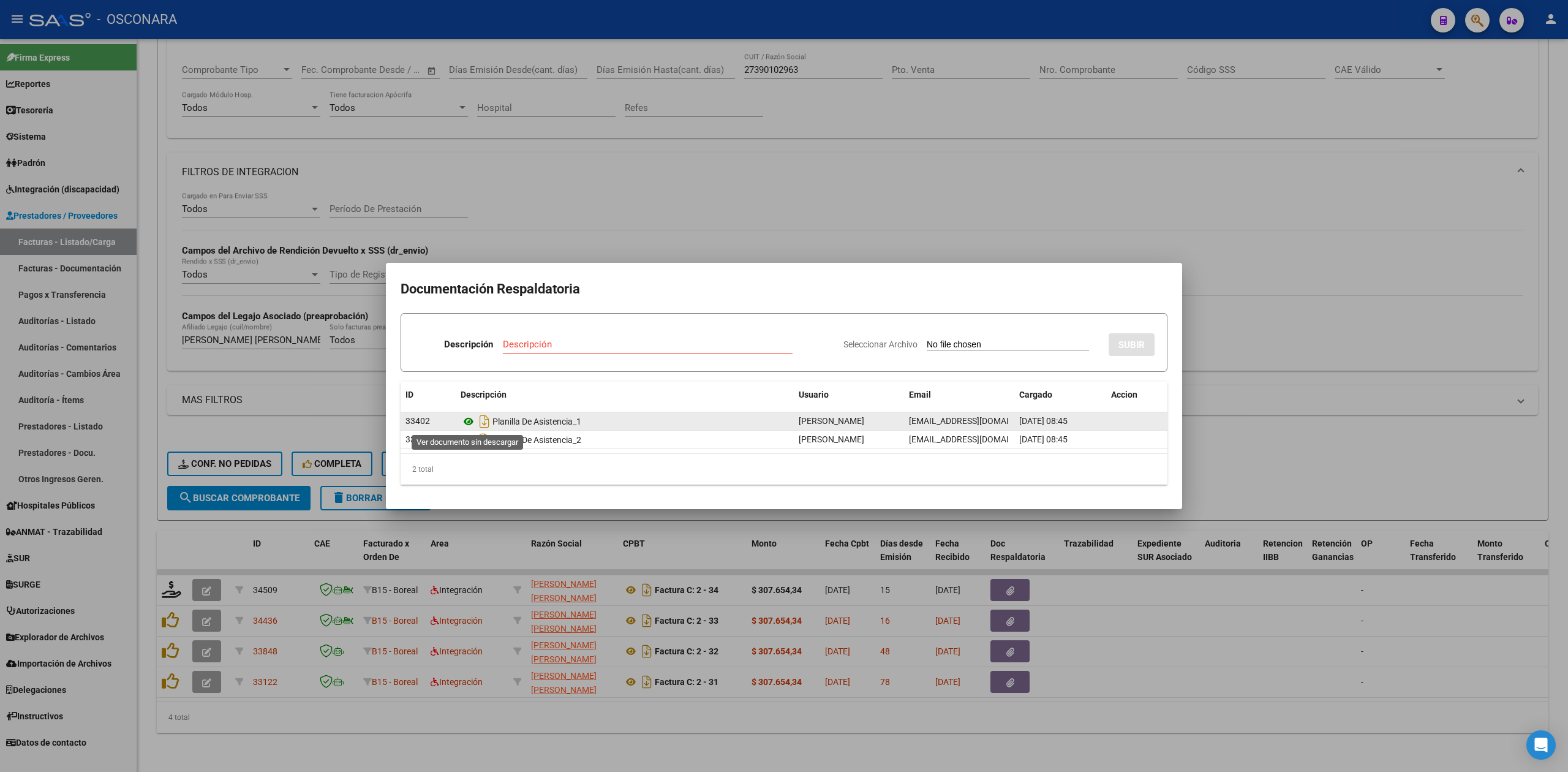
click at [468, 420] on icon at bounding box center [468, 421] width 16 height 15
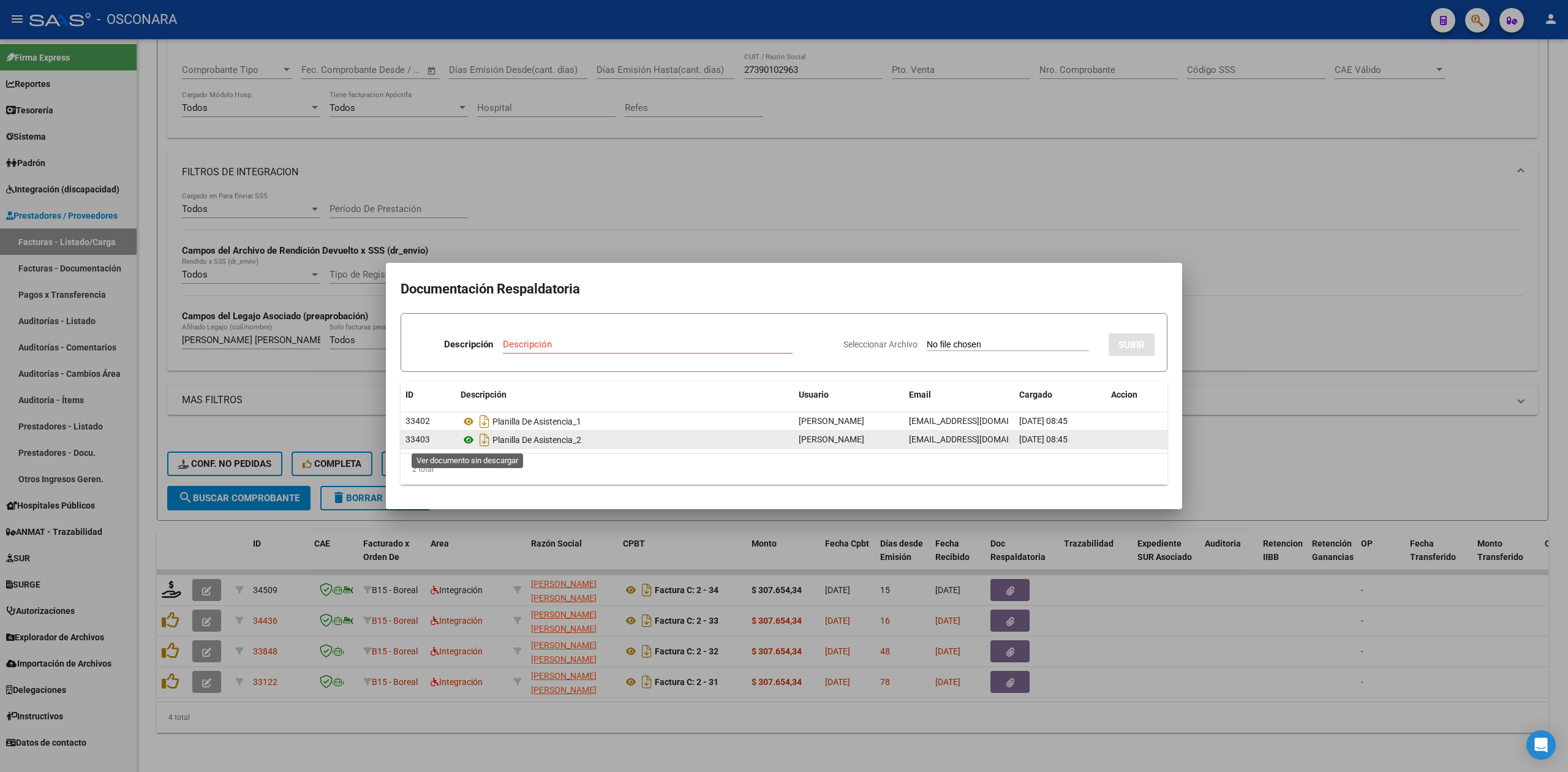
click at [471, 438] on icon at bounding box center [468, 439] width 16 height 15
click at [594, 175] on div at bounding box center [784, 386] width 1568 height 772
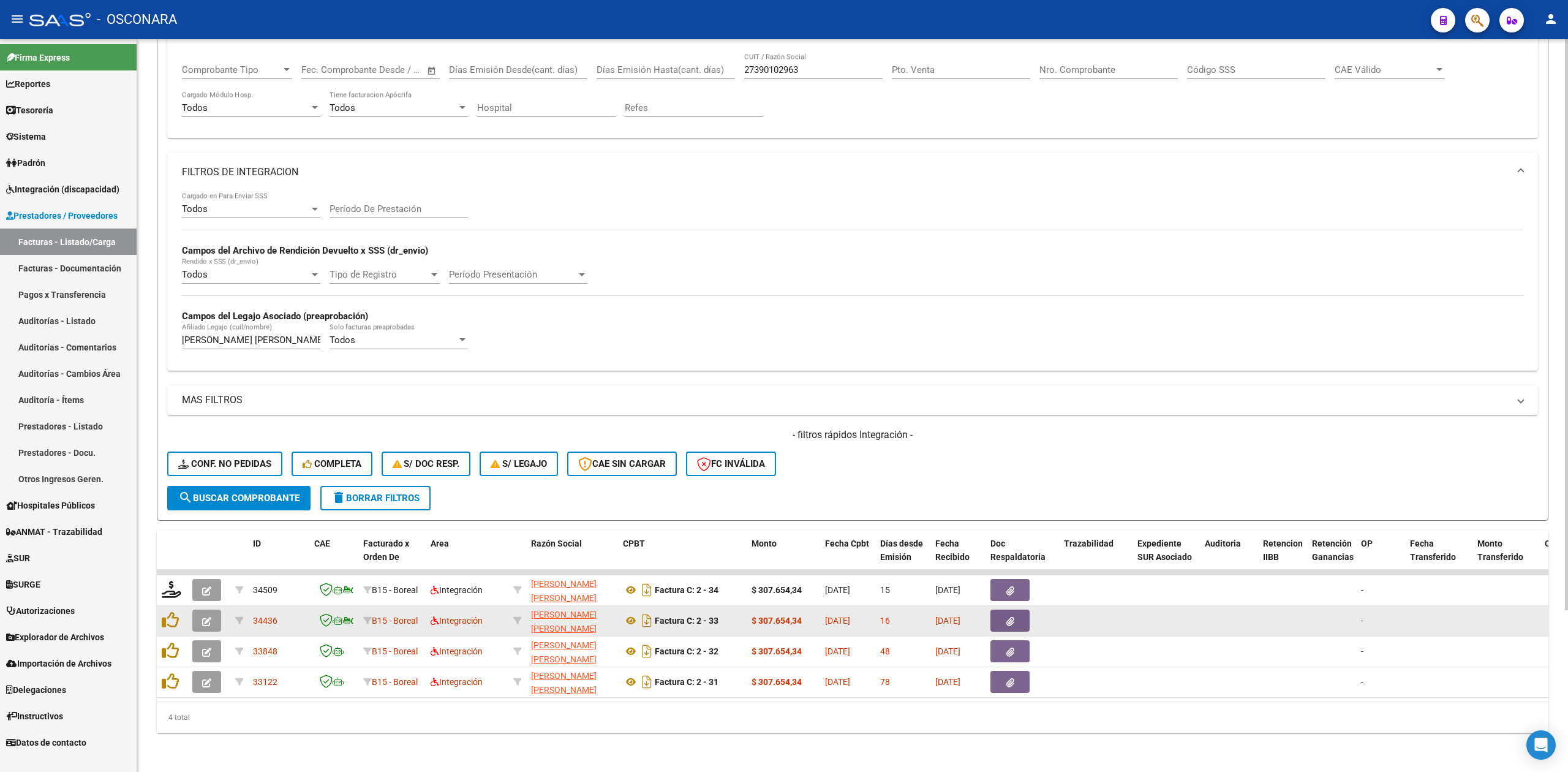
click at [207, 617] on icon "button" at bounding box center [207, 622] width 9 height 9
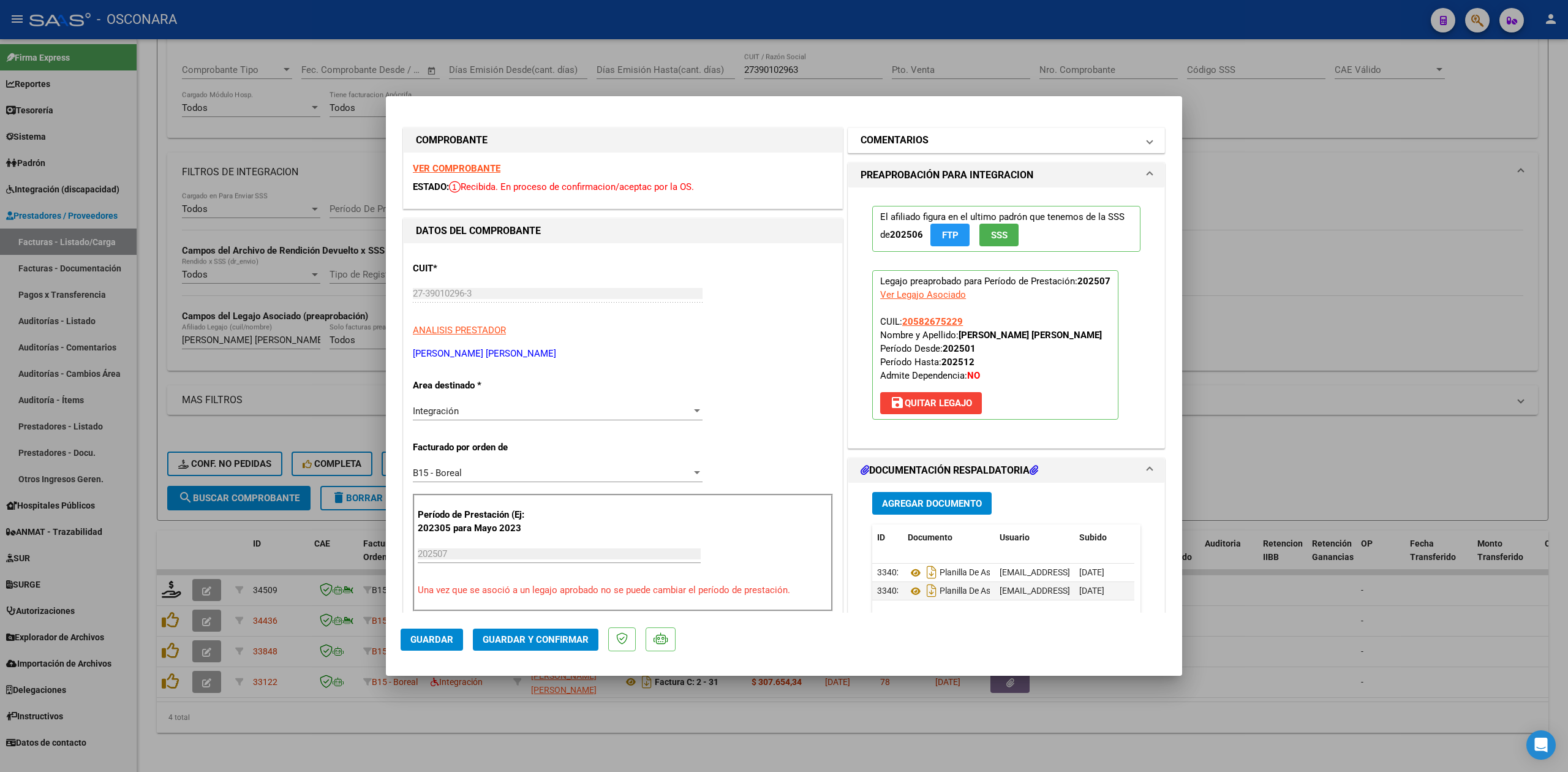
click at [917, 135] on h1 "COMENTARIOS" at bounding box center [894, 140] width 68 height 15
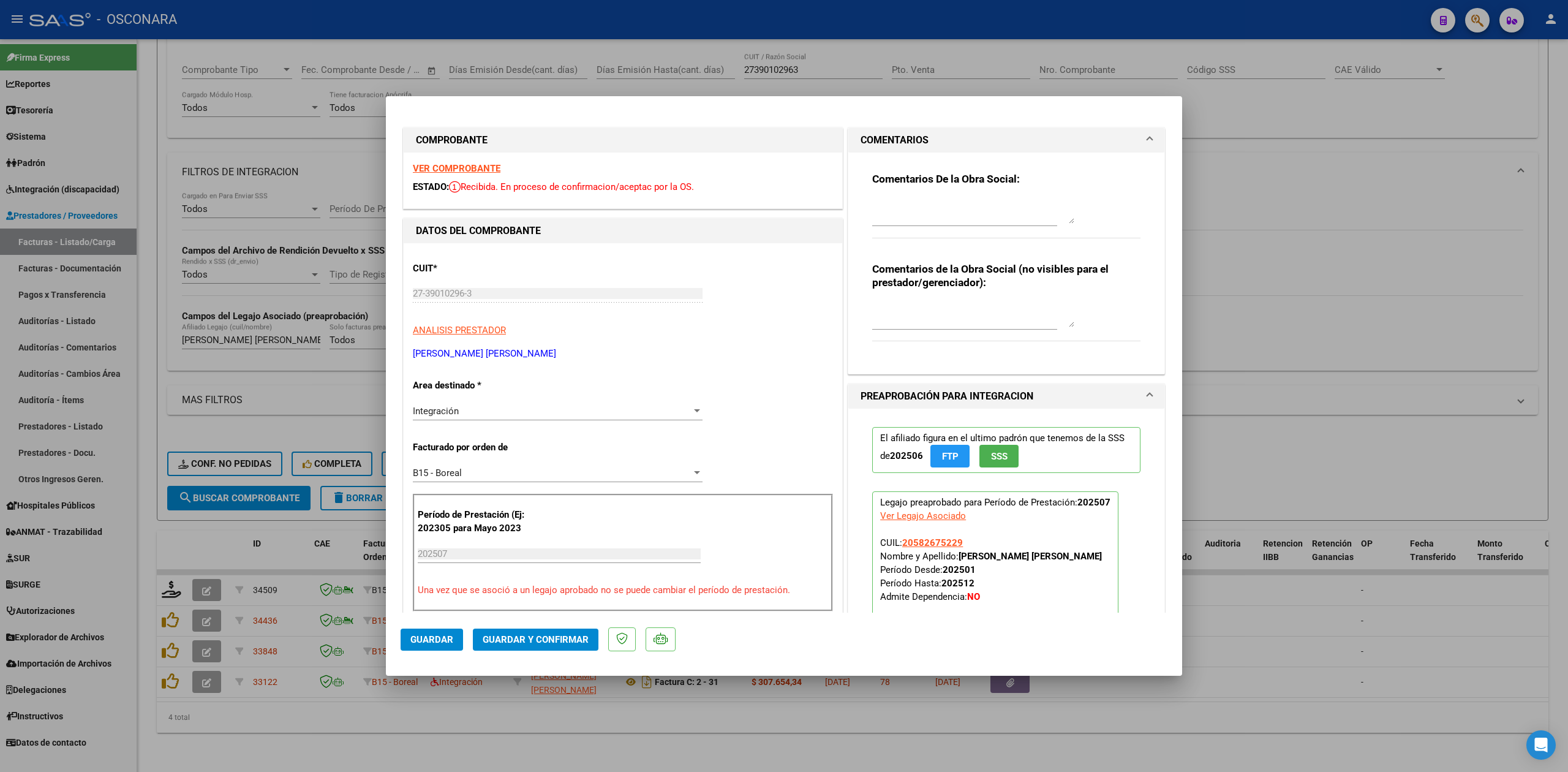
click at [916, 213] on textarea at bounding box center [974, 211] width 202 height 24
type textarea "20/8 la planilla subida esta incompleta, deben subir segunda hoja"
click at [449, 634] on span "Guardar" at bounding box center [432, 640] width 43 height 11
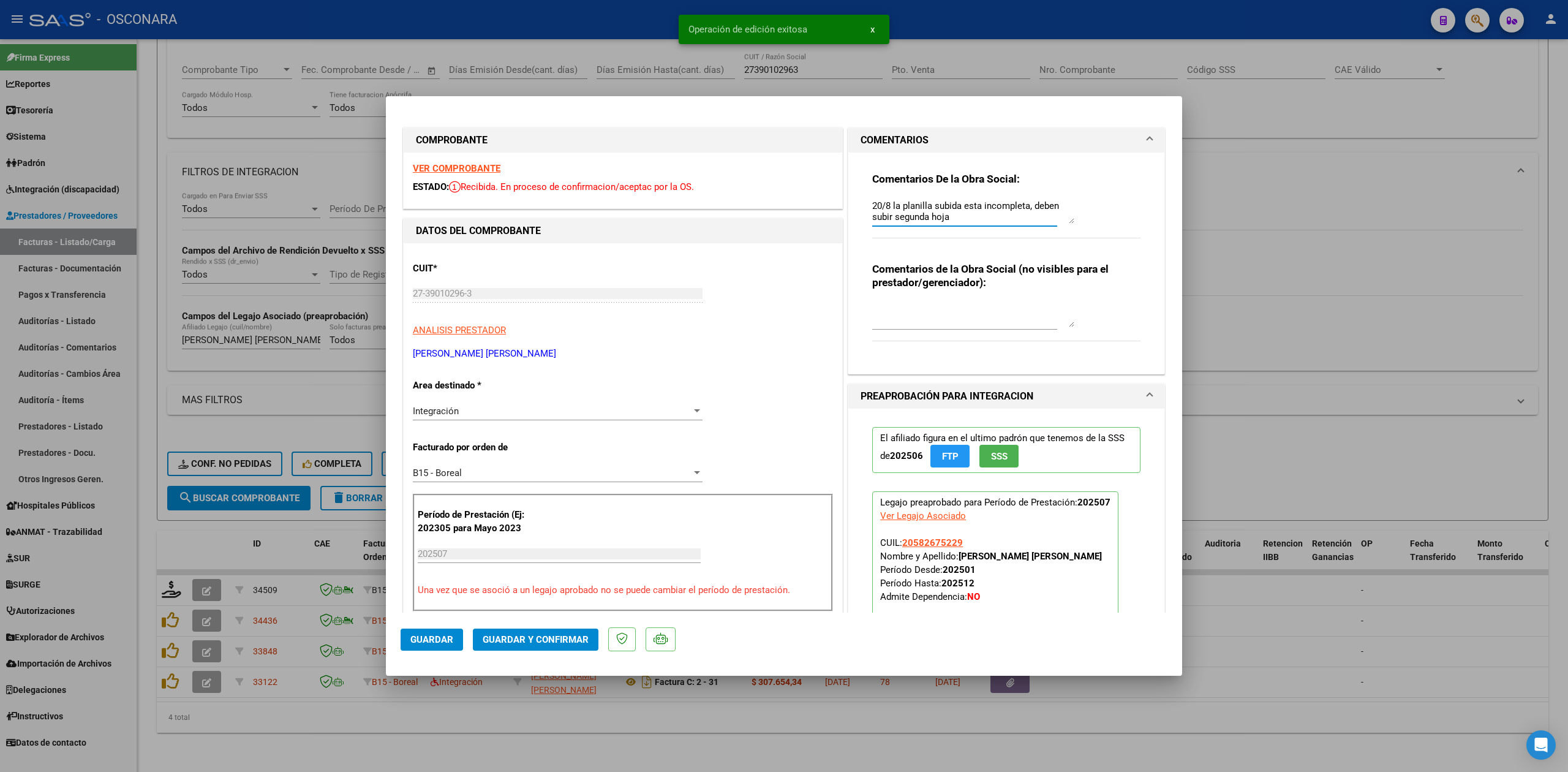
drag, startPoint x: 959, startPoint y: 216, endPoint x: 841, endPoint y: 204, distance: 118.6
click at [848, 204] on div "Comentarios De la Obra Social: 20/8 la planilla subida esta incompleta, deben s…" at bounding box center [1006, 263] width 316 height 222
click at [504, 727] on div at bounding box center [784, 386] width 1568 height 772
type input "$ 0,00"
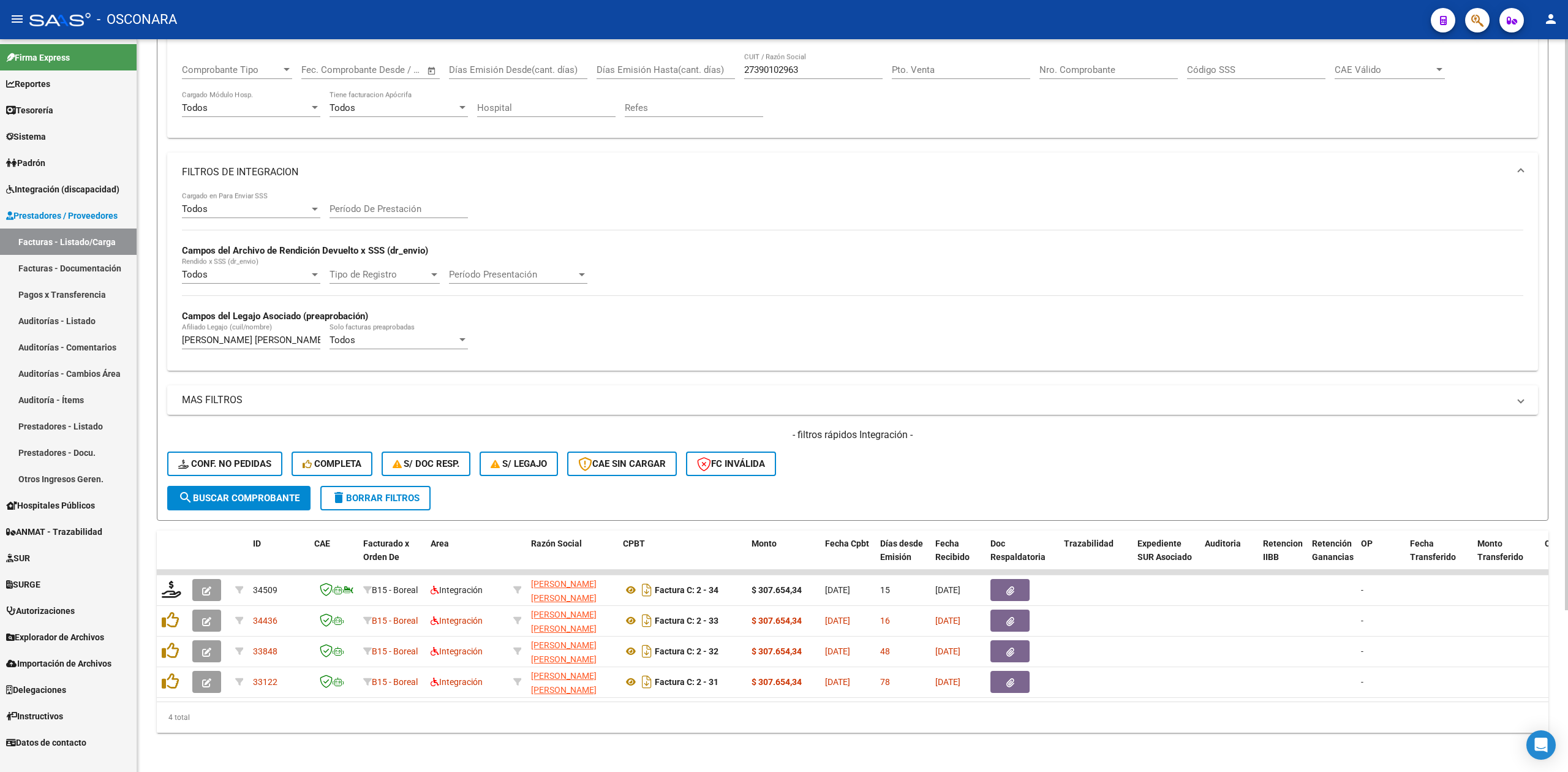
click at [799, 482] on form "Filtros Id Area Area Seleccionar Gerenciador Seleccionar Gerenciador Todos Conf…" at bounding box center [852, 236] width 1392 height 570
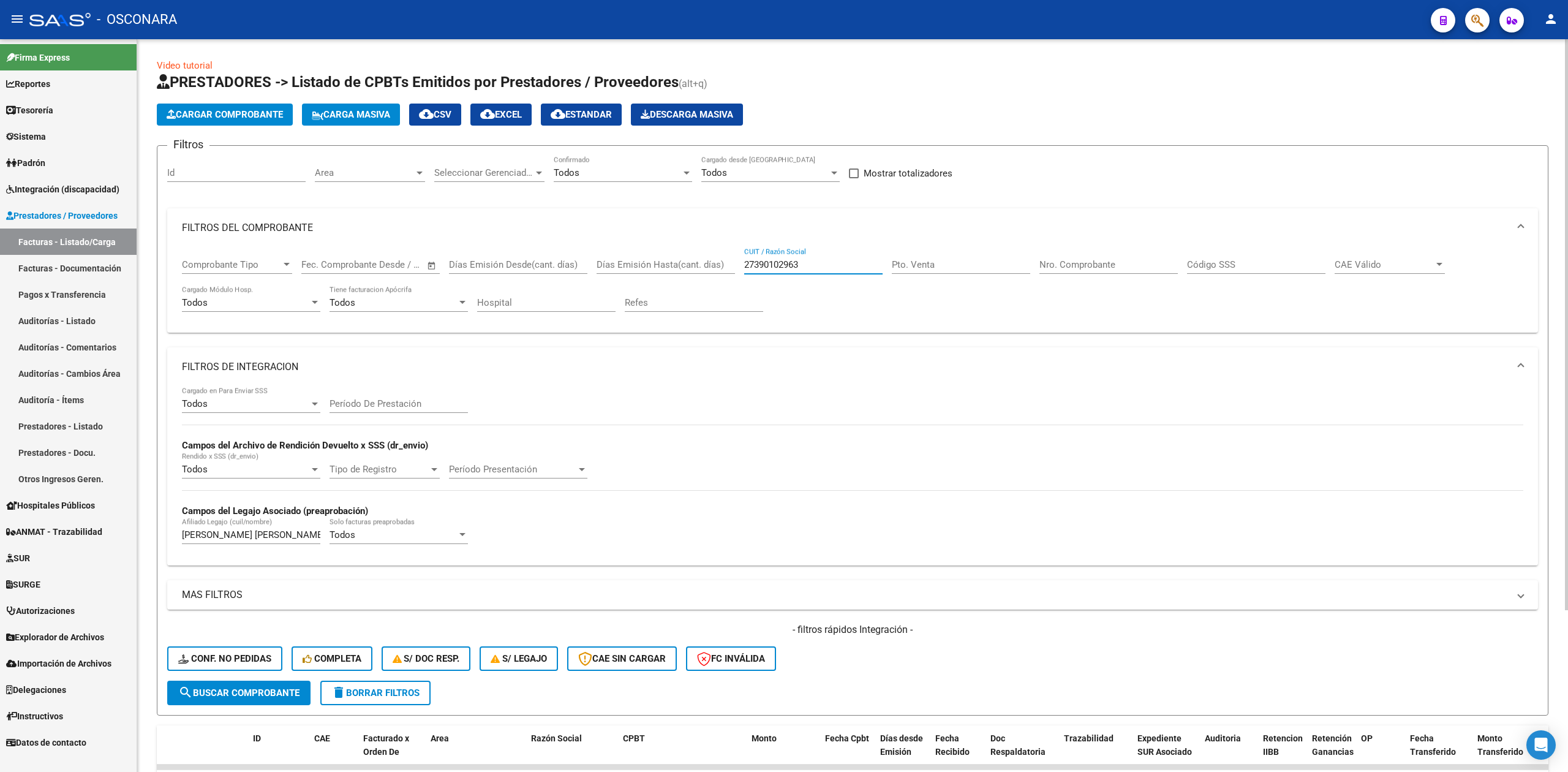
drag, startPoint x: 822, startPoint y: 267, endPoint x: 724, endPoint y: 269, distance: 98.0
click at [732, 271] on div "Comprobante Tipo Comprobante Tipo Start date – End date Fec. Comprobante Desde …" at bounding box center [852, 285] width 1342 height 76
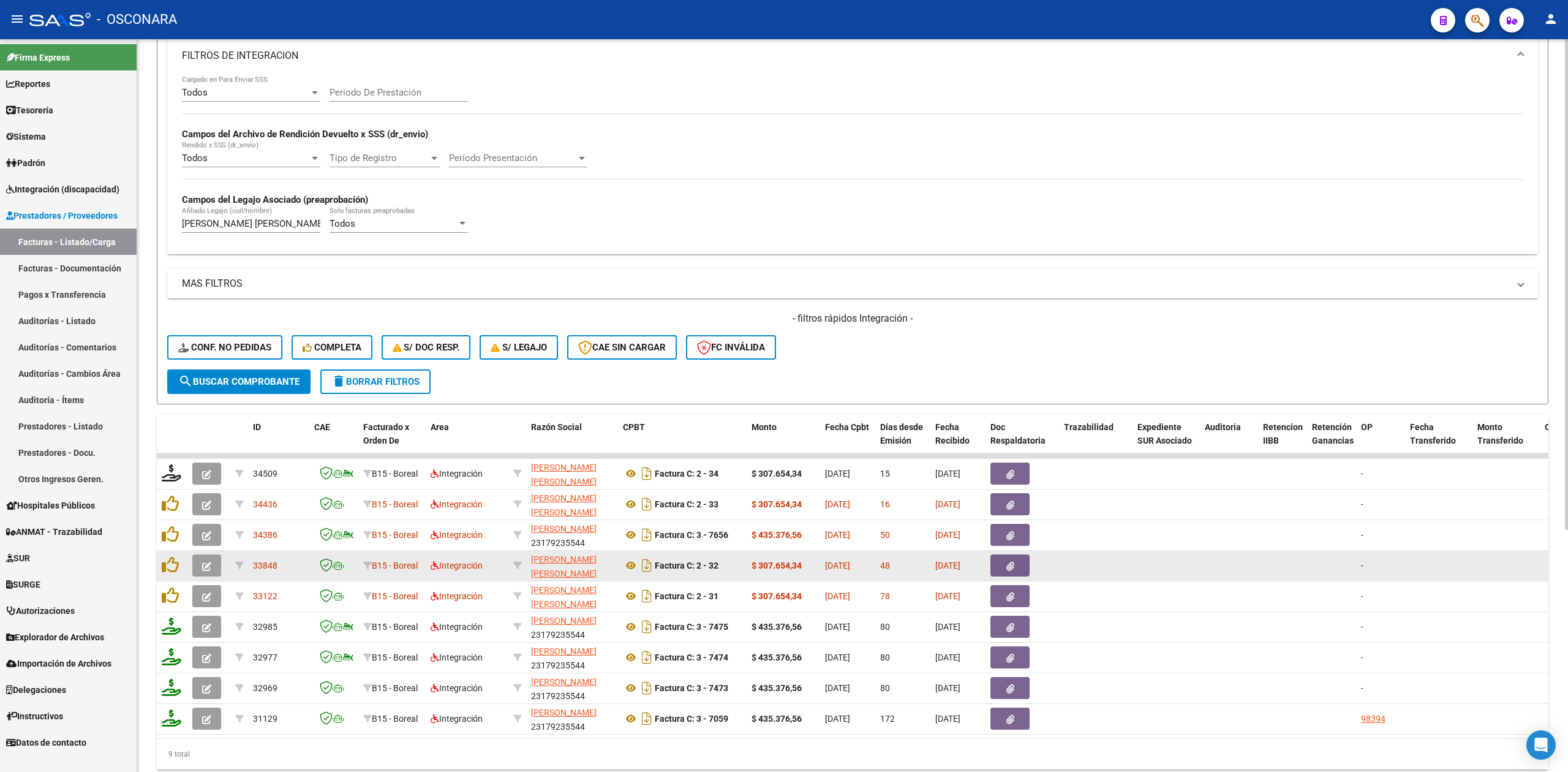
scroll to position [360, 0]
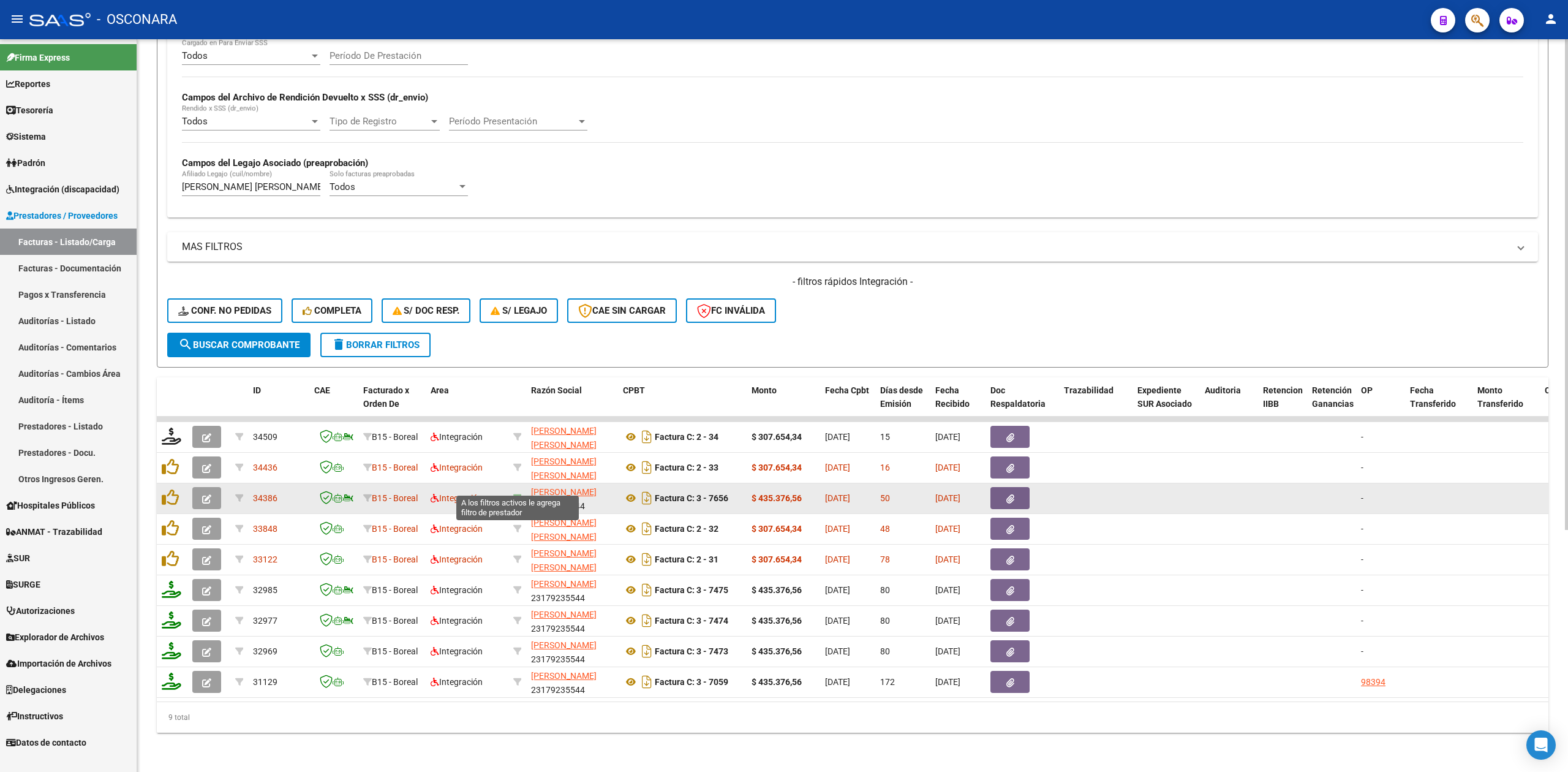
click at [517, 493] on icon at bounding box center [517, 497] width 9 height 9
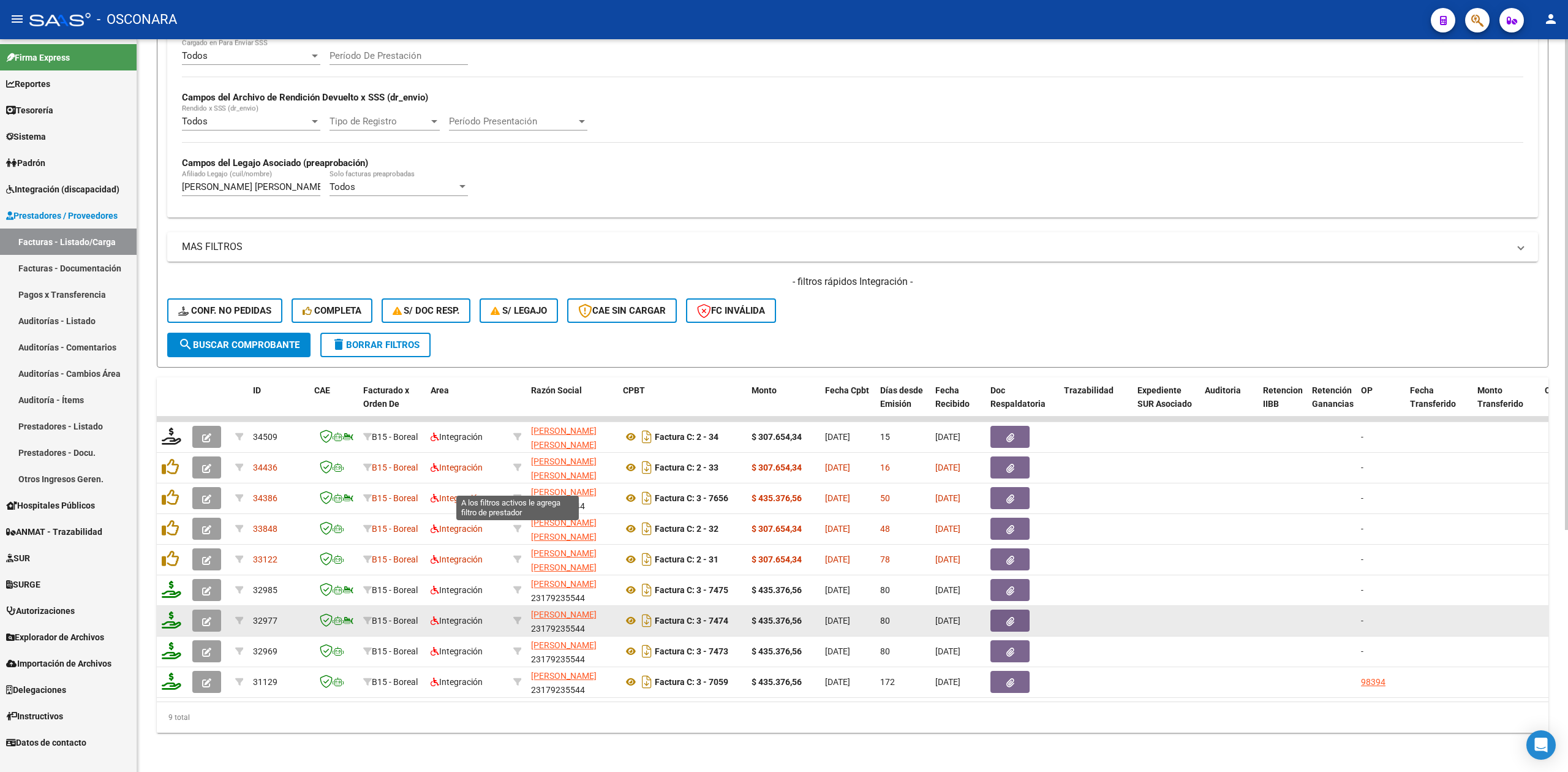
type input "23179235544"
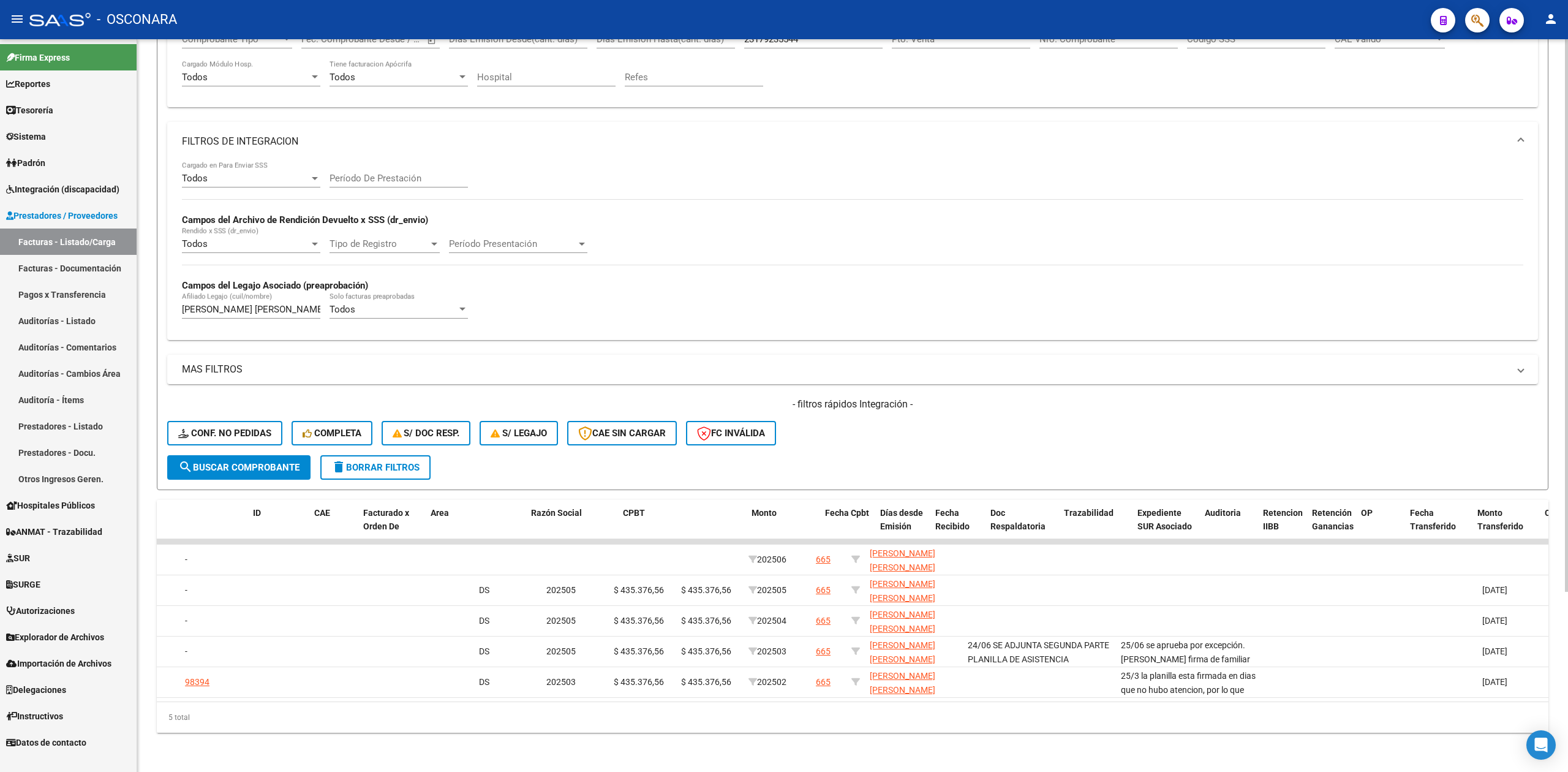
scroll to position [0, 0]
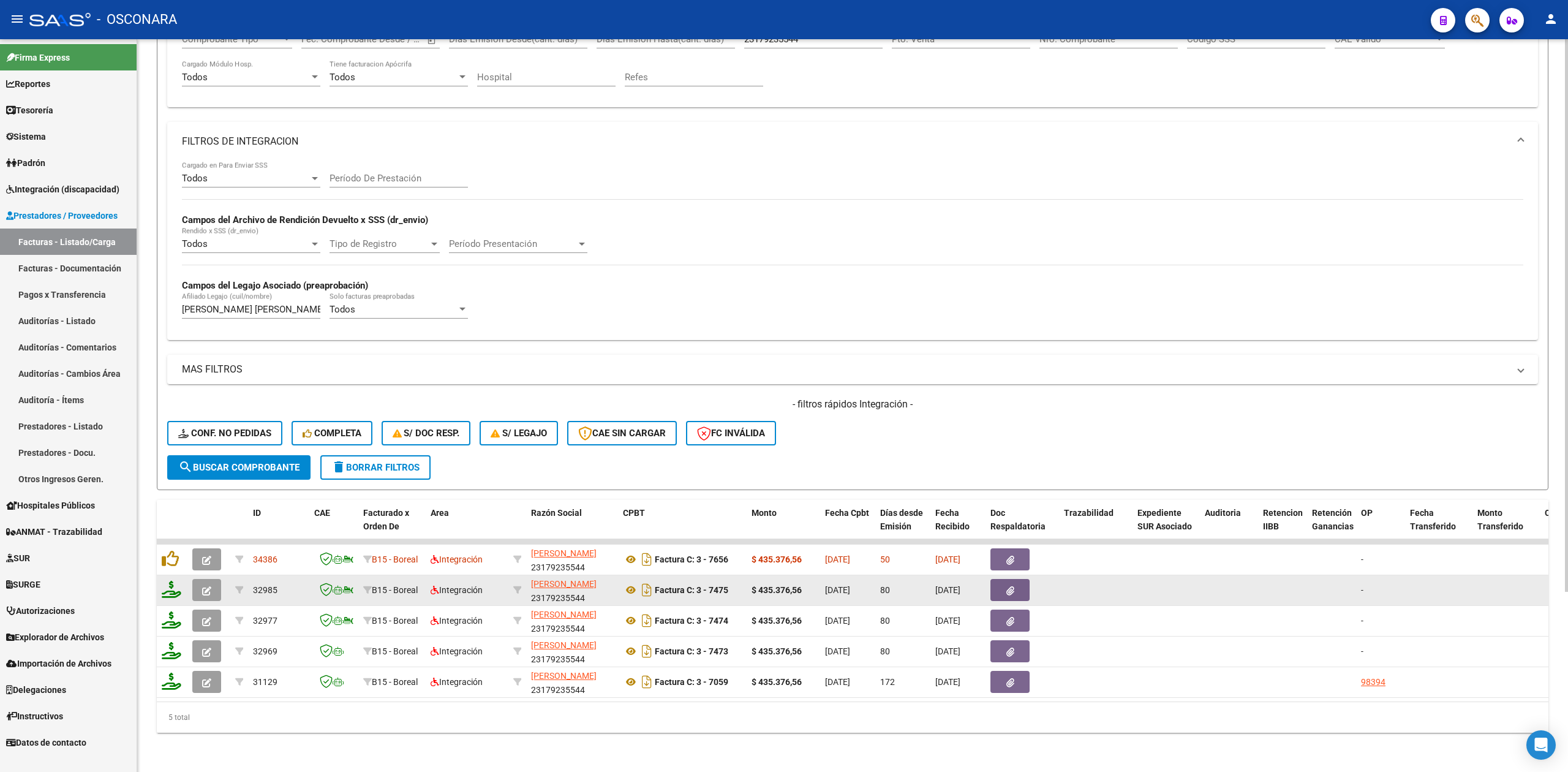
click at [187, 575] on datatable-body-cell at bounding box center [208, 590] width 43 height 30
click at [201, 579] on button "button" at bounding box center [207, 590] width 29 height 22
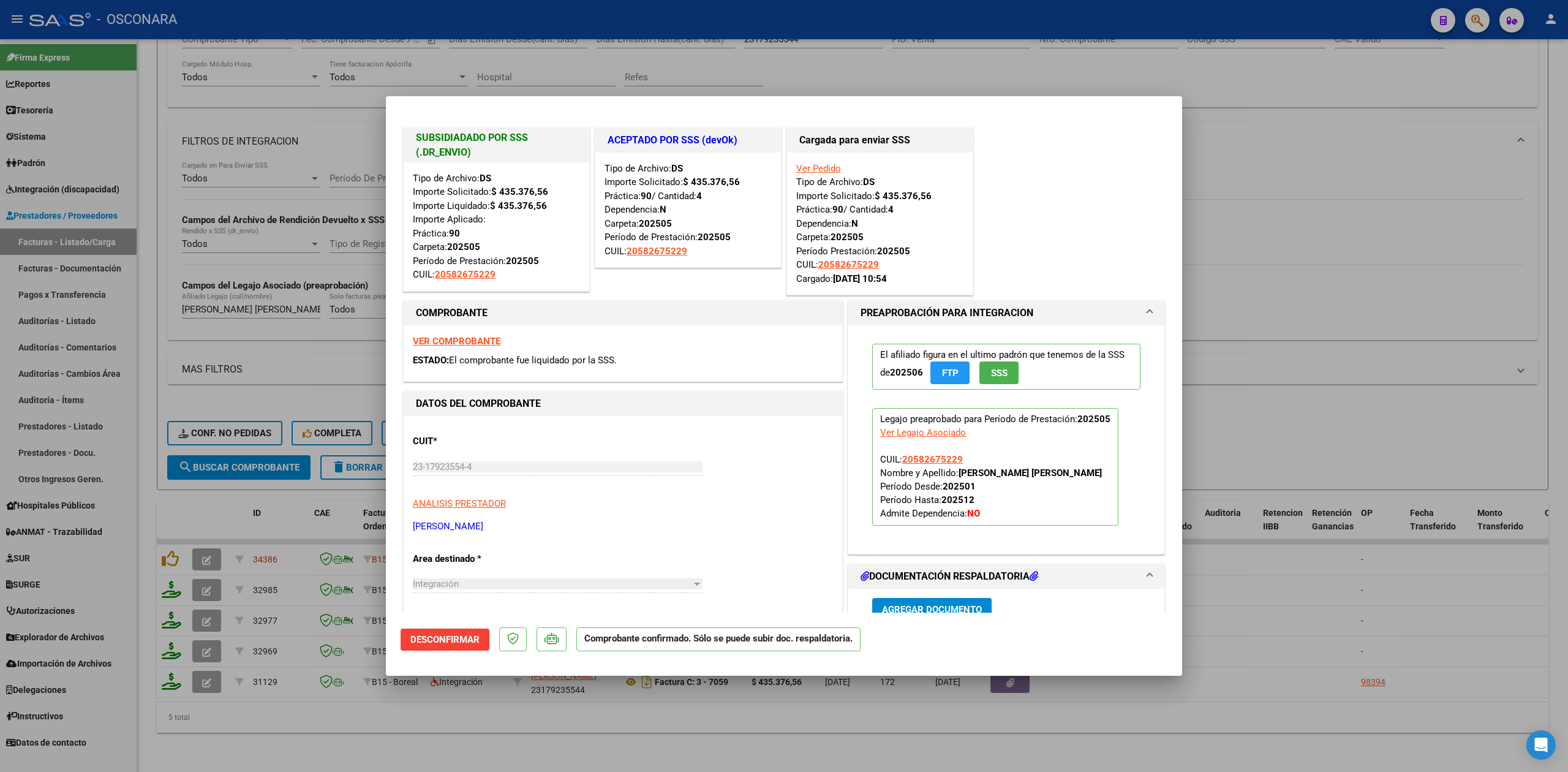
click at [385, 738] on div at bounding box center [784, 386] width 1568 height 772
type input "$ 0,00"
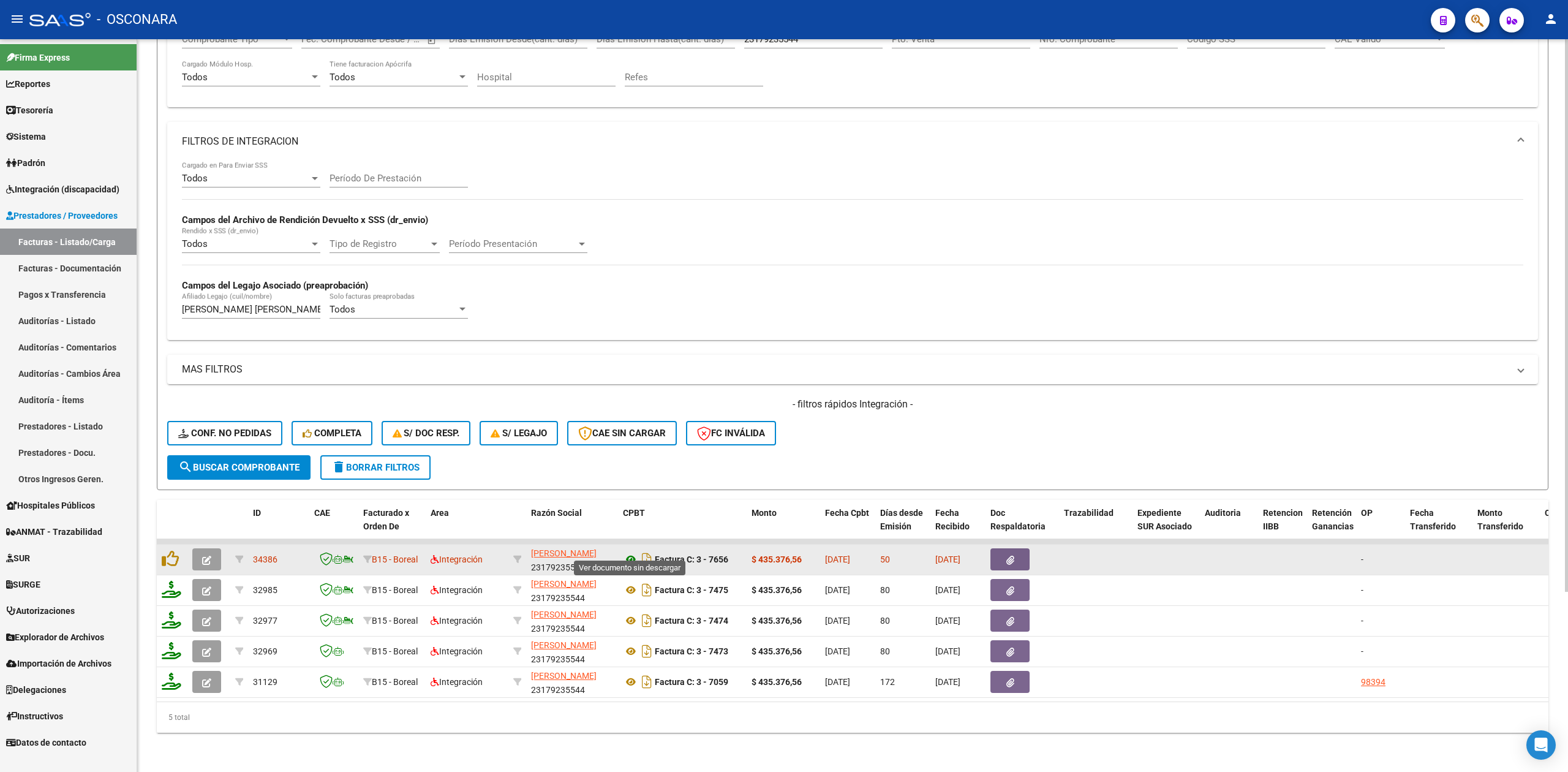
click at [634, 552] on icon at bounding box center [630, 559] width 16 height 15
click at [1017, 548] on button "button" at bounding box center [1010, 559] width 39 height 22
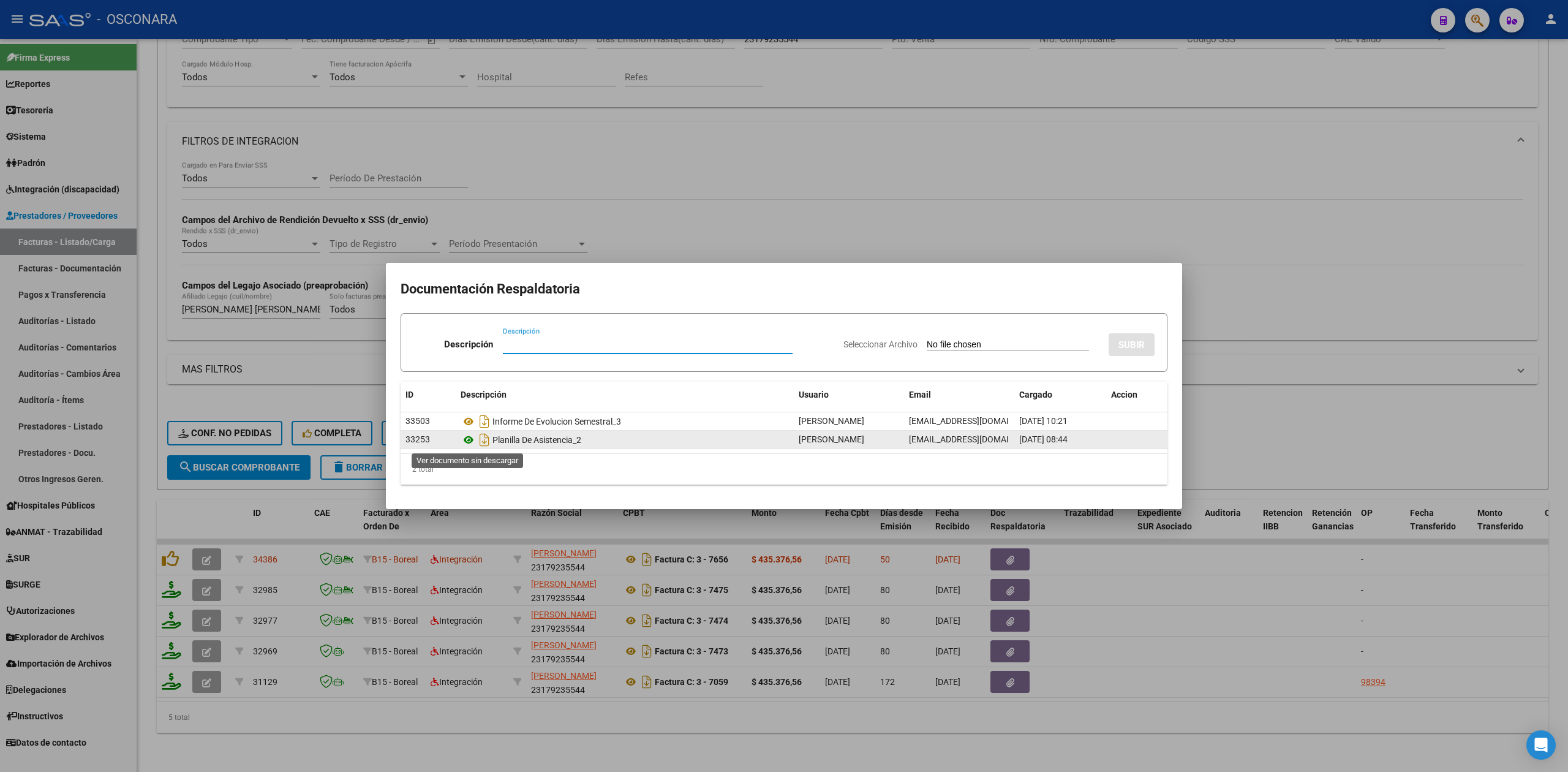
click at [465, 441] on icon at bounding box center [468, 439] width 16 height 15
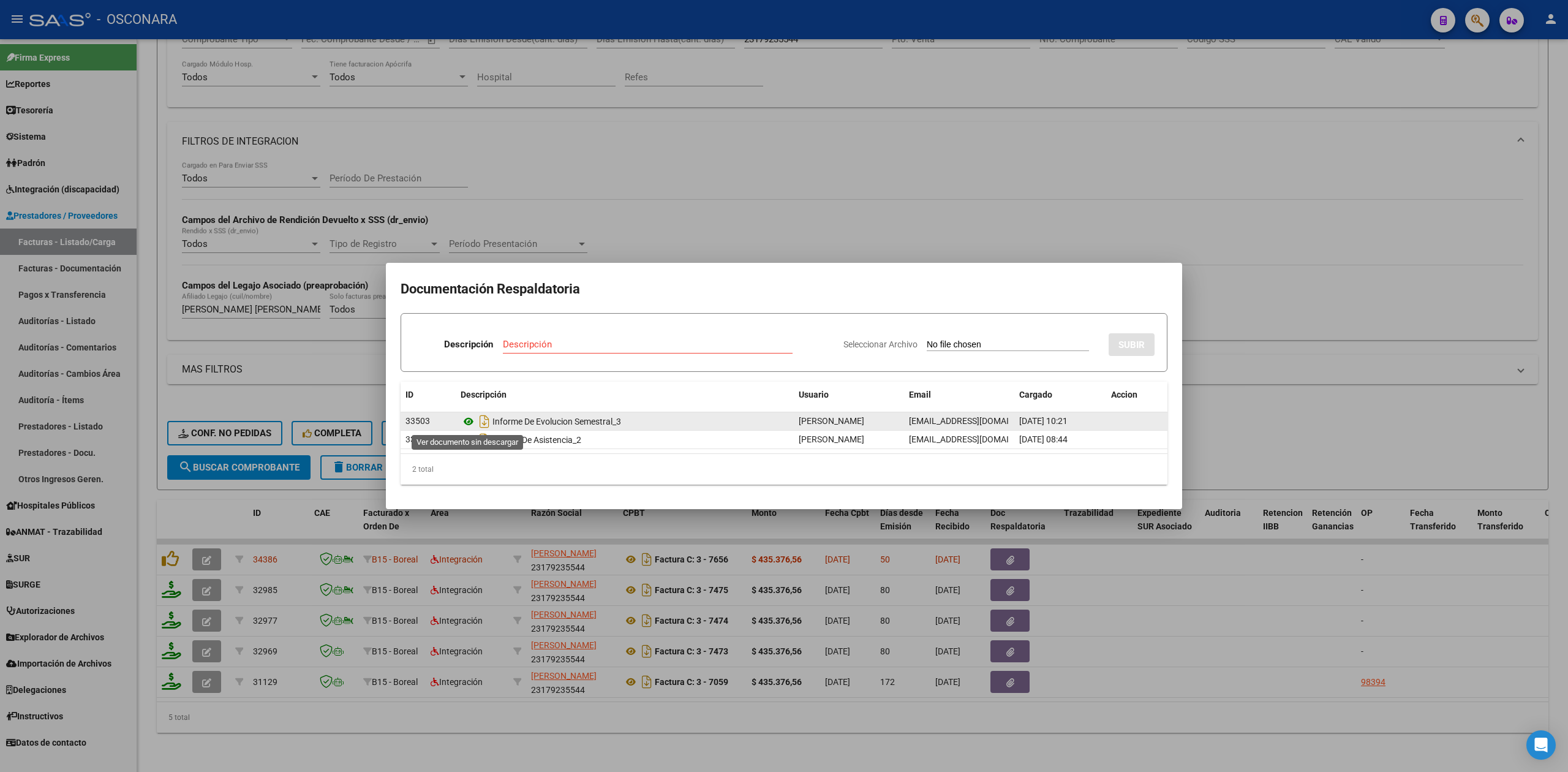
click at [468, 421] on icon at bounding box center [468, 421] width 16 height 15
click at [677, 233] on div at bounding box center [784, 386] width 1568 height 772
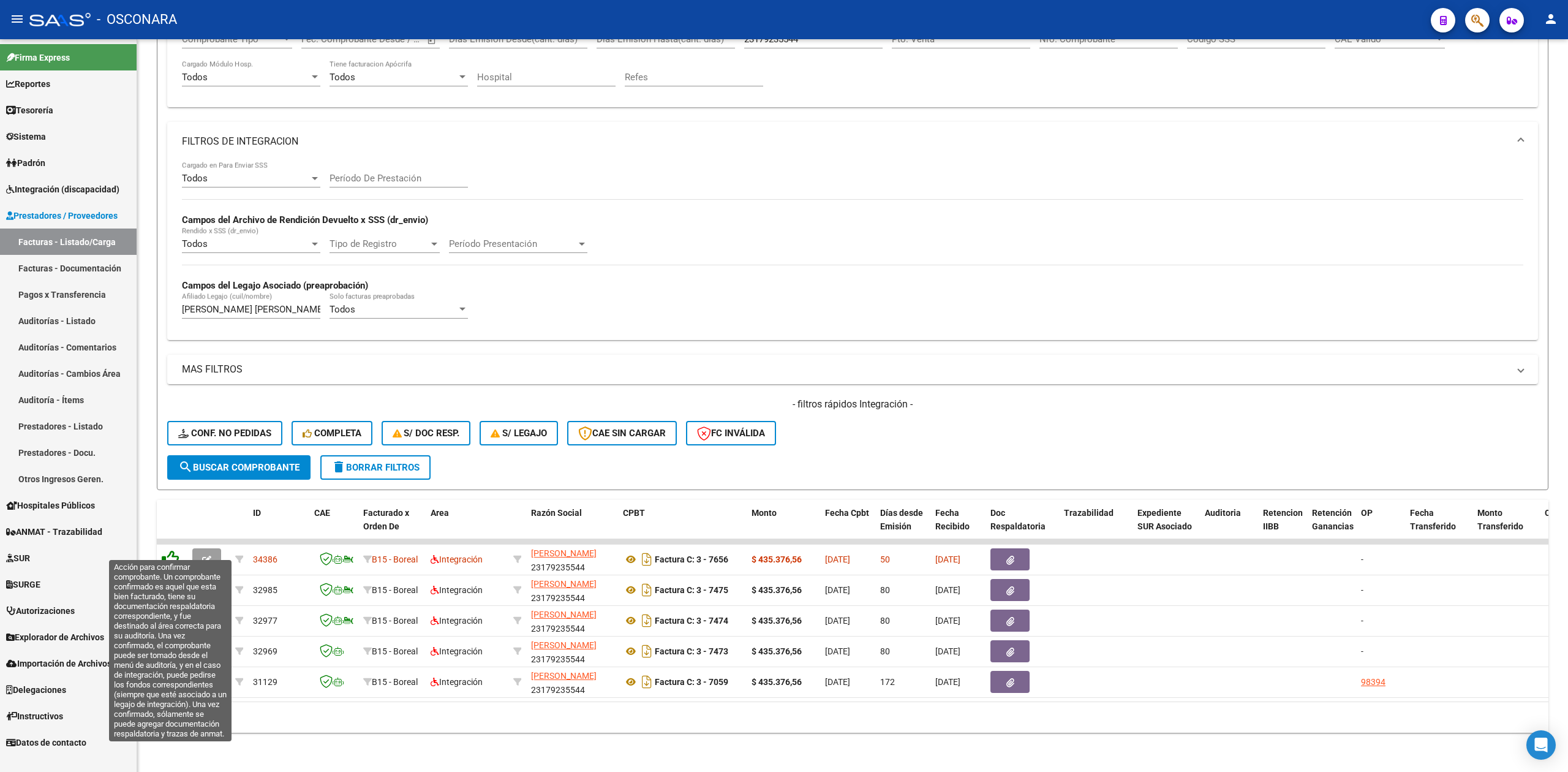
click at [175, 550] on icon at bounding box center [170, 558] width 17 height 17
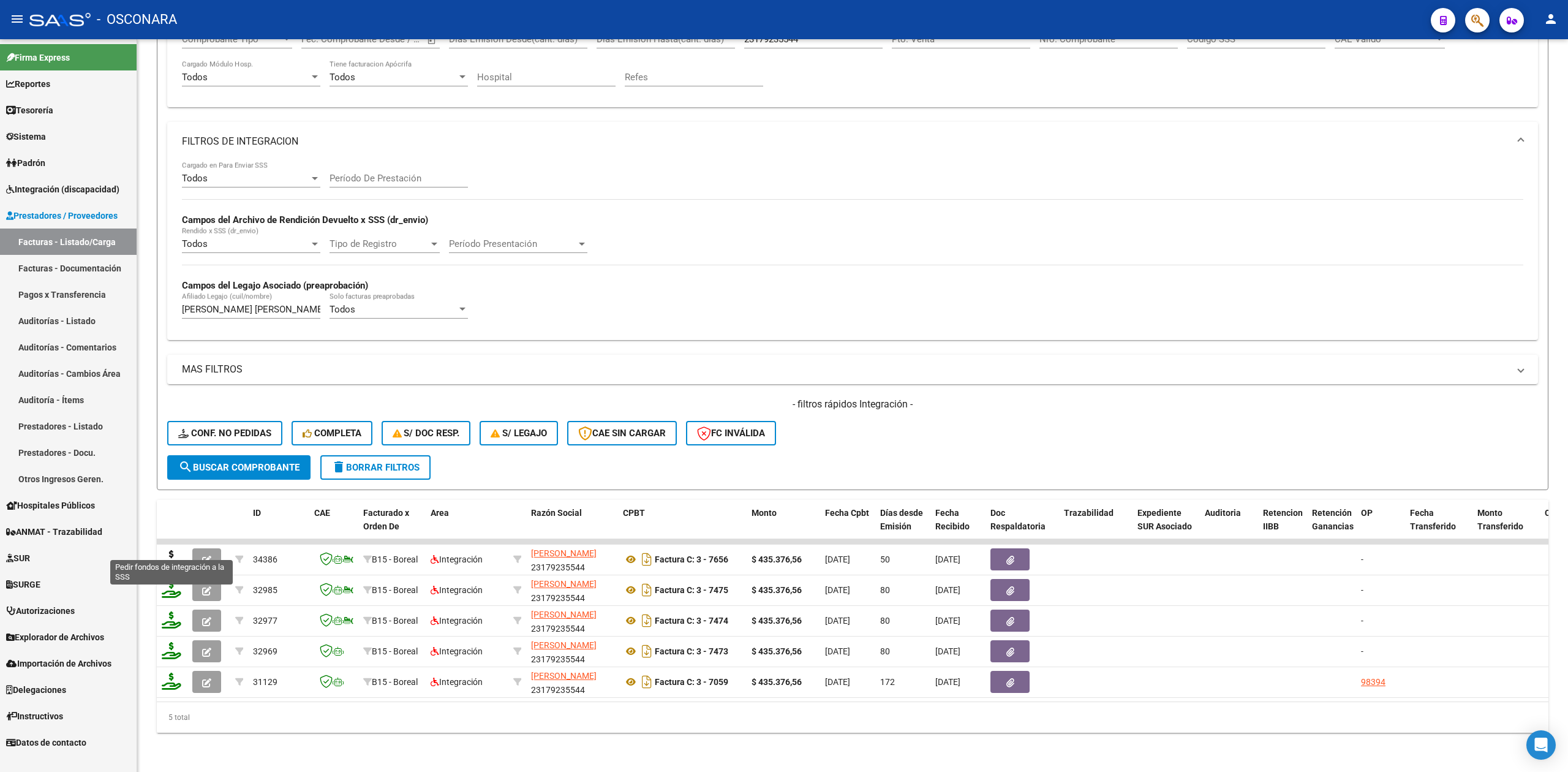
click at [172, 550] on icon at bounding box center [171, 558] width 20 height 17
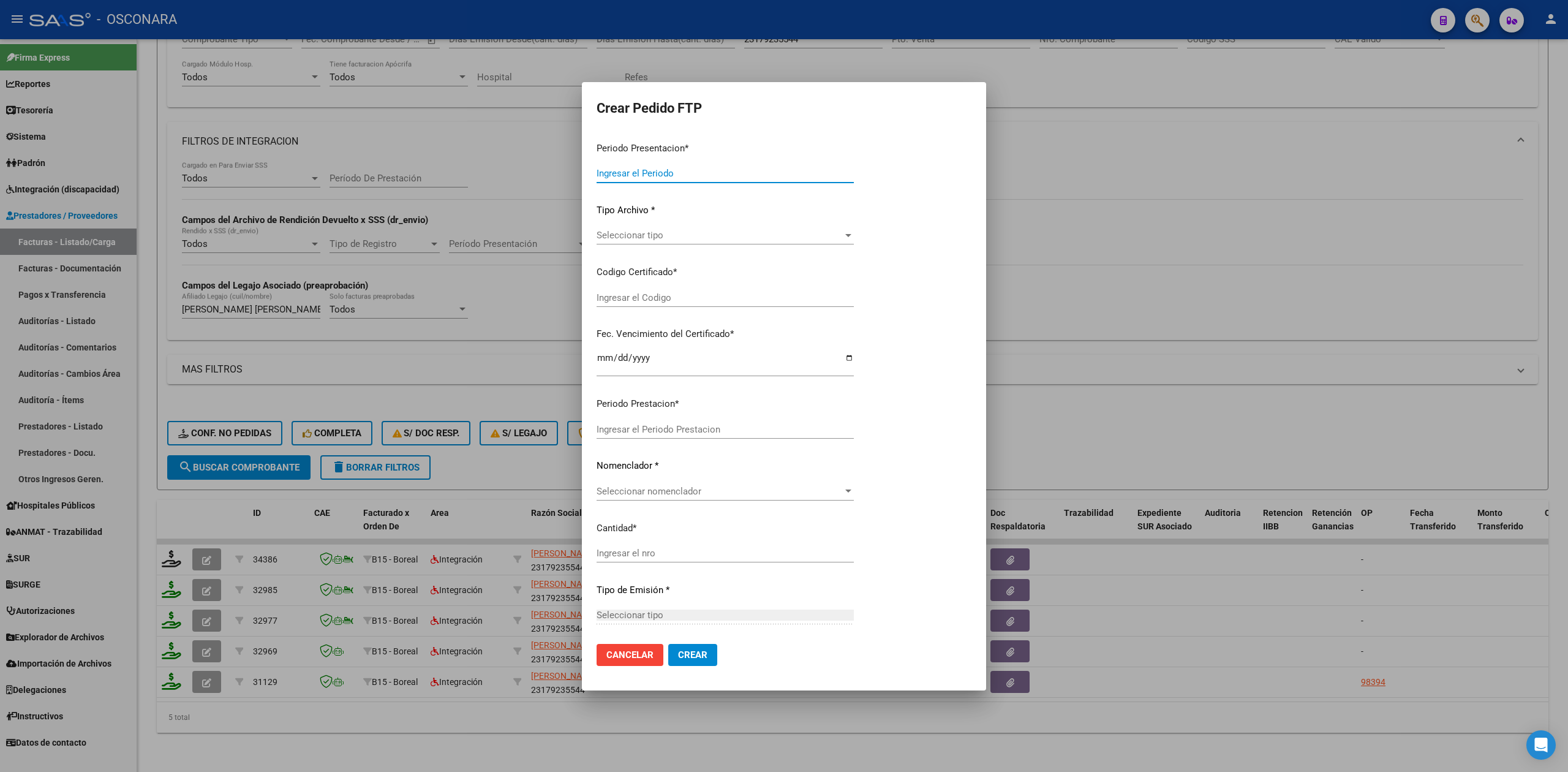
type input "202507"
type input "202506"
type input "$ 435.376,56"
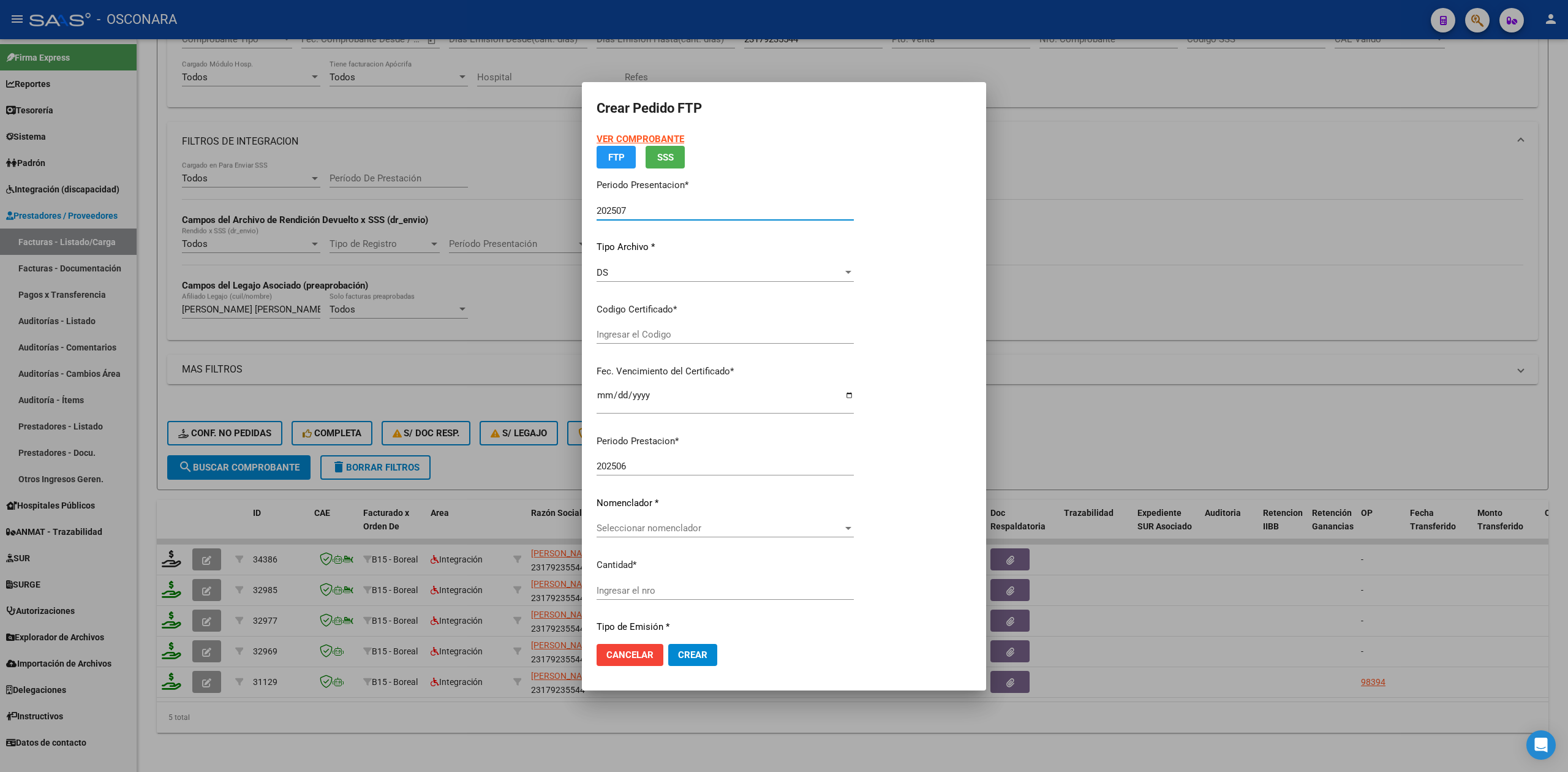
type input "ARG02000582675222024061920280619"
type input "[DATE]"
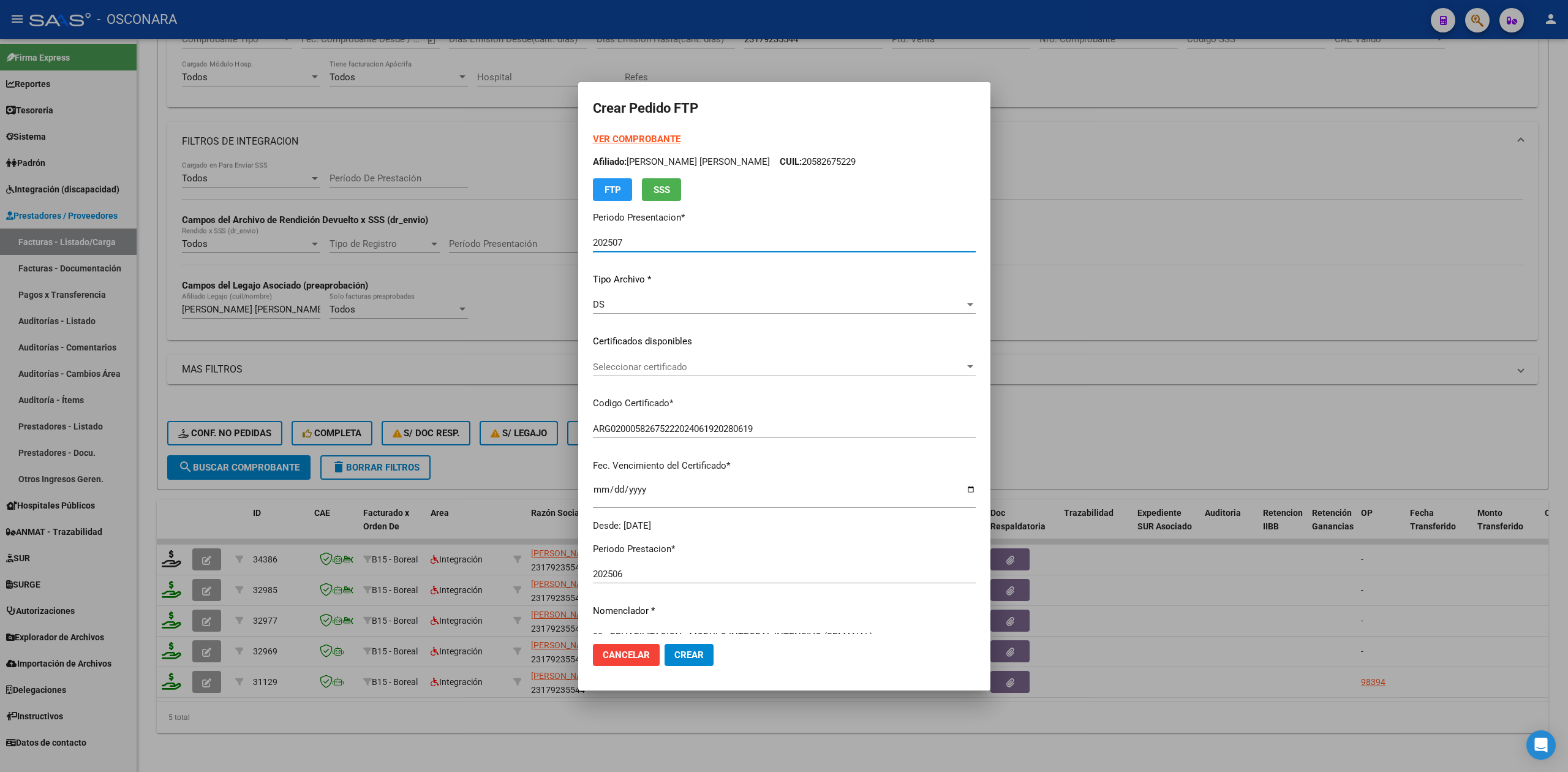
click at [645, 366] on span "Seleccionar certificado" at bounding box center [779, 366] width 372 height 11
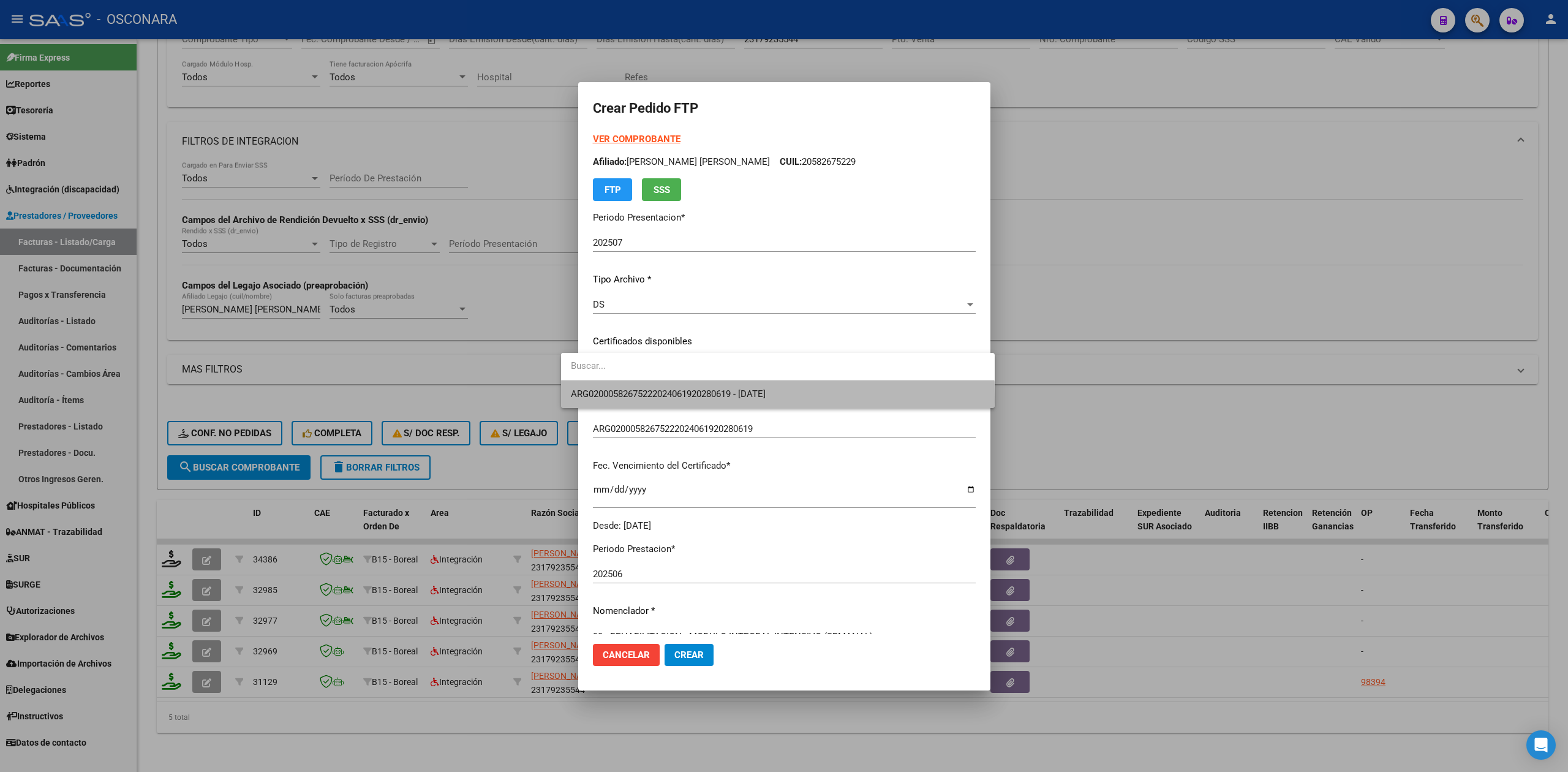
click at [643, 401] on span "ARG02000582675222024061920280619 - [DATE]" at bounding box center [778, 394] width 414 height 27
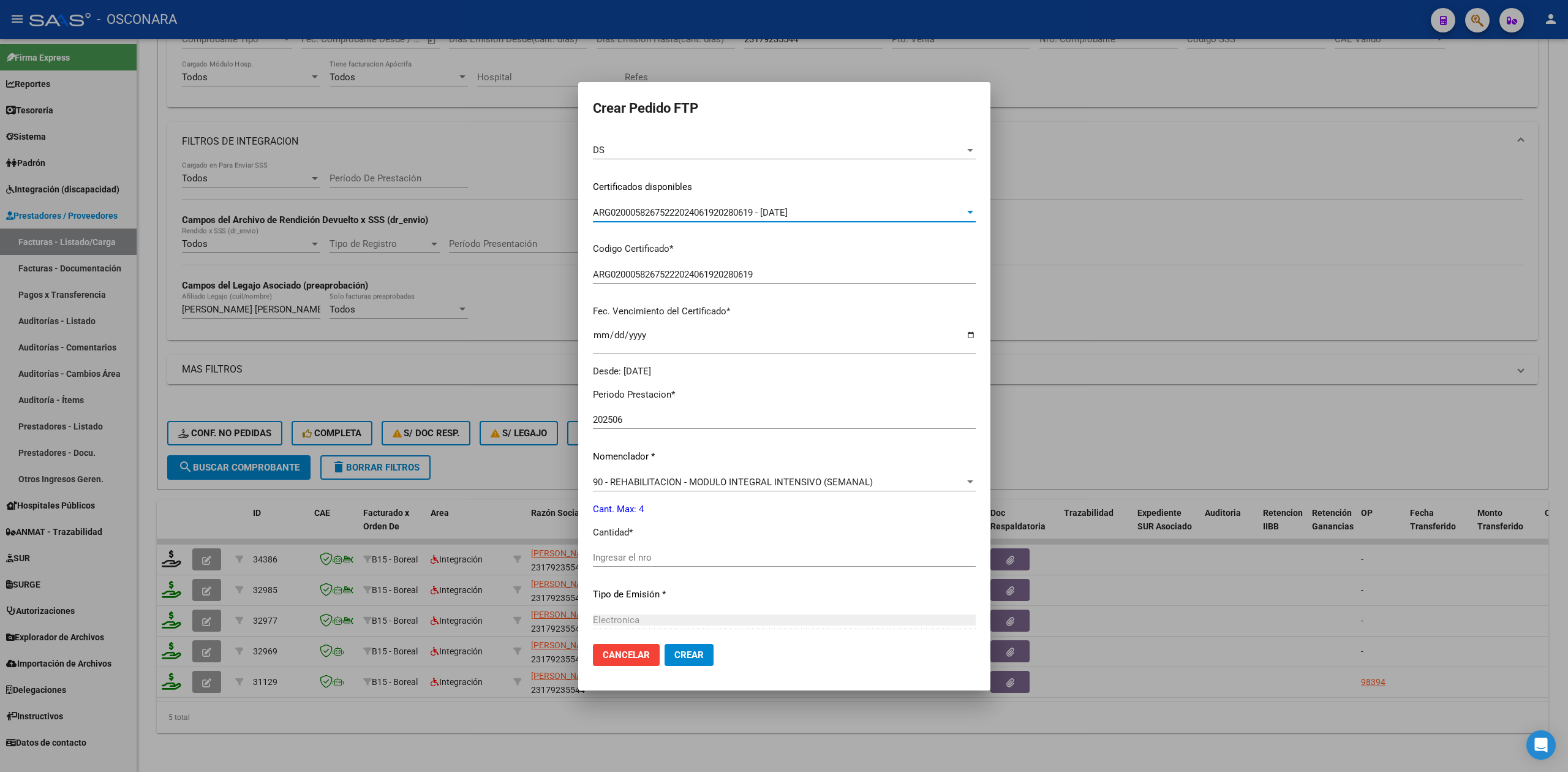
scroll to position [285, 0]
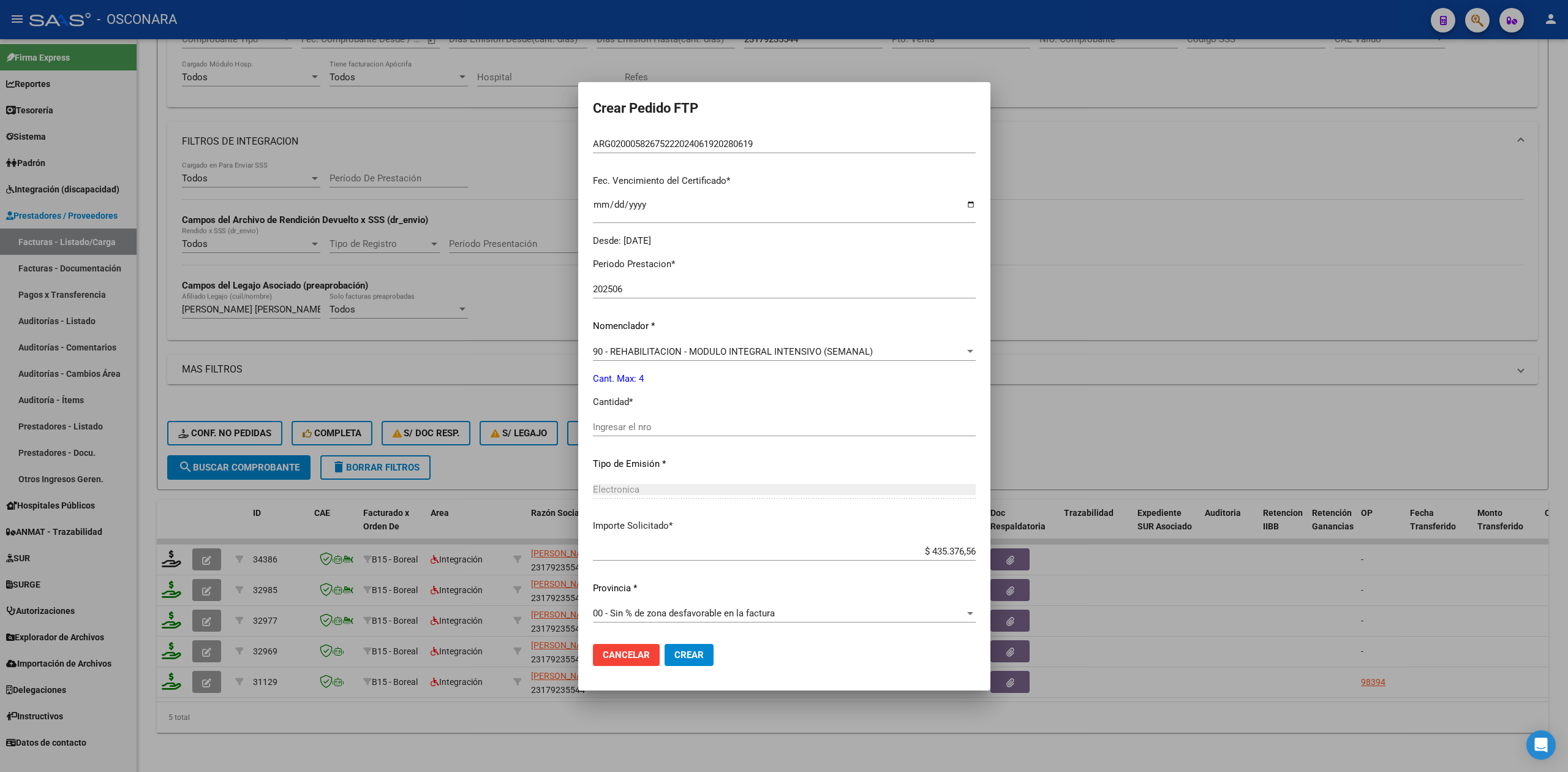
click at [634, 421] on input "Ingresar el nro" at bounding box center [784, 427] width 383 height 11
type input "4"
click at [665, 644] on button "Crear" at bounding box center [689, 655] width 49 height 22
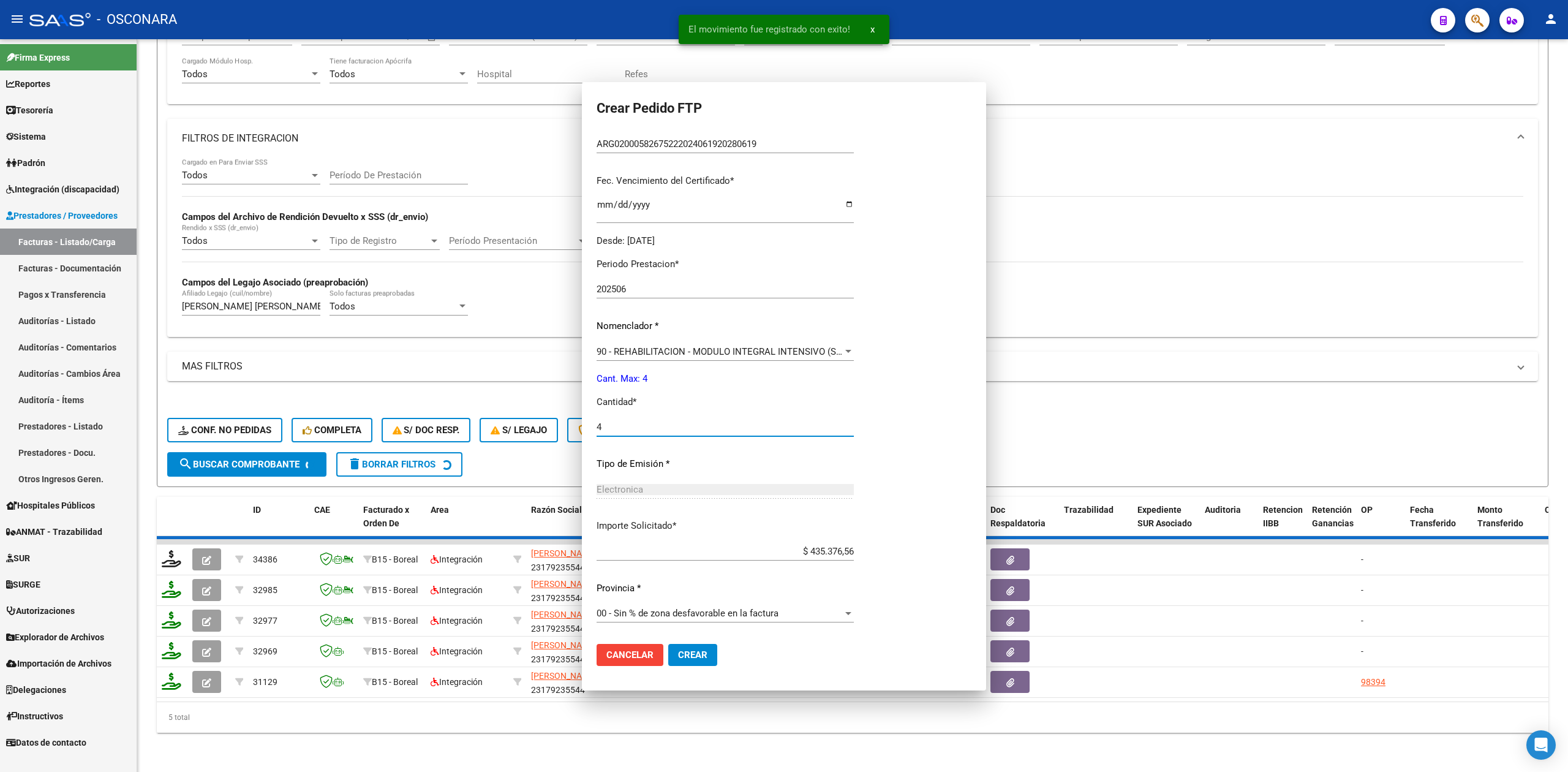
scroll to position [0, 0]
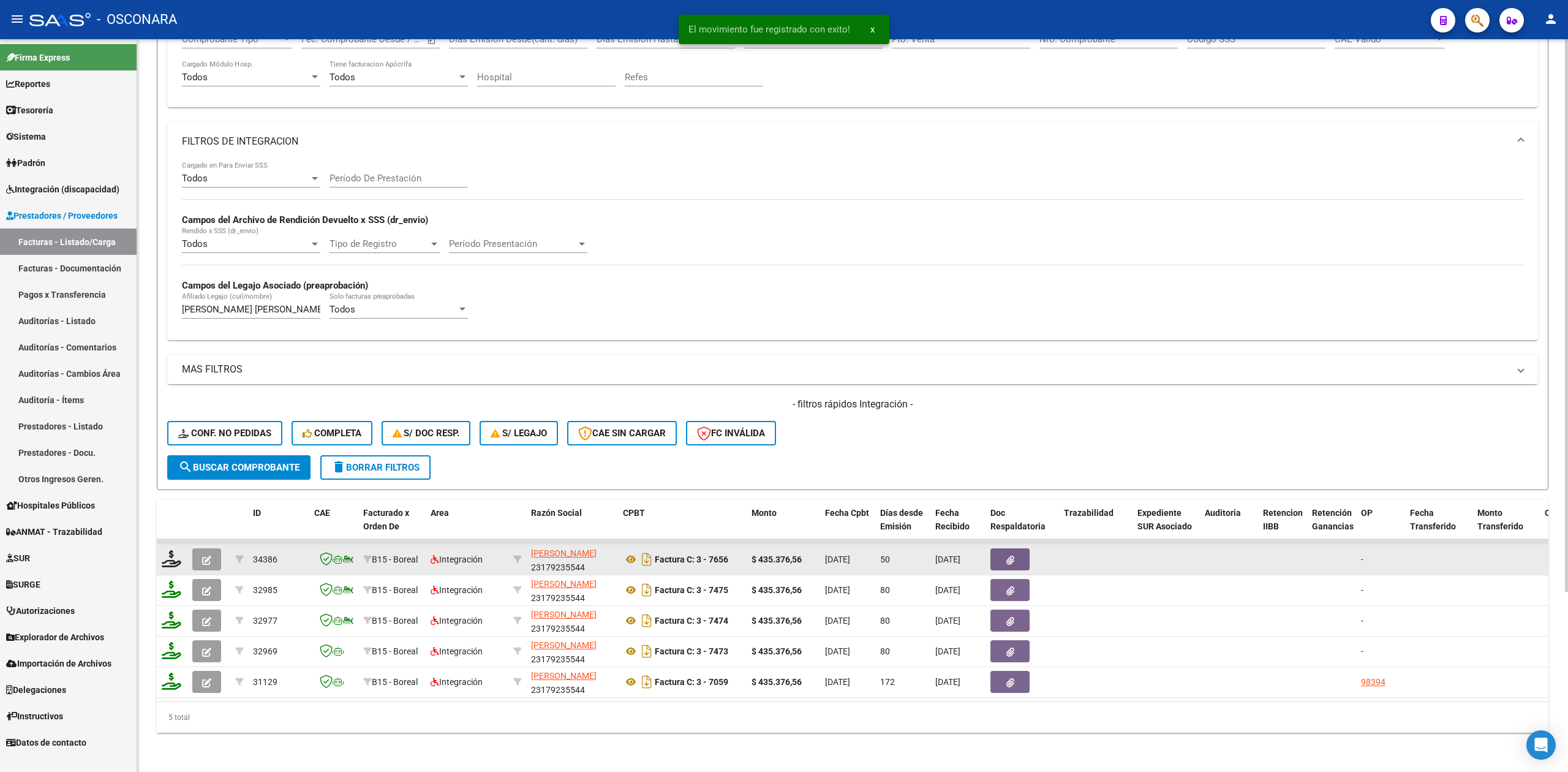
click at [208, 555] on icon "button" at bounding box center [207, 560] width 9 height 9
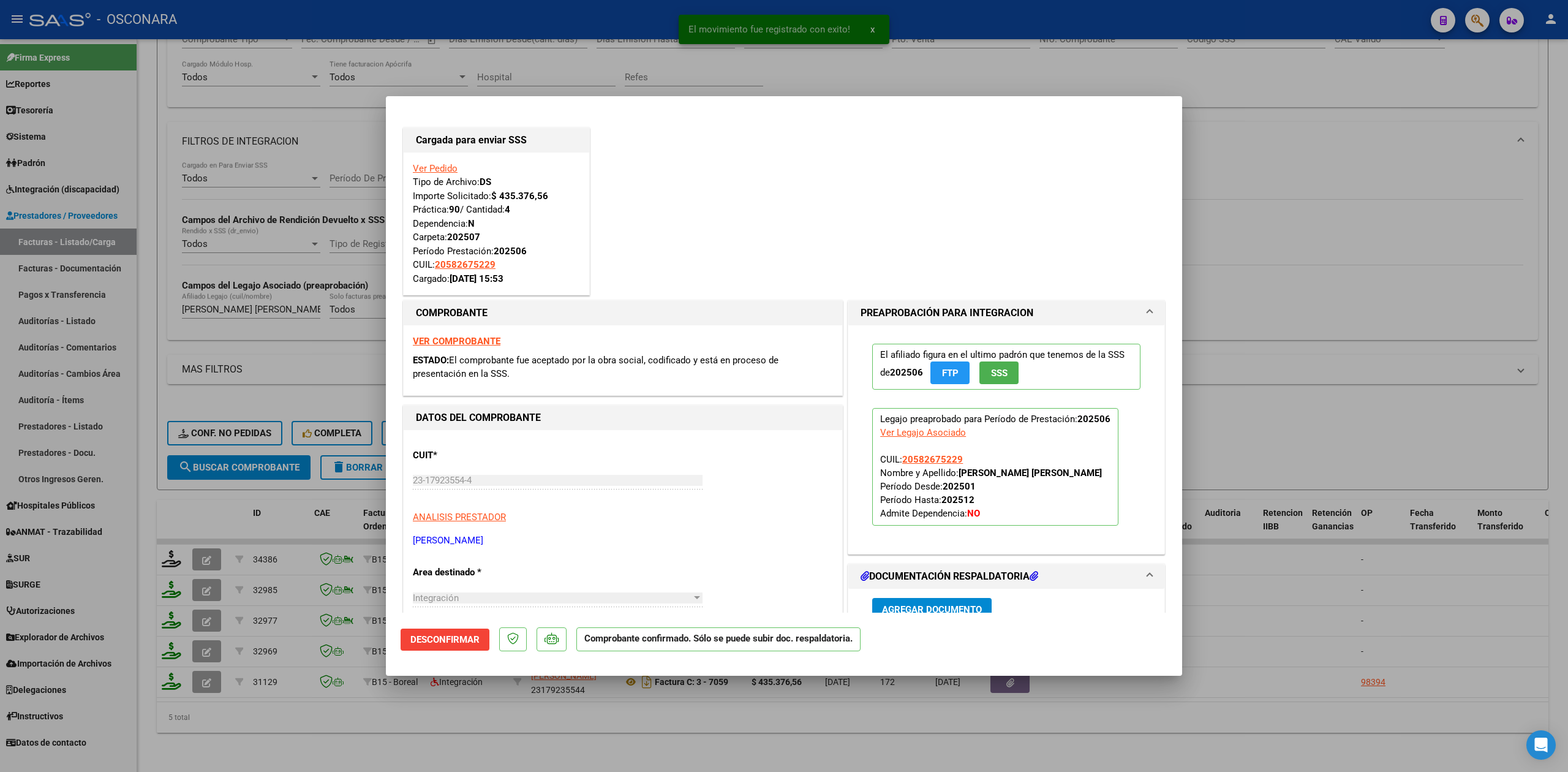
click at [475, 731] on div at bounding box center [784, 386] width 1568 height 772
type input "$ 0,00"
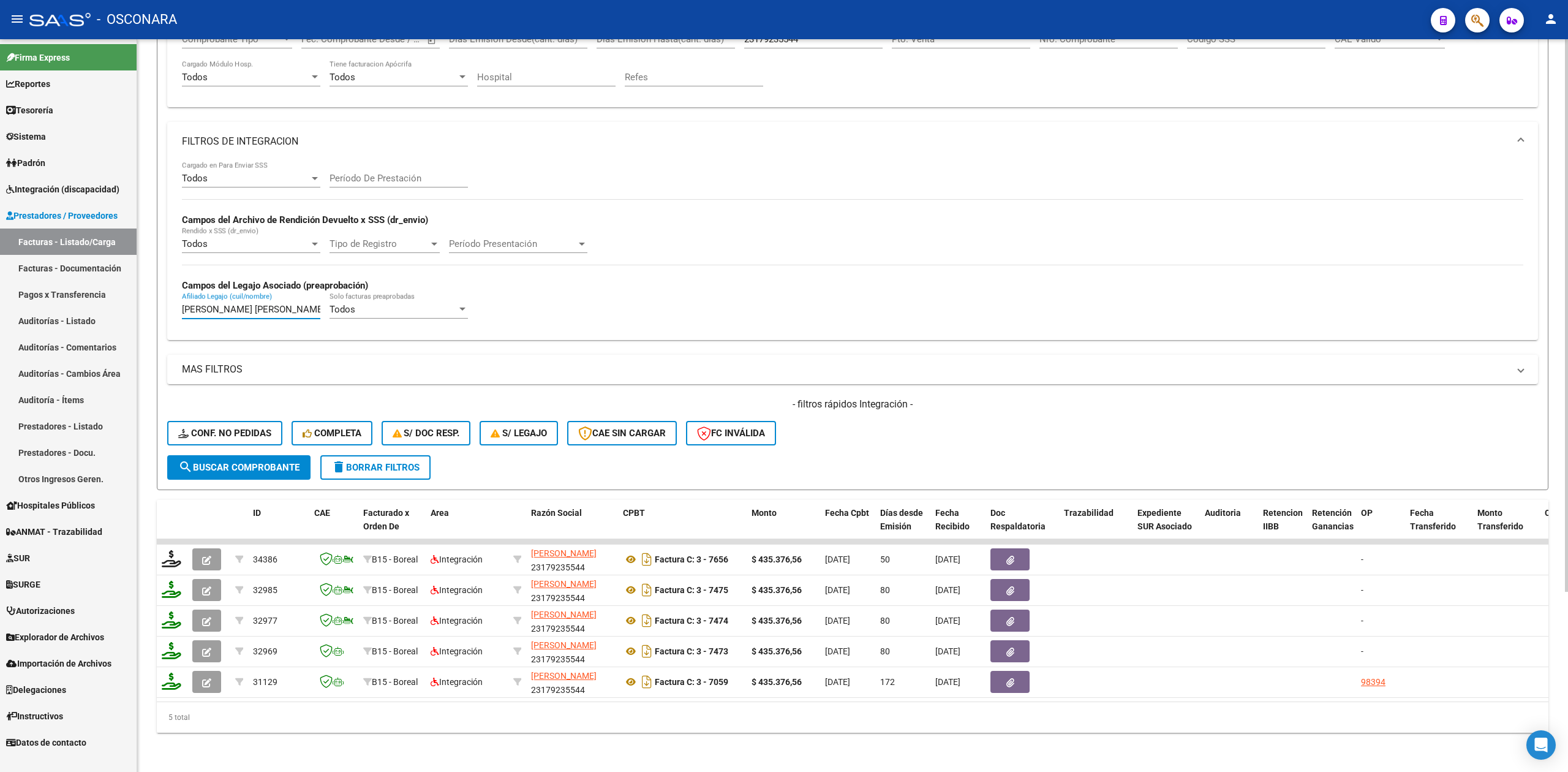
drag, startPoint x: 311, startPoint y: 293, endPoint x: 173, endPoint y: 295, distance: 138.0
click at [173, 295] on div "Todos Cargado en Para Enviar SSS Período De Prestación Campos del Archivo de Re…" at bounding box center [853, 251] width 1371 height 179
type input "N"
paste input "[PERSON_NAME] [PERSON_NAME]"
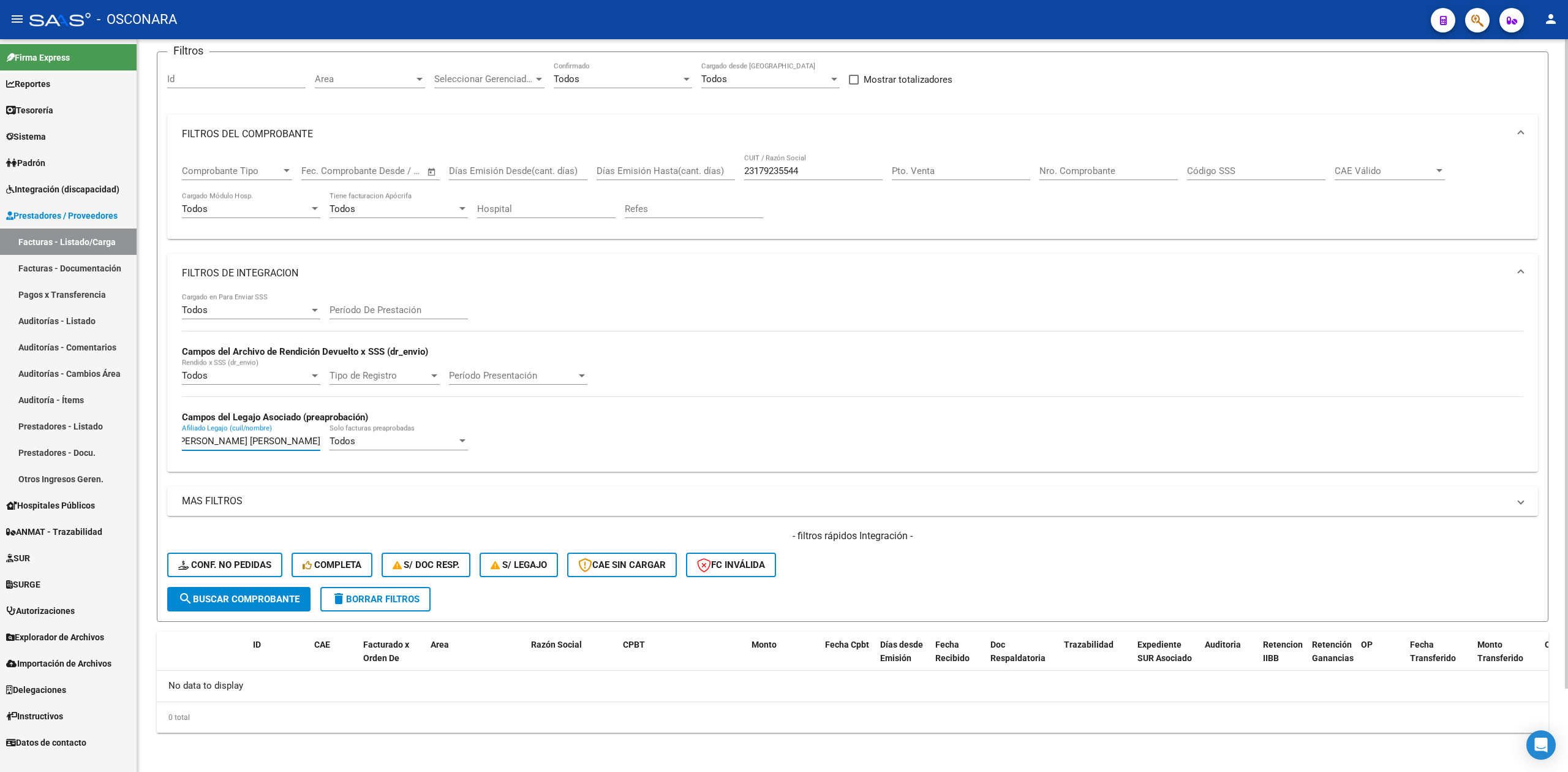
scroll to position [94, 0]
type input "[PERSON_NAME] [PERSON_NAME]"
drag, startPoint x: 812, startPoint y: 168, endPoint x: 647, endPoint y: 168, distance: 165.0
click at [645, 171] on div "Comprobante Tipo Comprobante Tipo Start date – End date Fec. Comprobante Desde …" at bounding box center [852, 191] width 1342 height 76
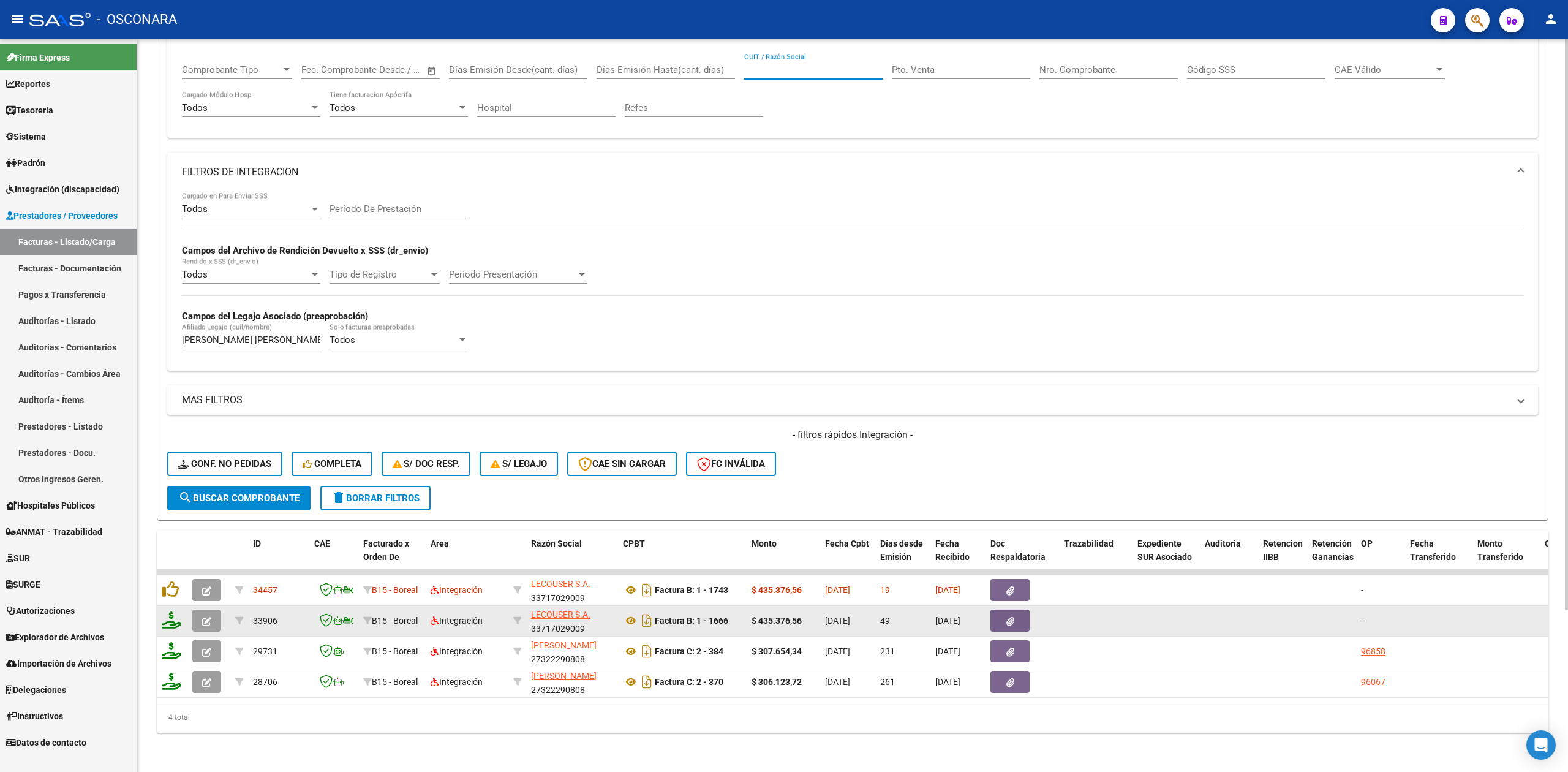
click at [208, 617] on icon "button" at bounding box center [207, 622] width 9 height 9
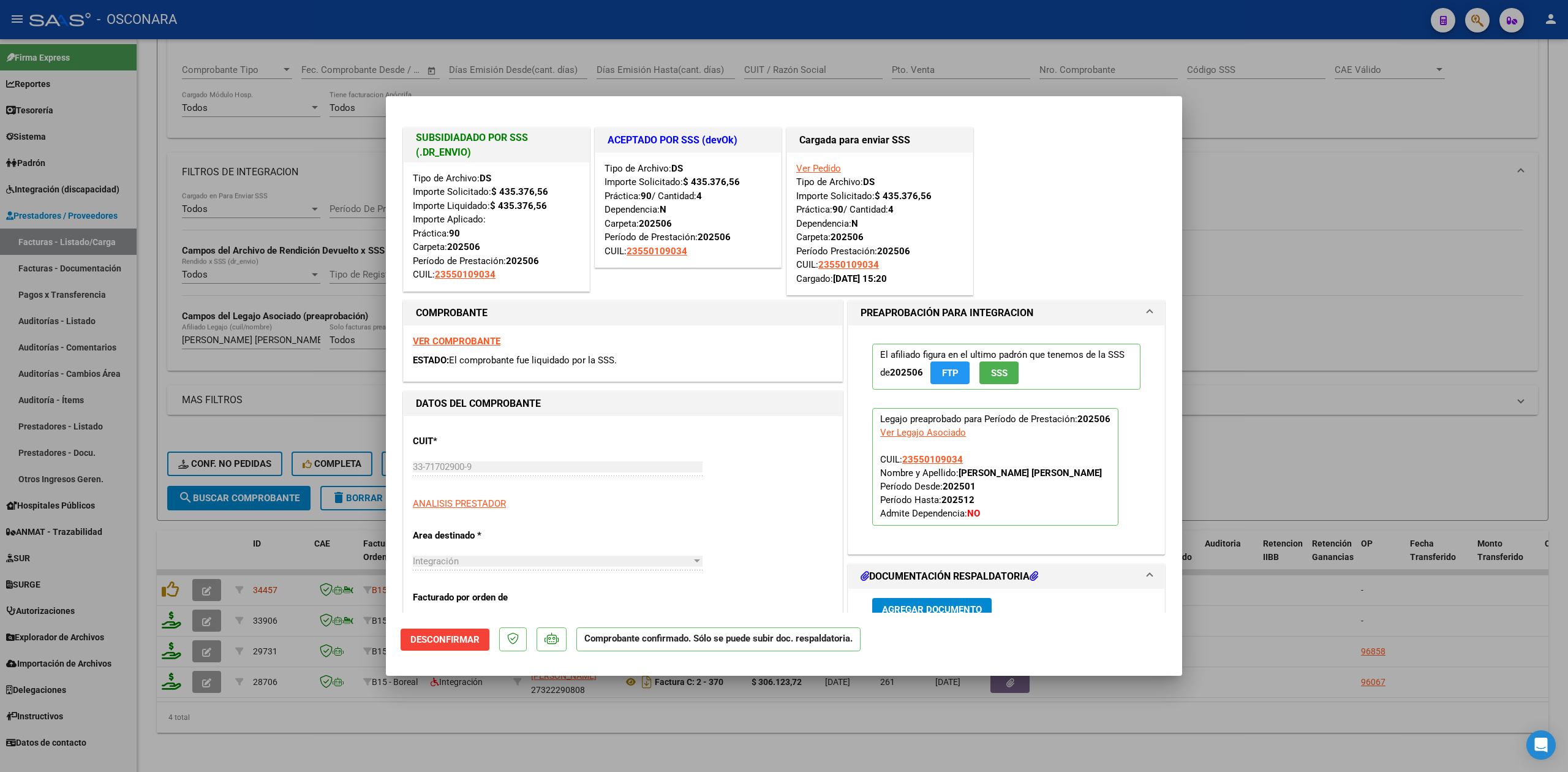
click at [422, 747] on div at bounding box center [784, 386] width 1568 height 772
type input "$ 0,00"
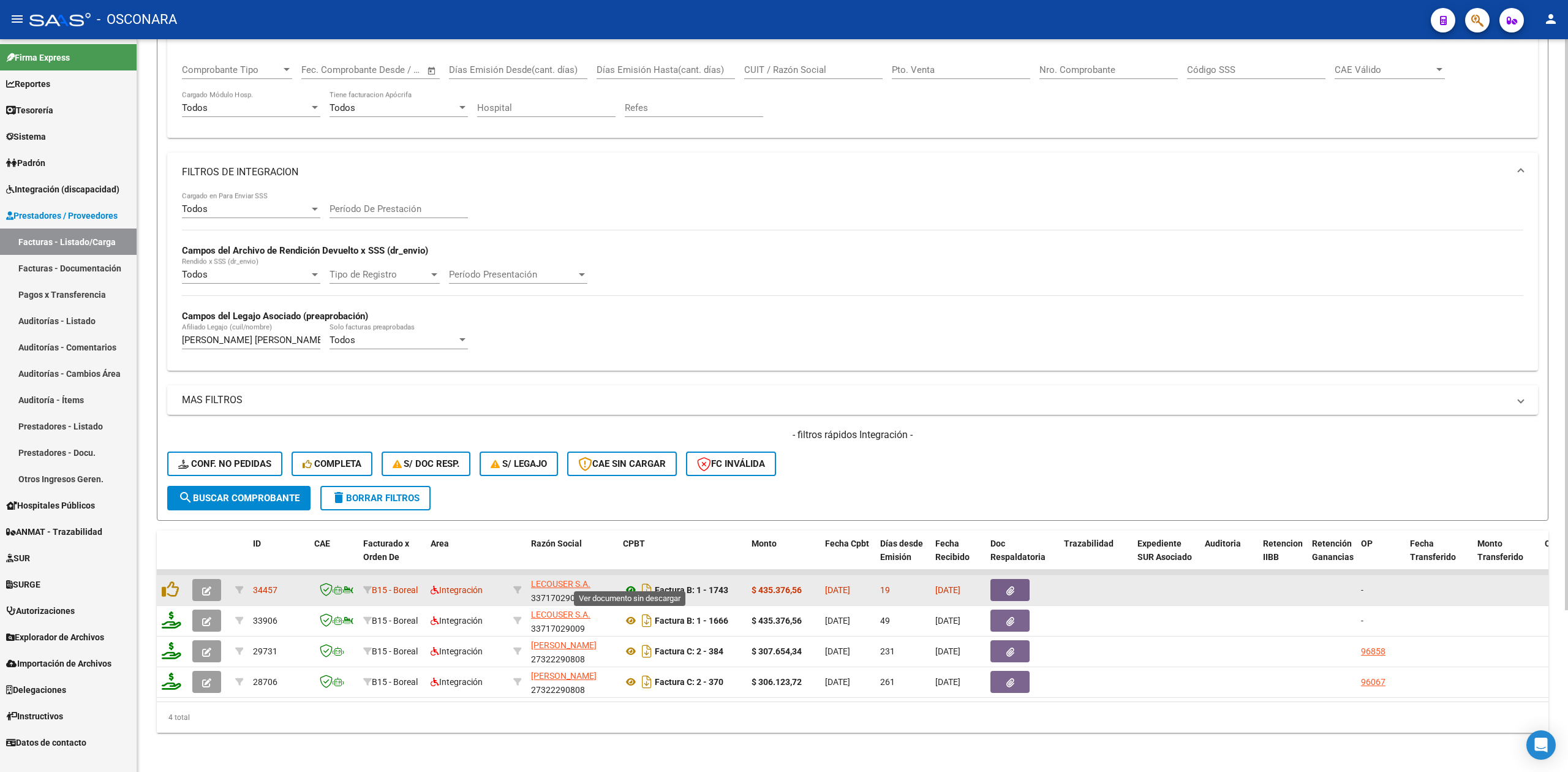
click at [628, 583] on icon at bounding box center [630, 590] width 16 height 15
click at [998, 579] on button "button" at bounding box center [1010, 590] width 39 height 22
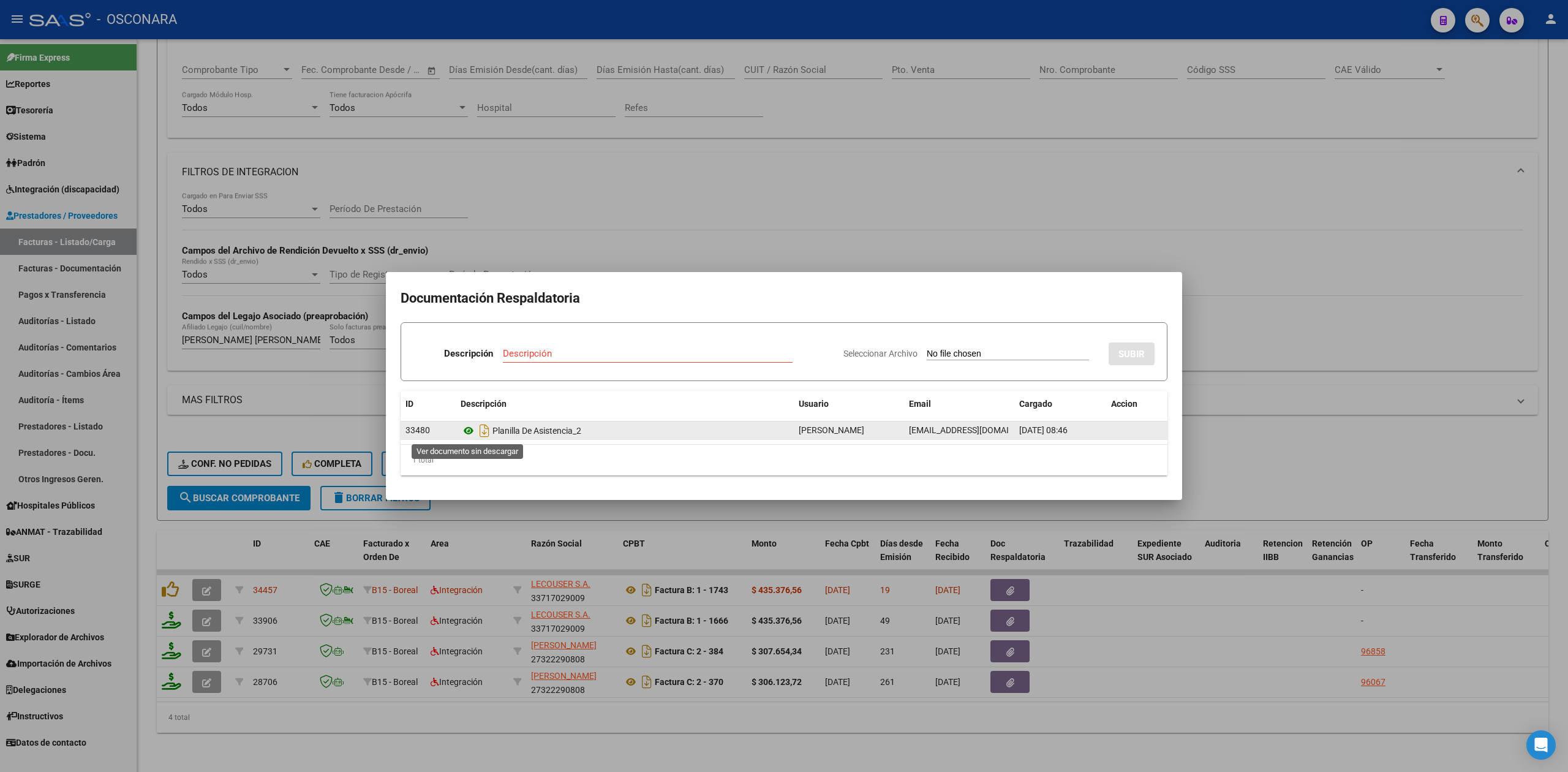
click at [466, 430] on icon at bounding box center [468, 430] width 16 height 15
click at [628, 243] on div at bounding box center [784, 386] width 1568 height 772
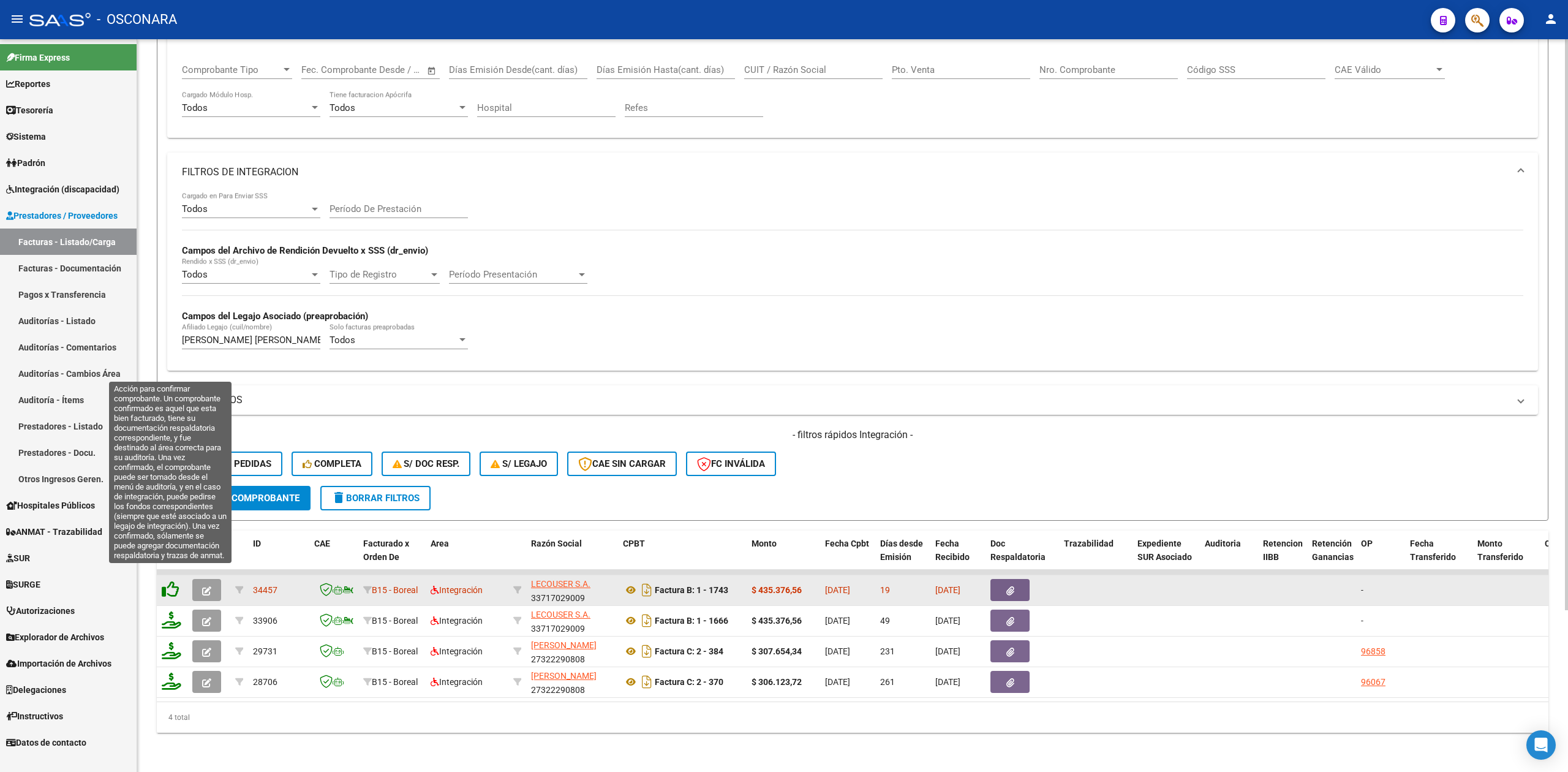
click at [170, 580] on icon at bounding box center [170, 589] width 17 height 17
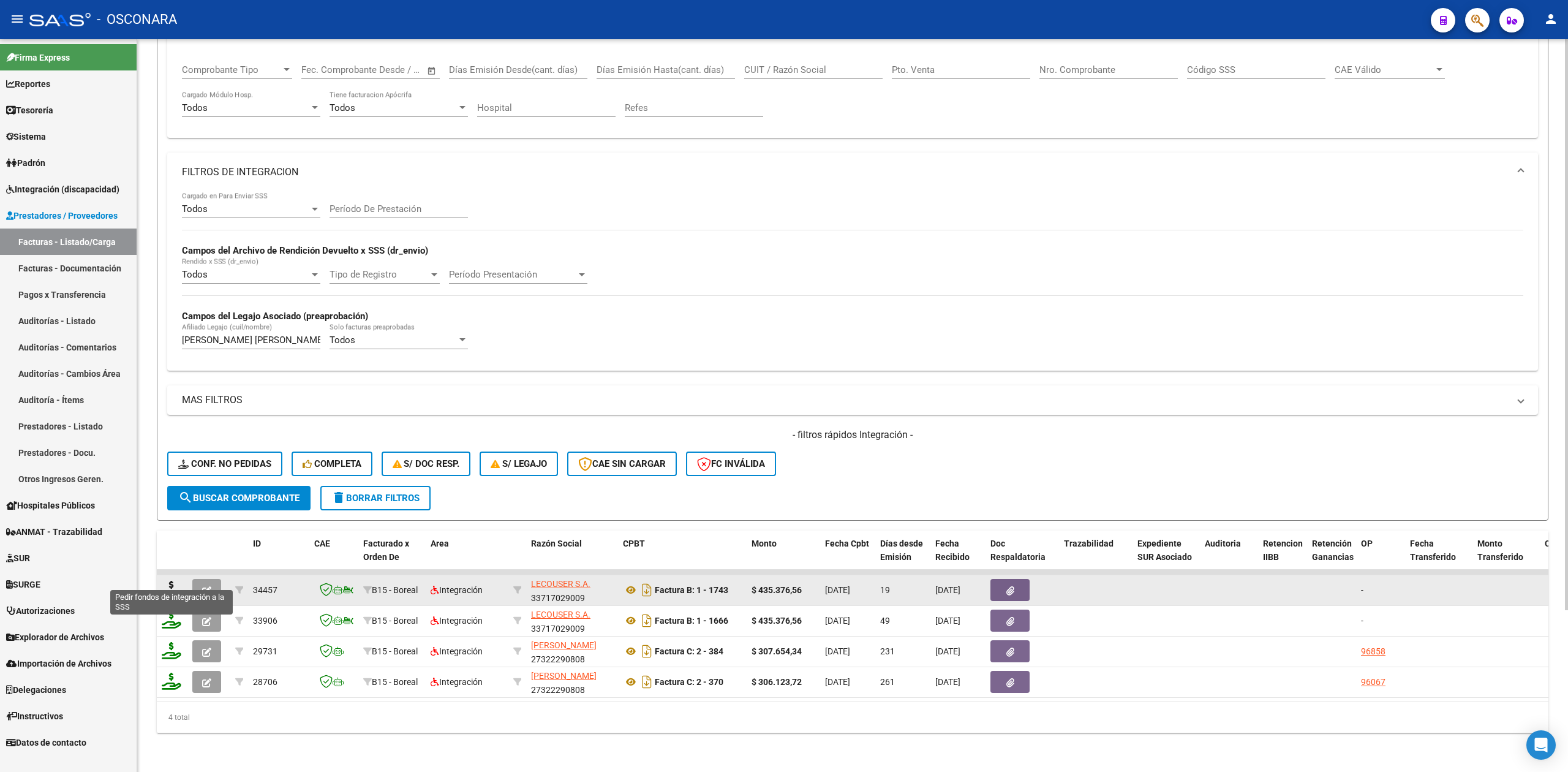
click at [173, 580] on icon at bounding box center [171, 589] width 20 height 17
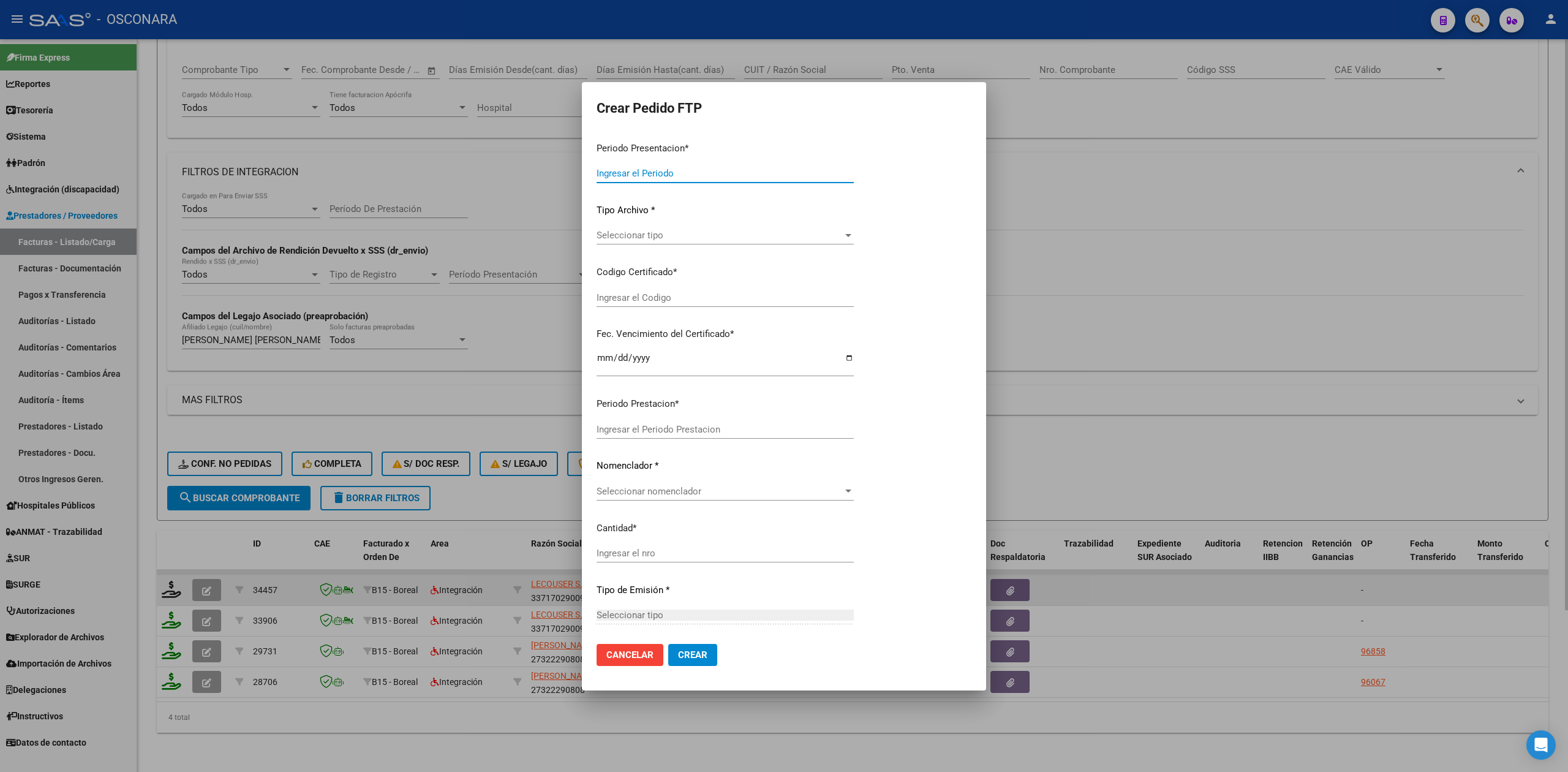
type input "202507"
type input "$ 435.376,56"
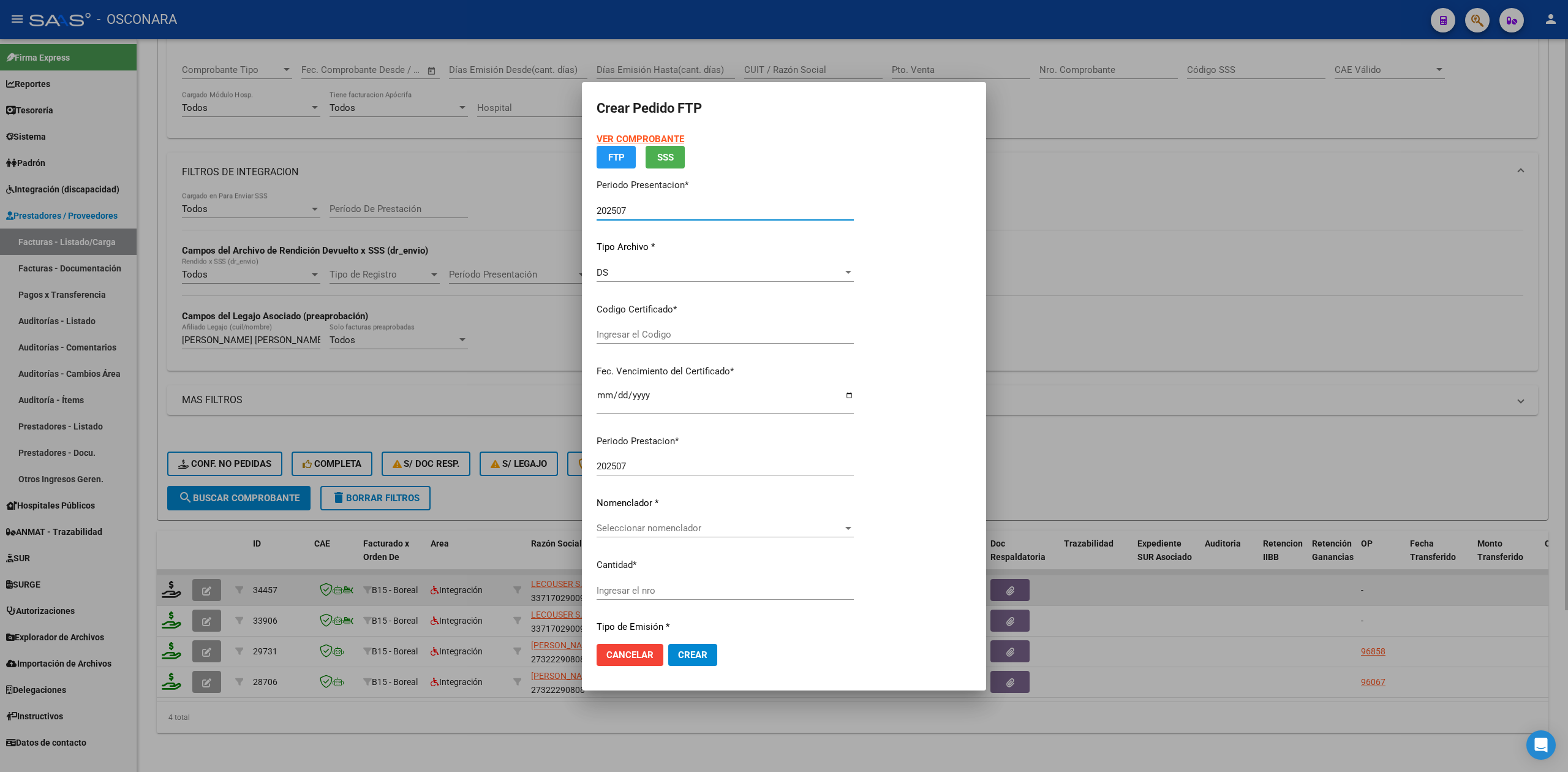
type input "ARG01000550109032024081320340813COR233"
type input "[DATE]"
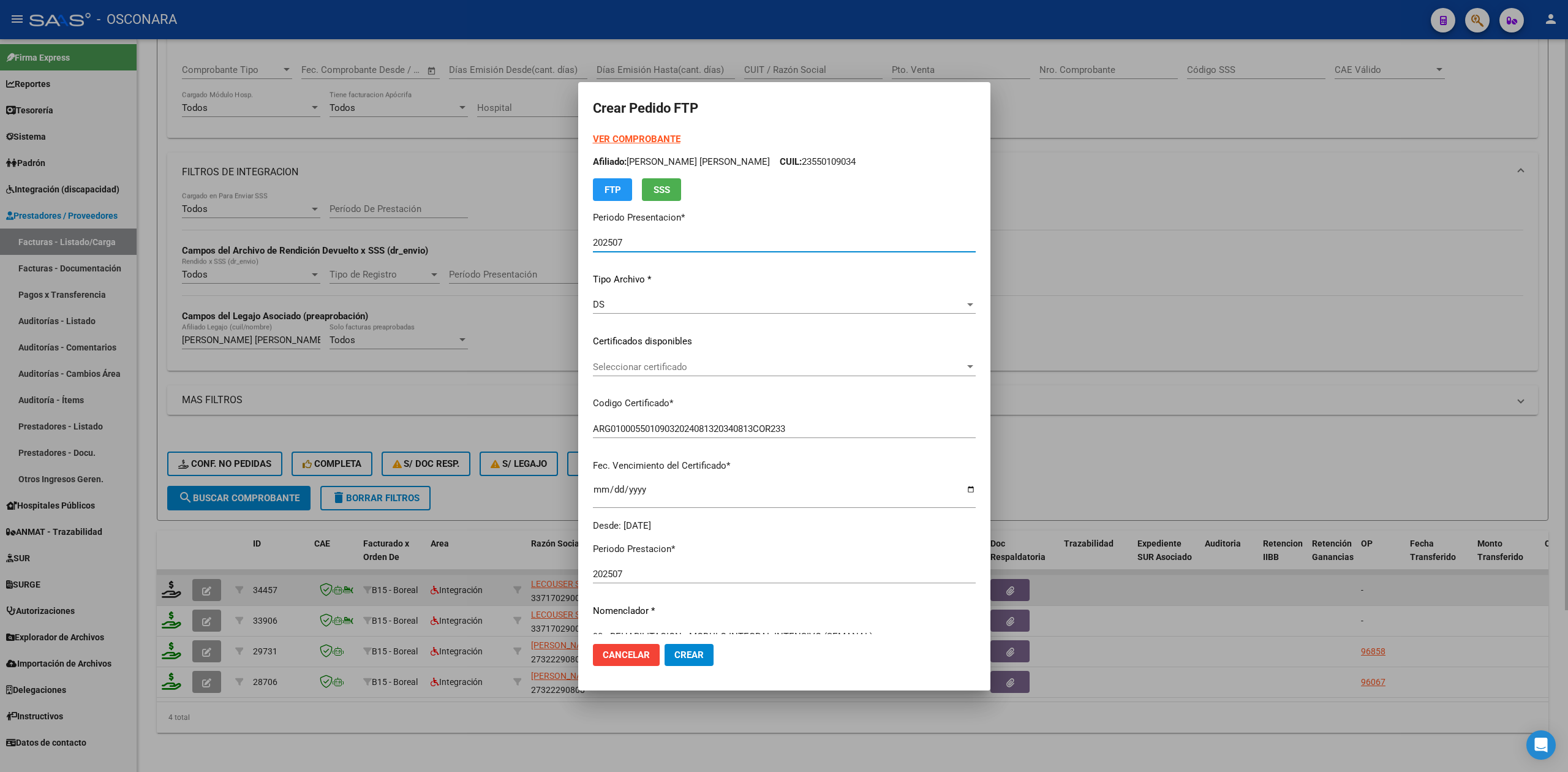
click at [665, 364] on span "Seleccionar certificado" at bounding box center [779, 366] width 372 height 11
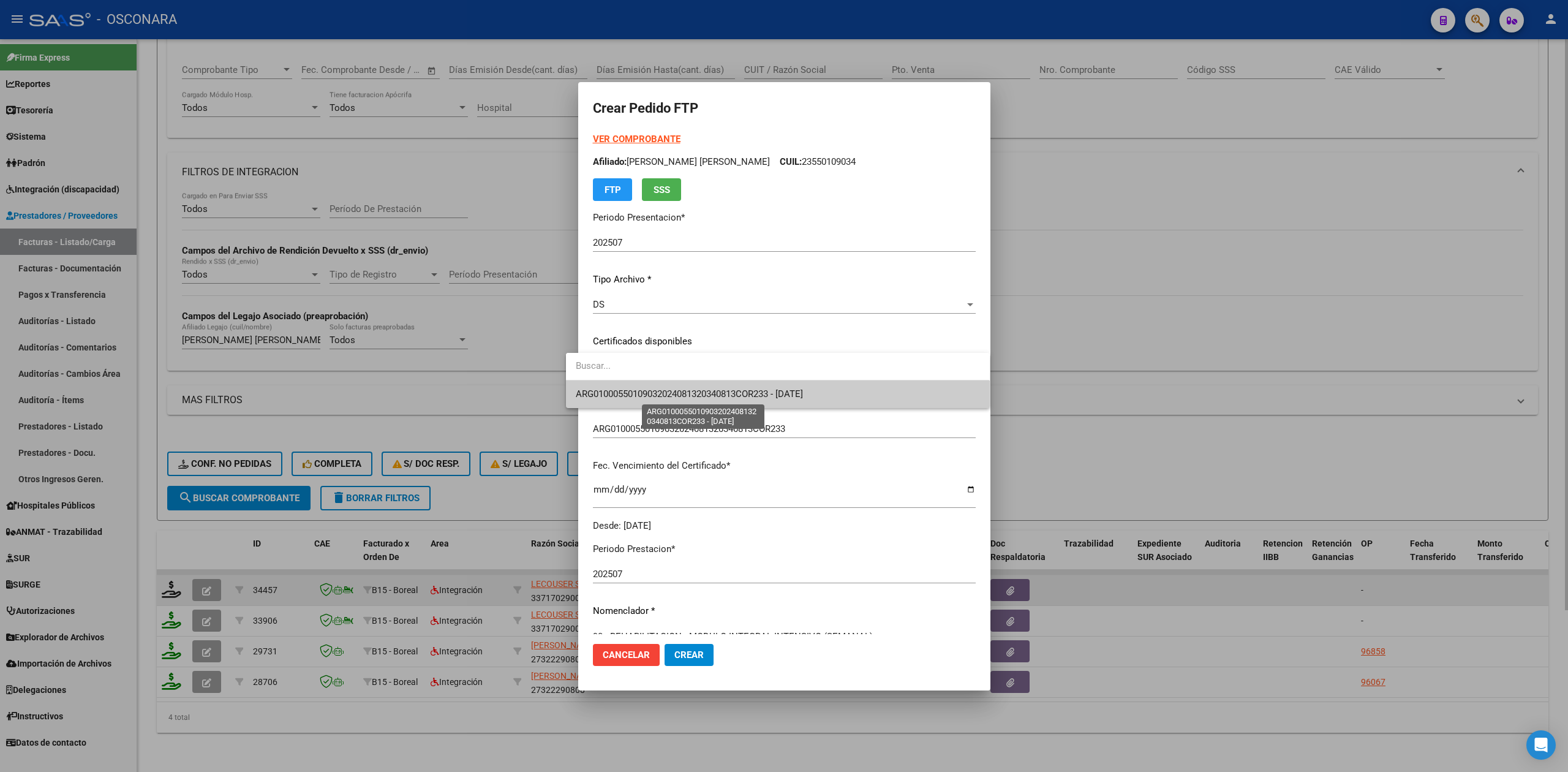
click at [665, 391] on span "ARG01000550109032024081320340813COR233 - [DATE]" at bounding box center [689, 394] width 227 height 11
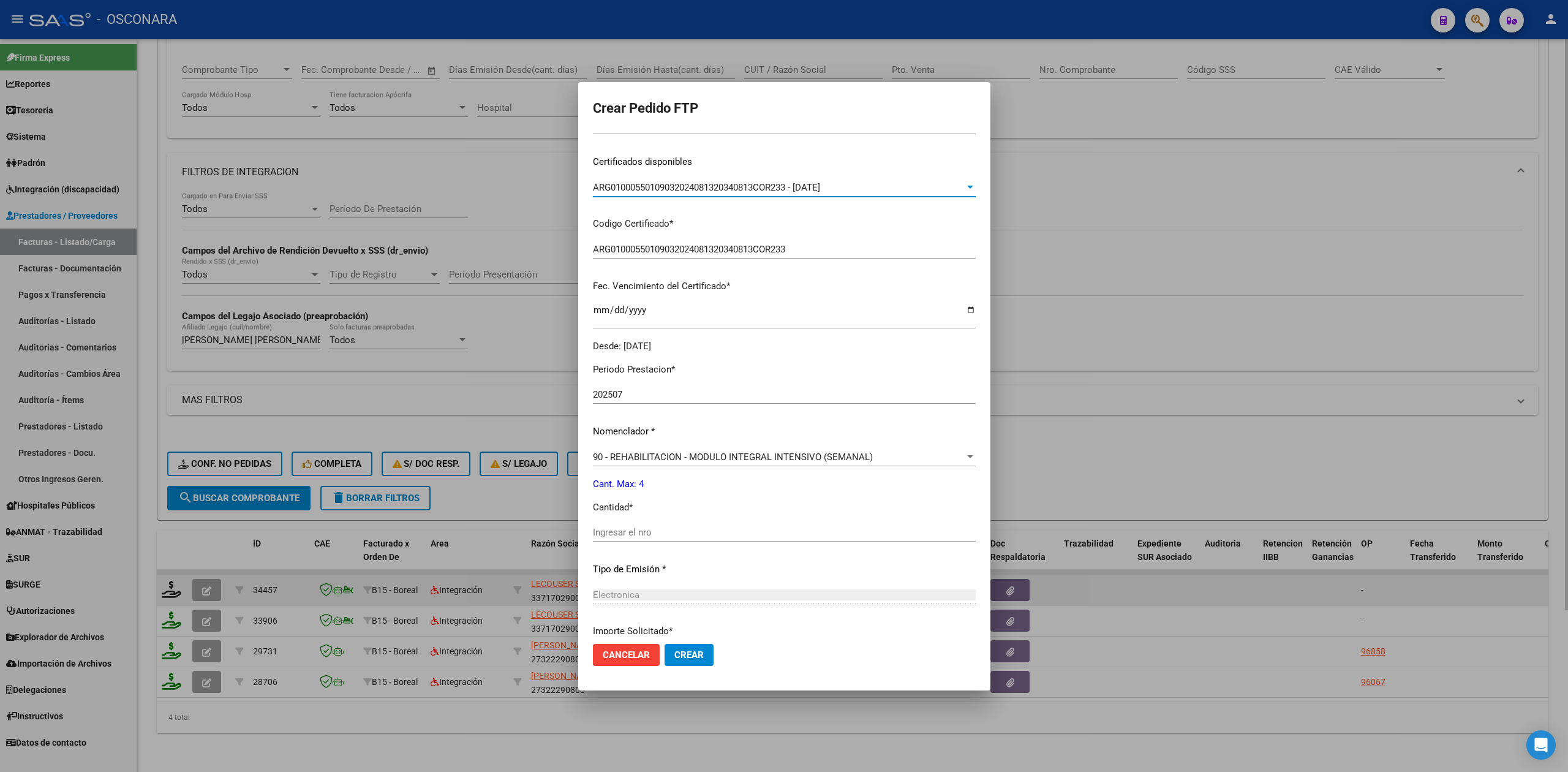
scroll to position [285, 0]
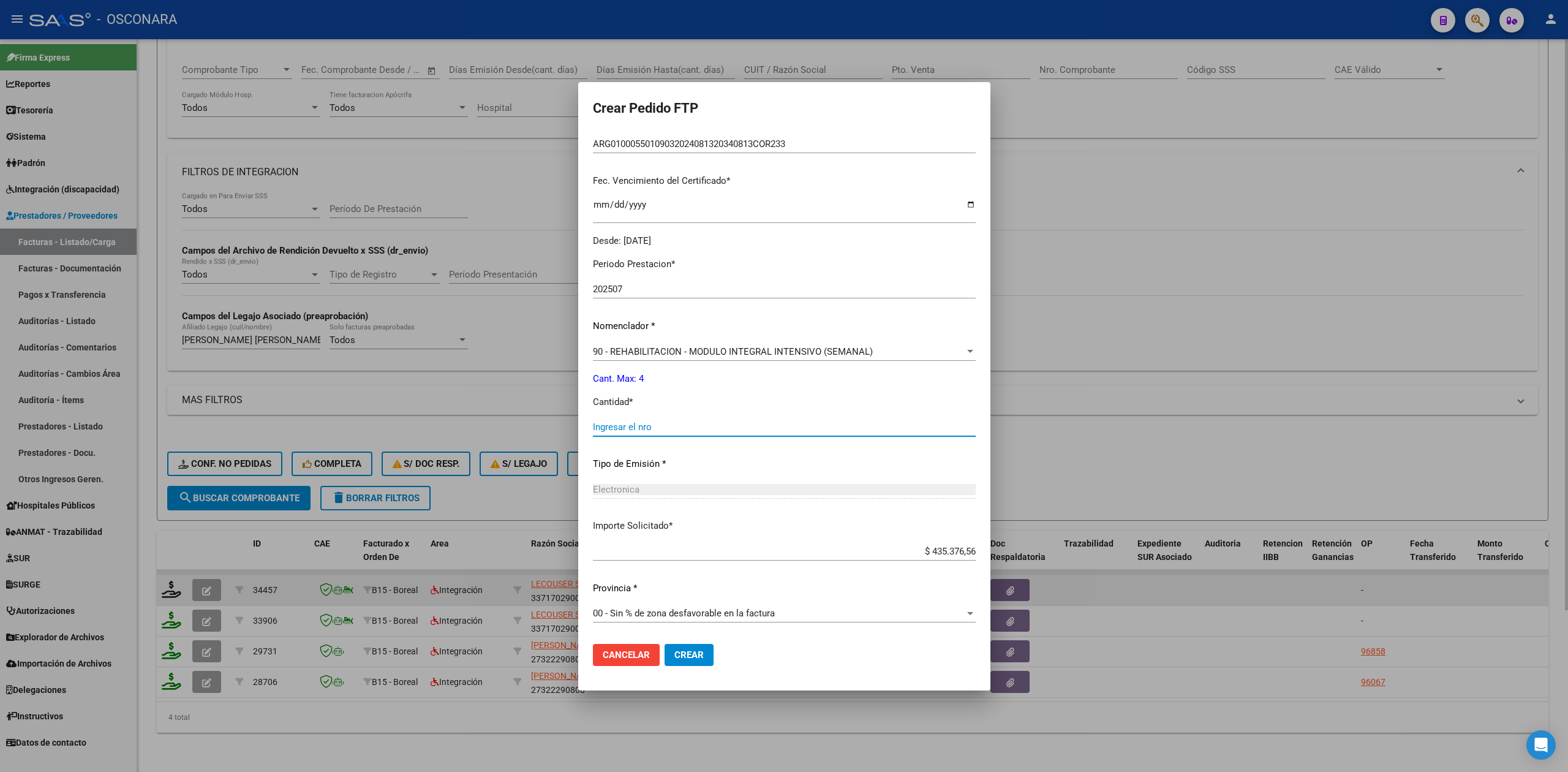
click at [638, 430] on input "Ingresar el nro" at bounding box center [784, 427] width 383 height 11
type input "4"
click at [665, 644] on button "Crear" at bounding box center [689, 655] width 49 height 22
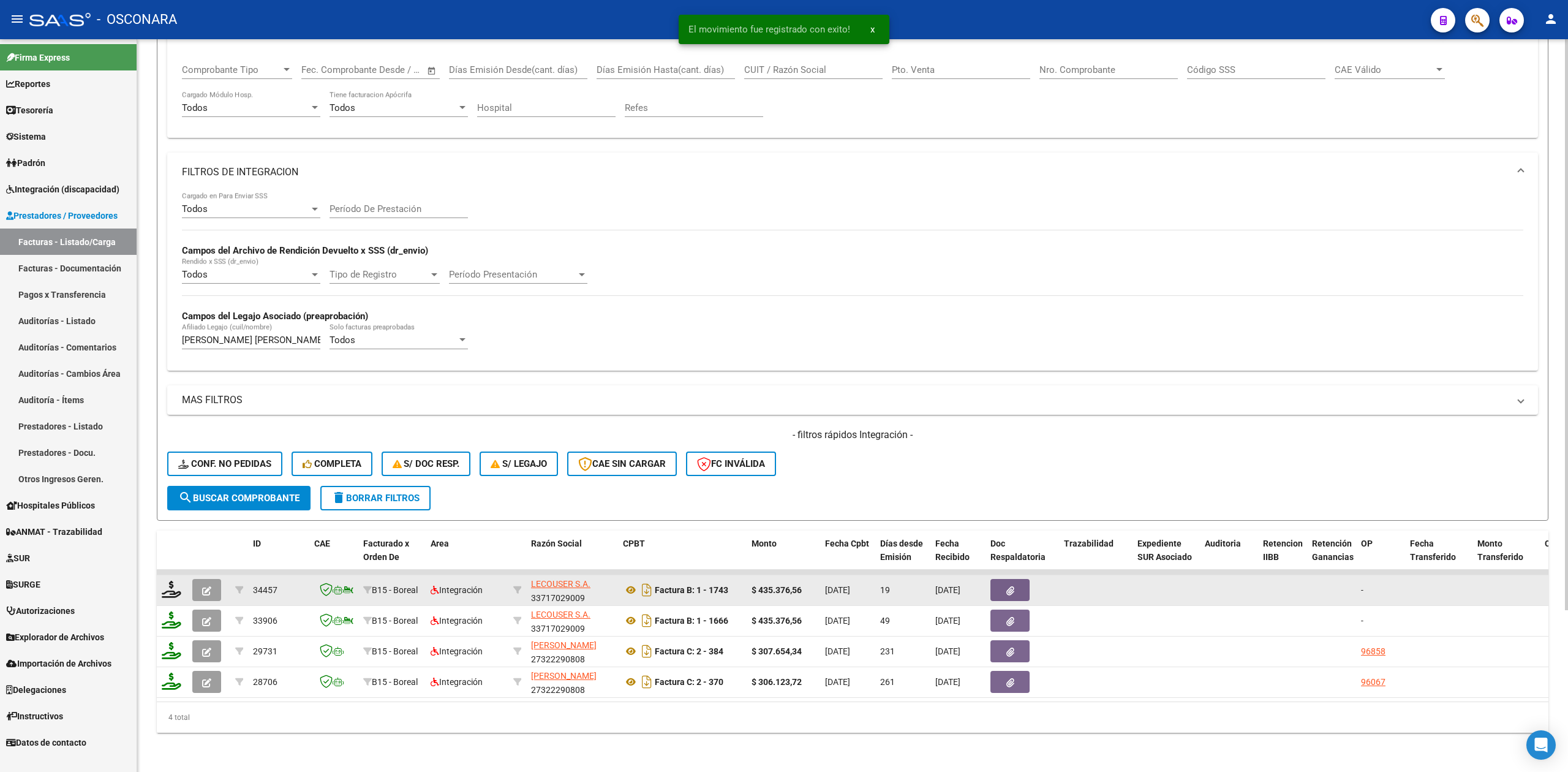
click at [214, 579] on button "button" at bounding box center [207, 590] width 29 height 22
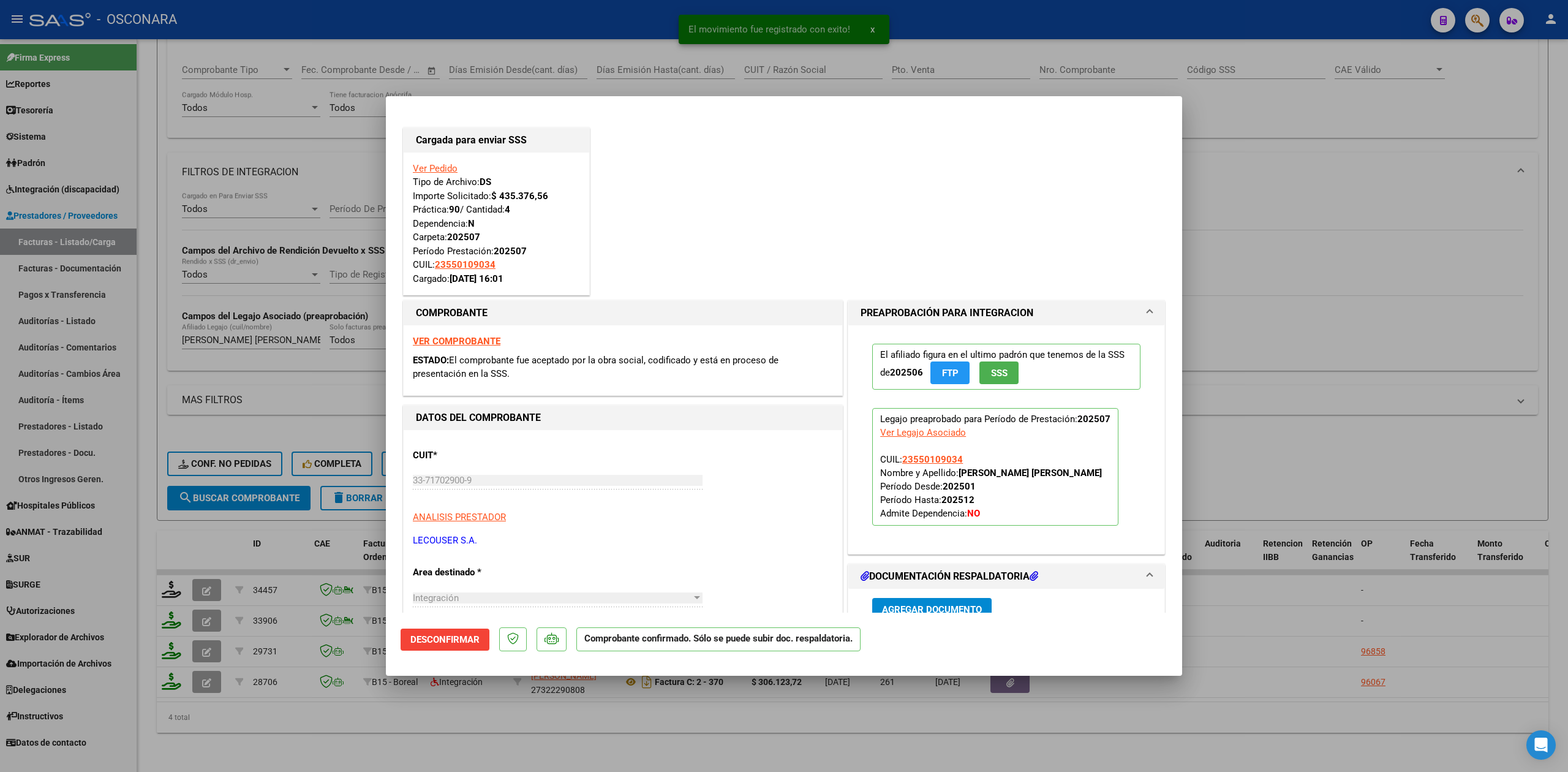
click at [471, 738] on div at bounding box center [784, 386] width 1568 height 772
type input "$ 0,00"
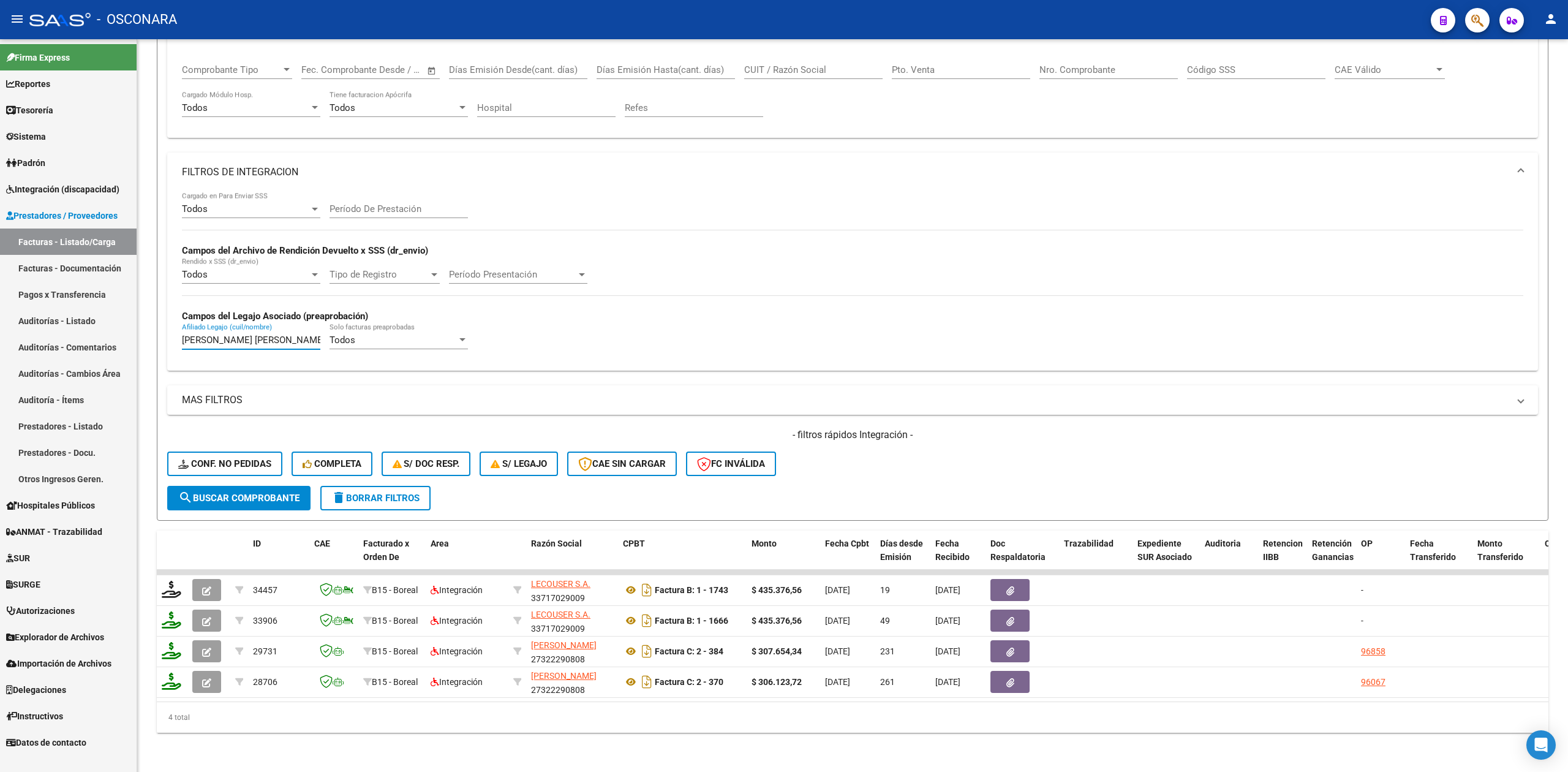
drag, startPoint x: 302, startPoint y: 326, endPoint x: 106, endPoint y: 304, distance: 197.2
click at [106, 304] on mat-sidenav-container "Firma Express Reportes Ingresos Percibidos Análisis de todos los conceptos (his…" at bounding box center [784, 405] width 1568 height 732
type input "Y"
paste input "[PERSON_NAME] [PERSON_NAME]"
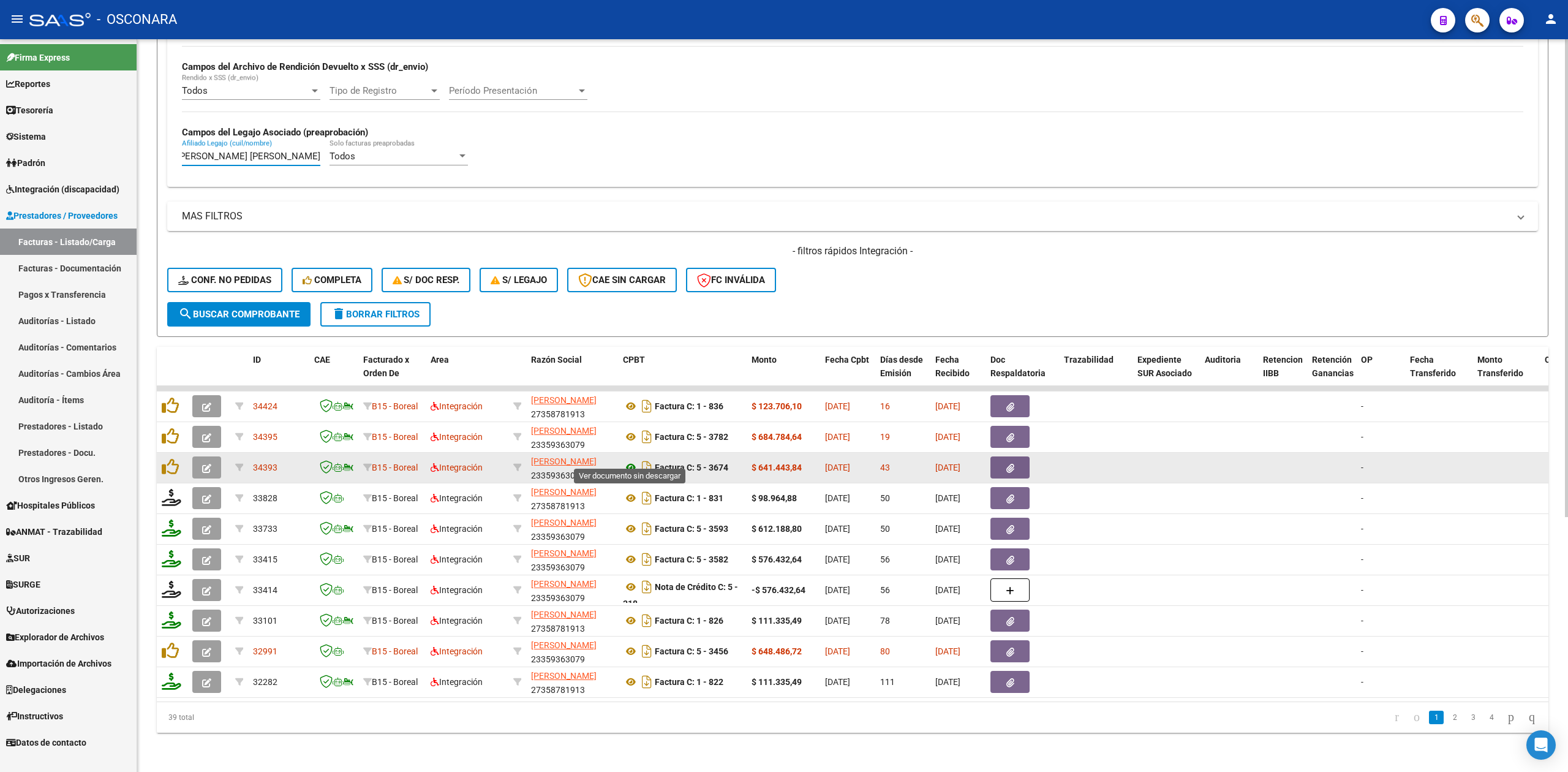
type input "[PERSON_NAME] [PERSON_NAME]"
click at [630, 460] on icon at bounding box center [630, 467] width 16 height 15
click at [1001, 456] on button "button" at bounding box center [1010, 467] width 39 height 22
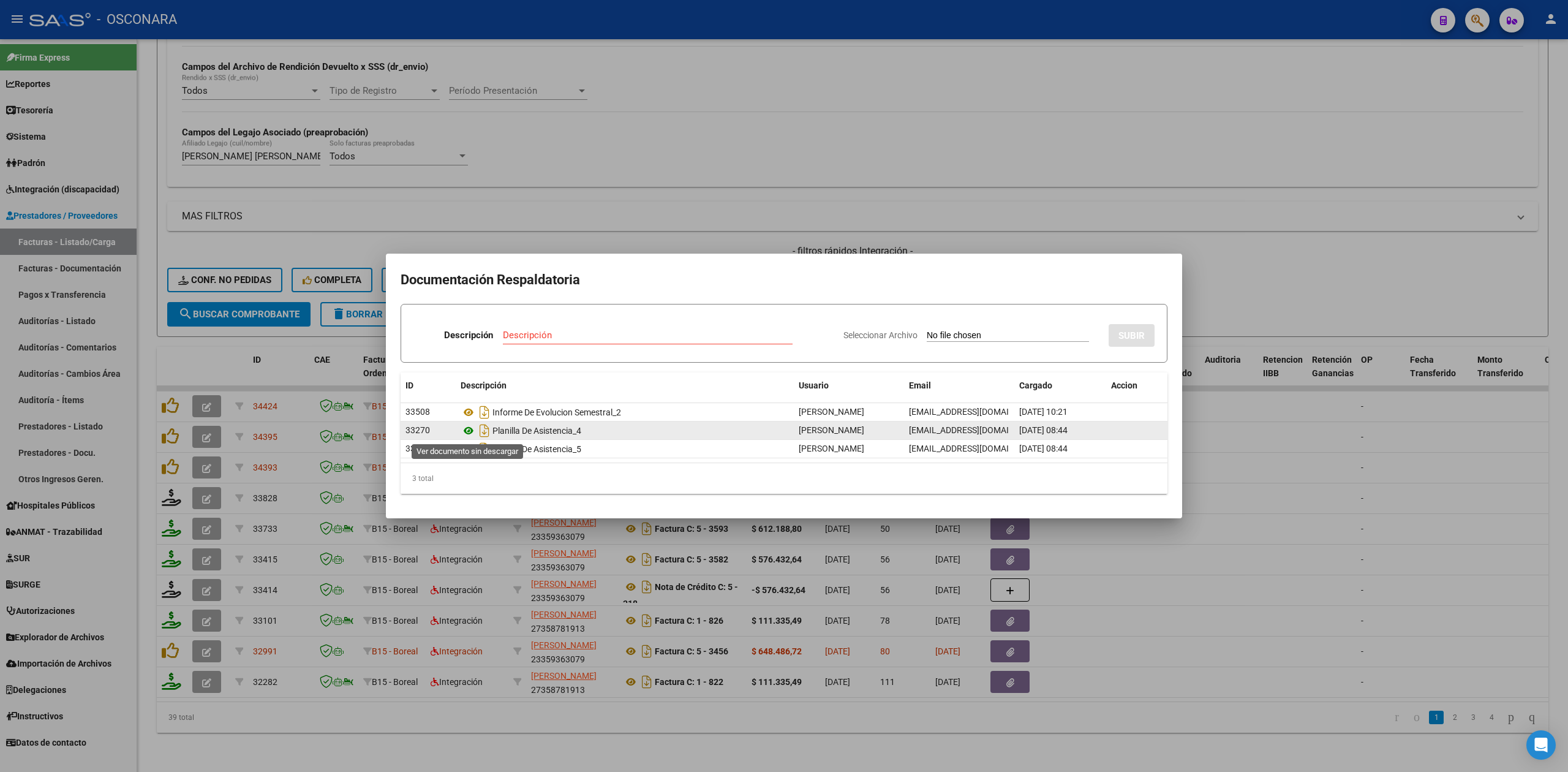
click at [471, 427] on icon at bounding box center [468, 430] width 16 height 15
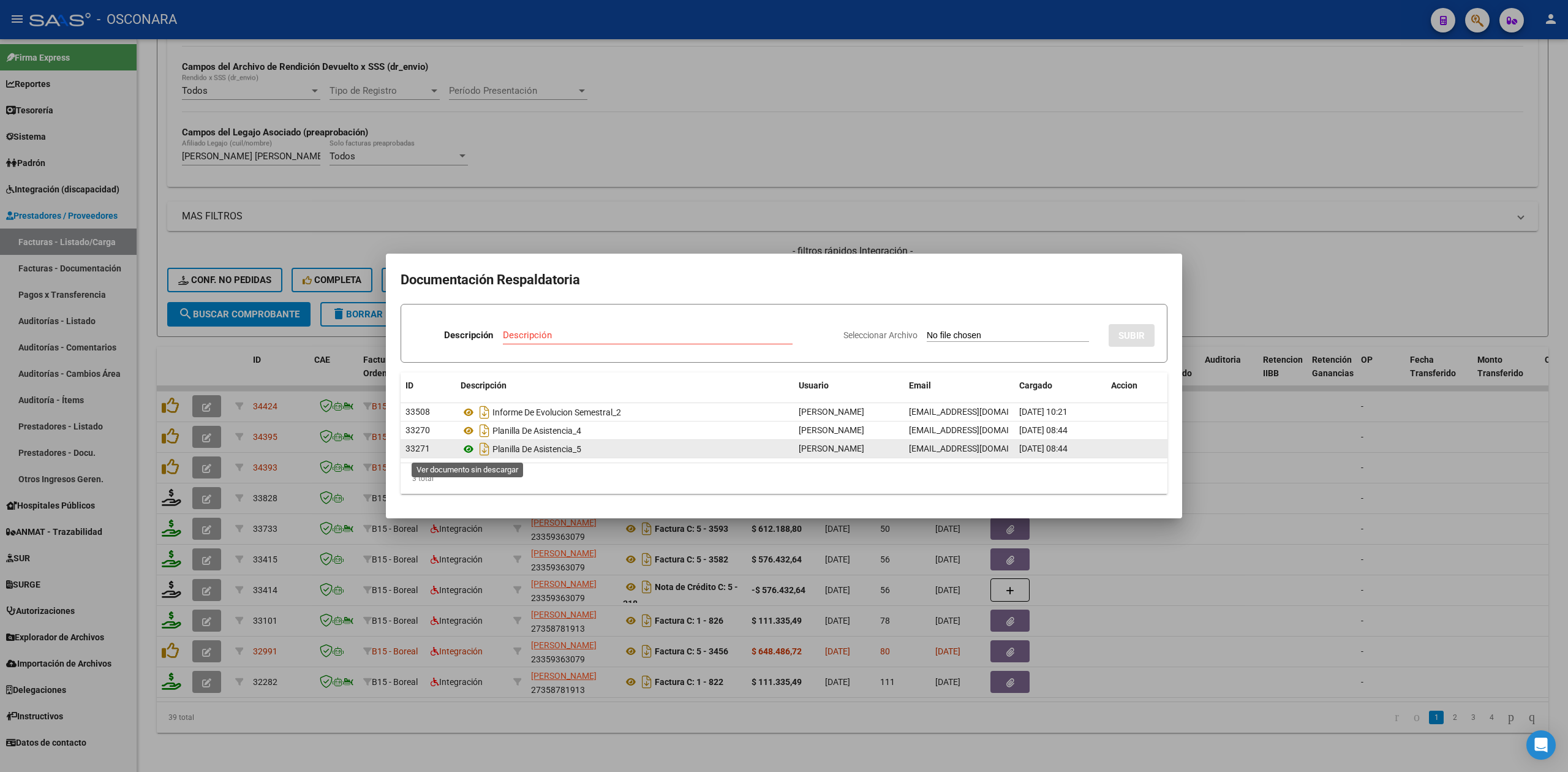
click at [464, 449] on icon at bounding box center [468, 449] width 16 height 15
